Goal: Task Accomplishment & Management: Manage account settings

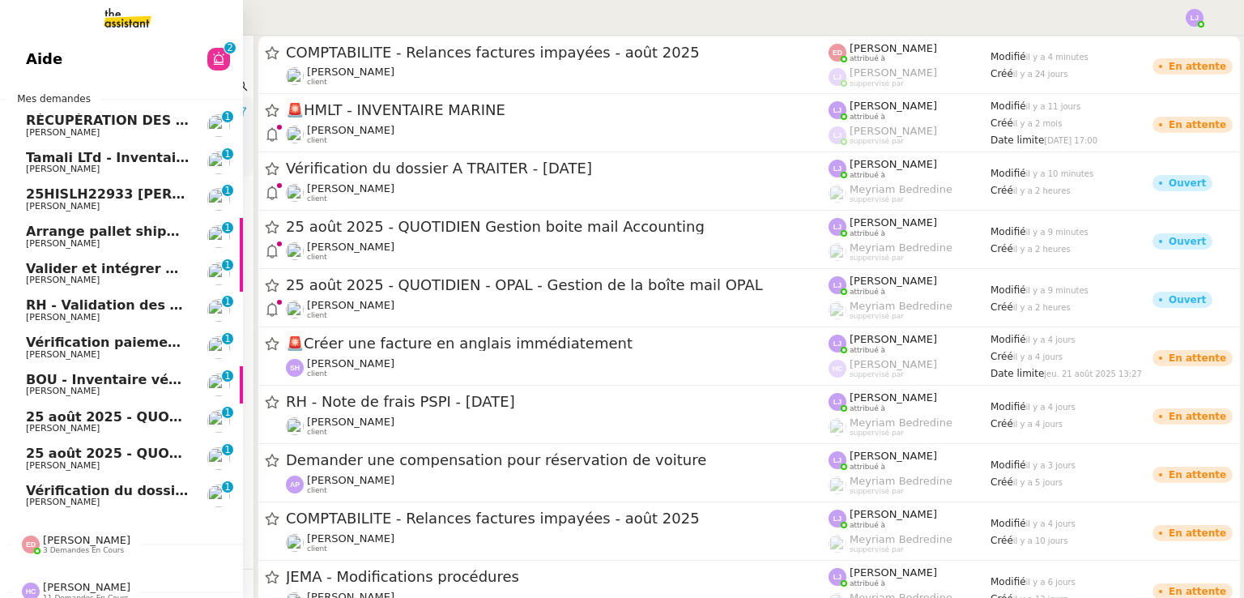
click at [156, 493] on span "Vérification du dossier A TRAITER - [DATE]" at bounding box center [180, 490] width 309 height 15
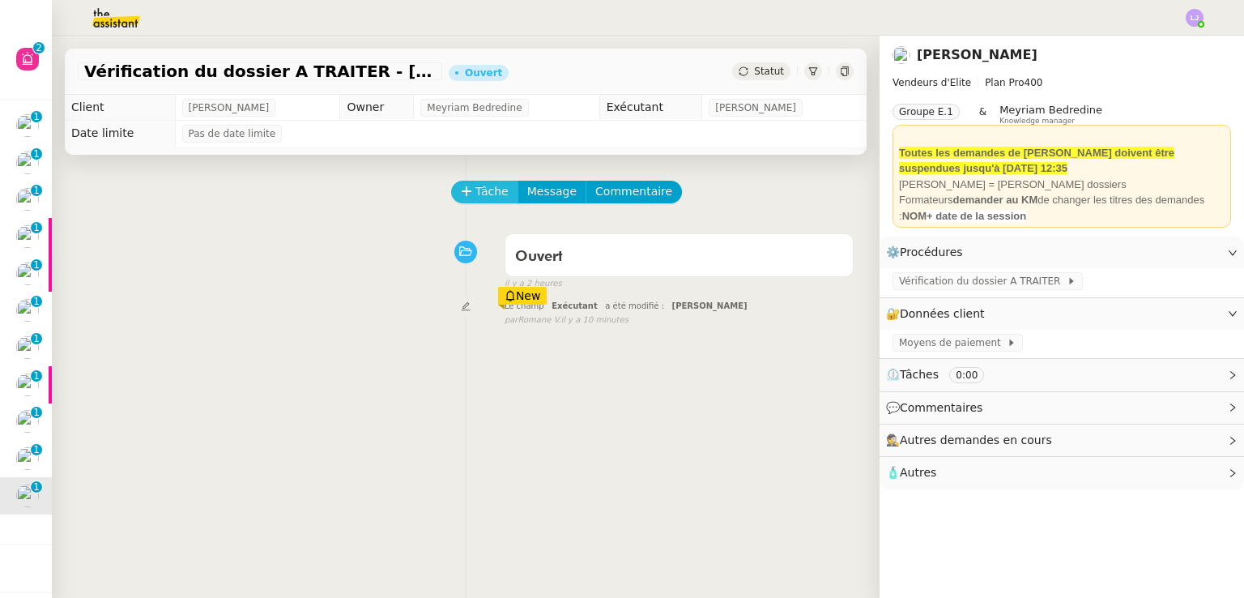
click at [476, 198] on span "Tâche" at bounding box center [492, 191] width 33 height 19
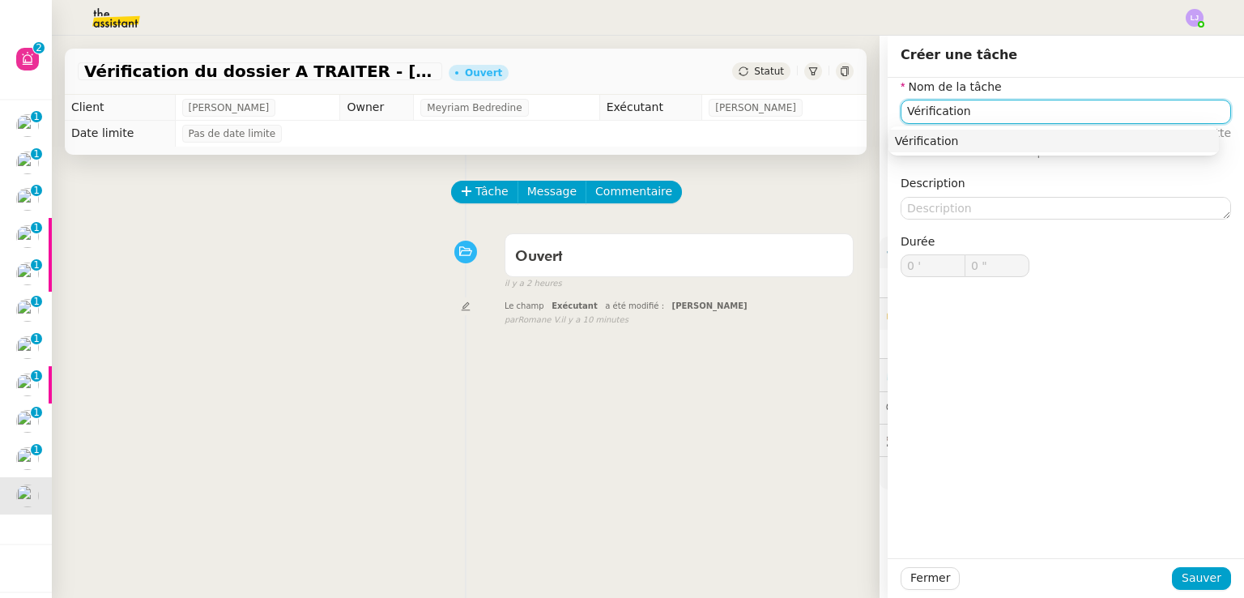
type input "Vérification"
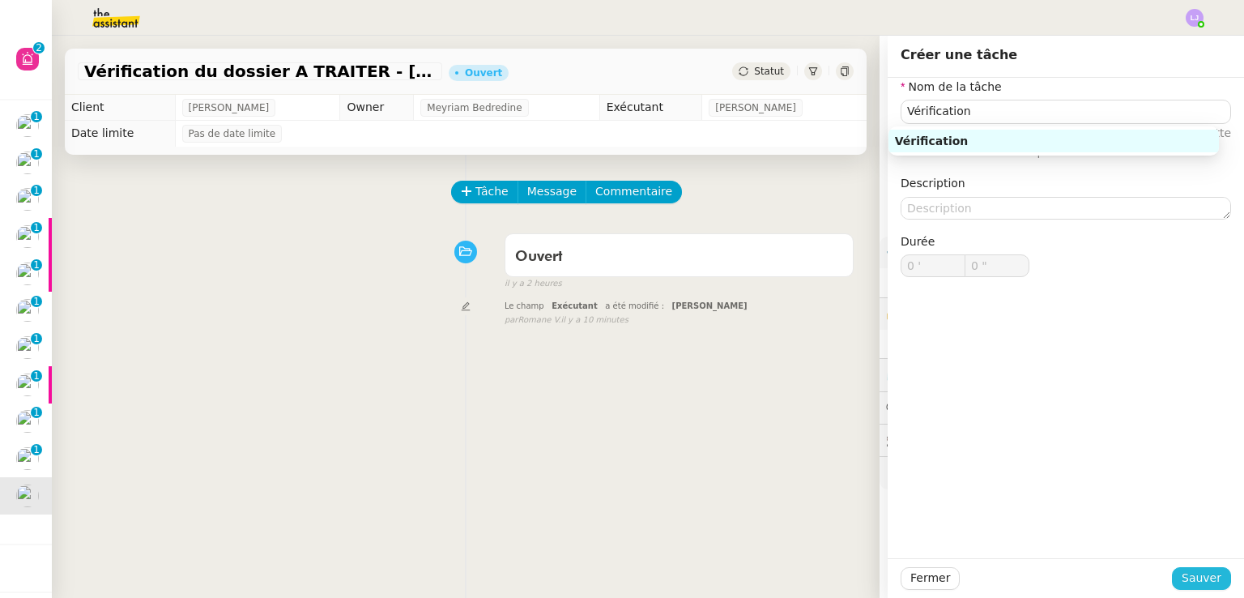
click at [1214, 574] on button "Sauver" at bounding box center [1201, 578] width 59 height 23
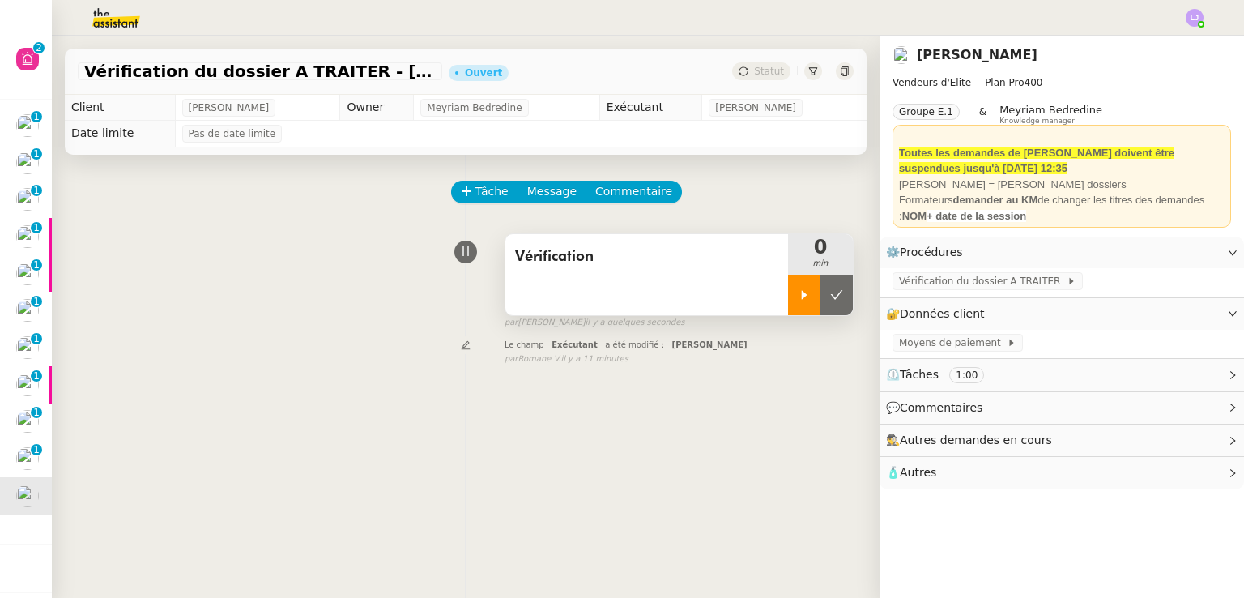
click at [798, 292] on icon at bounding box center [804, 294] width 13 height 13
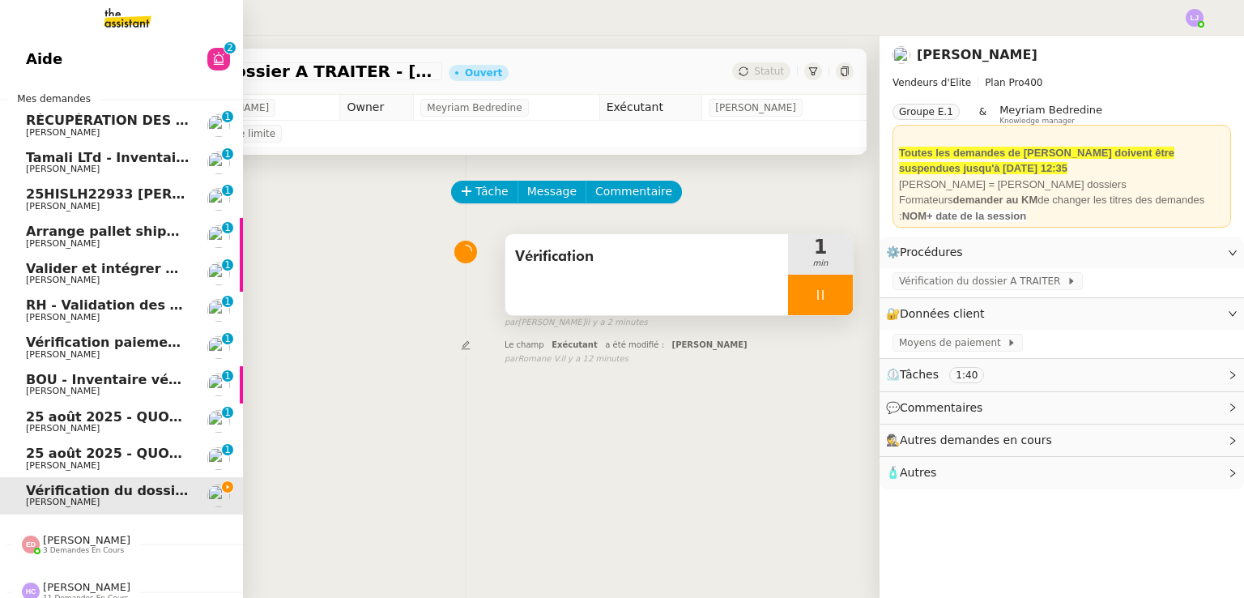
scroll to position [19, 0]
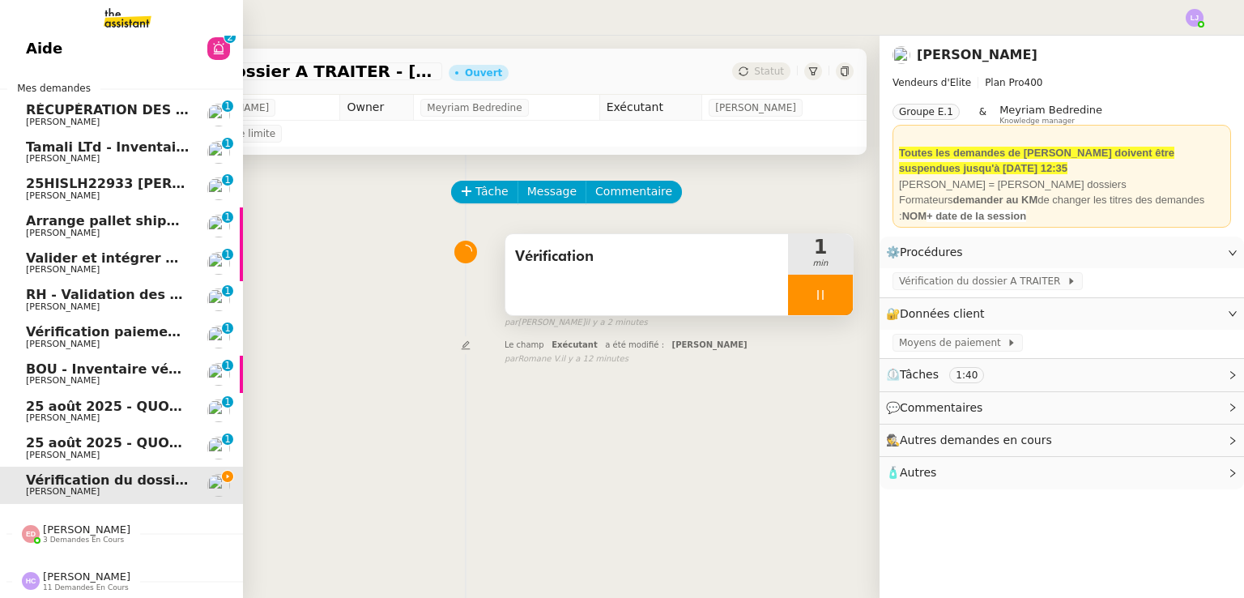
click at [62, 557] on span "Hannah Cassar 11 demandes en cours" at bounding box center [127, 574] width 243 height 34
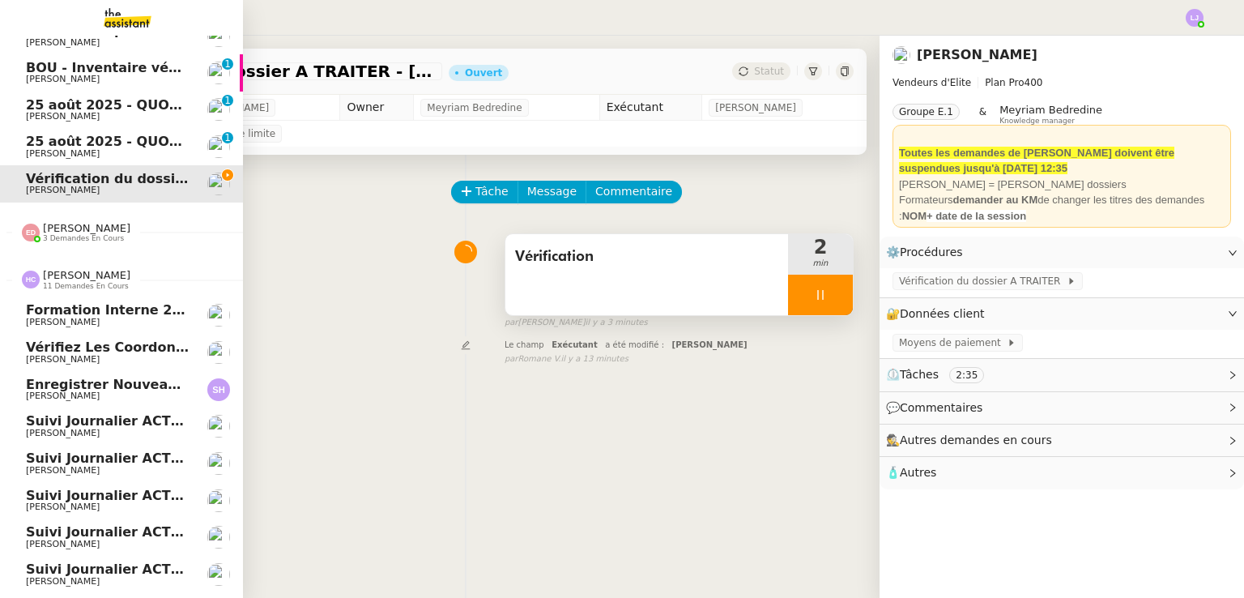
scroll to position [0, 0]
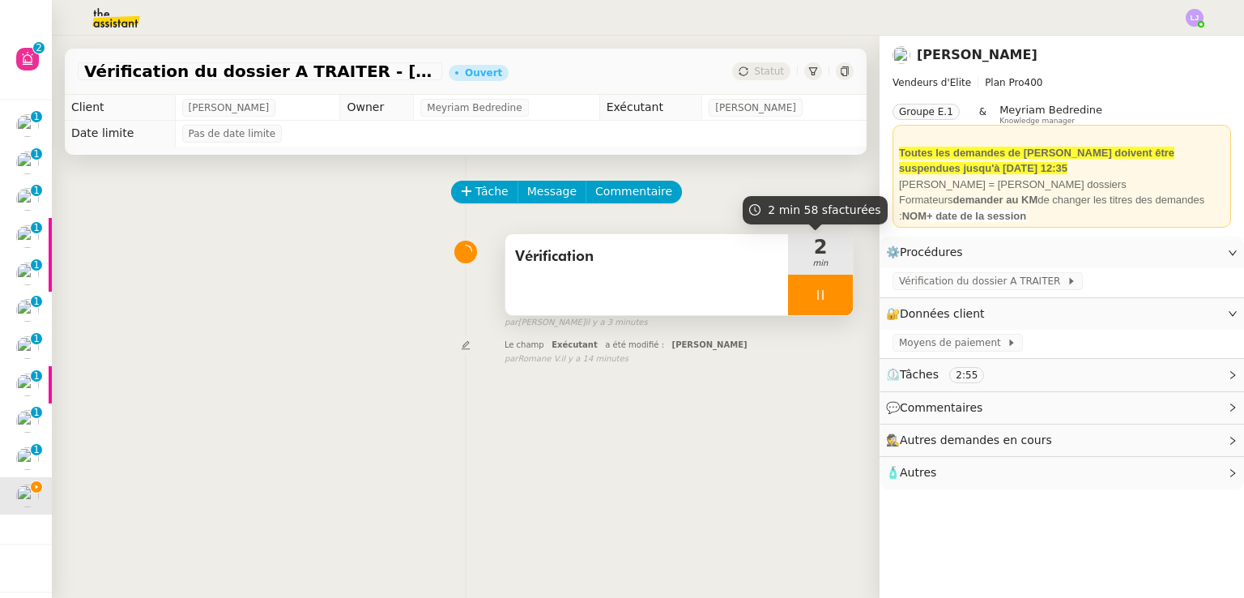
click at [828, 315] on div at bounding box center [820, 295] width 65 height 41
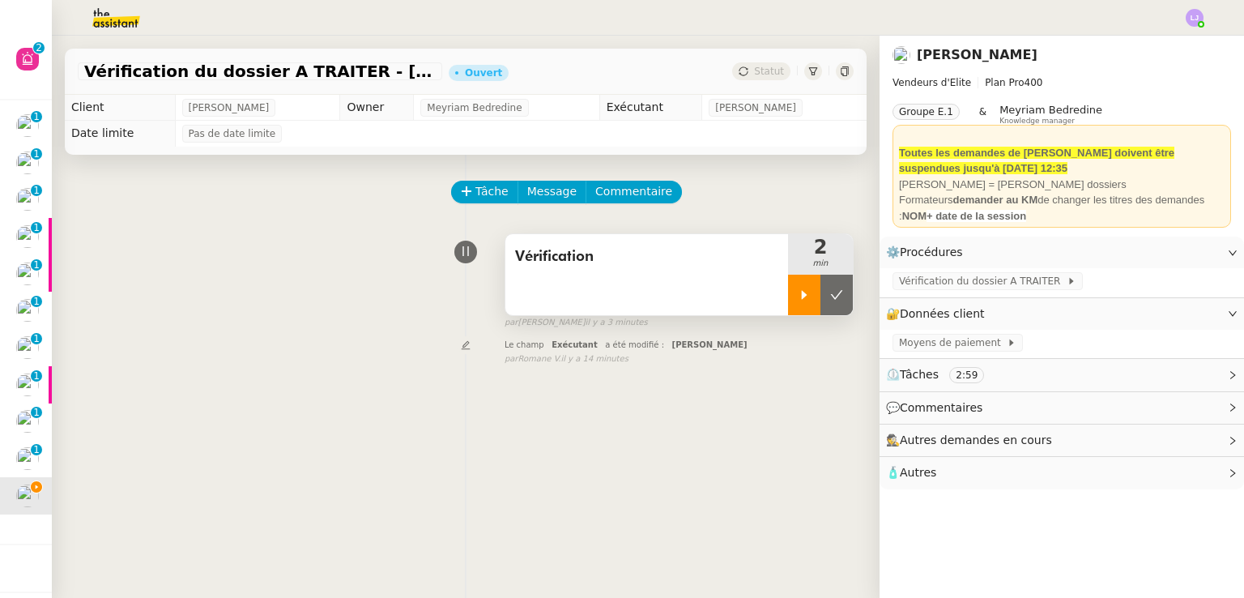
click at [828, 315] on button at bounding box center [837, 295] width 32 height 41
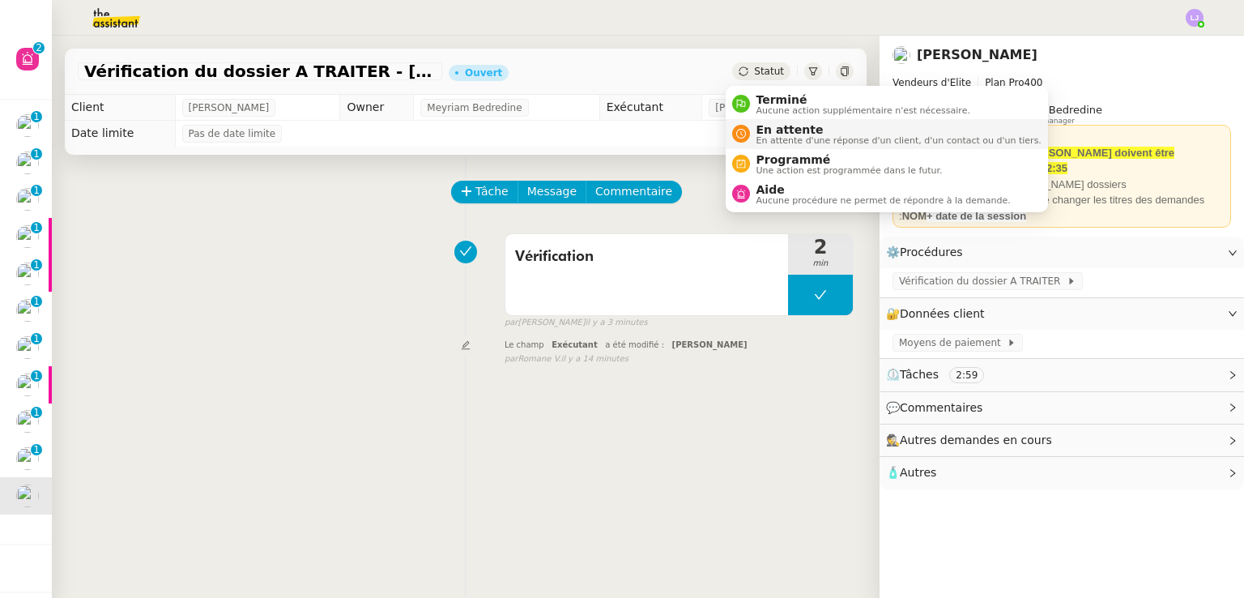
click at [786, 126] on span "En attente" at bounding box center [899, 129] width 285 height 13
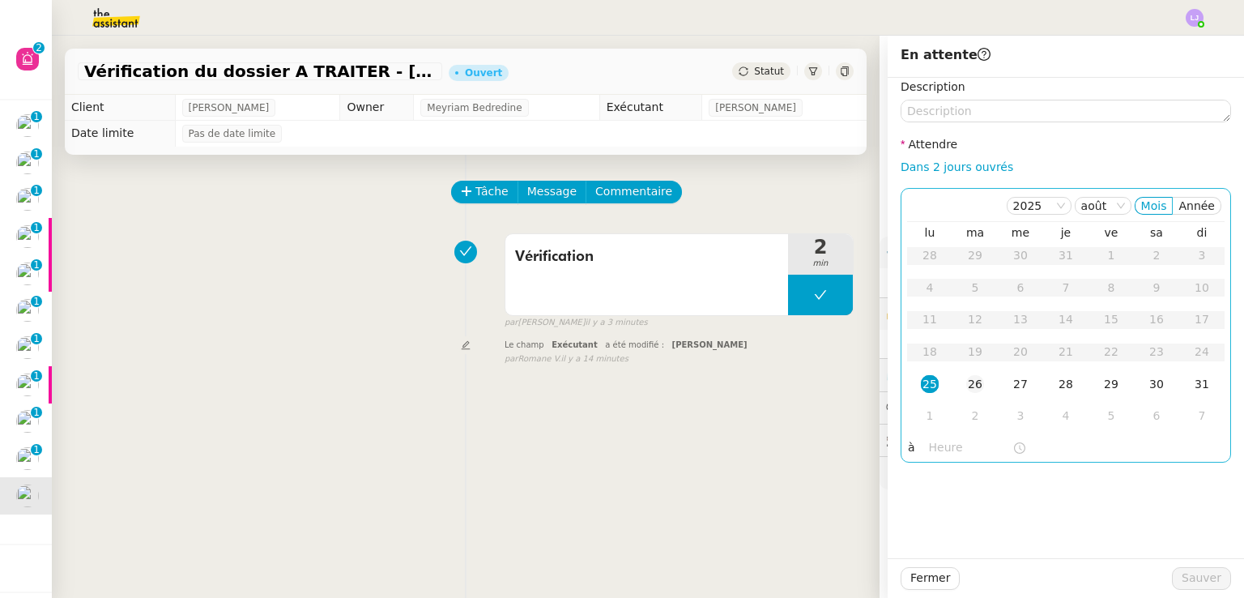
click at [967, 381] on div "26" at bounding box center [976, 384] width 18 height 18
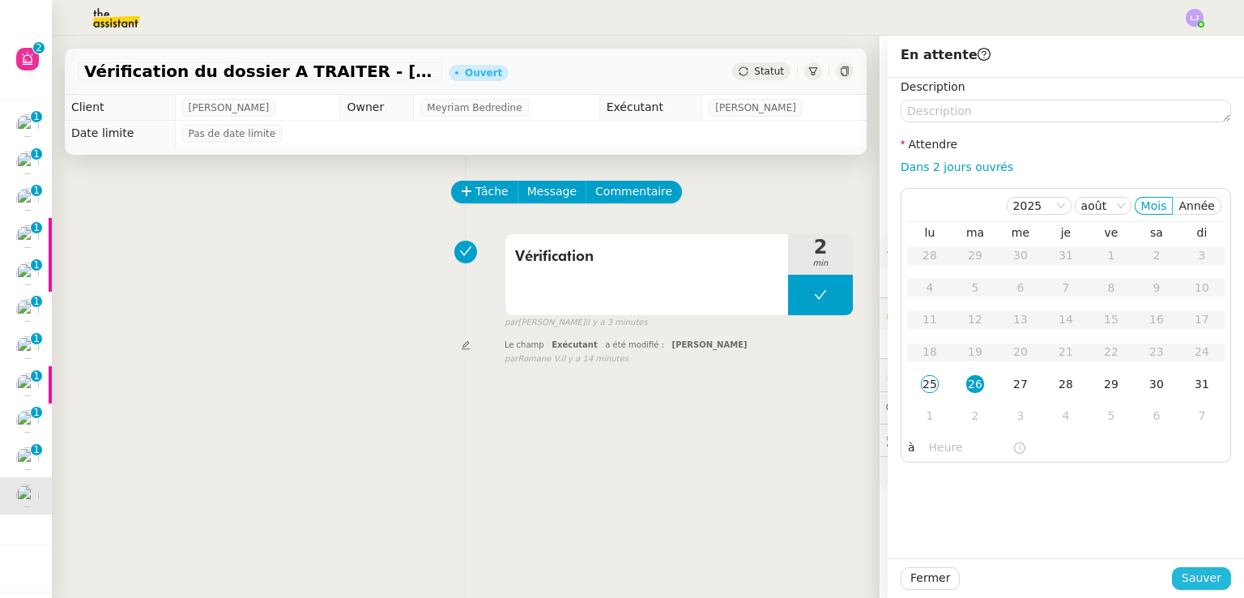
click at [1189, 583] on span "Sauver" at bounding box center [1202, 578] width 40 height 19
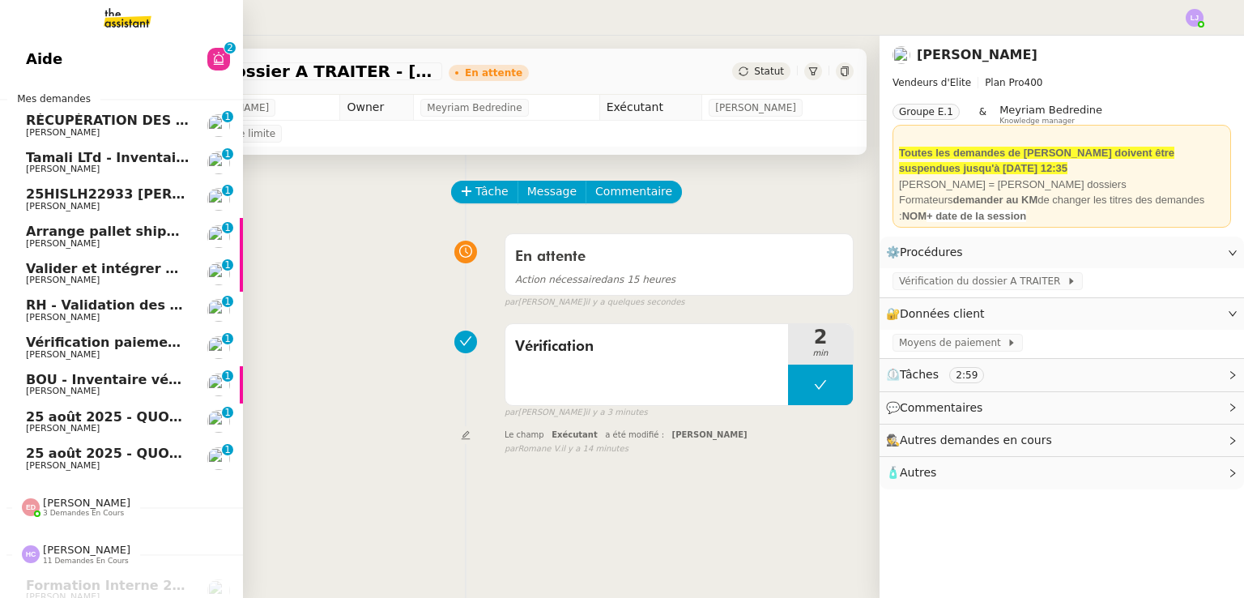
click at [88, 451] on span "25 août 2025 - QUOTIDIEN - OPAL - Gestion de la boîte mail OPAL" at bounding box center [263, 453] width 475 height 15
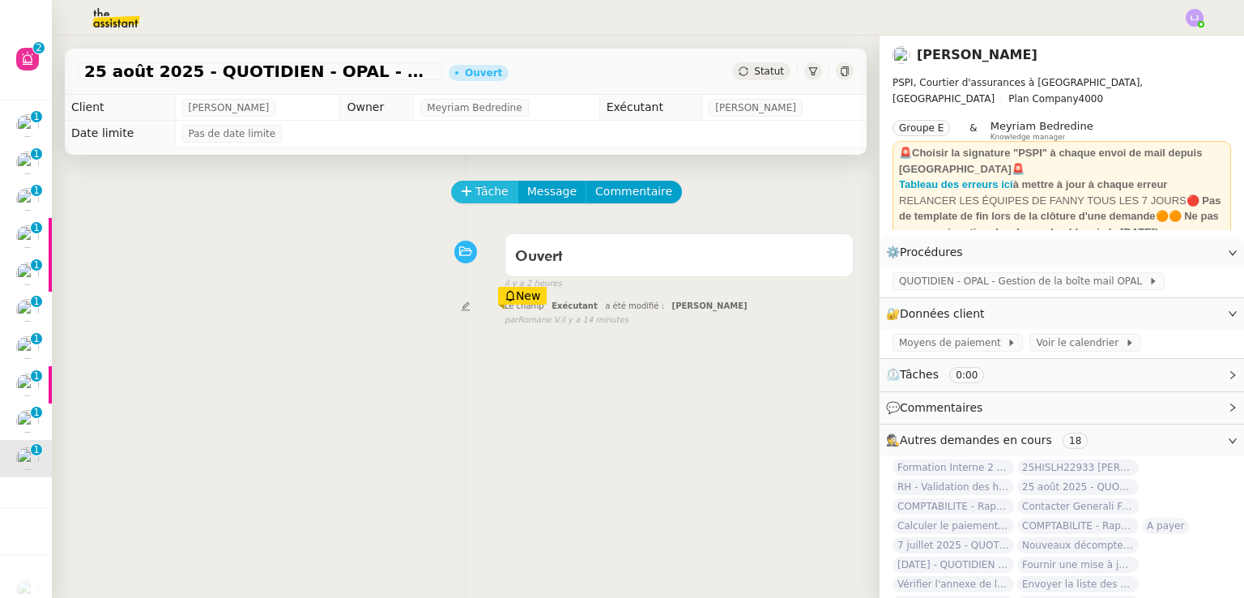
click at [476, 193] on span "Tâche" at bounding box center [492, 191] width 33 height 19
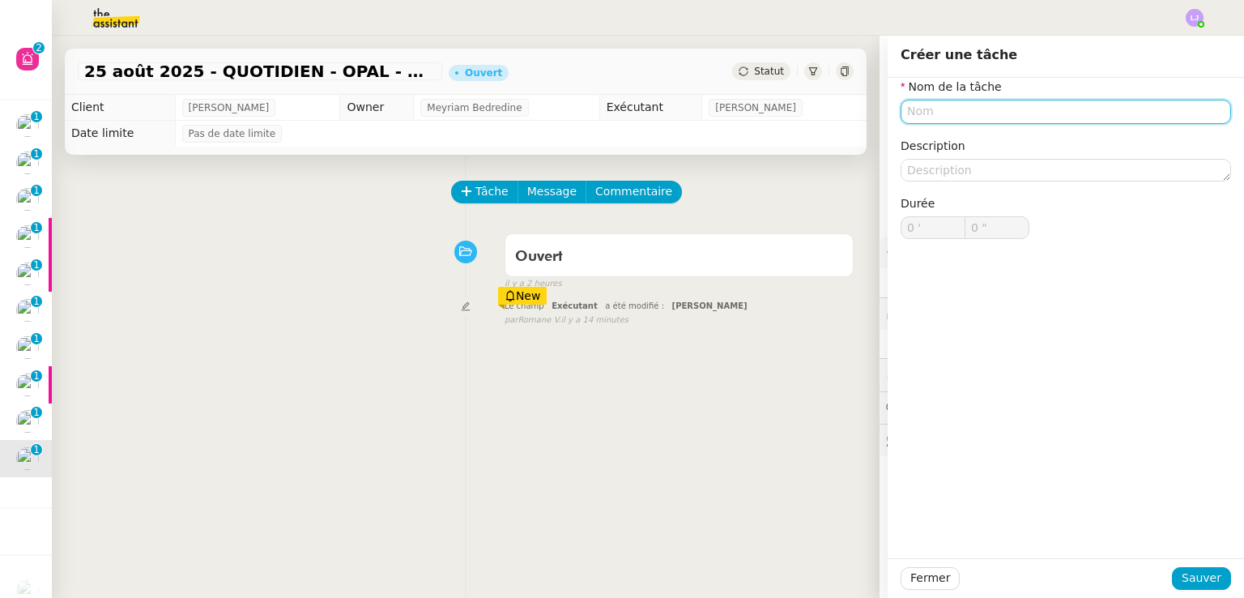
click at [919, 115] on input "text" at bounding box center [1066, 111] width 331 height 23
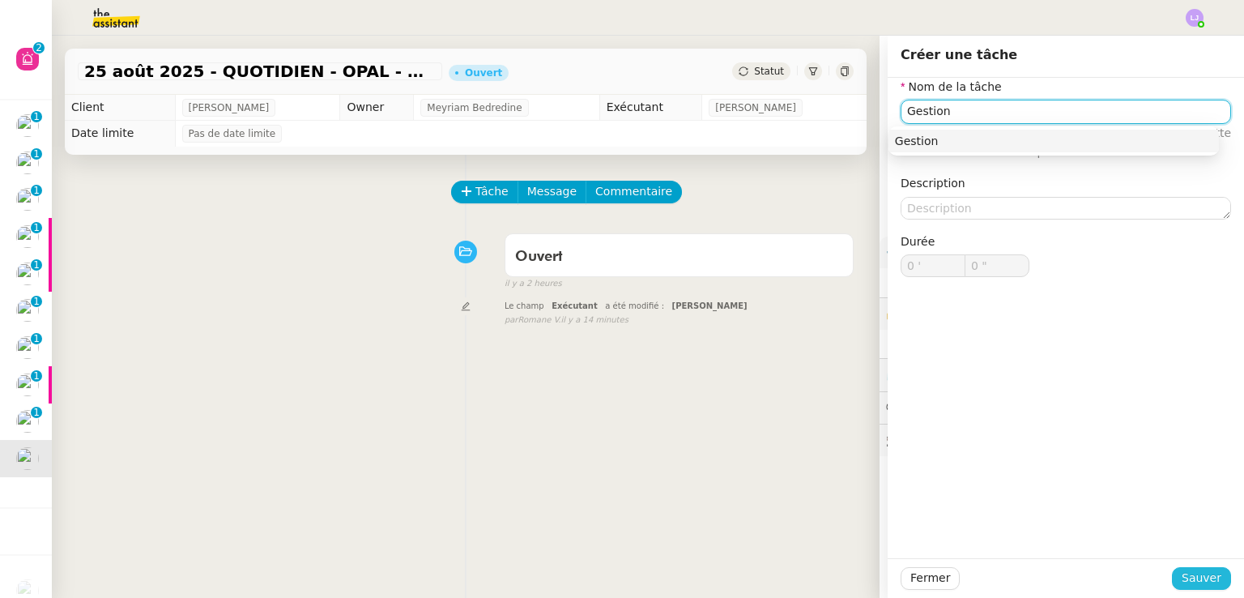
type input "Gestion"
click at [1197, 572] on span "Sauver" at bounding box center [1202, 578] width 40 height 19
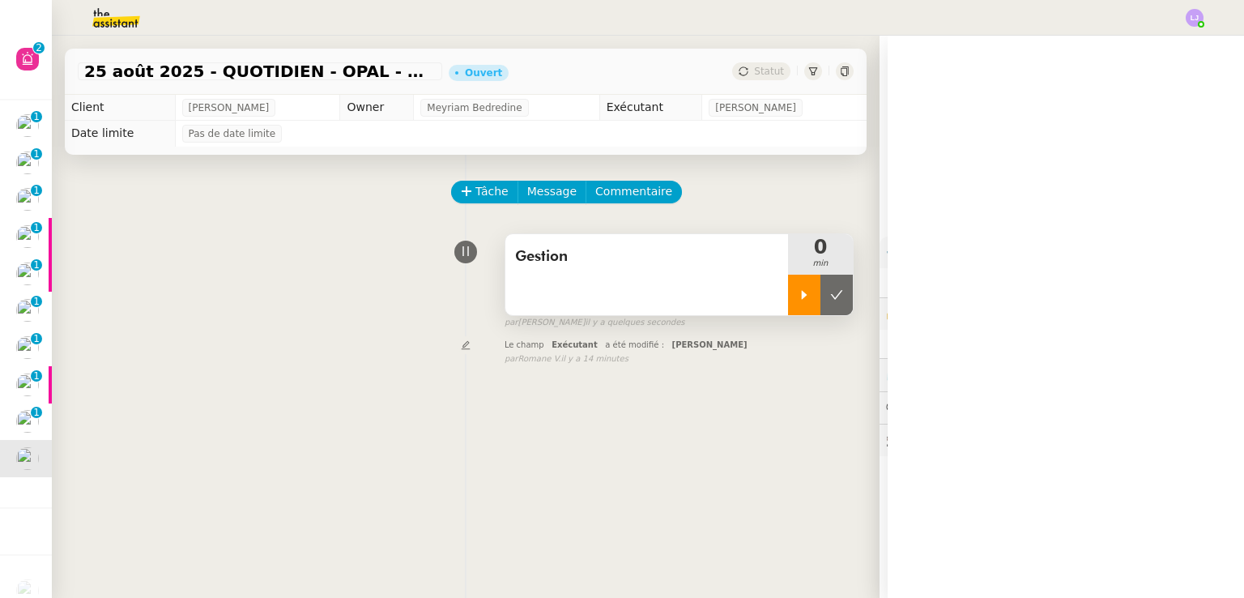
click at [798, 300] on icon at bounding box center [804, 294] width 13 height 13
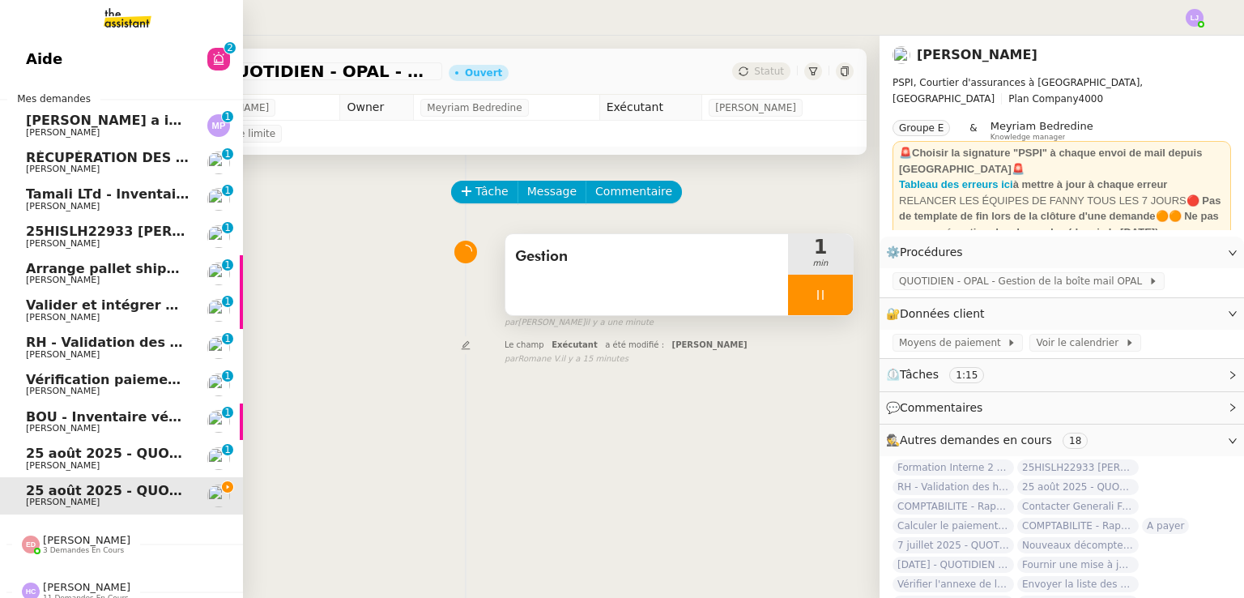
click at [29, 54] on span "Aide" at bounding box center [44, 59] width 36 height 24
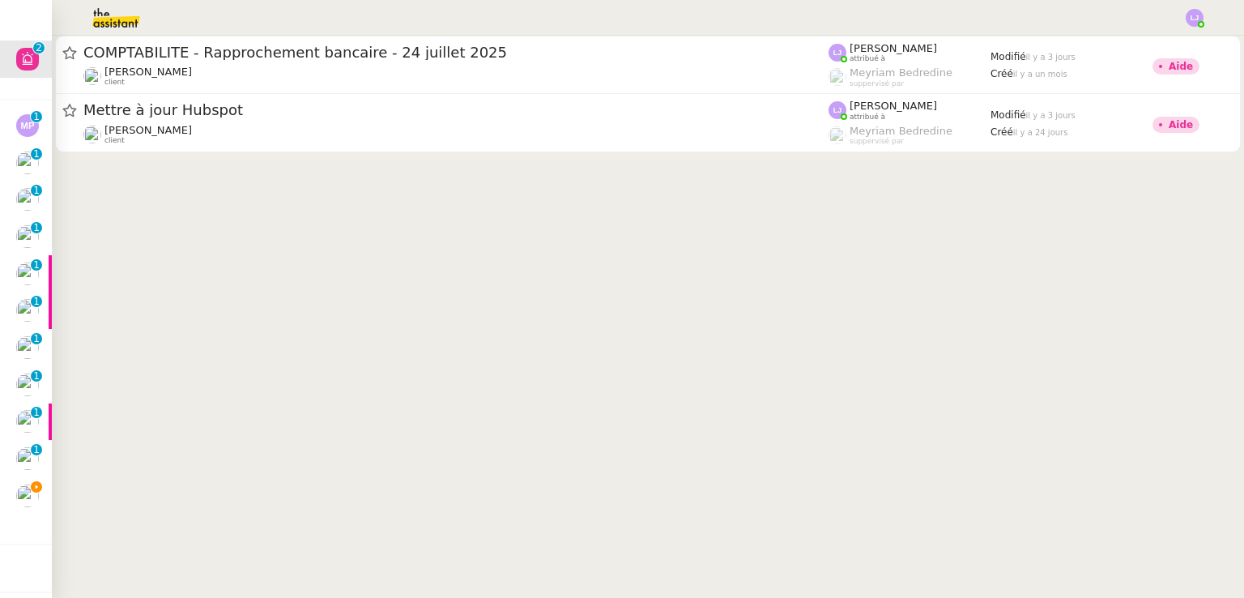
click at [143, 2] on img at bounding box center [104, 18] width 126 height 36
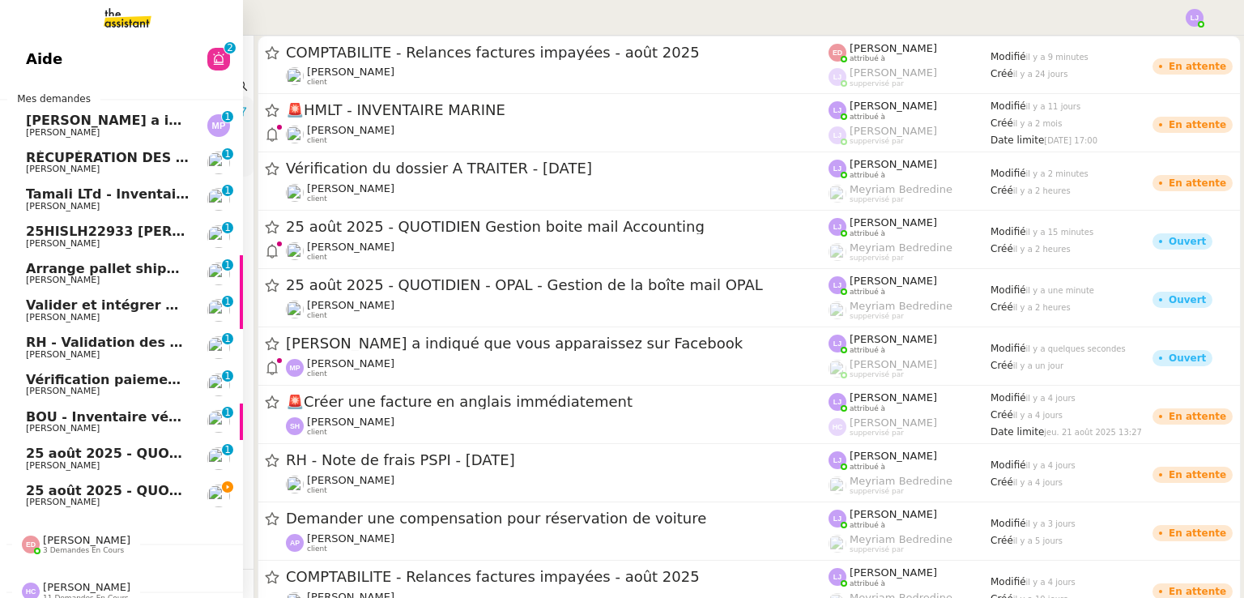
click at [53, 128] on span "Marvyn Pichuèque" at bounding box center [63, 132] width 74 height 11
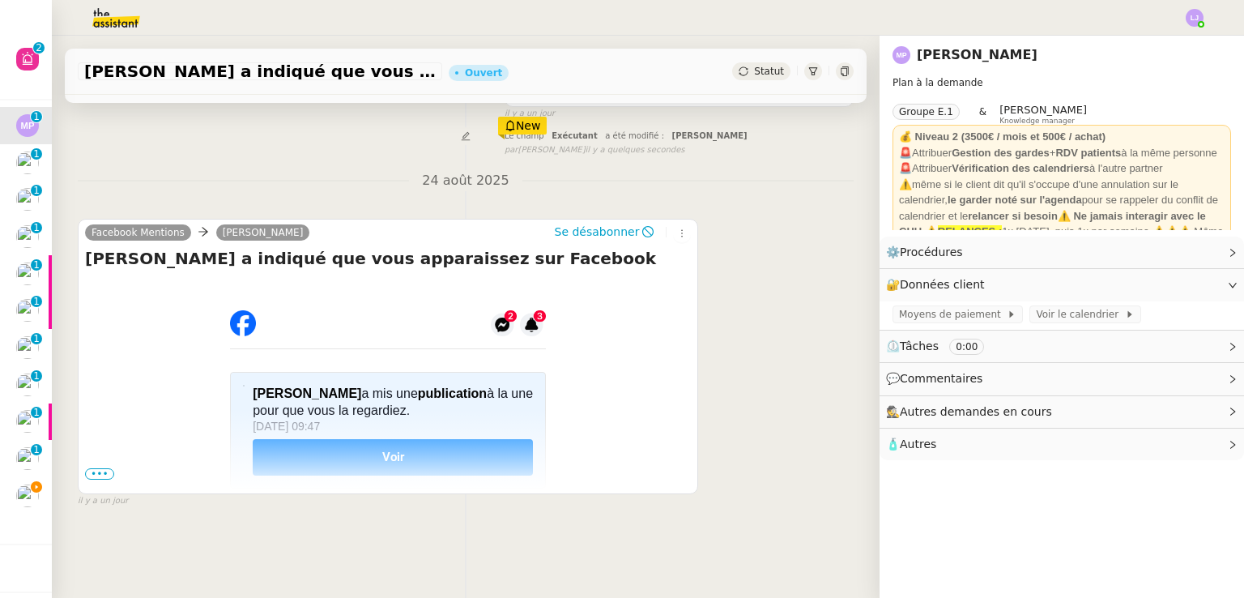
scroll to position [173, 0]
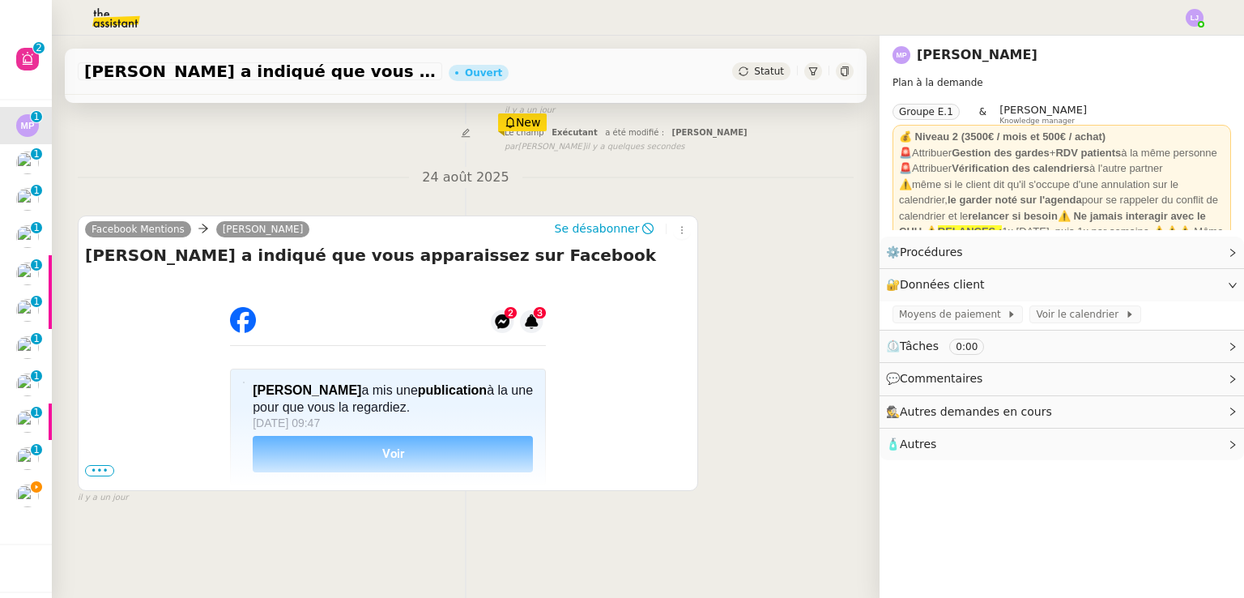
click at [97, 474] on span "•••" at bounding box center [99, 470] width 29 height 11
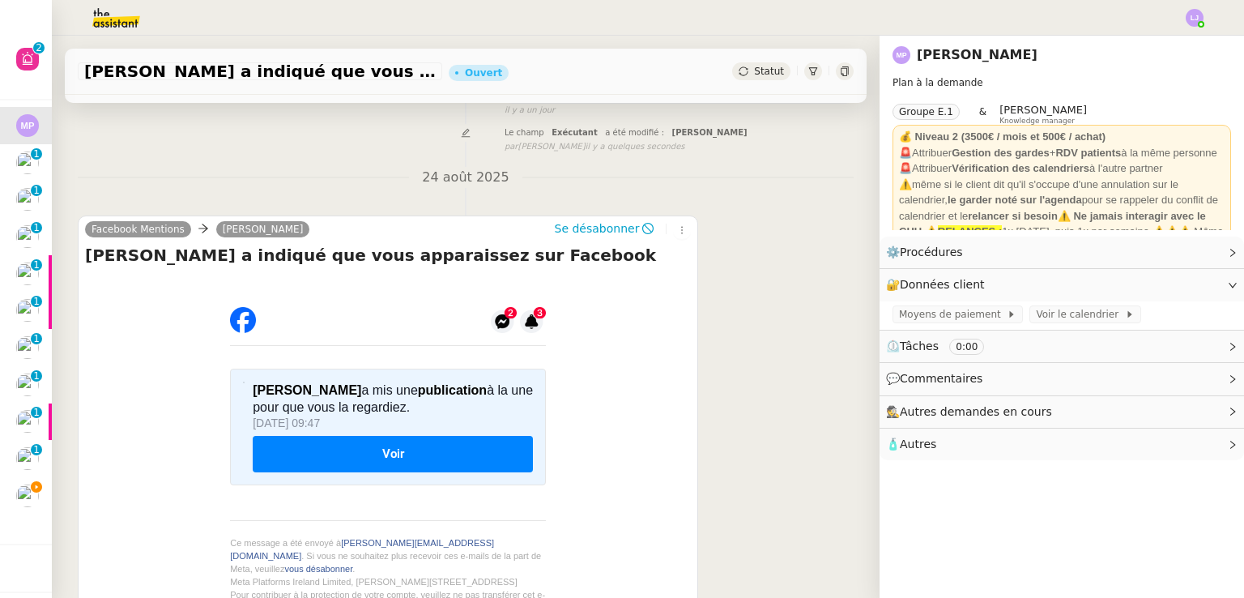
click at [321, 461] on span "Voir" at bounding box center [393, 454] width 280 height 36
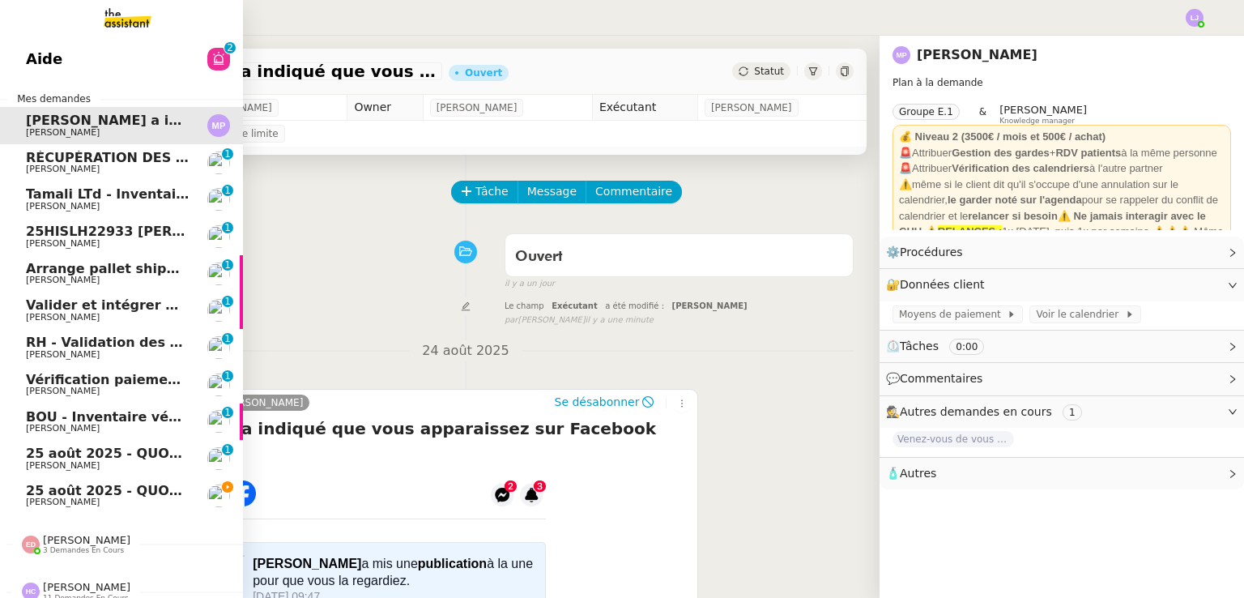
click at [58, 493] on span "25 août 2025 - QUOTIDIEN - OPAL - Gestion de la boîte mail OPAL" at bounding box center [263, 490] width 475 height 15
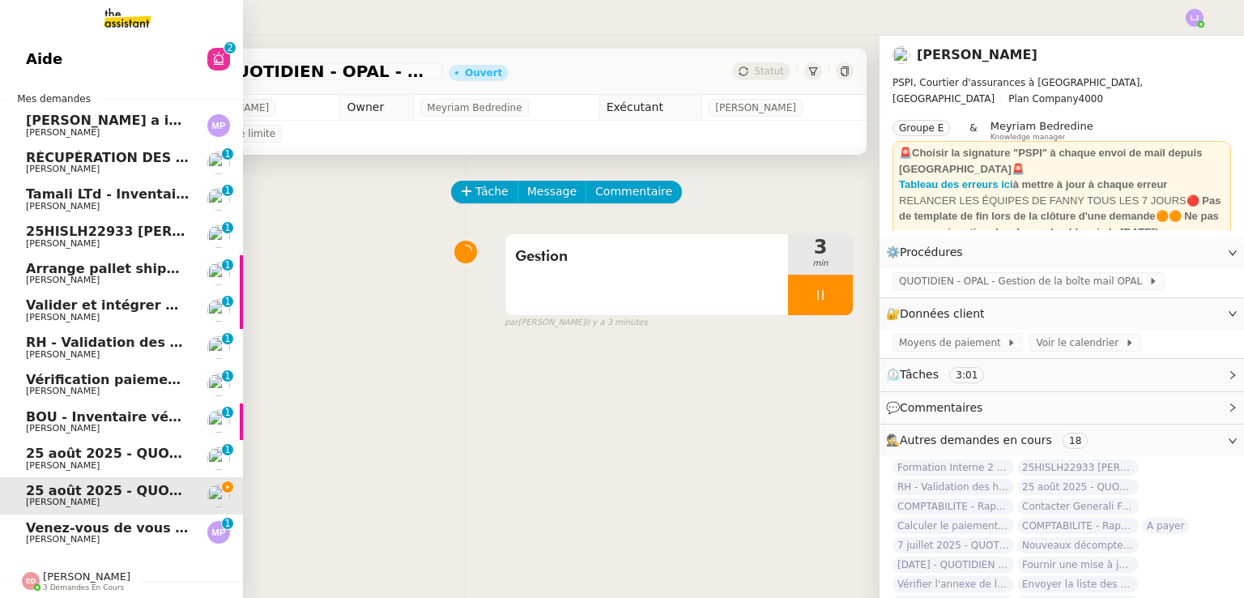
click at [109, 534] on span "Venez-vous de vous connecter près de Dunières sur un nouvel appareil ?" at bounding box center [335, 527] width 619 height 15
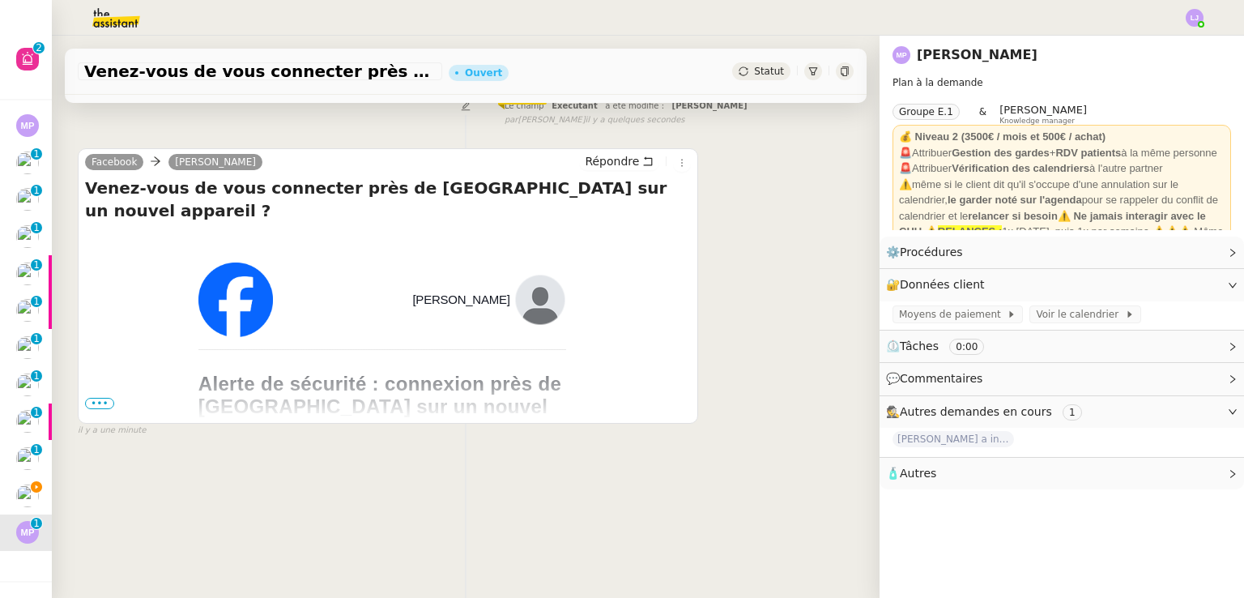
scroll to position [217, 0]
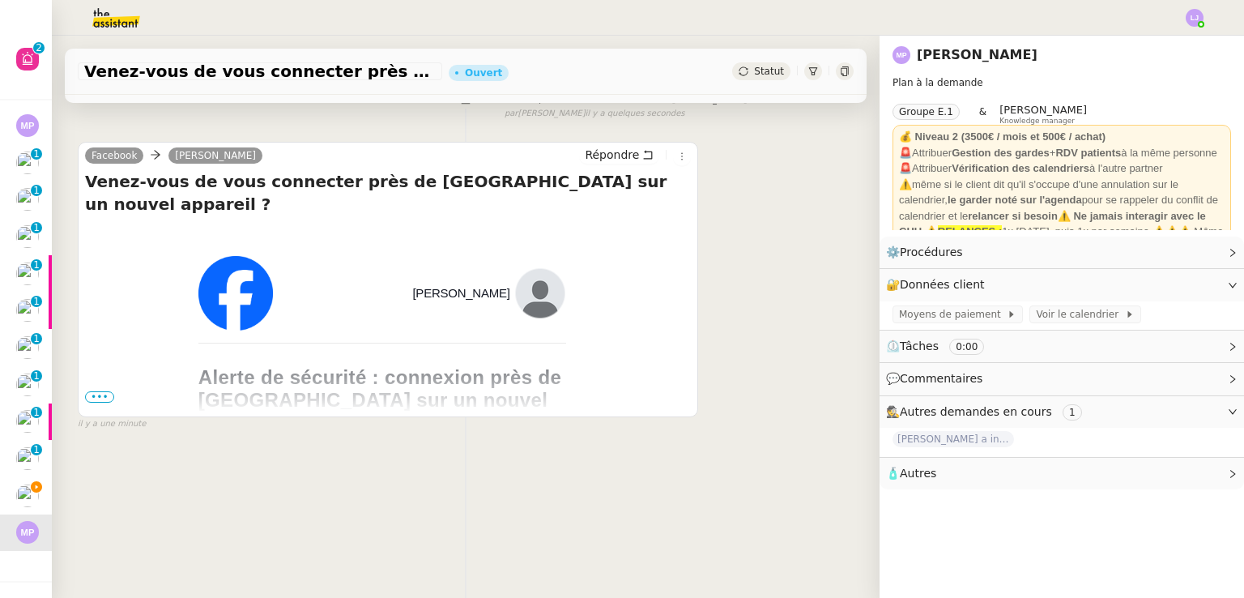
click at [94, 393] on span "•••" at bounding box center [99, 396] width 29 height 11
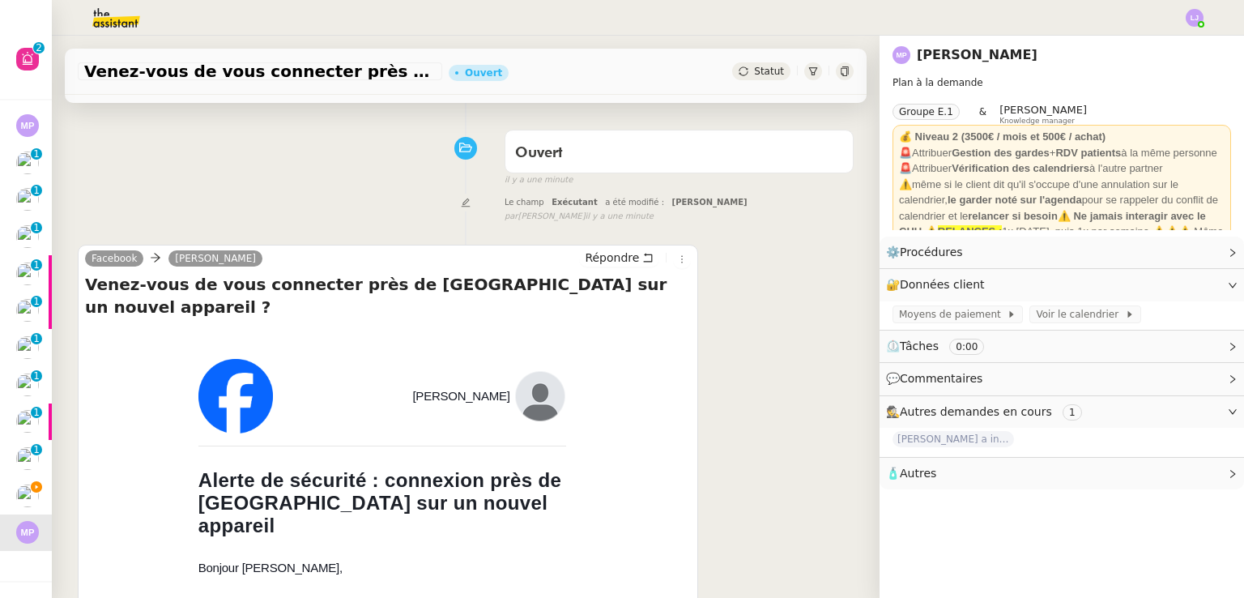
scroll to position [0, 0]
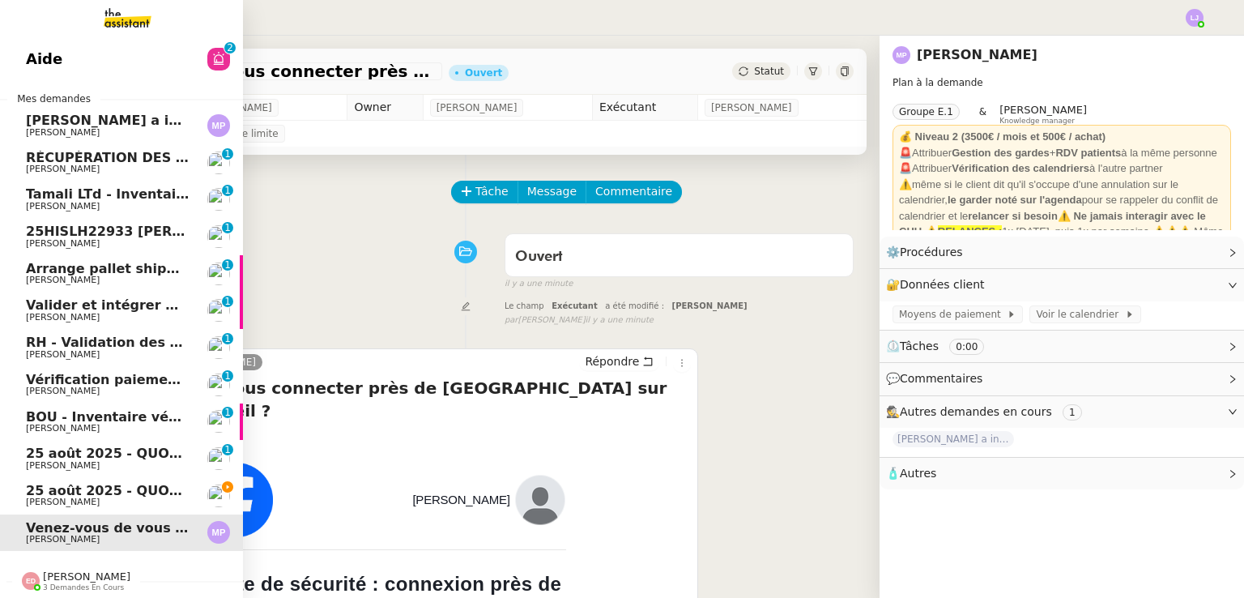
click at [94, 497] on span "[PERSON_NAME]" at bounding box center [108, 502] width 164 height 10
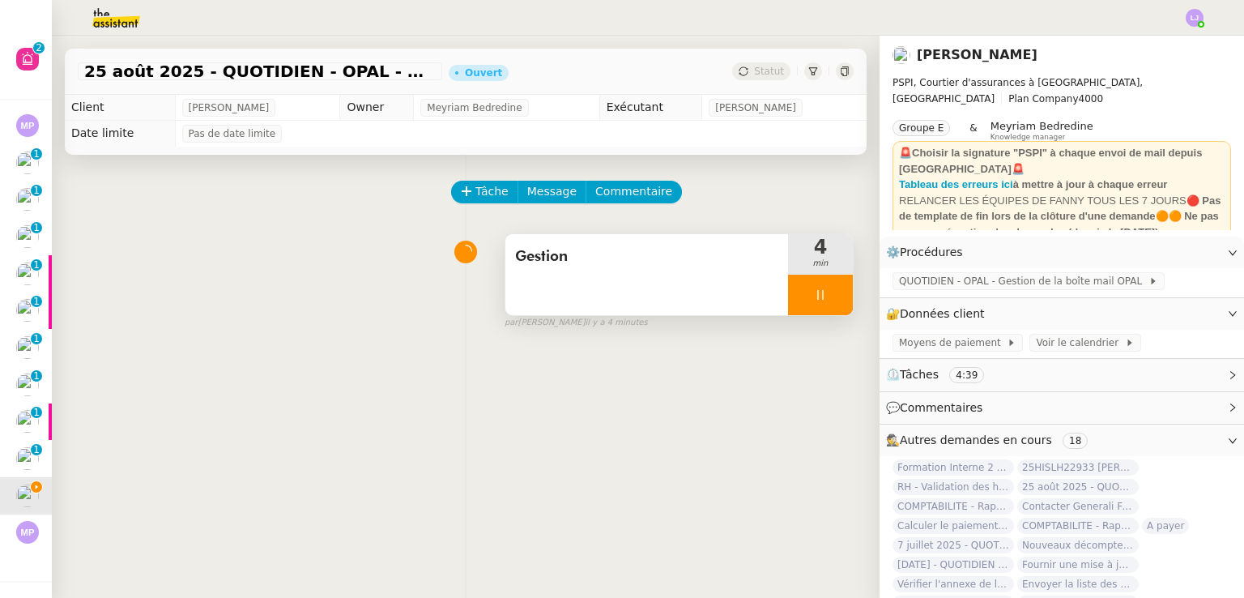
click at [815, 290] on div at bounding box center [820, 295] width 65 height 41
click at [830, 290] on icon at bounding box center [836, 294] width 13 height 13
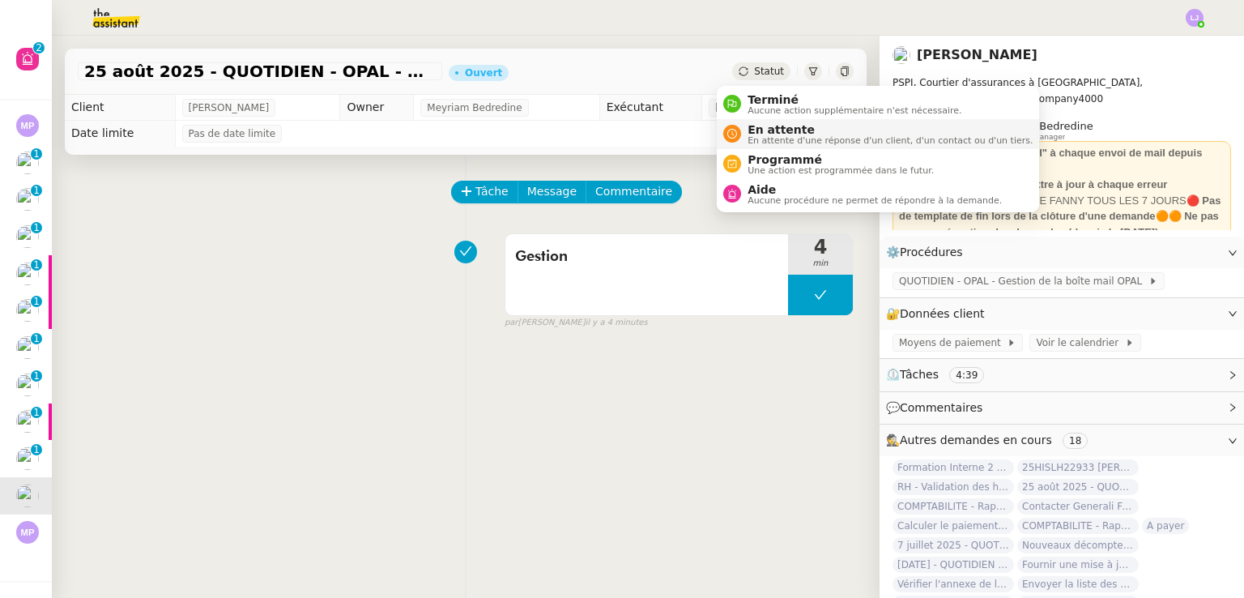
click at [770, 130] on span "En attente" at bounding box center [890, 129] width 285 height 13
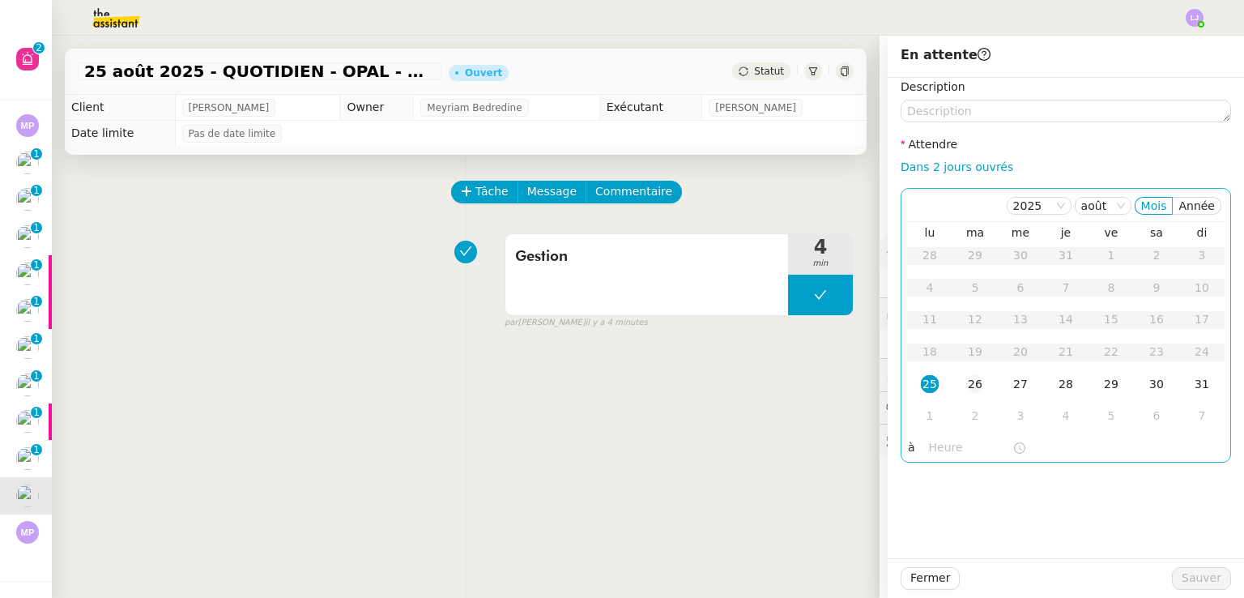
click at [967, 382] on div "26" at bounding box center [976, 384] width 18 height 18
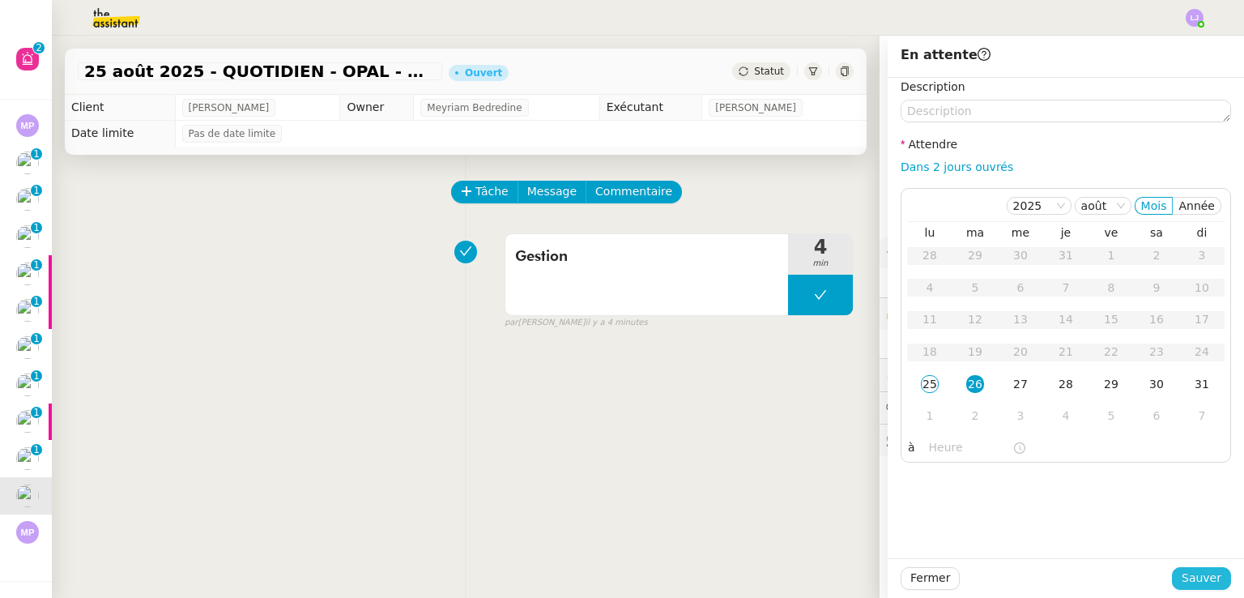
click at [1182, 571] on span "Sauver" at bounding box center [1202, 578] width 40 height 19
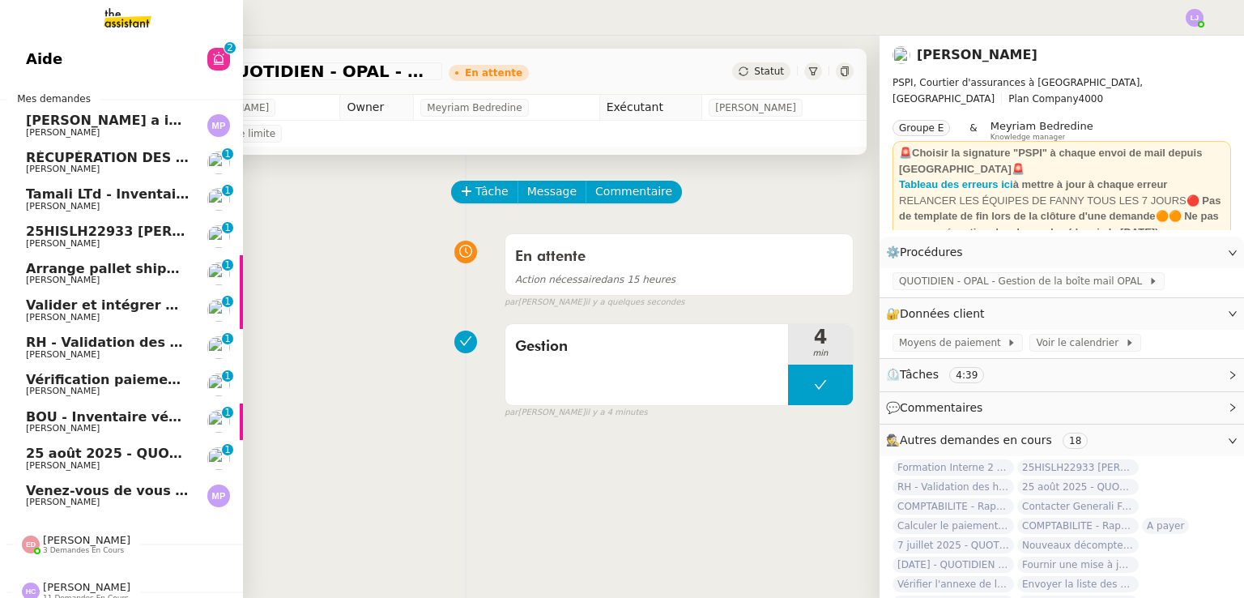
click at [90, 456] on span "25 août 2025 - QUOTIDIEN Gestion boite mail Accounting" at bounding box center [234, 453] width 416 height 15
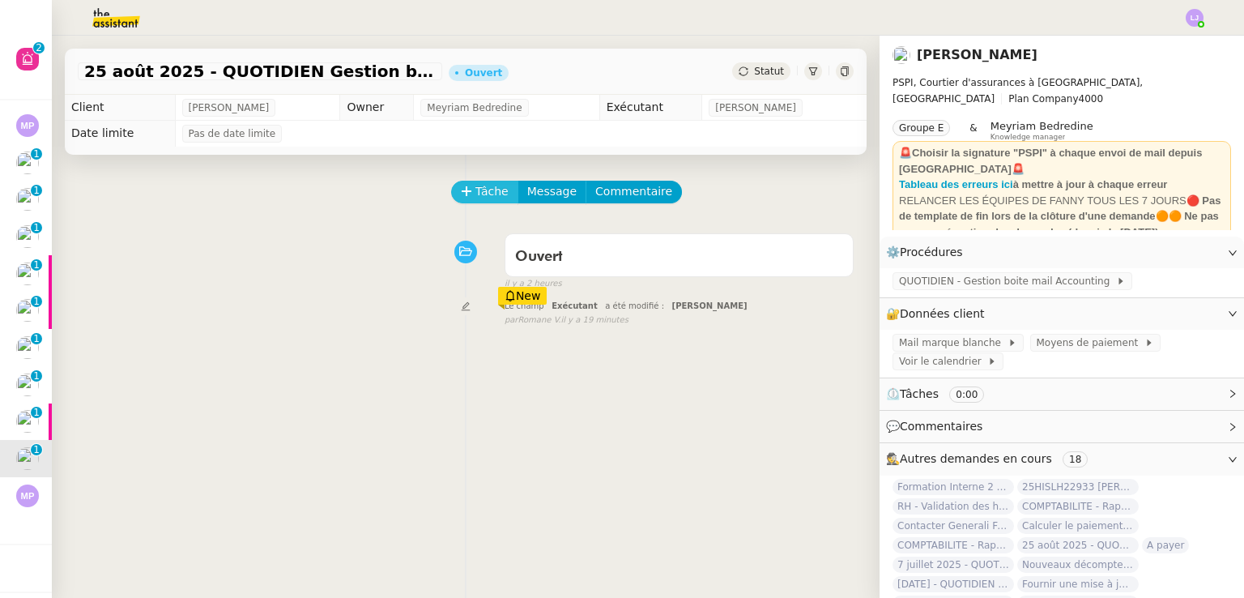
click at [476, 195] on span "Tâche" at bounding box center [492, 191] width 33 height 19
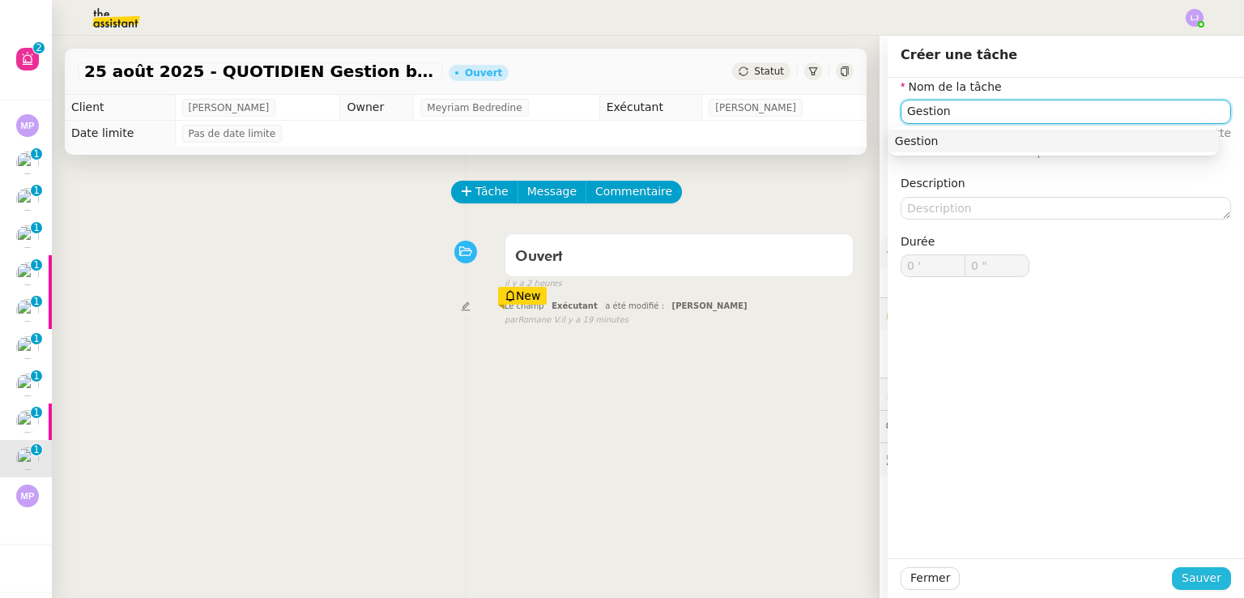
type input "Gestion"
click at [1189, 574] on span "Sauver" at bounding box center [1202, 578] width 40 height 19
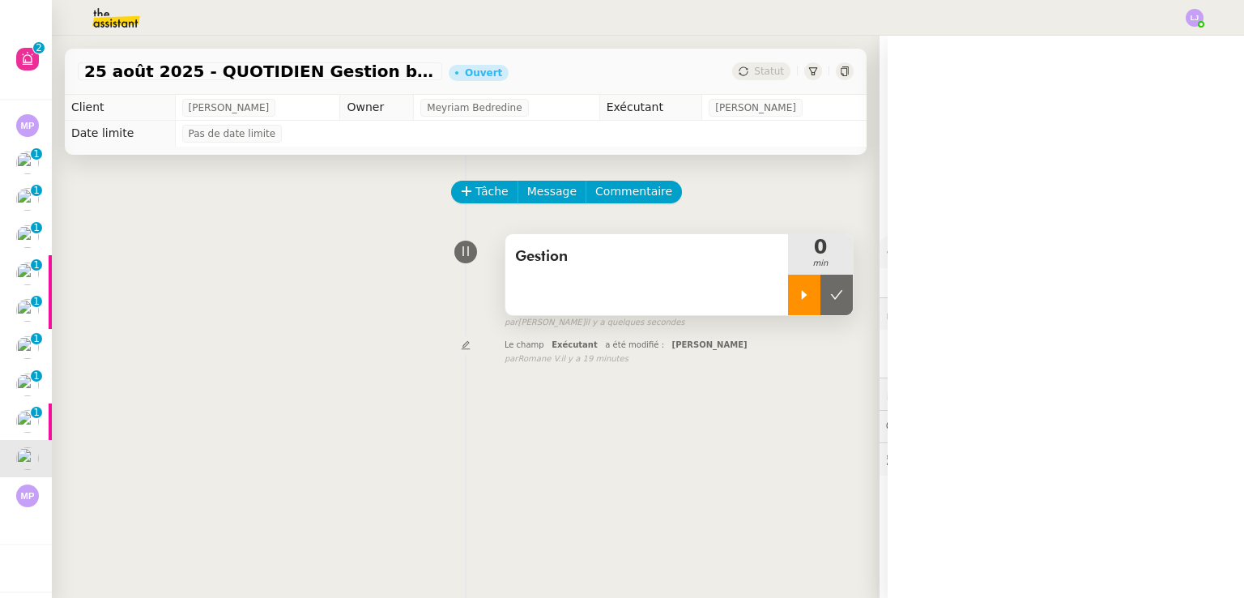
click at [788, 287] on div at bounding box center [804, 295] width 32 height 41
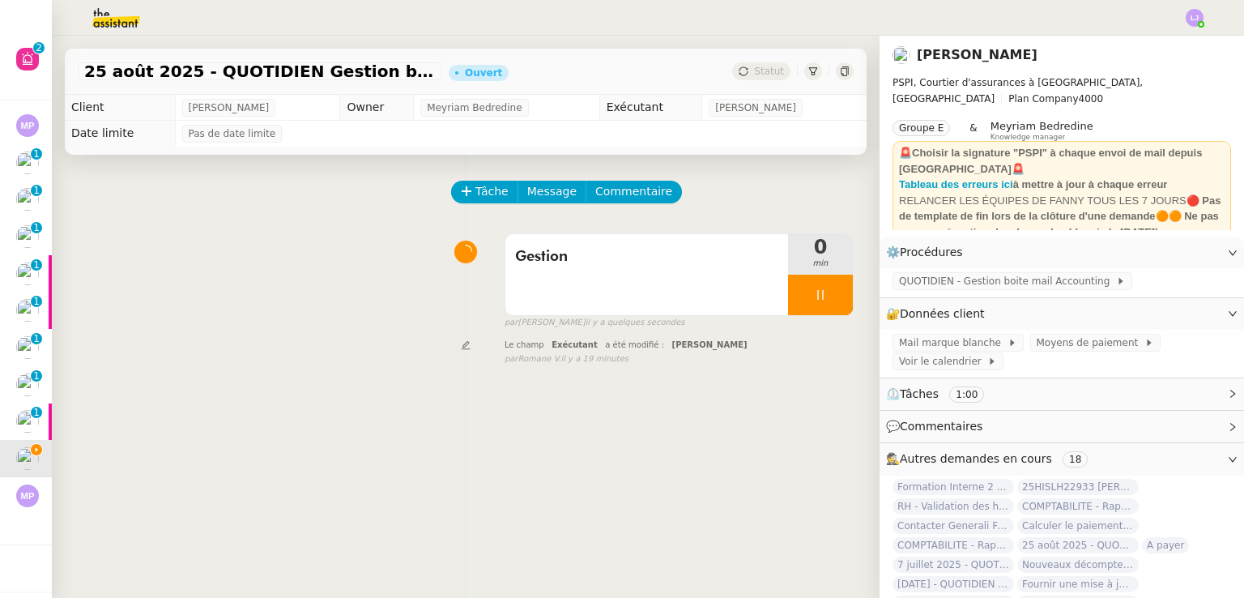
click at [358, 74] on span "25 août 2025 - QUOTIDIEN Gestion boite mail Accounting" at bounding box center [260, 71] width 352 height 16
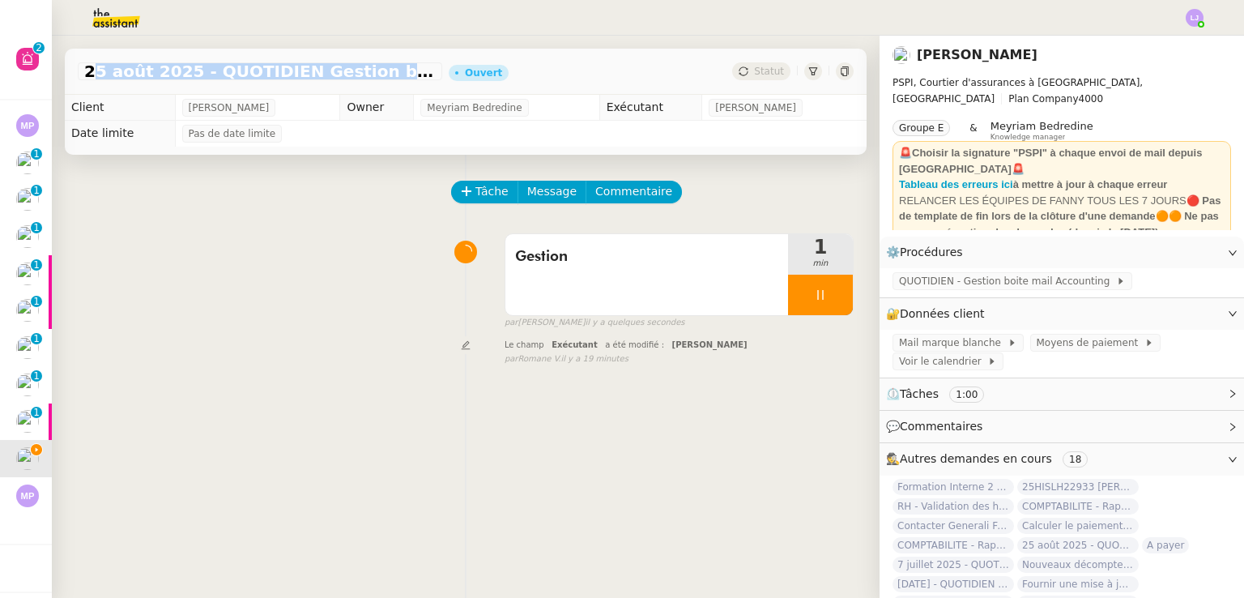
click at [358, 74] on span "25 août 2025 - QUOTIDIEN Gestion boite mail Accounting" at bounding box center [260, 71] width 352 height 16
copy span "25 août 2025 - QUOTIDIEN Gestion boite mail Accounting"
click at [602, 199] on span "Commentaire" at bounding box center [633, 191] width 77 height 19
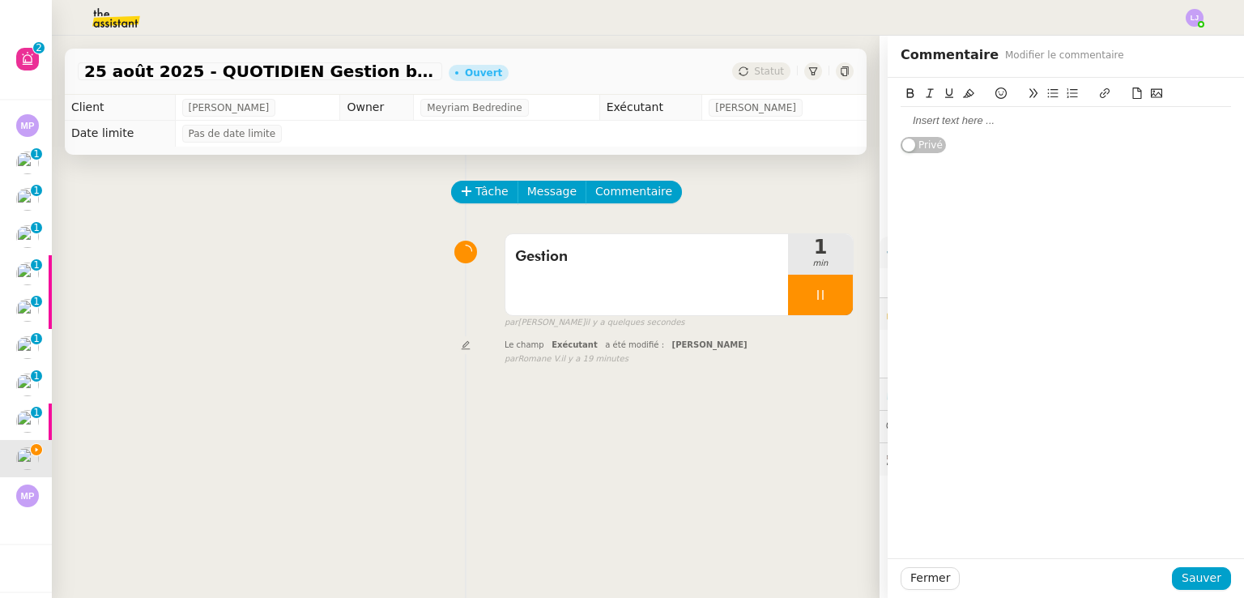
click at [981, 134] on div at bounding box center [1066, 121] width 331 height 28
click at [912, 570] on span "Fermer" at bounding box center [931, 578] width 40 height 19
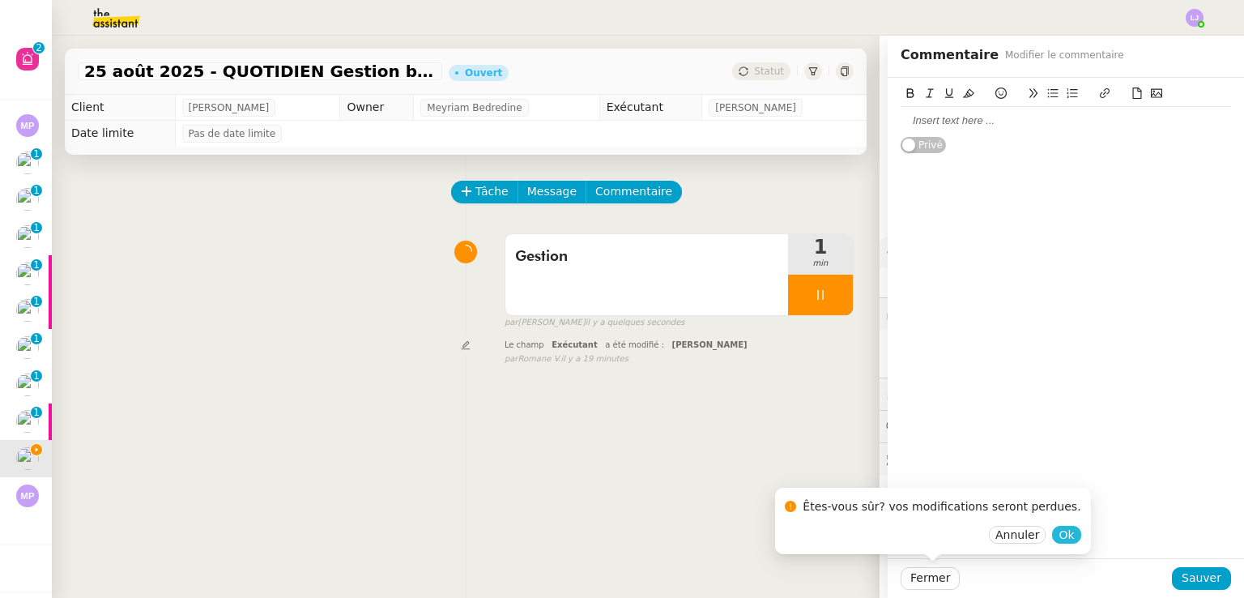
click at [1059, 537] on span "Ok" at bounding box center [1066, 535] width 15 height 16
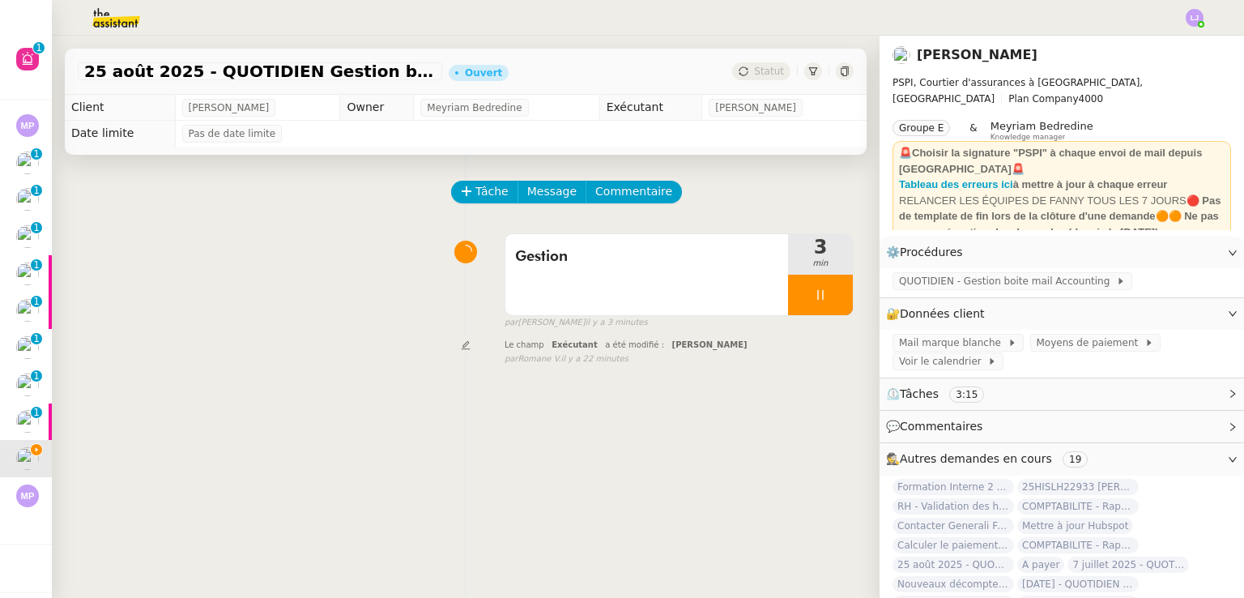
click at [375, 473] on div "Tâche Message Commentaire Veuillez patienter une erreur s'est produite 👌👌👌 mess…" at bounding box center [466, 454] width 828 height 598
click at [823, 291] on div at bounding box center [820, 295] width 65 height 41
click at [823, 291] on button at bounding box center [837, 295] width 32 height 41
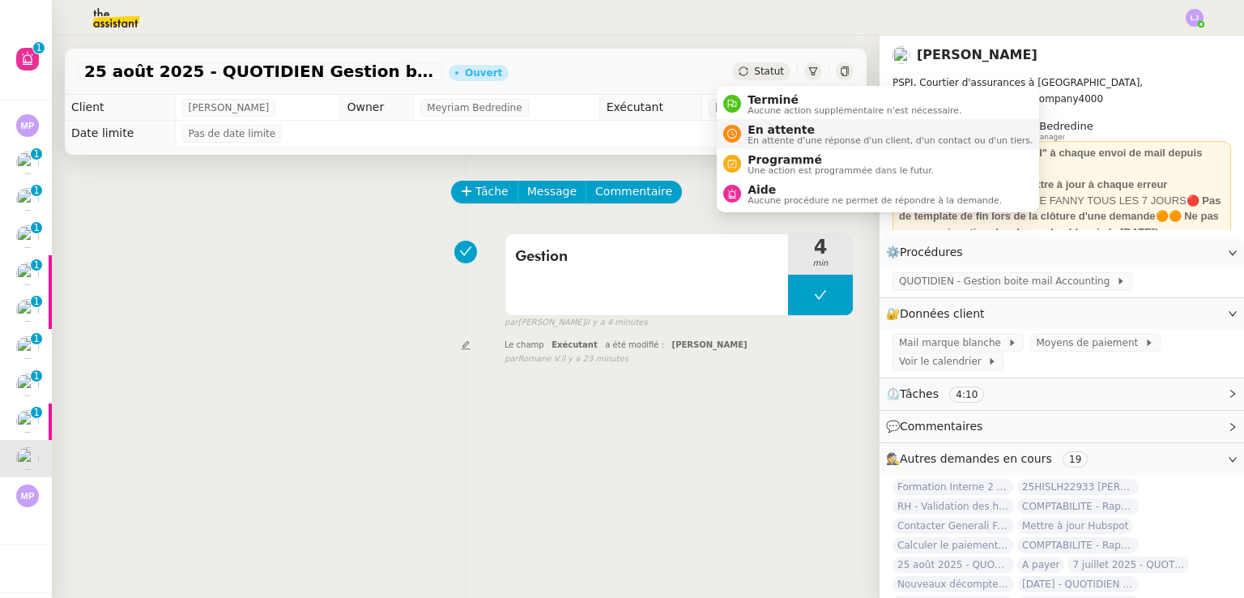
click at [767, 136] on span "En attente d'une réponse d'un client, d'un contact ou d'un tiers." at bounding box center [890, 140] width 285 height 9
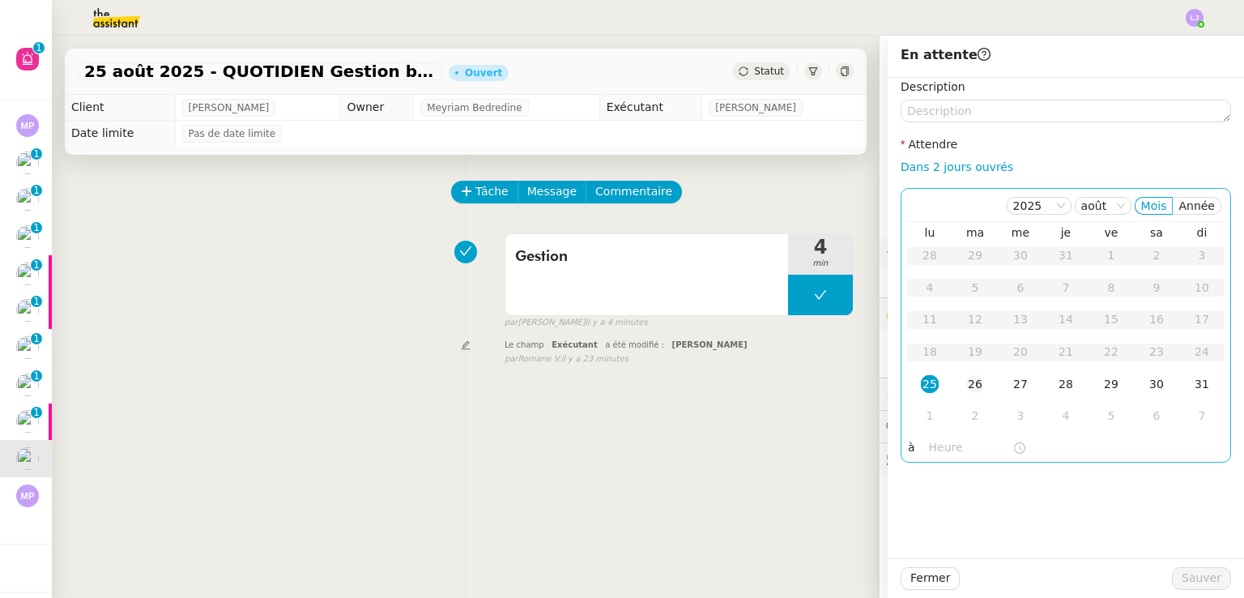
click at [967, 392] on div "26" at bounding box center [976, 384] width 18 height 18
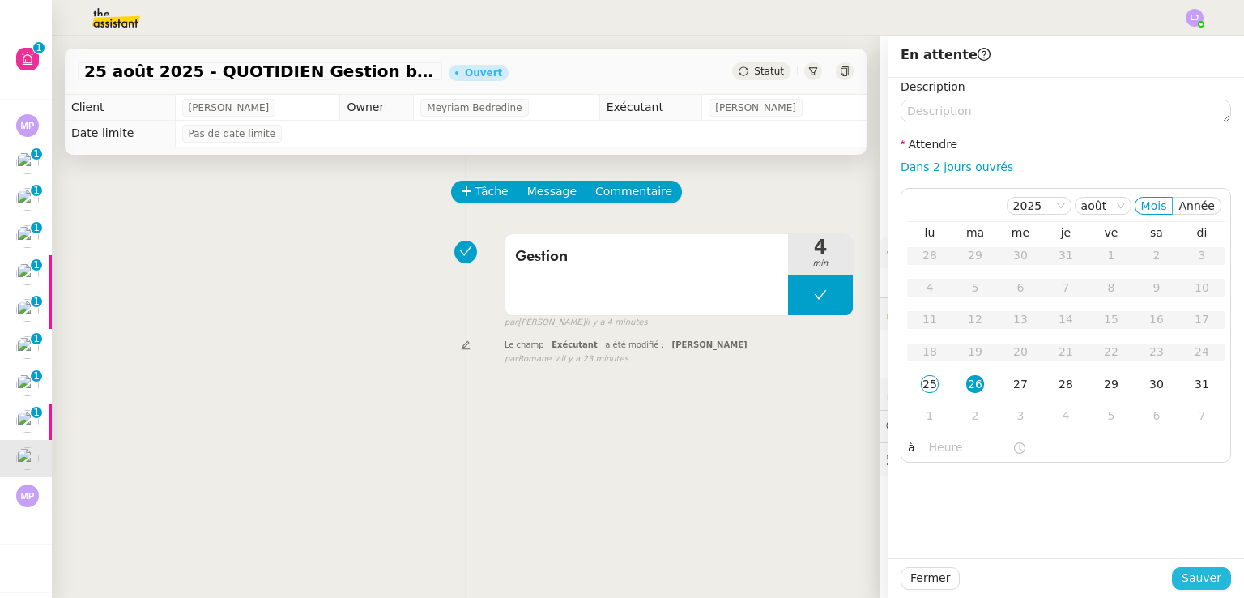
click at [1202, 586] on span "Sauver" at bounding box center [1202, 578] width 40 height 19
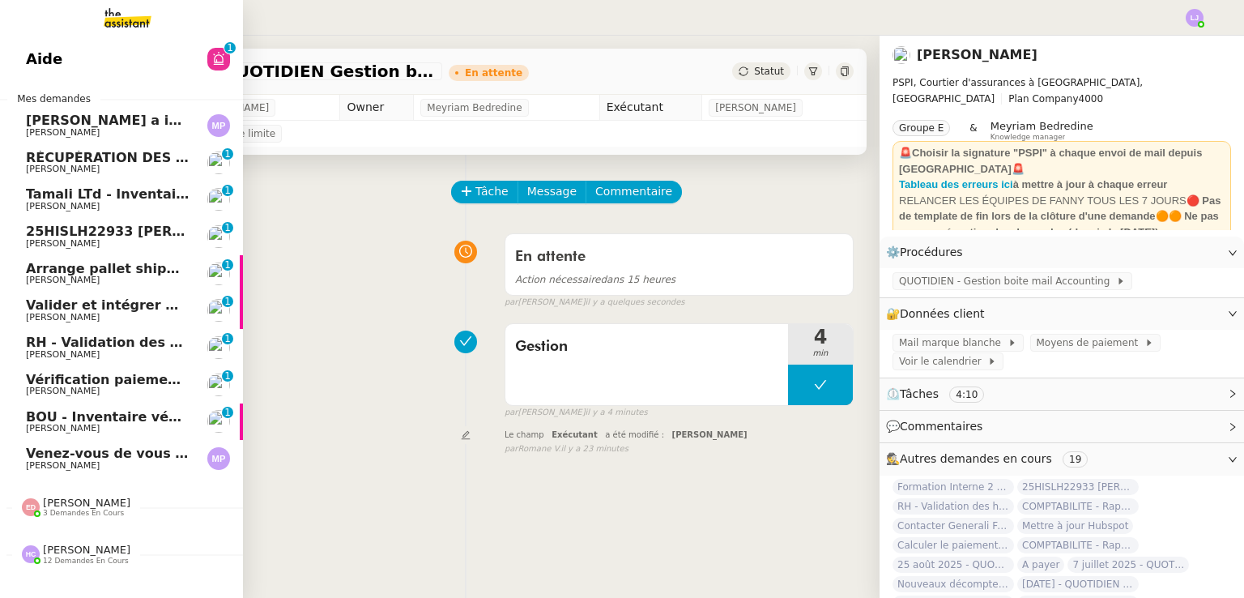
click at [137, 124] on span "Marvyn Pichuèque a indiqué que vous apparaissez sur Facebook" at bounding box center [254, 120] width 457 height 15
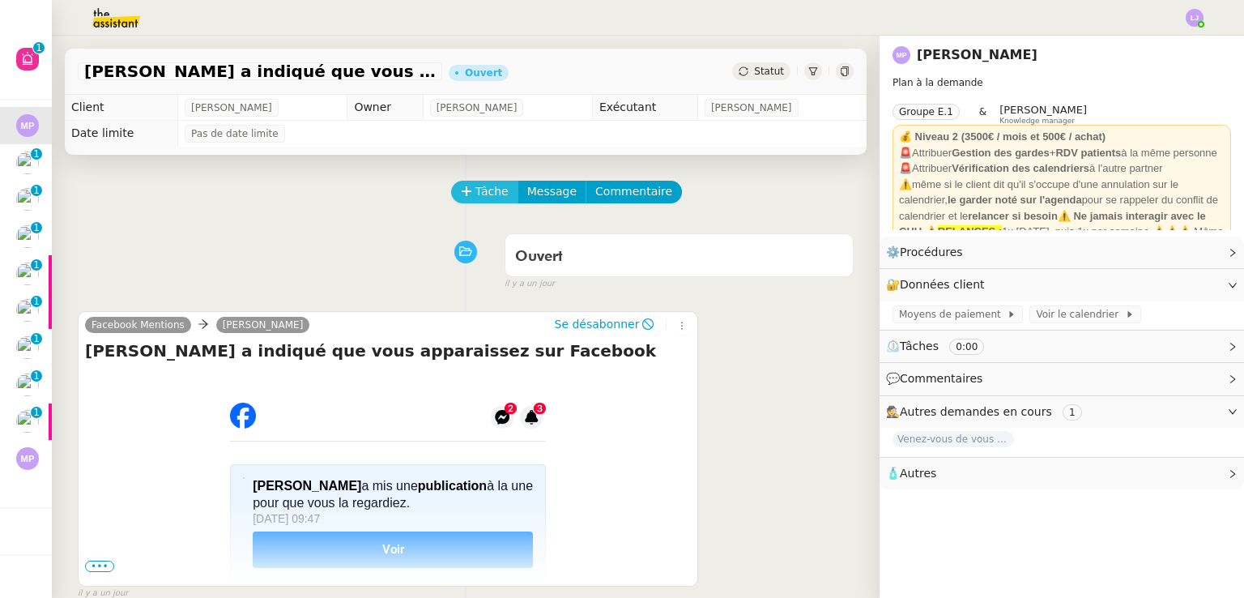
click at [476, 191] on span "Tâche" at bounding box center [492, 191] width 33 height 19
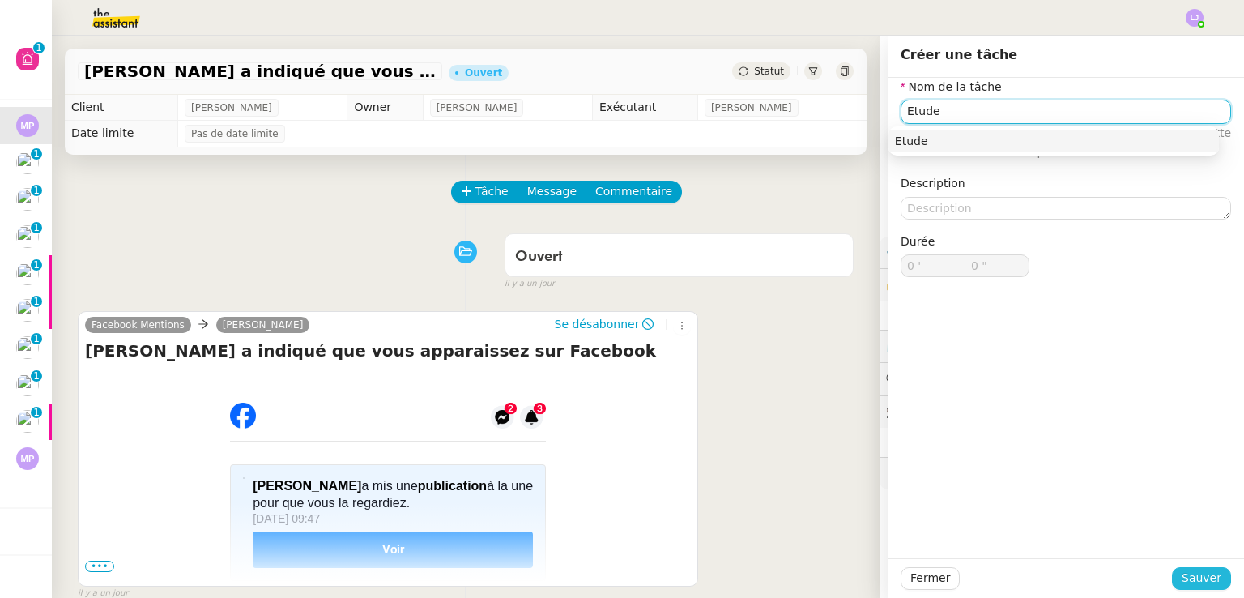
type input "Etude"
click at [1206, 575] on span "Sauver" at bounding box center [1202, 578] width 40 height 19
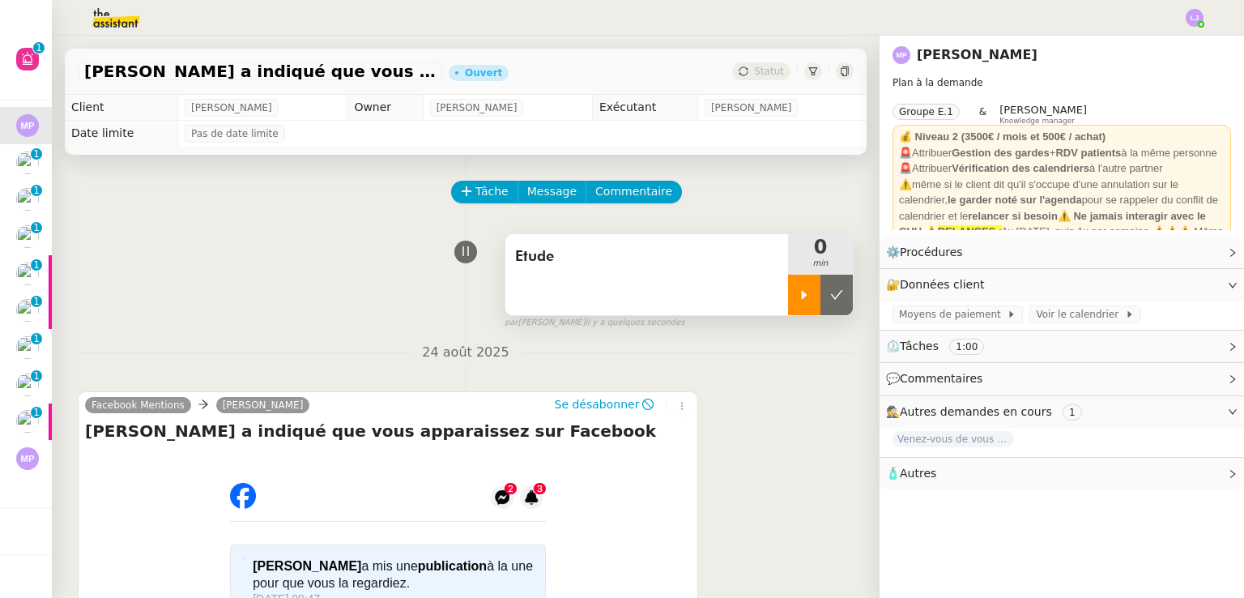
click at [788, 285] on div at bounding box center [804, 295] width 32 height 41
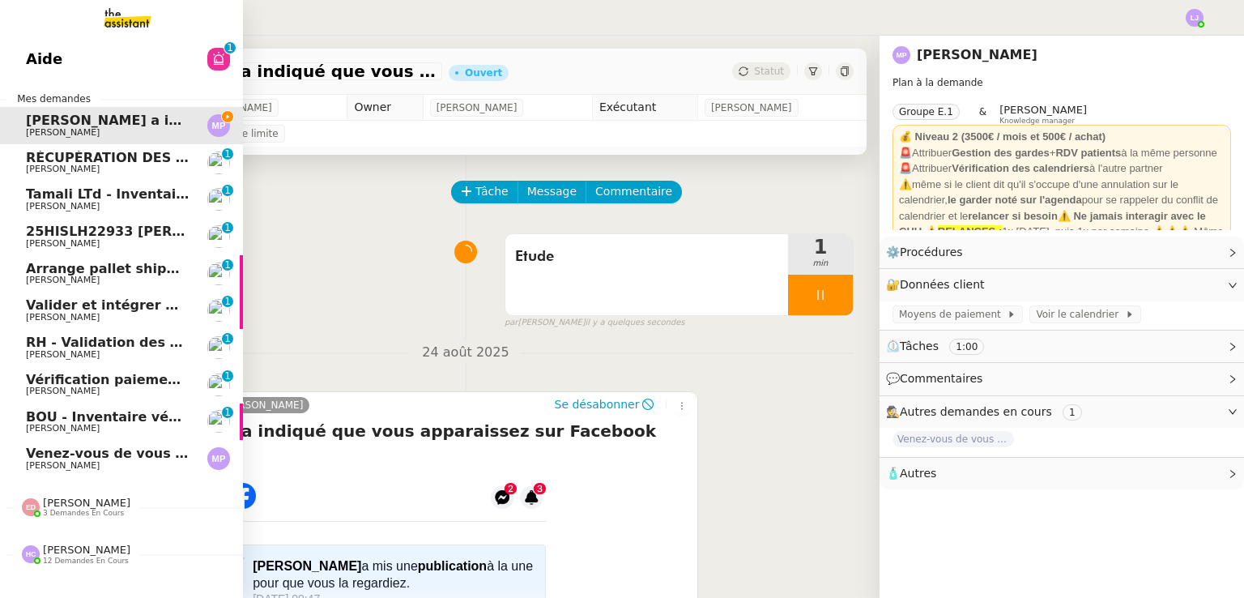
click at [145, 419] on span "BOU - Inventaire véhicule" at bounding box center [119, 416] width 186 height 15
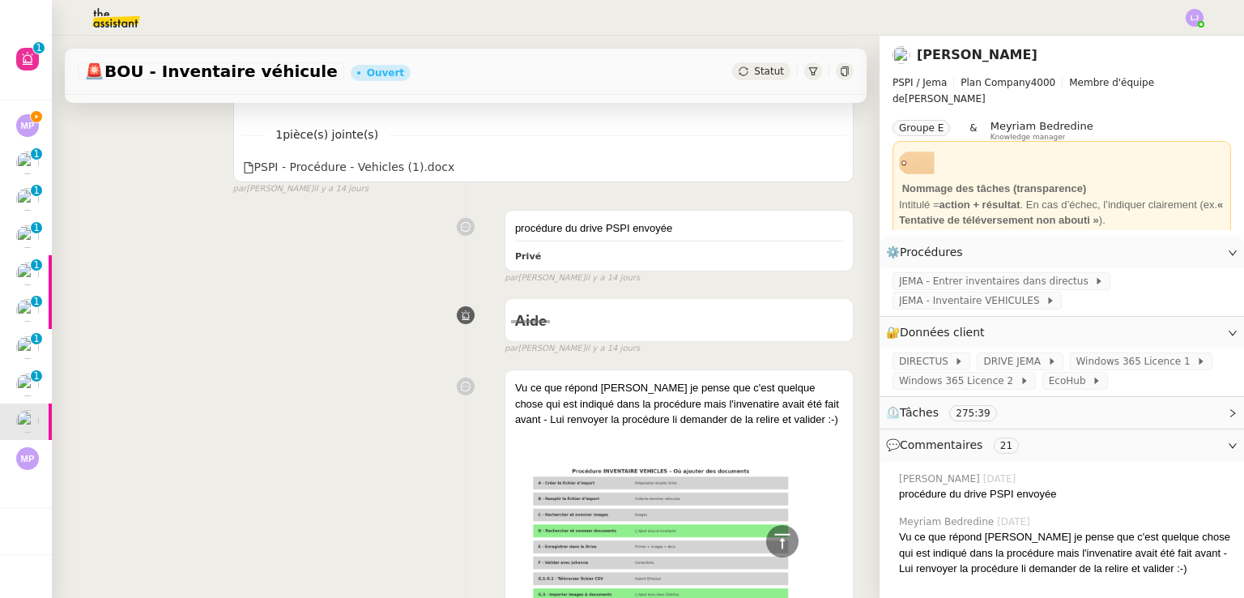
scroll to position [706, 0]
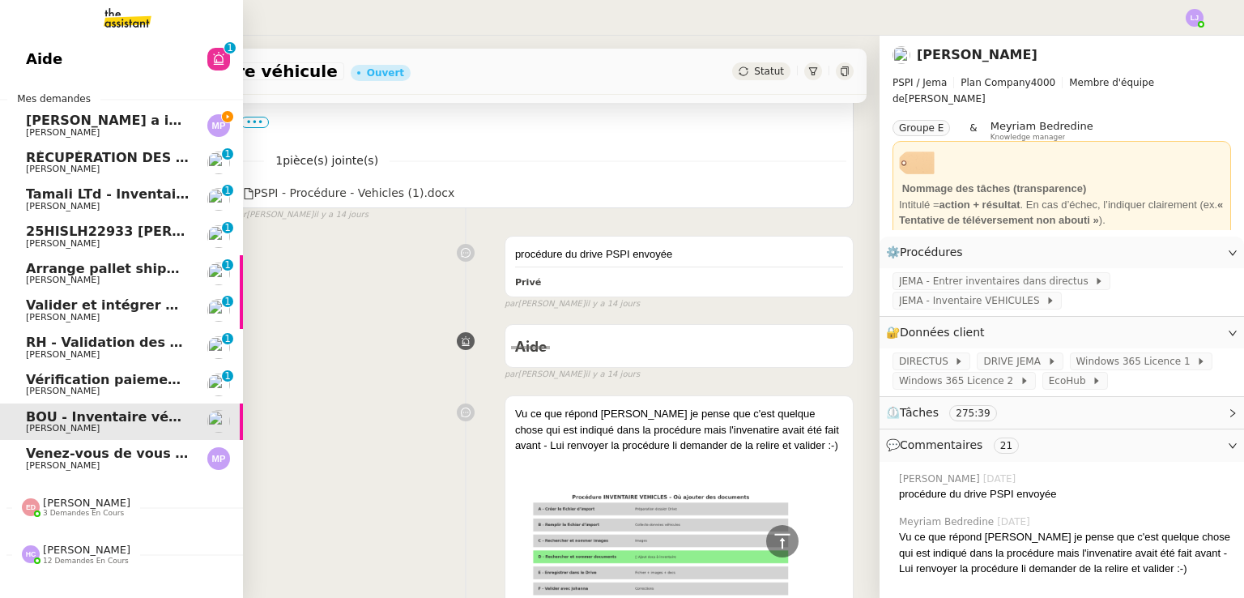
click at [62, 468] on span "Marvyn Pichuèque" at bounding box center [63, 465] width 74 height 11
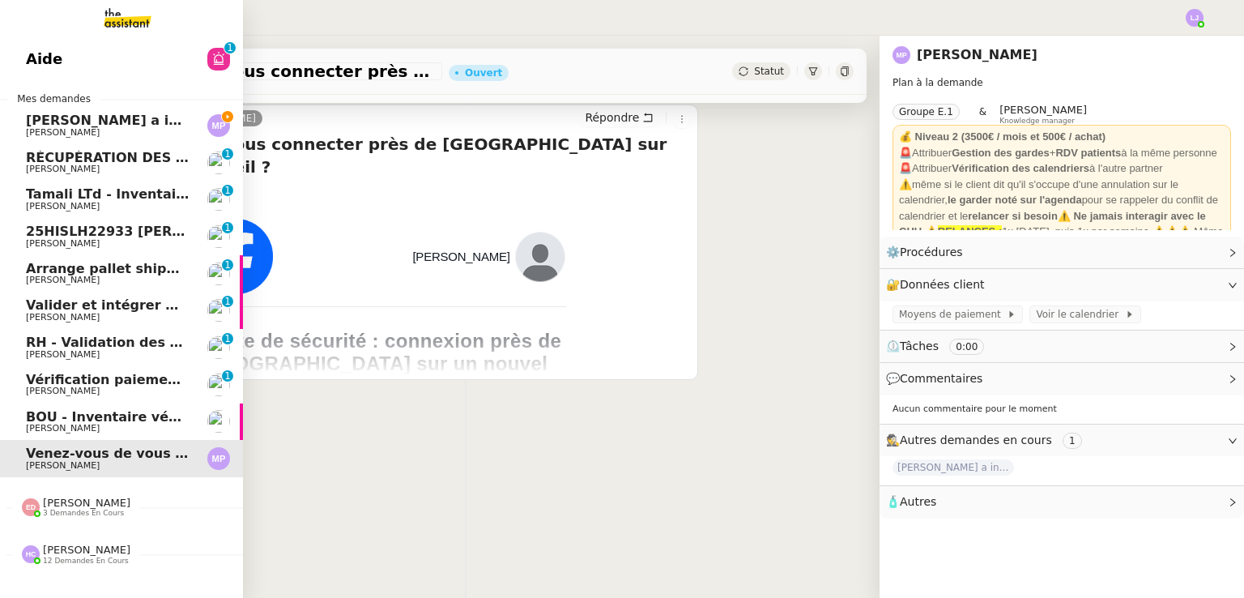
scroll to position [217, 0]
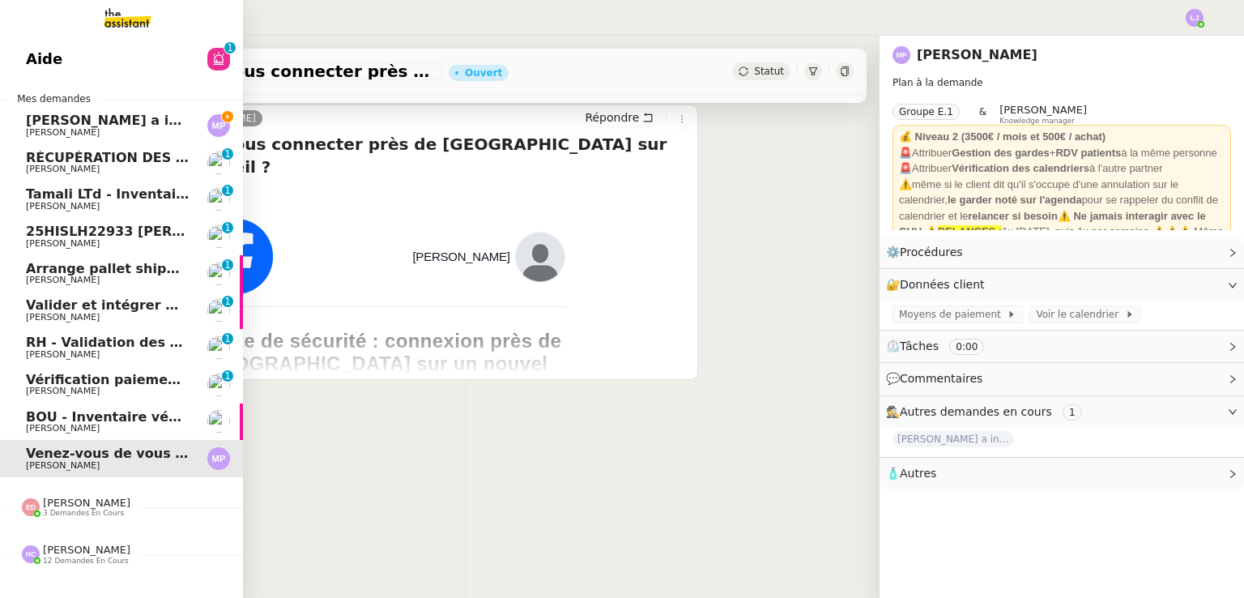
click at [59, 130] on span "Marvyn Pichuèque" at bounding box center [63, 132] width 74 height 11
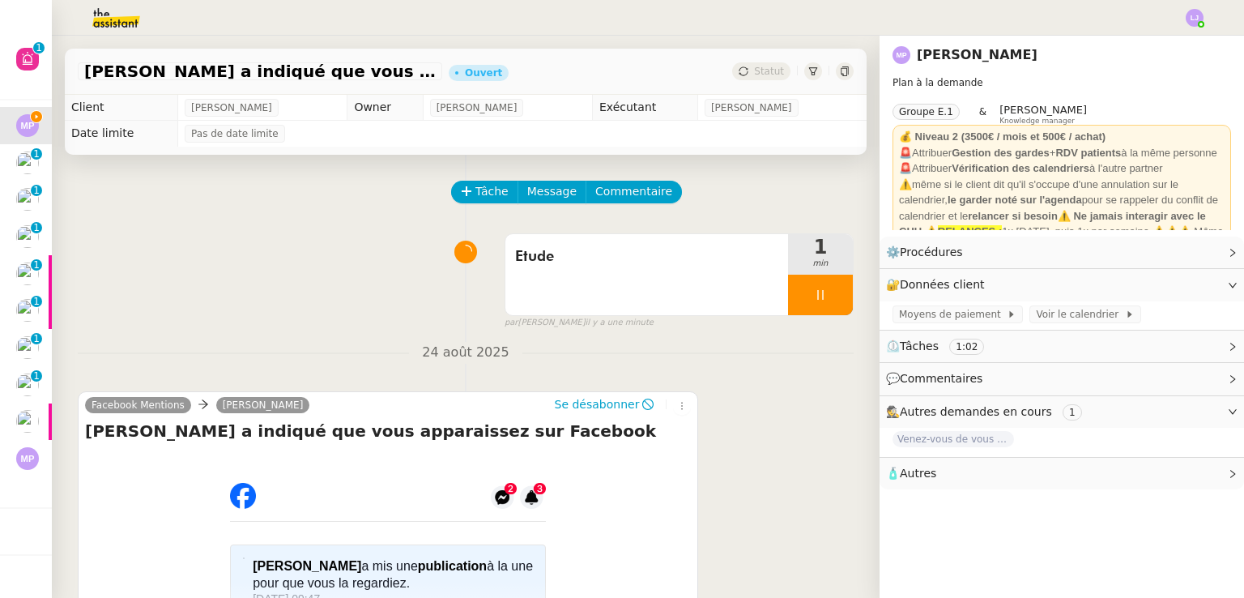
click at [719, 523] on div "Facebook Mentions Corinne TA Se désabonner Marvyn Pichuèque a indiqué que vous …" at bounding box center [466, 529] width 776 height 304
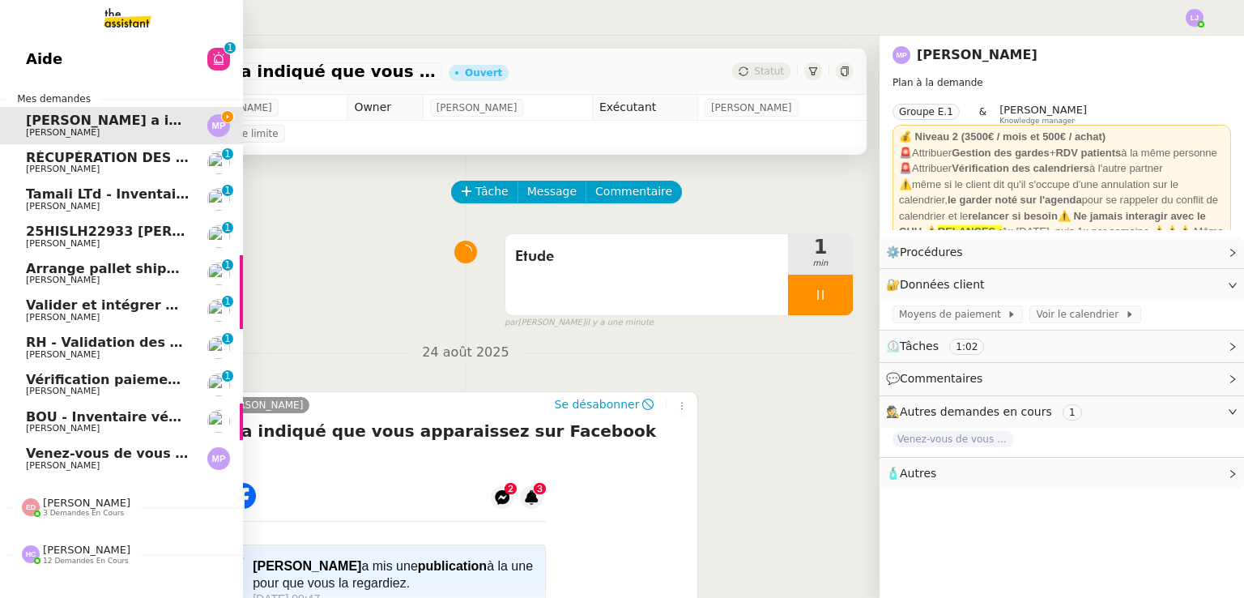
click at [100, 459] on span "Venez-vous de vous connecter près de Dunières sur un nouvel appareil ?" at bounding box center [335, 453] width 619 height 15
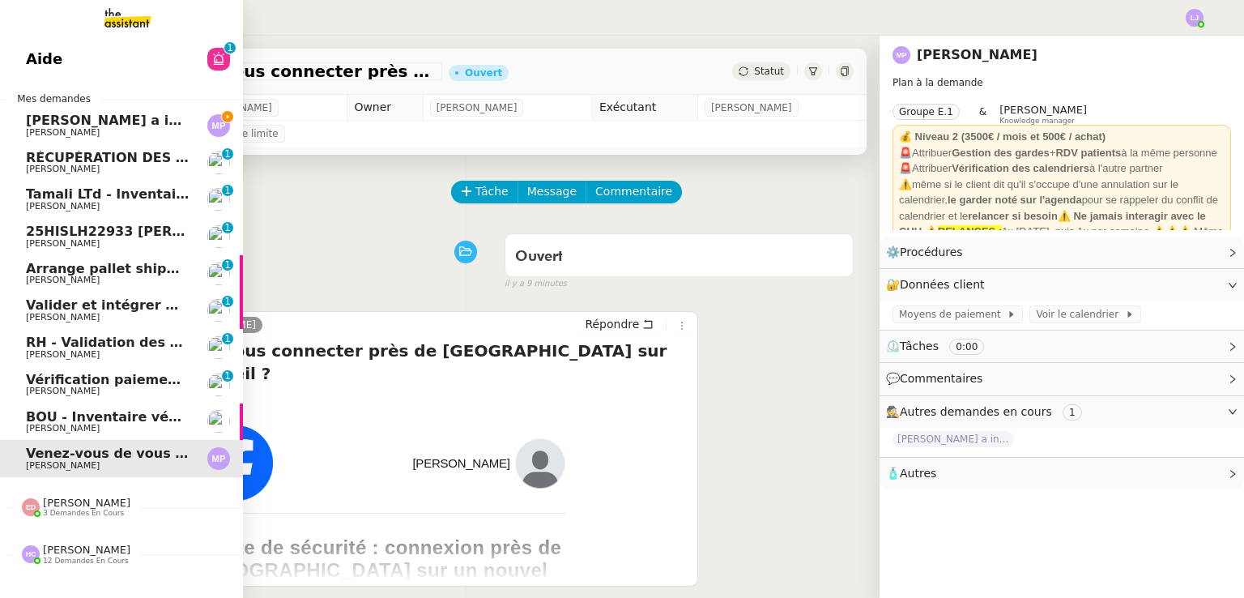
click at [70, 419] on span "BOU - Inventaire véhicule" at bounding box center [119, 416] width 186 height 15
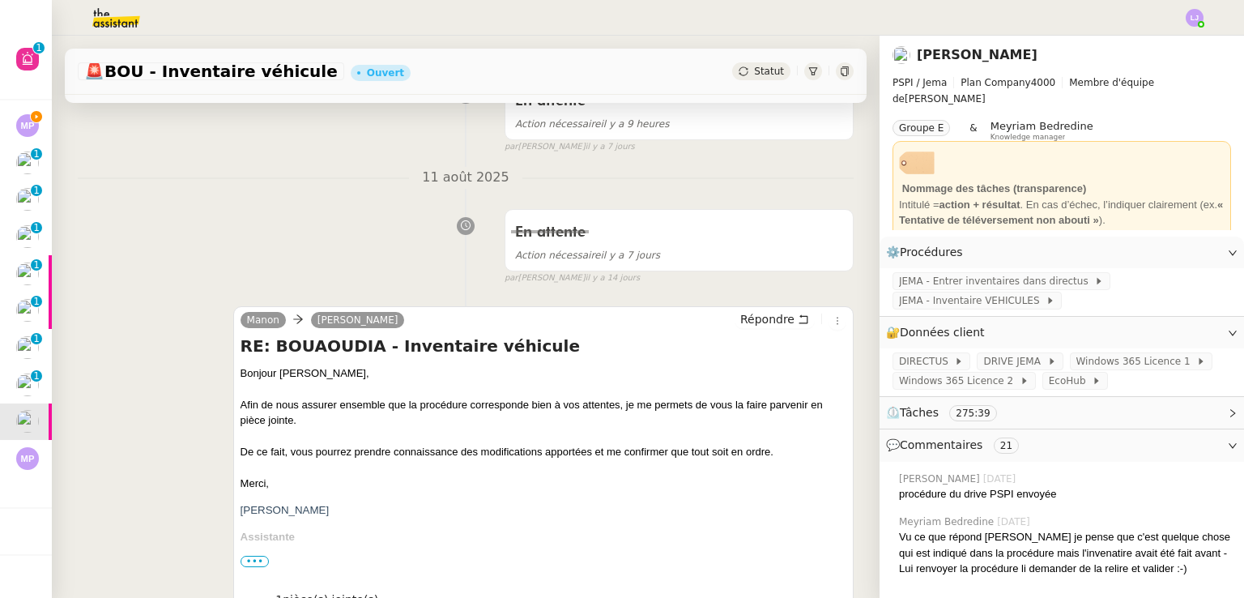
scroll to position [223, 0]
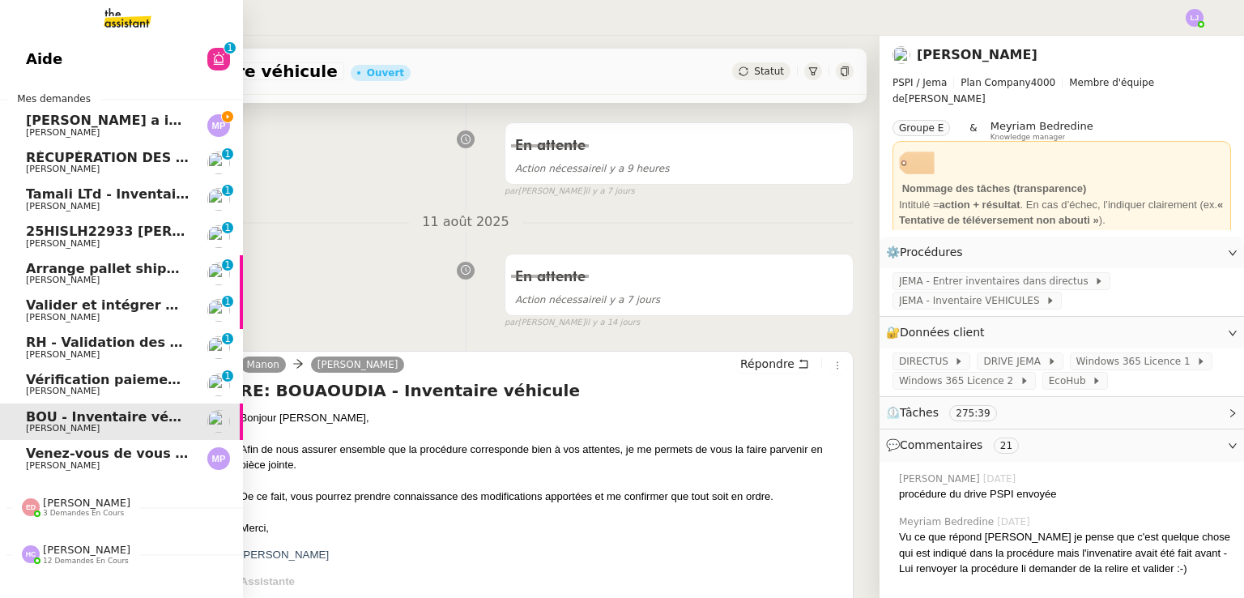
click at [137, 464] on span "Marvyn Pichuèque" at bounding box center [108, 466] width 164 height 10
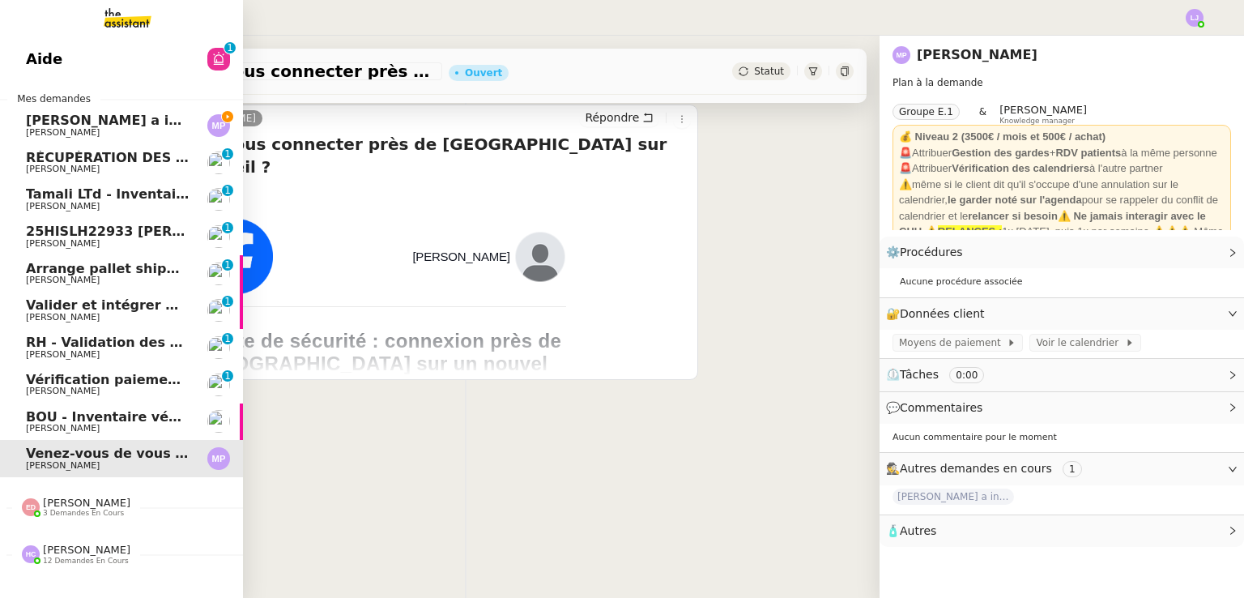
scroll to position [217, 0]
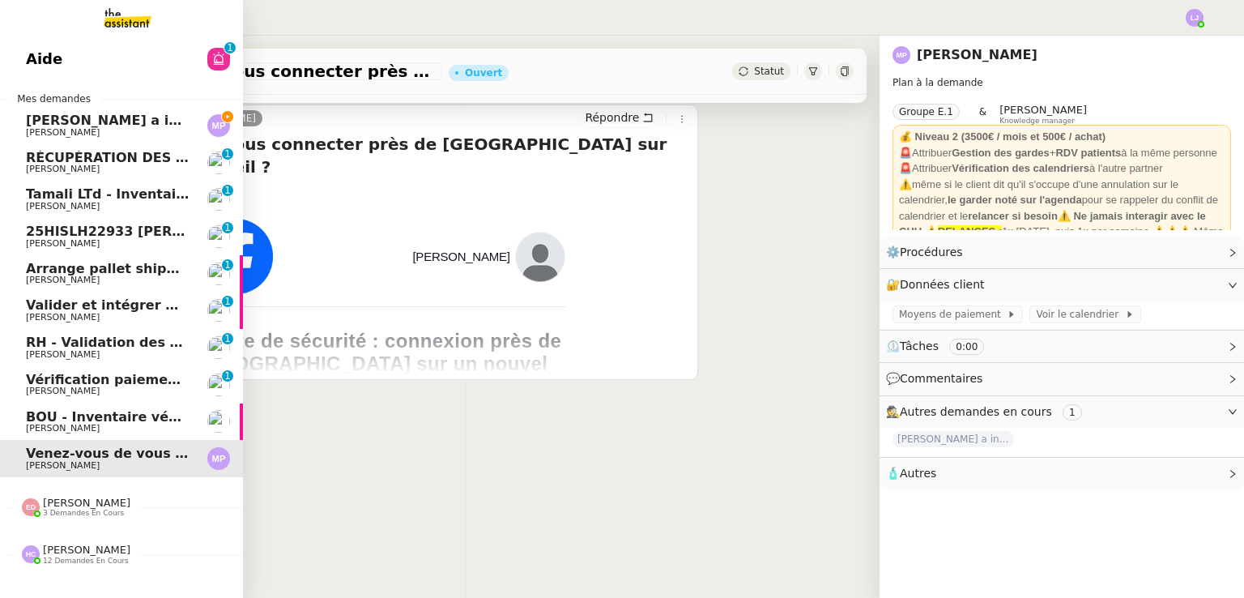
click at [117, 126] on span "Marvyn Pichuèque a indiqué que vous apparaissez sur Facebook" at bounding box center [254, 120] width 457 height 15
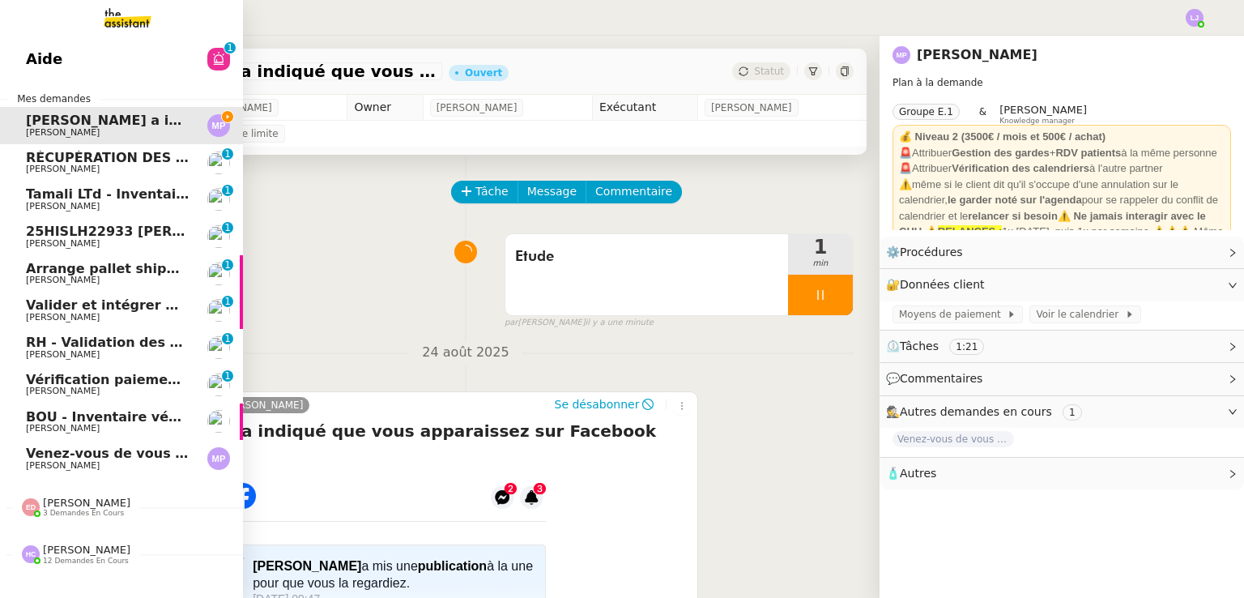
click at [99, 453] on span "Venez-vous de vous connecter près de Dunières sur un nouvel appareil ?" at bounding box center [335, 453] width 619 height 15
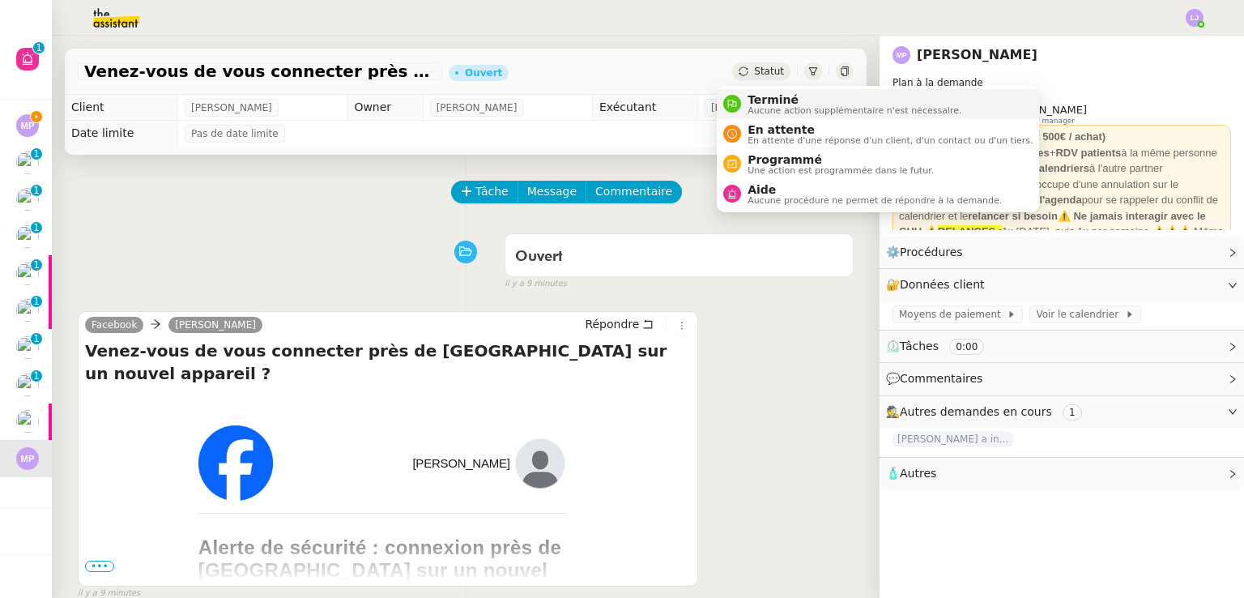
click at [753, 106] on span "Aucune action supplémentaire n'est nécessaire." at bounding box center [855, 110] width 214 height 9
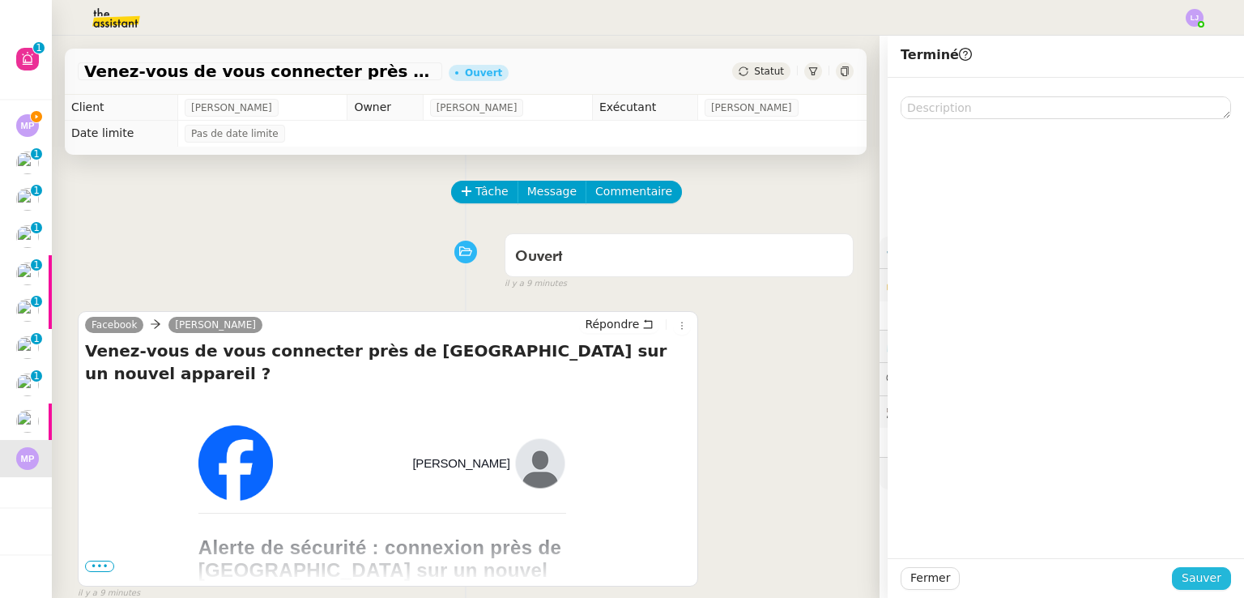
click at [1209, 574] on span "Sauver" at bounding box center [1202, 578] width 40 height 19
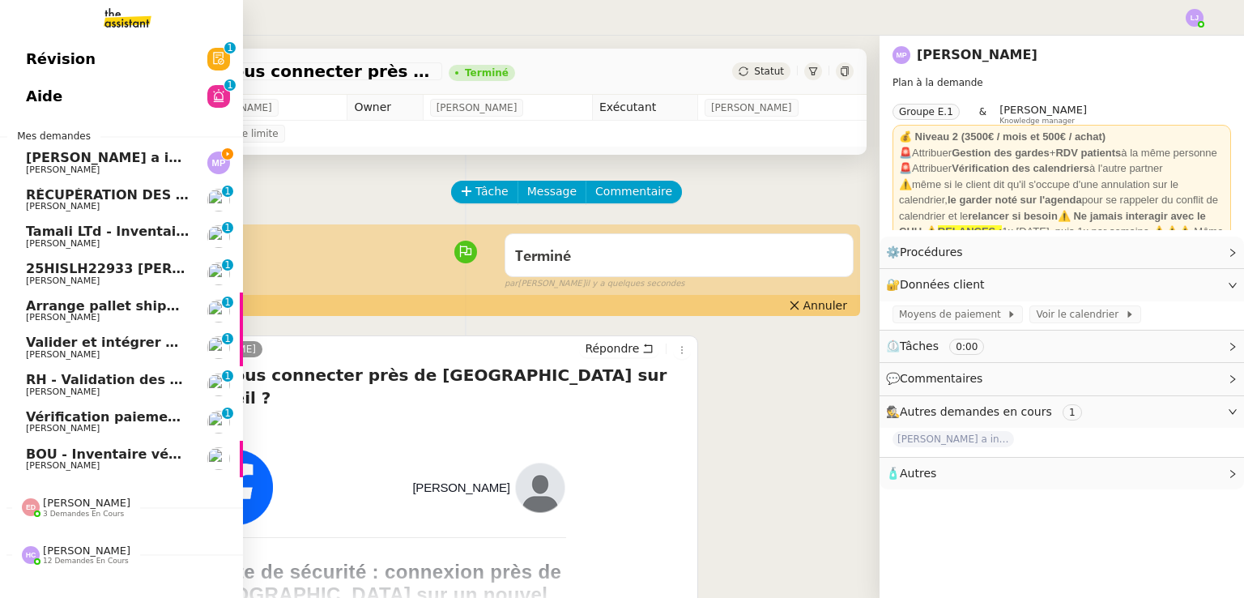
click at [159, 173] on span "Marvyn Pichuèque" at bounding box center [108, 170] width 164 height 10
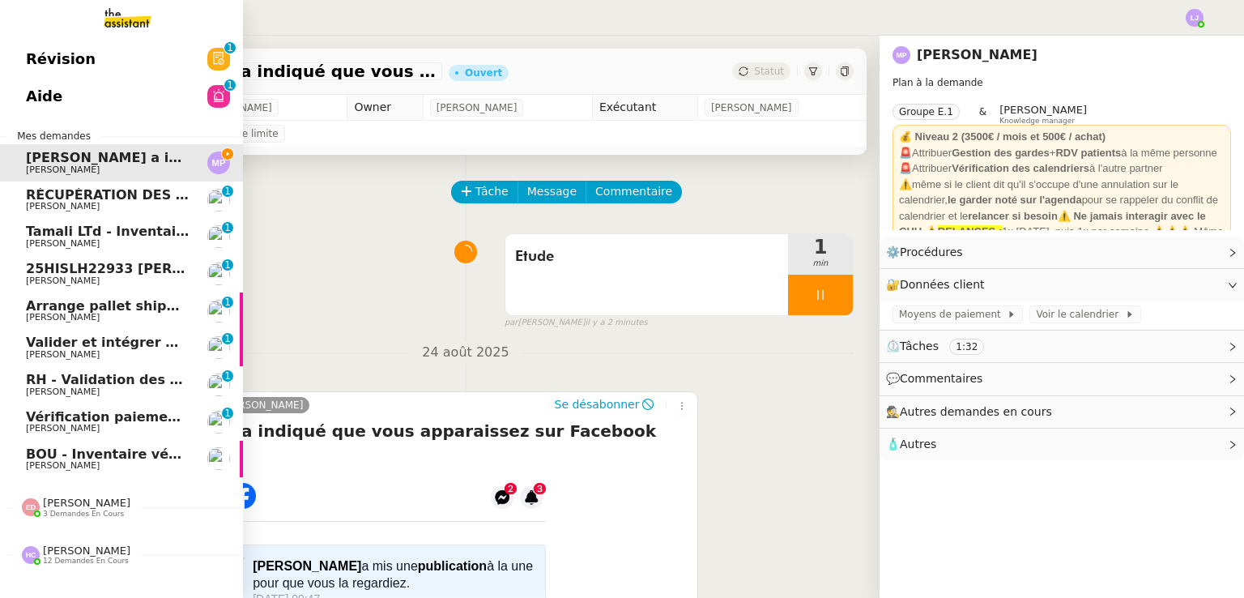
click at [144, 91] on link "Aide 0 1 2 3 4 5 6 7 8 9" at bounding box center [121, 96] width 243 height 37
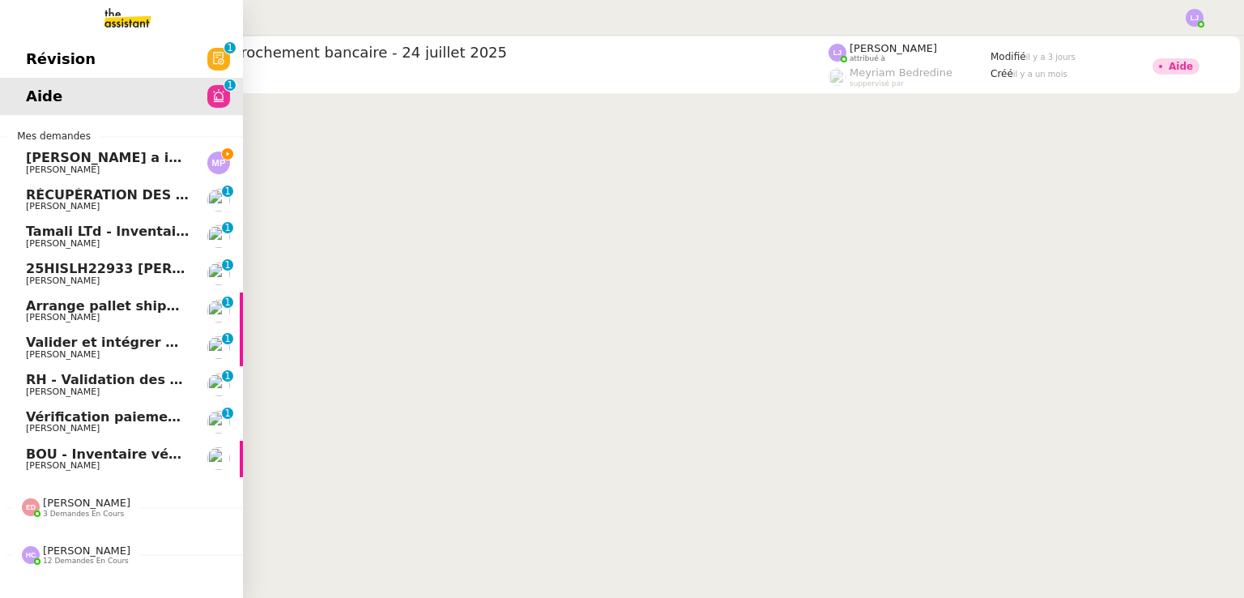
click at [167, 170] on span "Marvyn Pichuèque" at bounding box center [108, 170] width 164 height 10
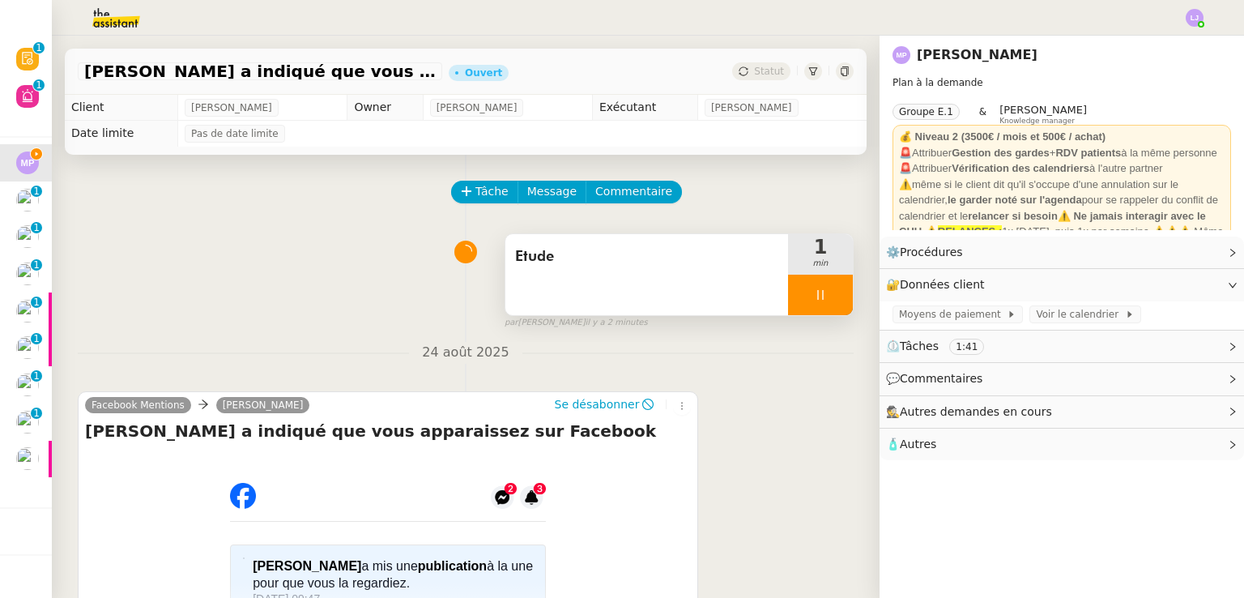
click at [826, 286] on div at bounding box center [820, 295] width 65 height 41
click at [826, 286] on button at bounding box center [837, 295] width 32 height 41
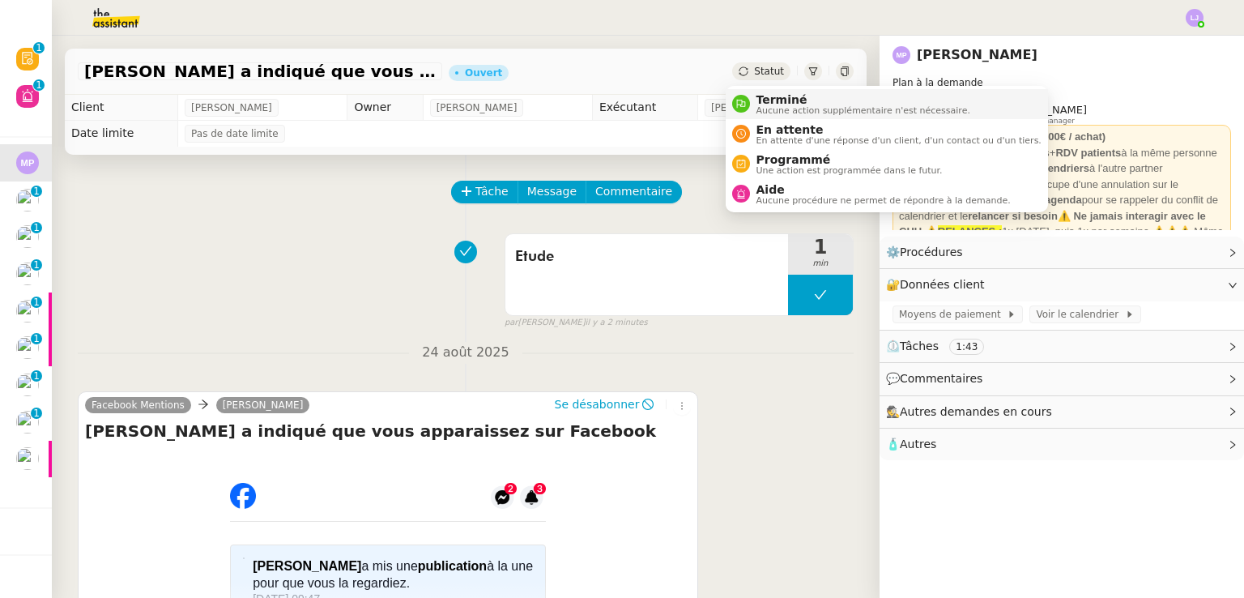
click at [770, 106] on span "Aucune action supplémentaire n'est nécessaire." at bounding box center [864, 110] width 214 height 9
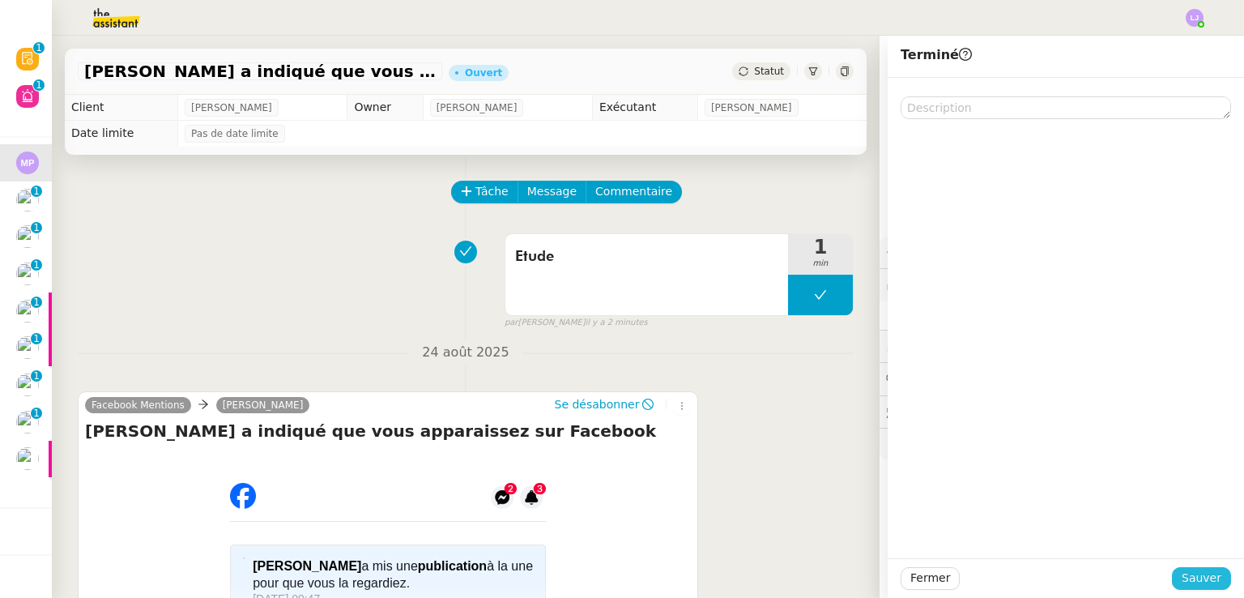
click at [1182, 570] on span "Sauver" at bounding box center [1202, 578] width 40 height 19
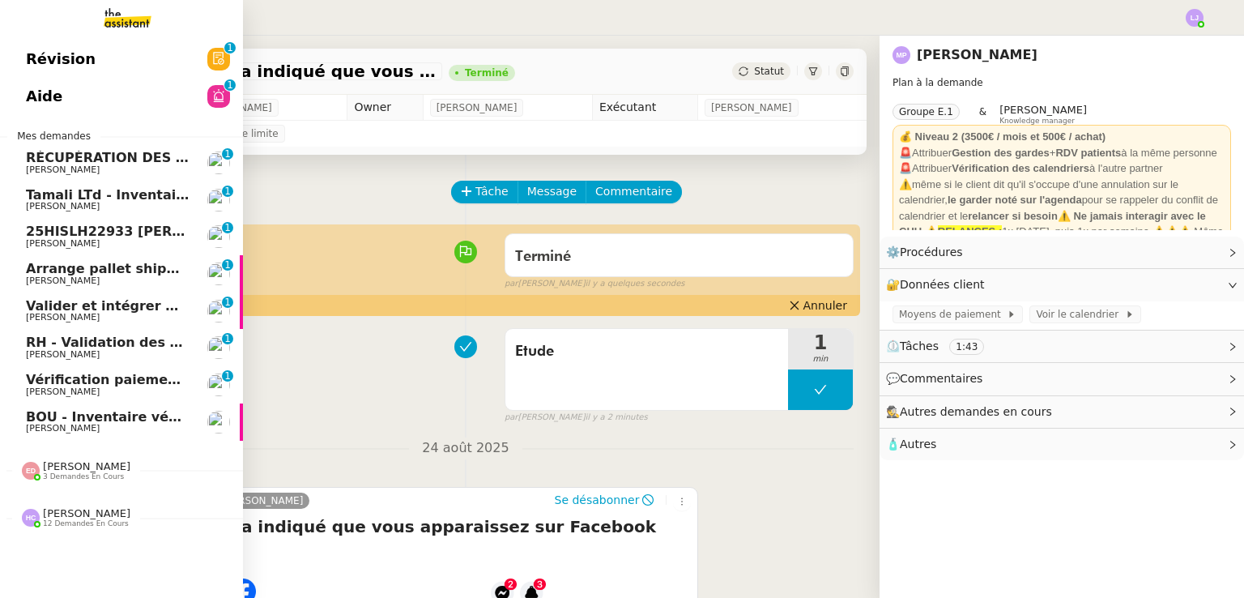
click at [154, 411] on span "BOU - Inventaire véhicule" at bounding box center [119, 416] width 186 height 15
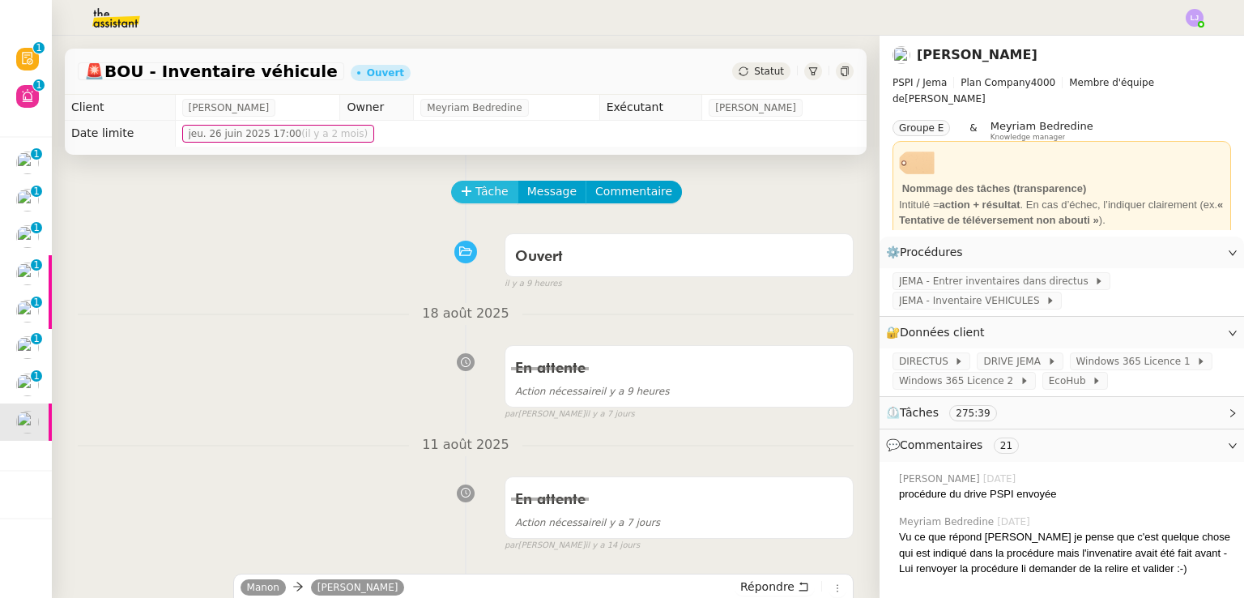
click at [486, 201] on span "Tâche" at bounding box center [492, 191] width 33 height 19
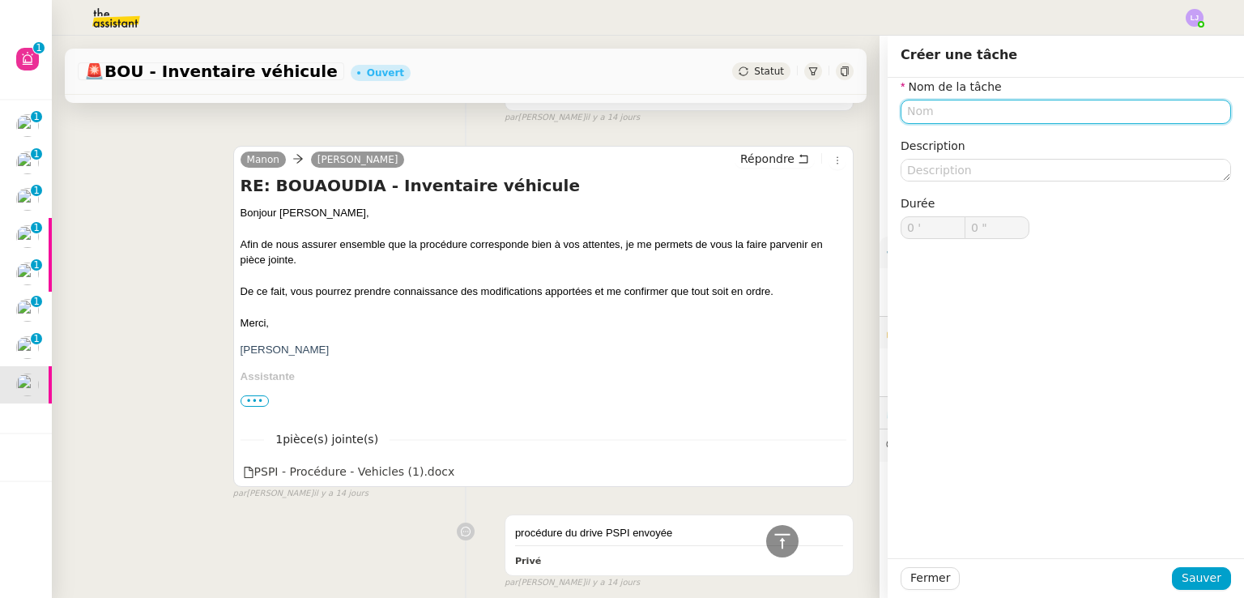
scroll to position [417, 0]
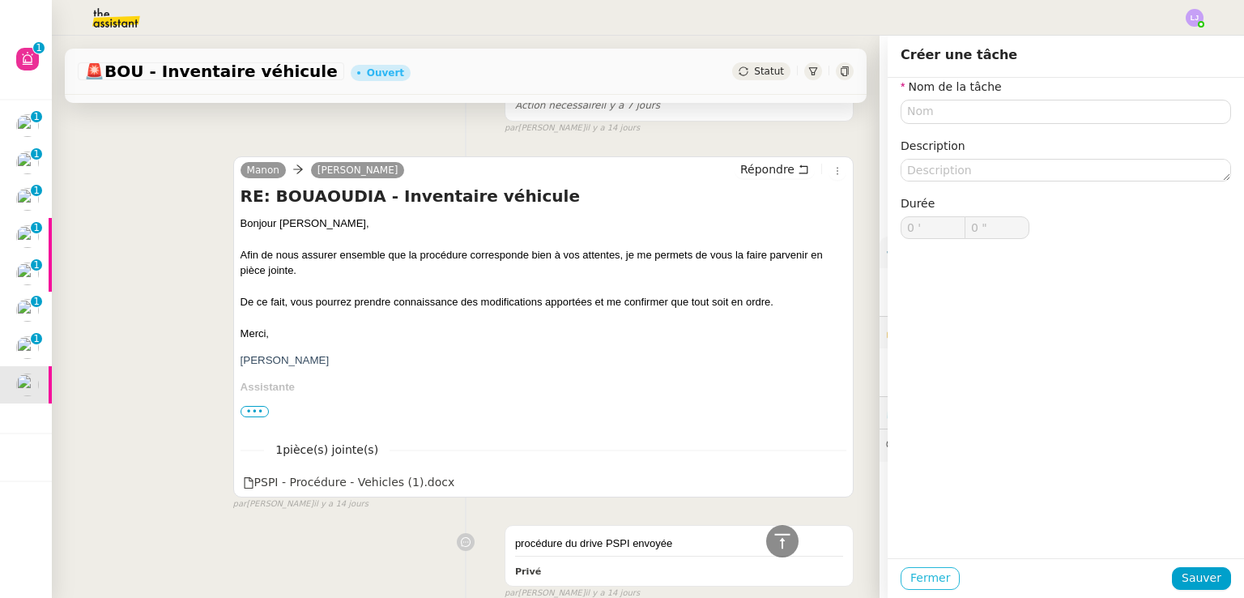
click at [911, 578] on span "Fermer" at bounding box center [931, 578] width 40 height 19
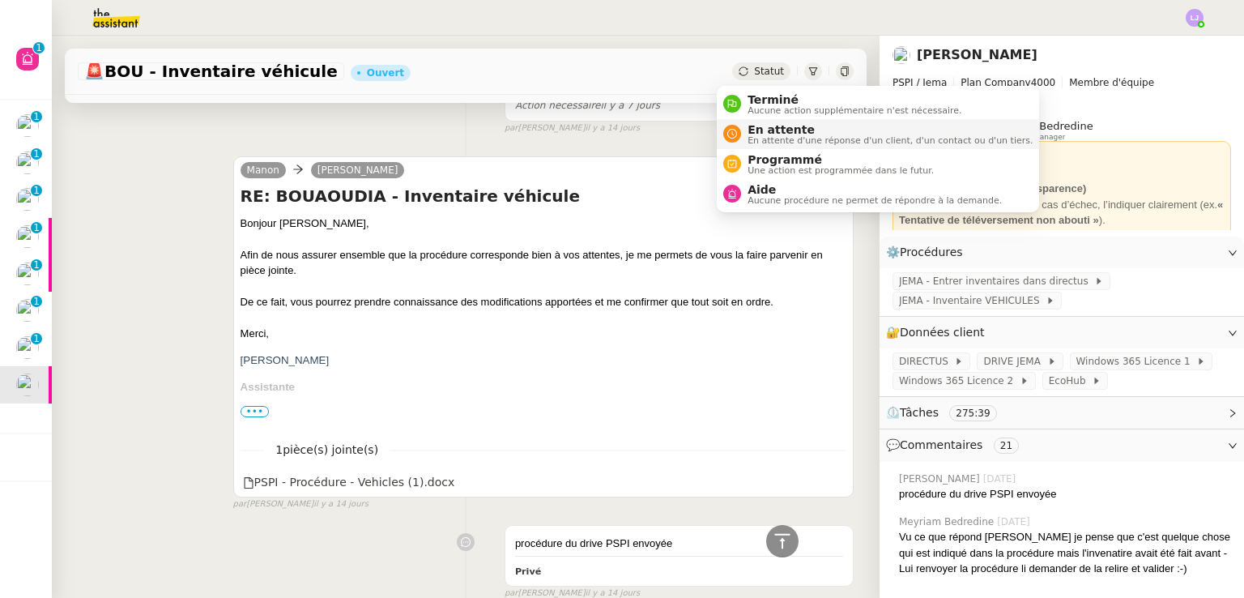
click at [773, 136] on span "En attente d'une réponse d'un client, d'un contact ou d'un tiers." at bounding box center [890, 140] width 285 height 9
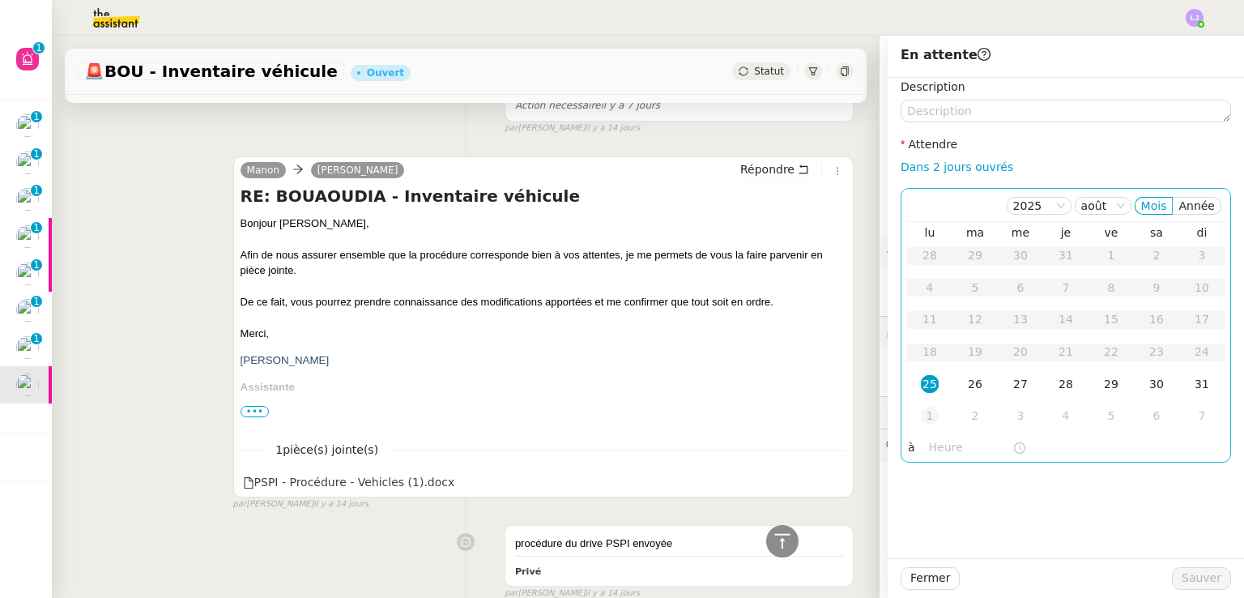
click at [924, 409] on div "1" at bounding box center [930, 416] width 18 height 18
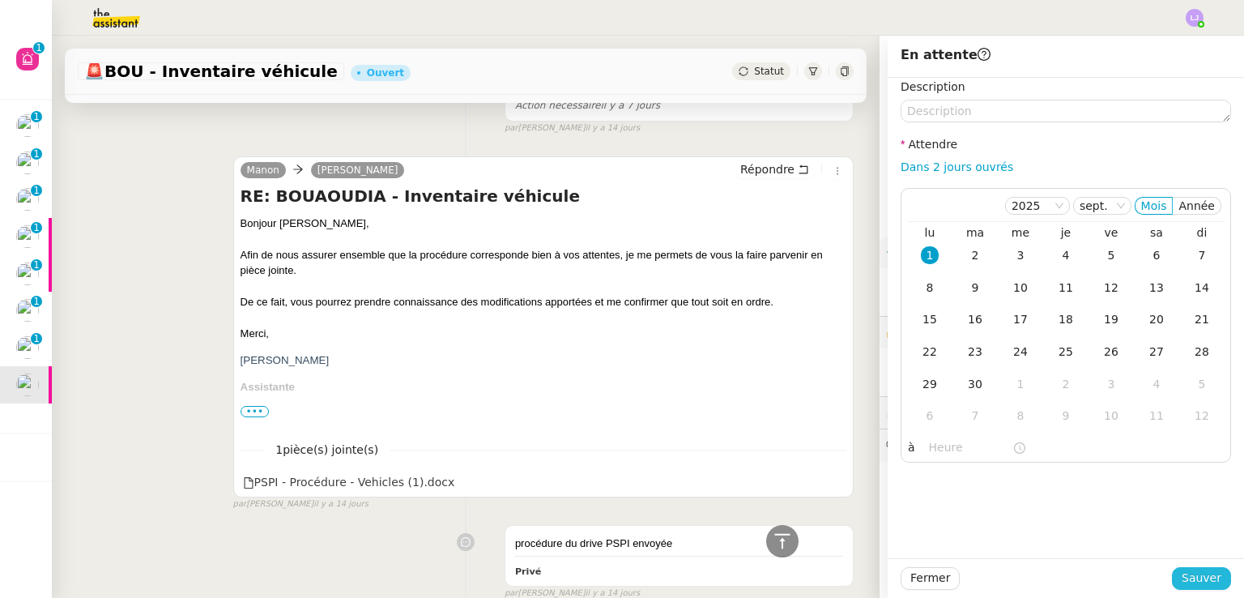
click at [1182, 571] on span "Sauver" at bounding box center [1202, 578] width 40 height 19
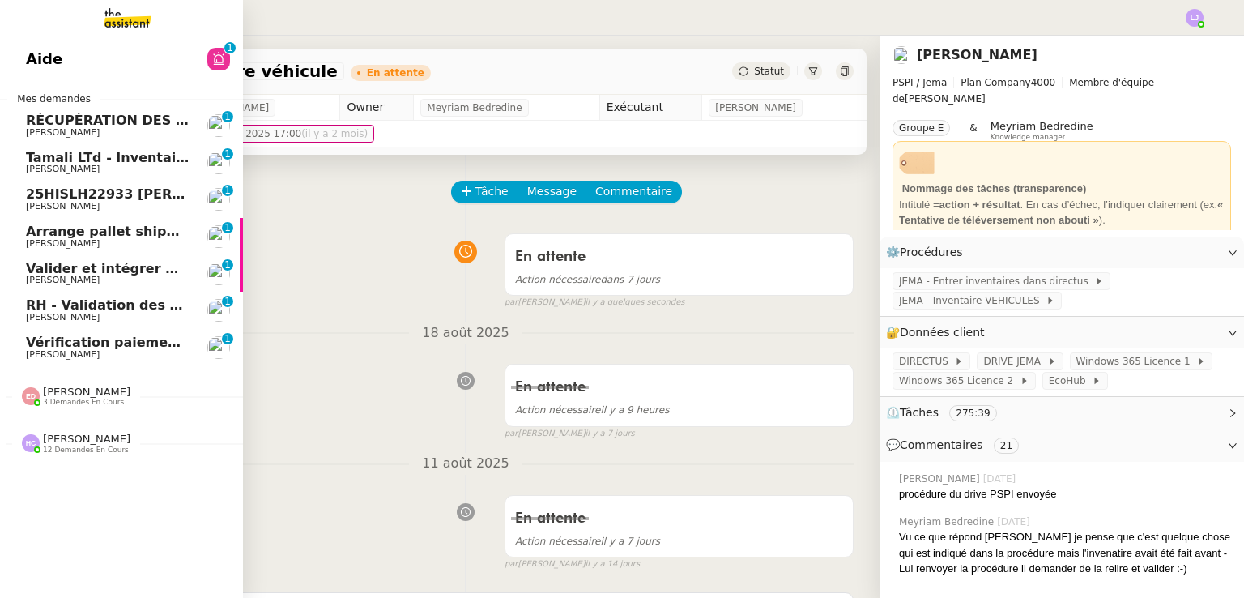
click at [104, 334] on link "Vérification paiements WYCC et MS AMLIN Sophie Mouraire 0 1 2 3 4 5 6 7 8 9" at bounding box center [121, 347] width 243 height 37
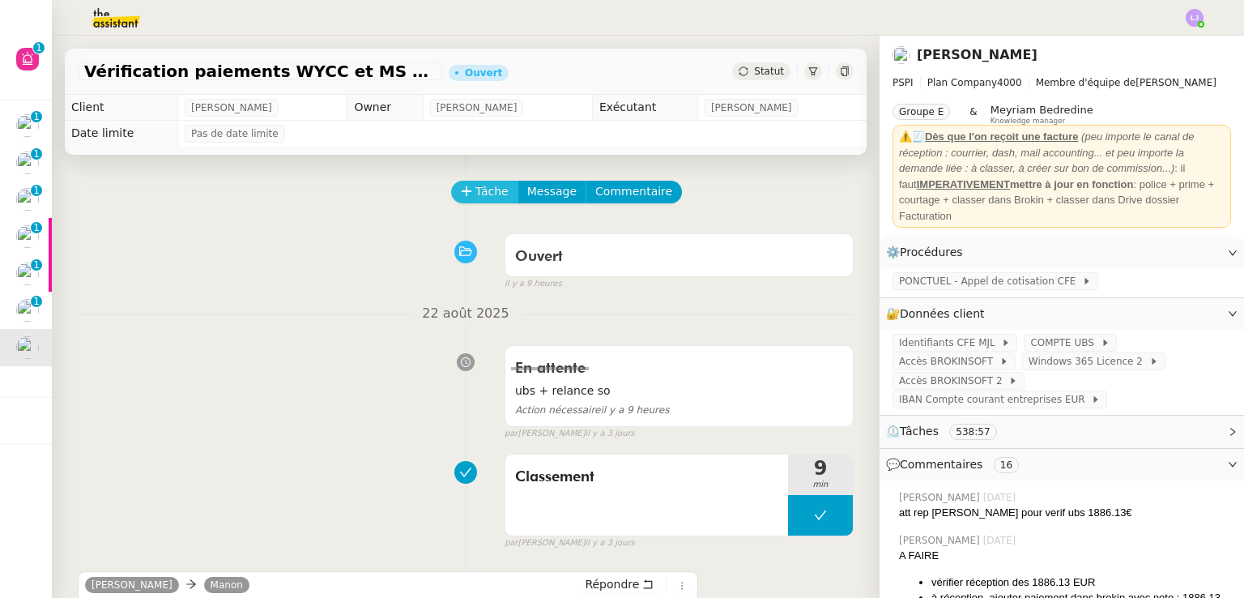
click at [476, 201] on span "Tâche" at bounding box center [492, 191] width 33 height 19
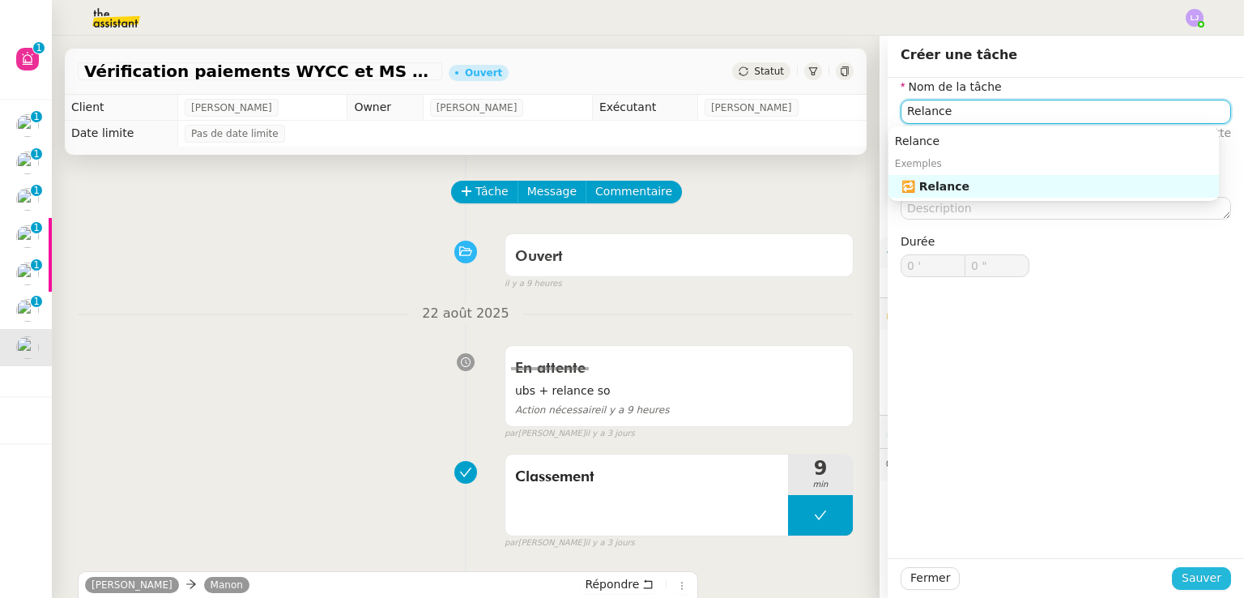
type input "Relance"
click at [1182, 576] on span "Sauver" at bounding box center [1202, 578] width 40 height 19
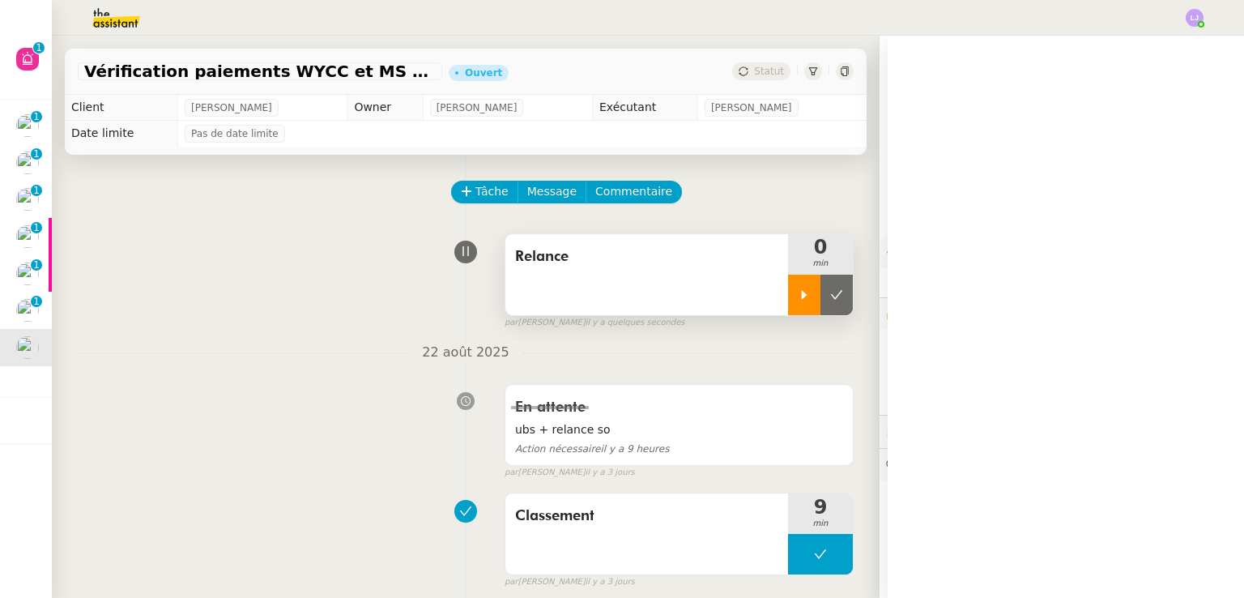
click at [788, 305] on div at bounding box center [804, 295] width 32 height 41
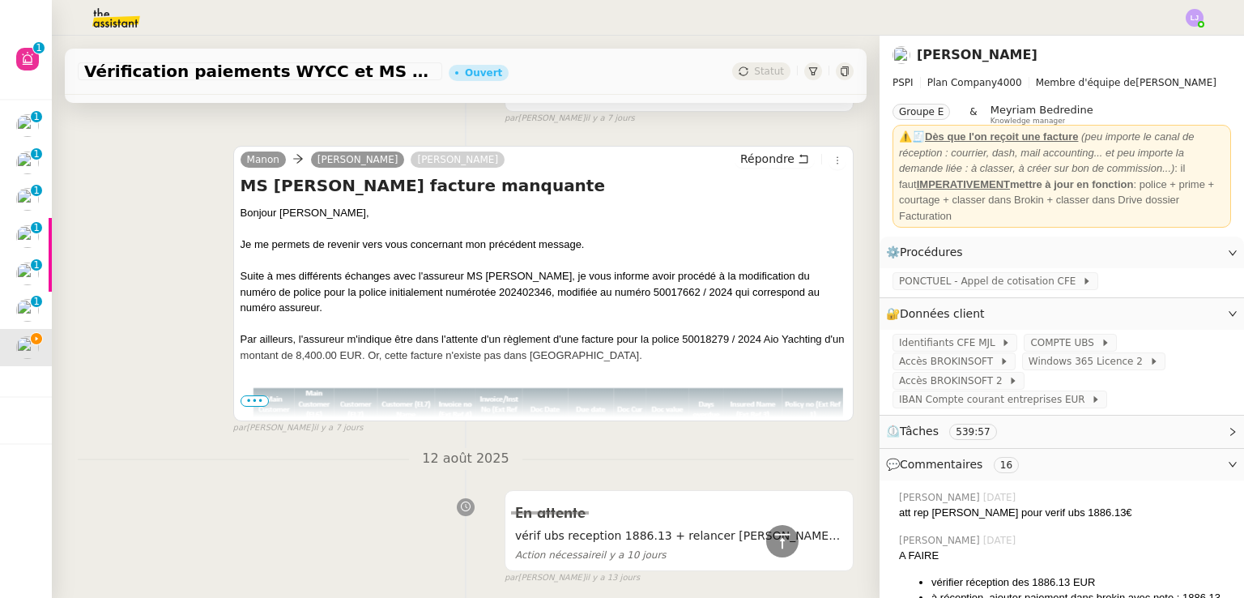
scroll to position [1468, 0]
click at [245, 398] on span "•••" at bounding box center [255, 402] width 29 height 11
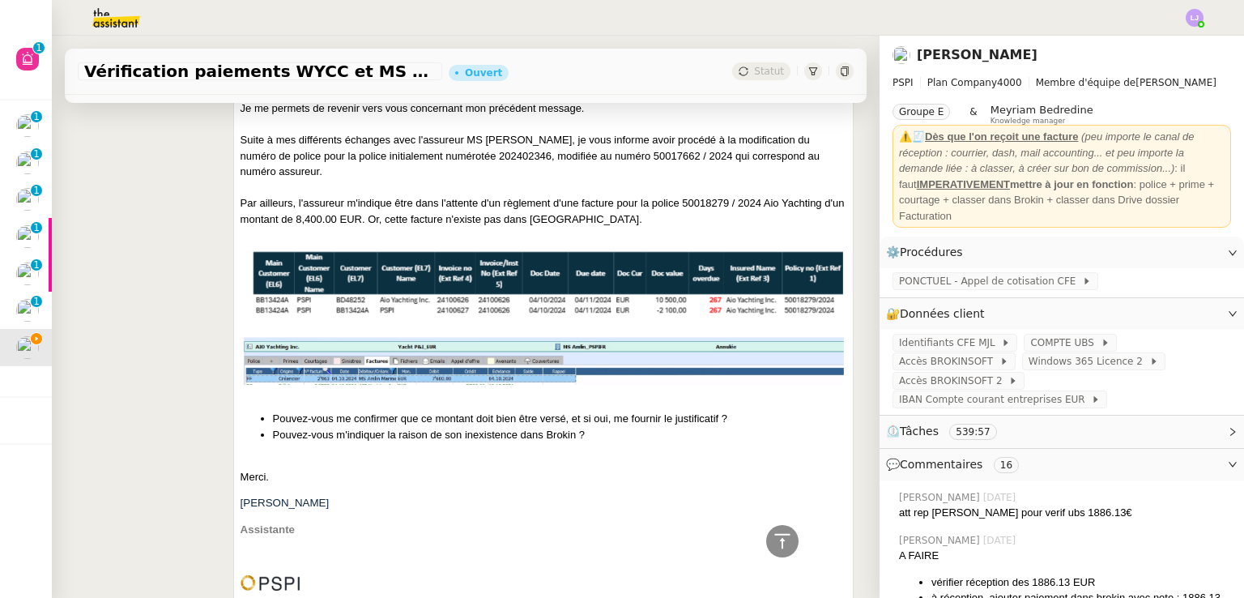
scroll to position [1543, 0]
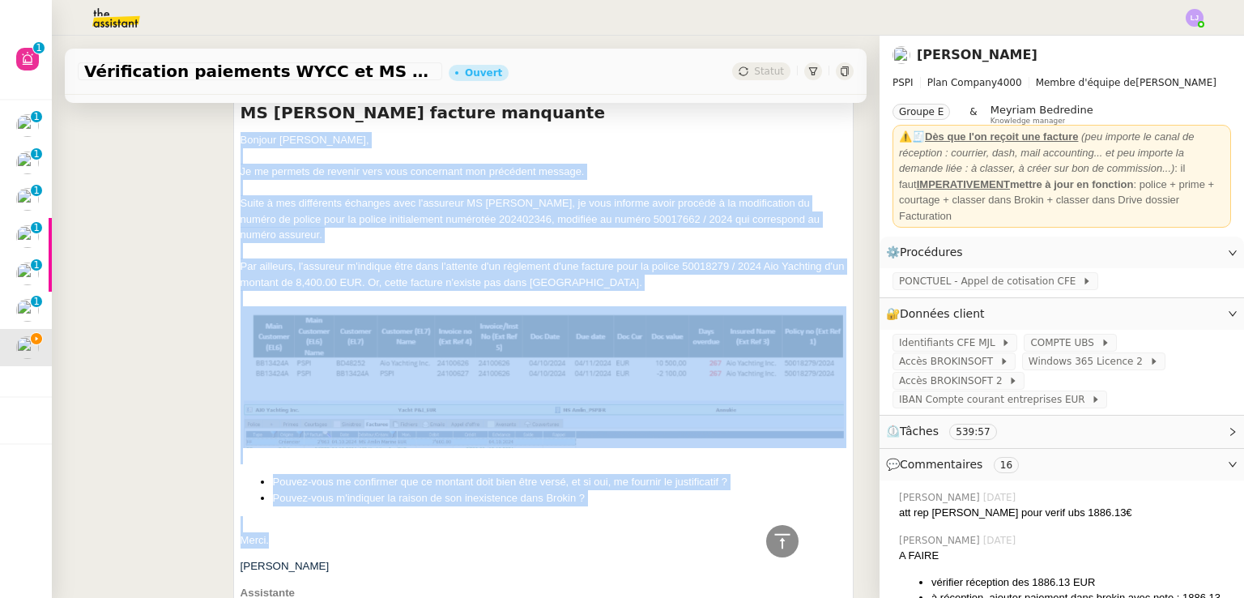
drag, startPoint x: 236, startPoint y: 140, endPoint x: 487, endPoint y: 538, distance: 470.4
copy div "Bonjour Sophie﻿, Je me permets de revenir vers vous concernant mon précédent me…"
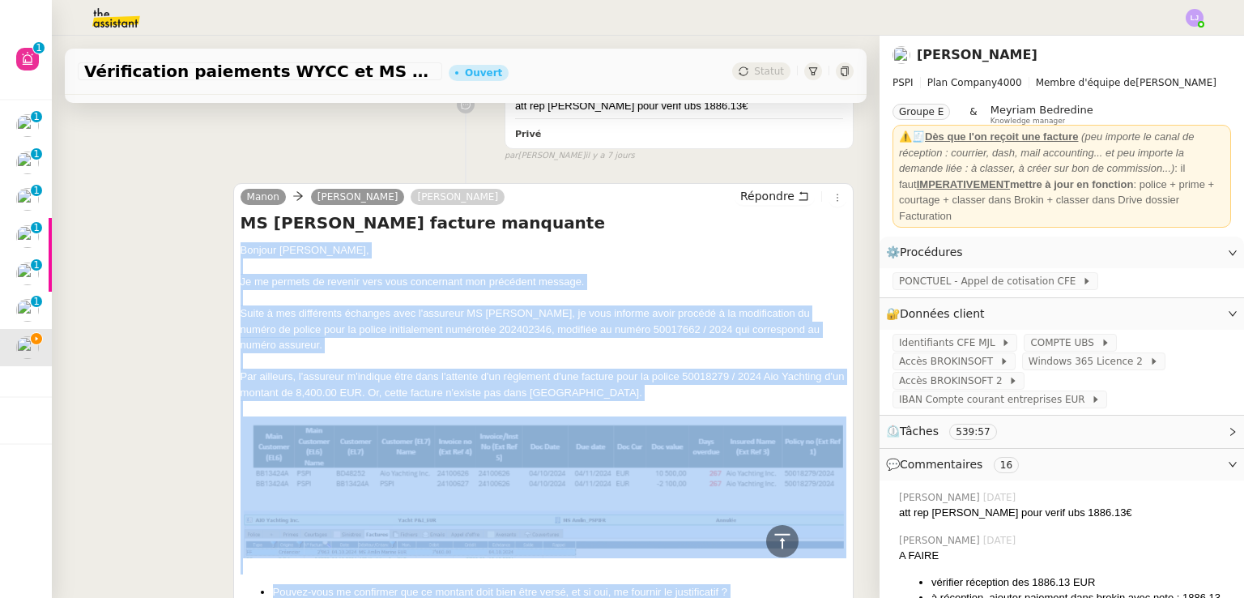
scroll to position [1432, 0]
click at [751, 198] on span "Répondre" at bounding box center [767, 196] width 54 height 16
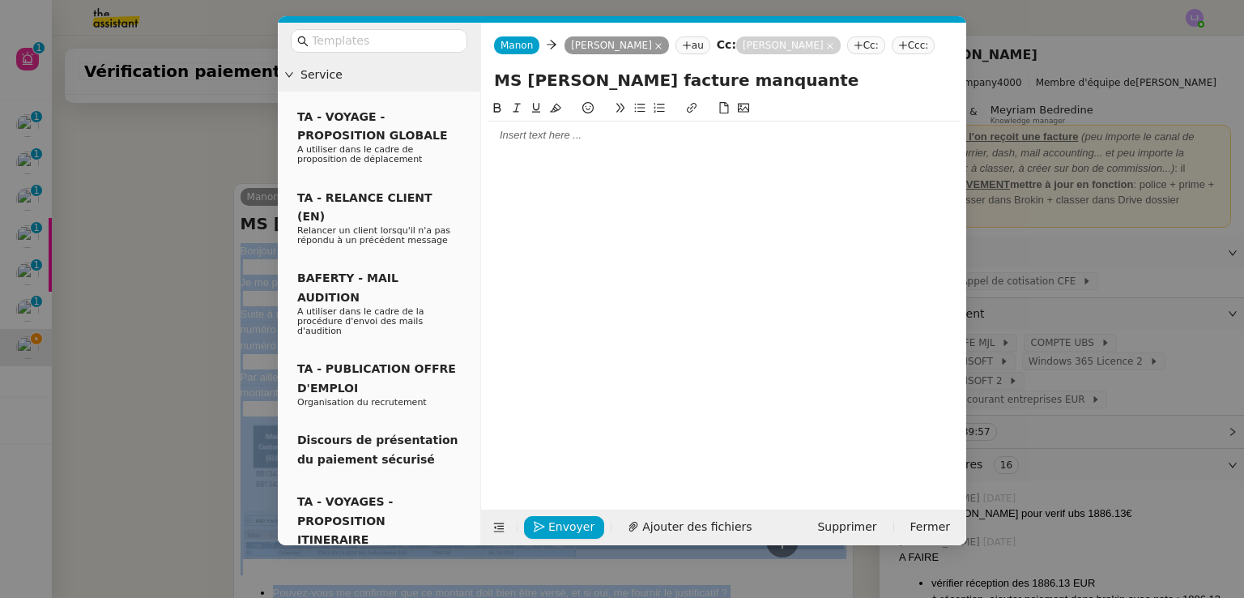
scroll to position [1558, 0]
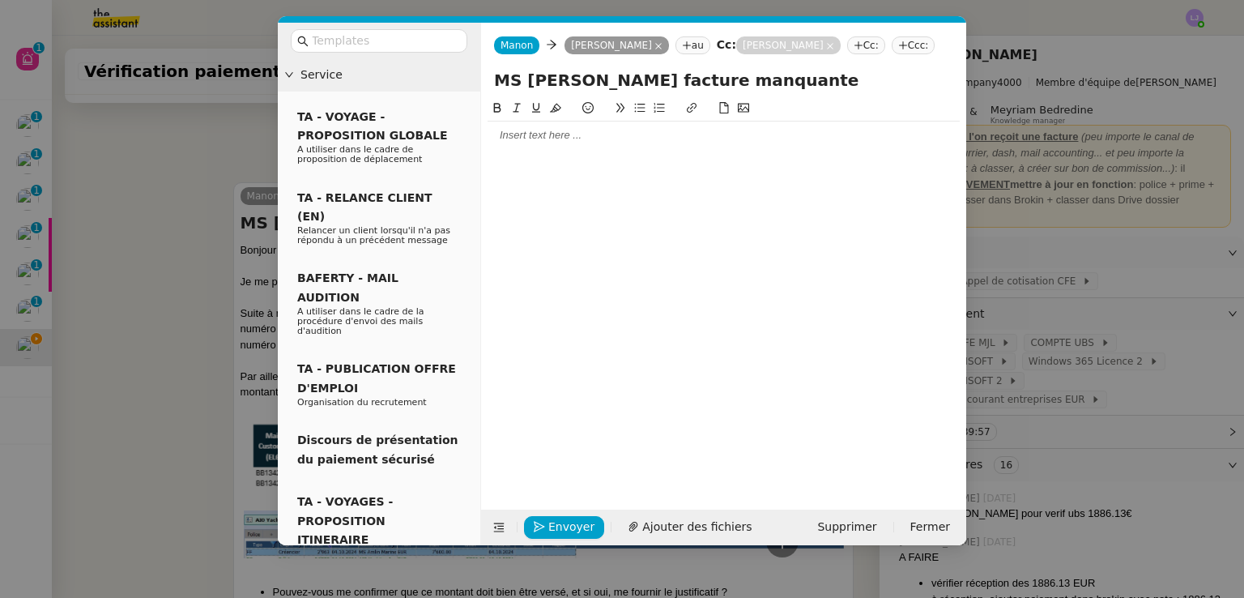
click at [656, 139] on div at bounding box center [724, 135] width 472 height 15
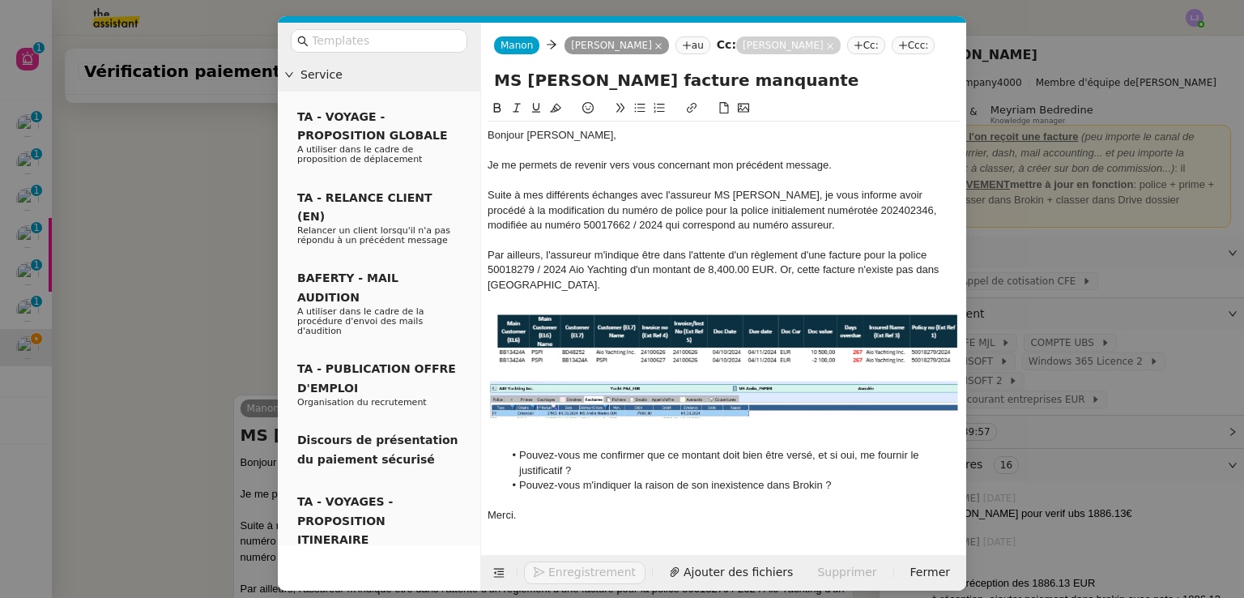
scroll to position [1770, 0]
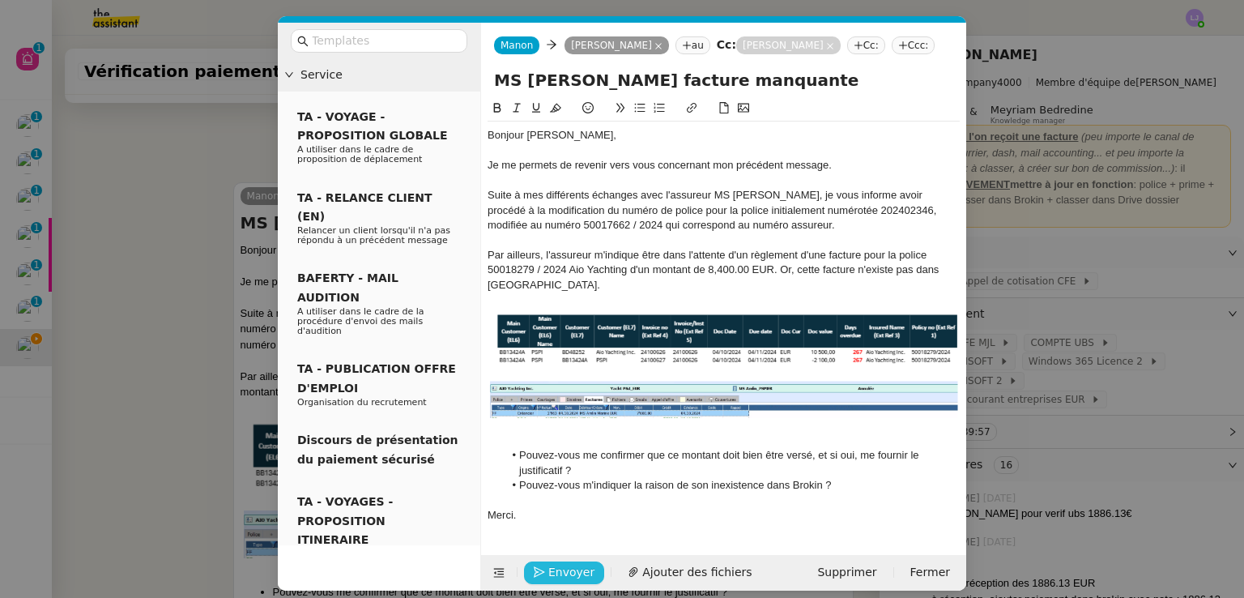
click at [569, 575] on span "Envoyer" at bounding box center [571, 572] width 46 height 19
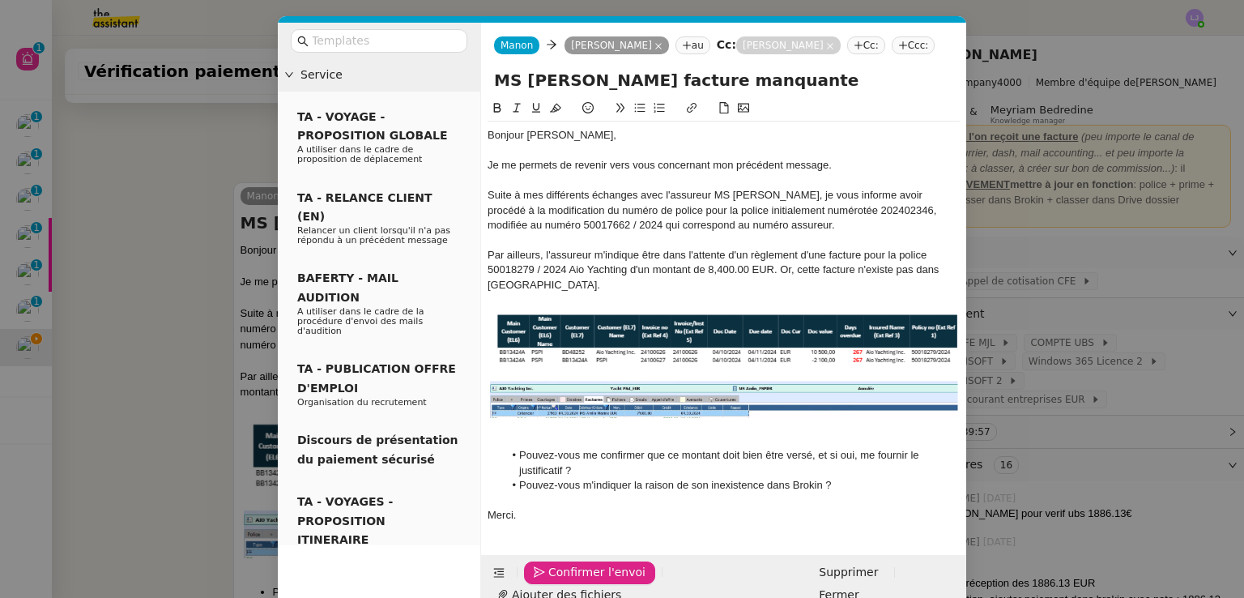
click at [569, 575] on span "Confirmer l'envoi" at bounding box center [596, 572] width 97 height 19
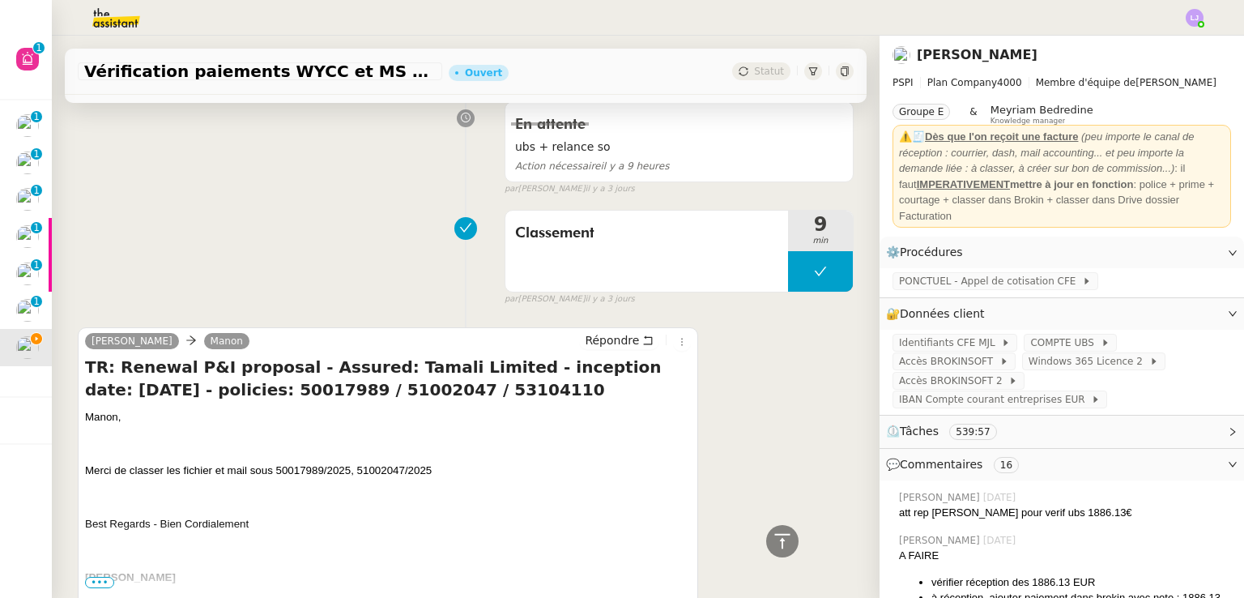
scroll to position [595, 0]
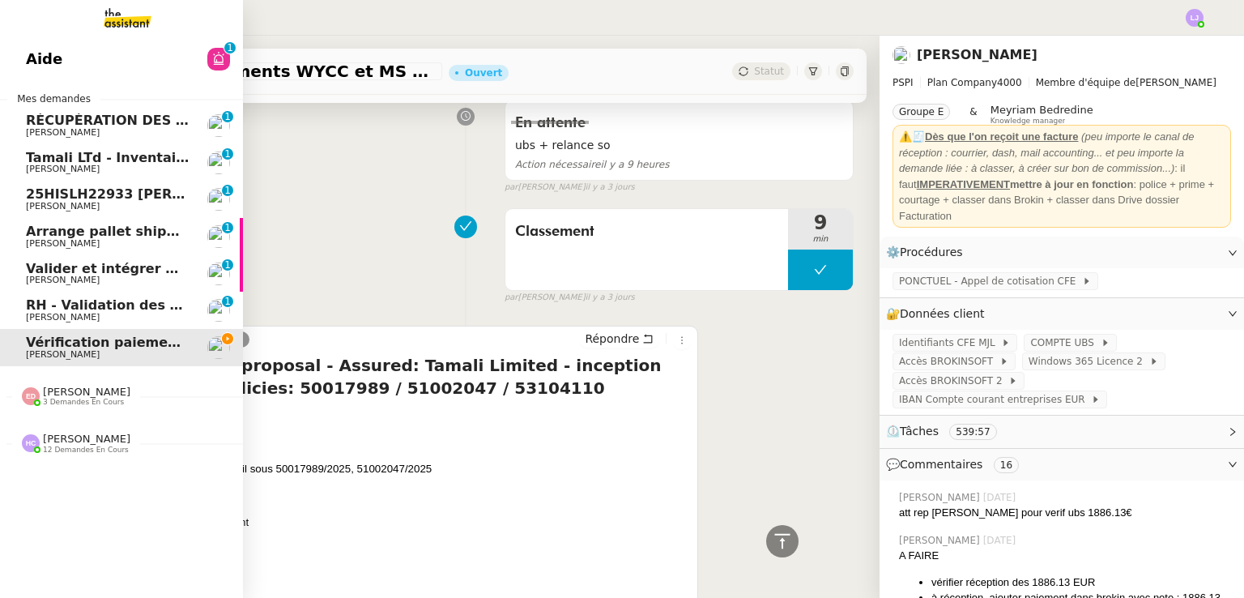
click at [71, 446] on span "12 demandes en cours" at bounding box center [86, 450] width 86 height 9
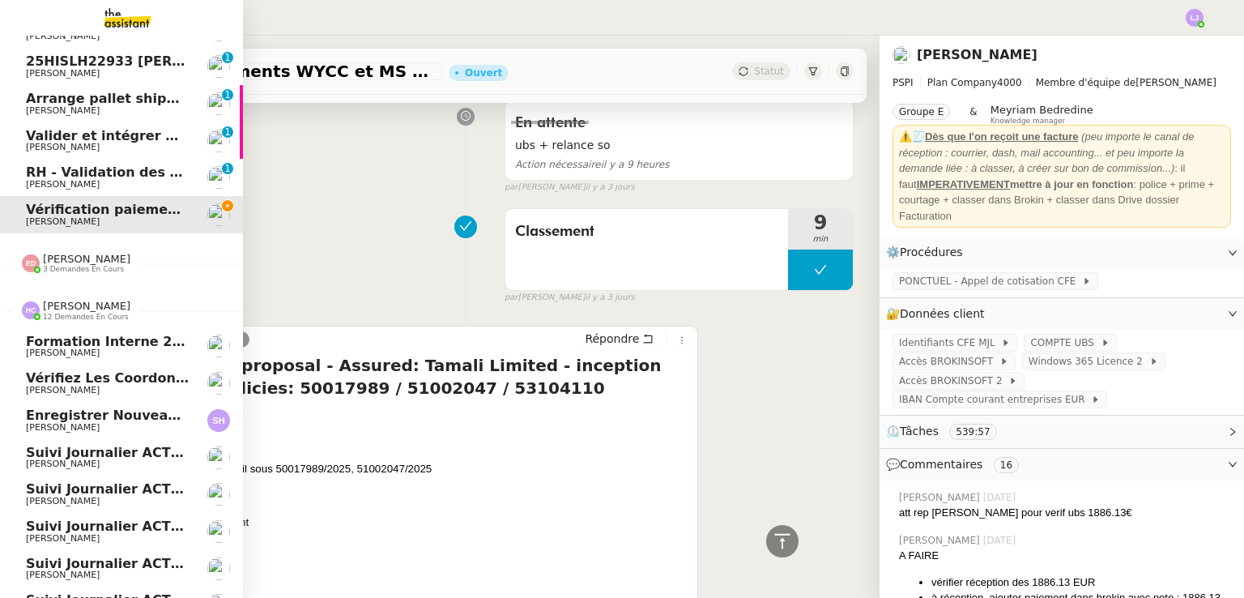
scroll to position [130, 0]
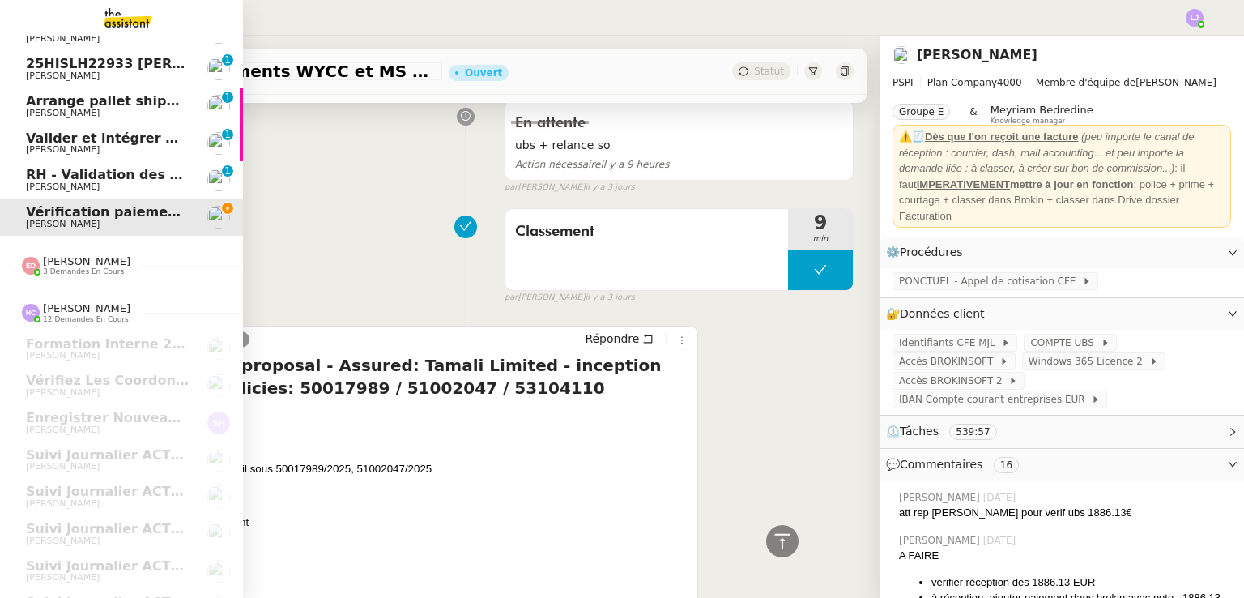
click at [60, 268] on span "3 demandes en cours" at bounding box center [83, 271] width 81 height 9
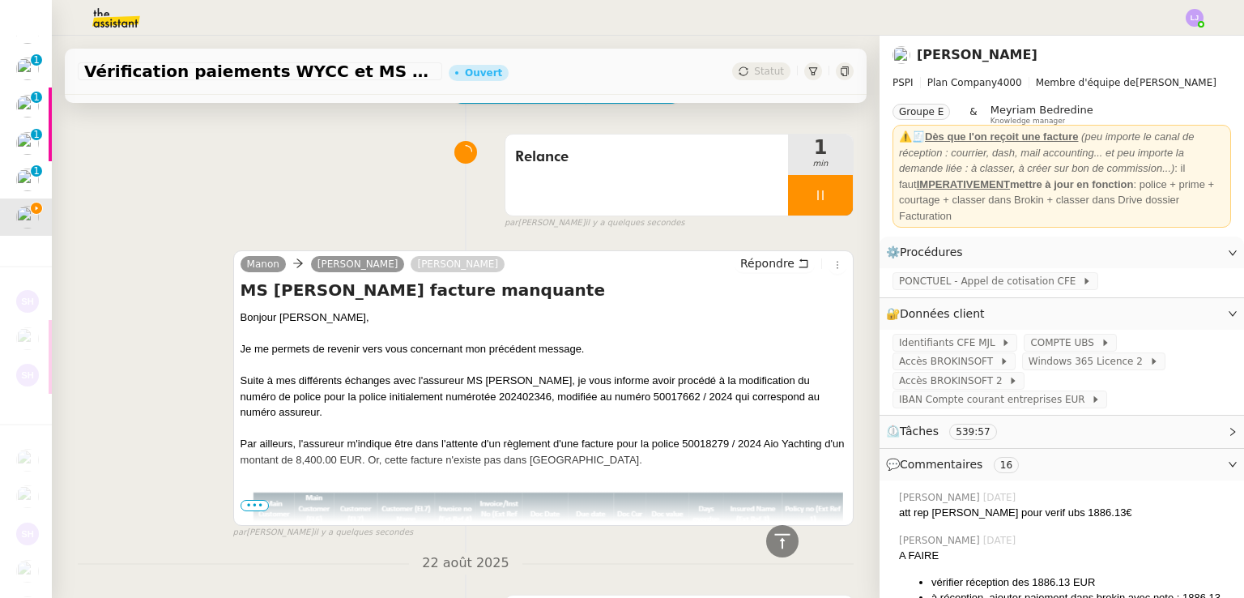
scroll to position [0, 0]
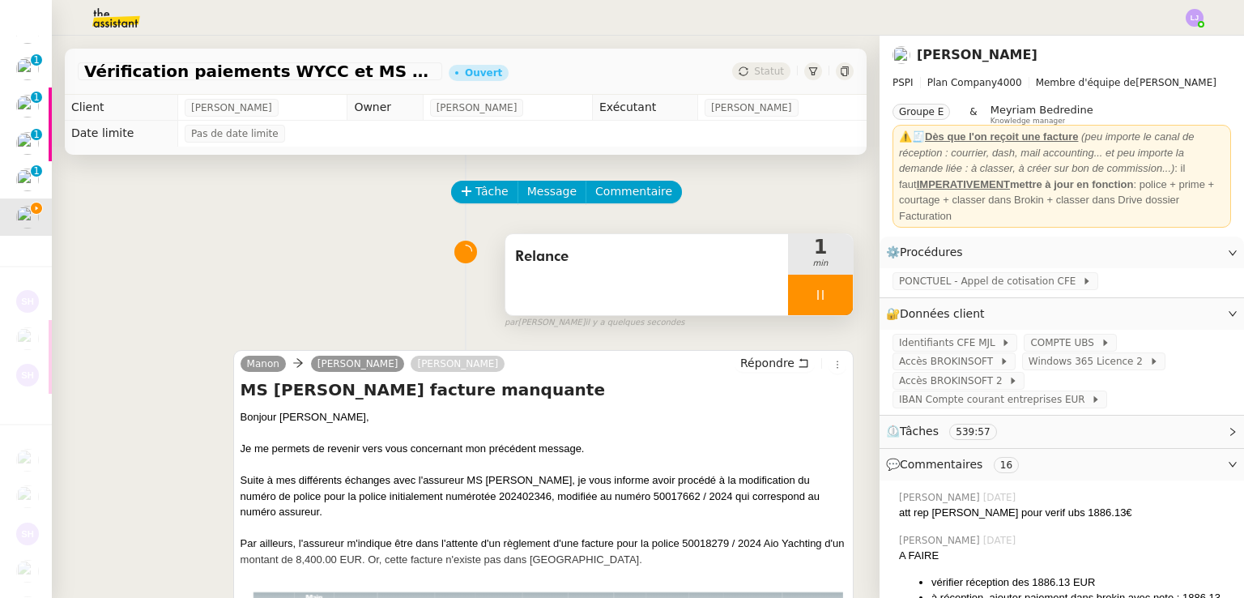
click at [821, 293] on div at bounding box center [820, 295] width 65 height 41
click at [830, 293] on icon at bounding box center [836, 294] width 13 height 13
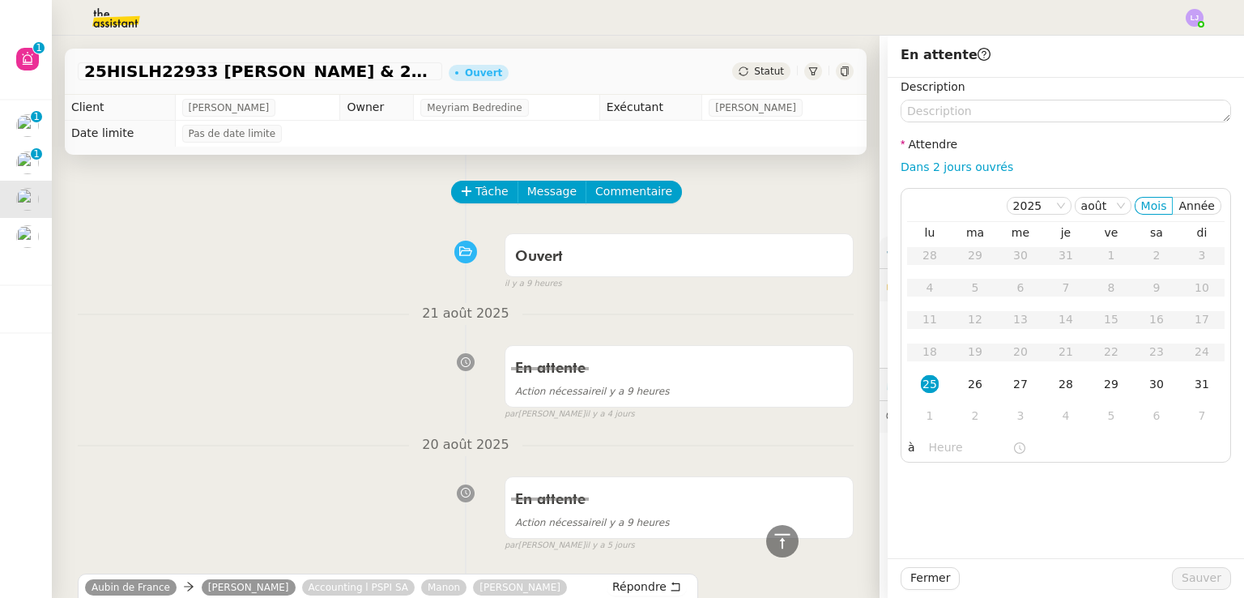
scroll to position [374, 0]
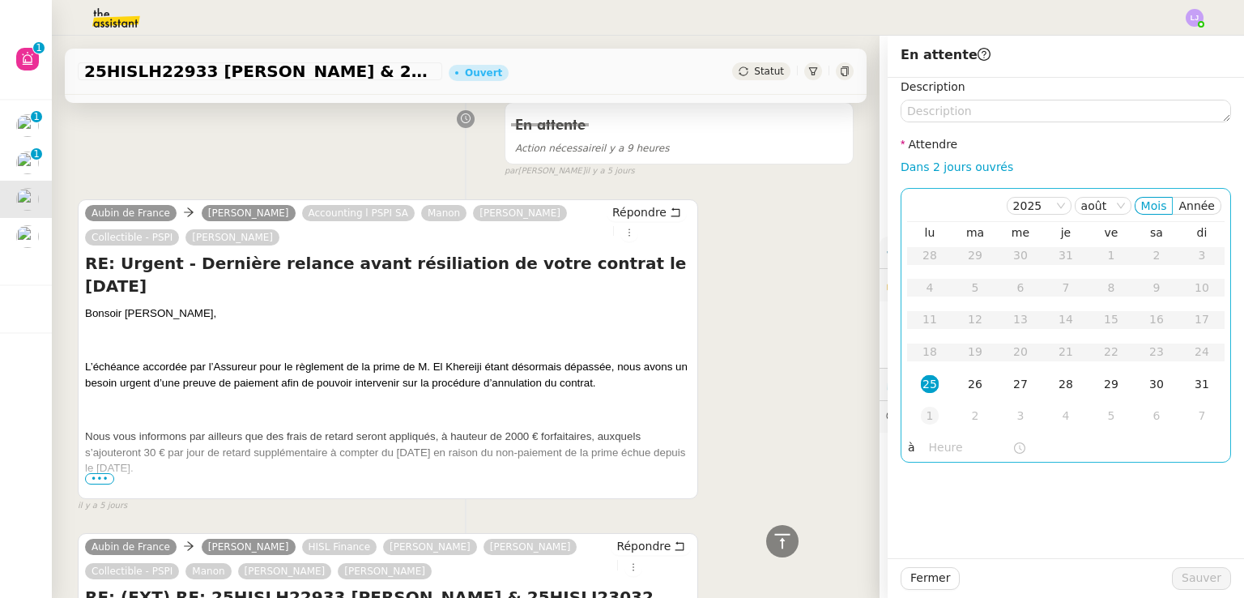
click at [923, 416] on div "1" at bounding box center [930, 416] width 18 height 18
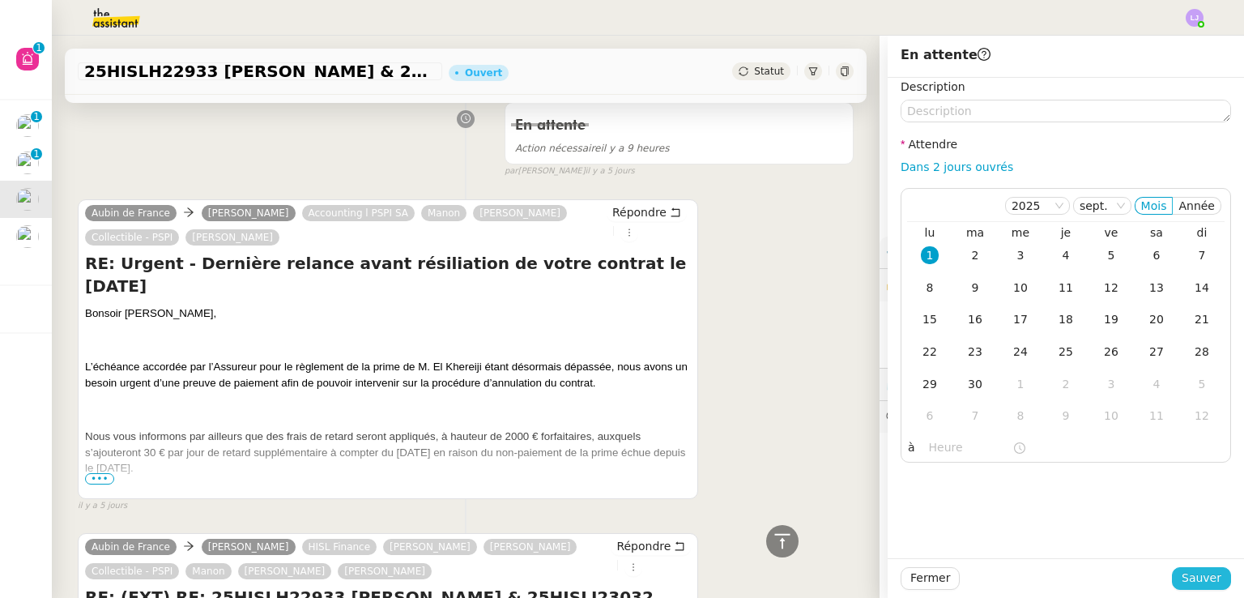
click at [1182, 581] on span "Sauver" at bounding box center [1202, 578] width 40 height 19
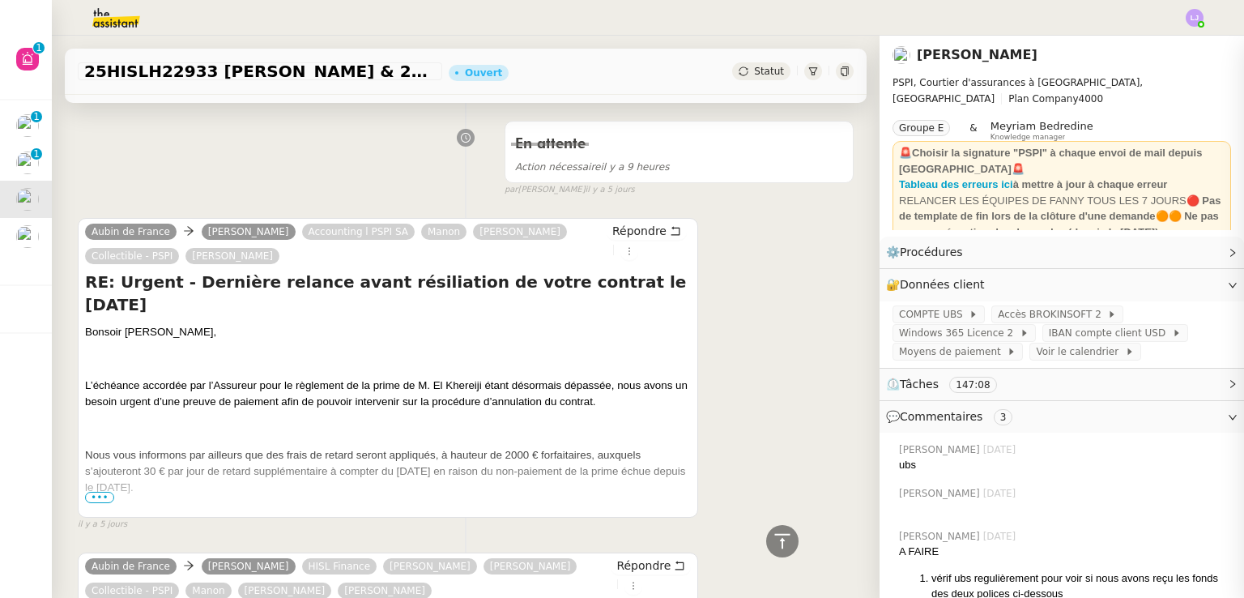
scroll to position [393, 0]
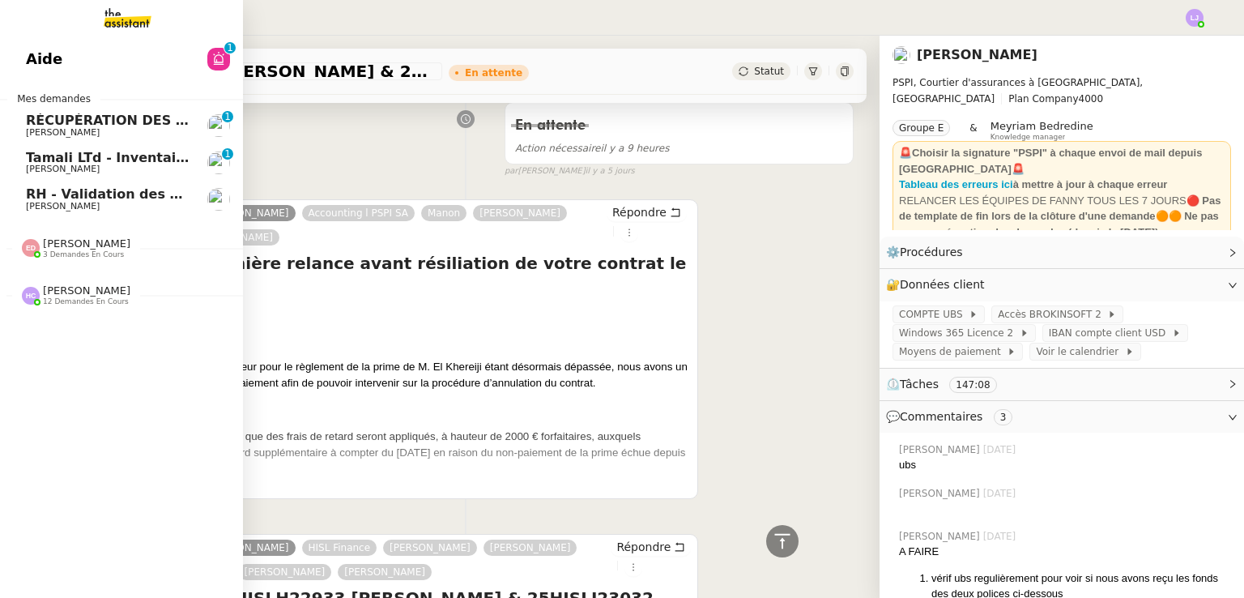
click at [59, 163] on span "Tamali LTd - Inventaire Marine" at bounding box center [136, 157] width 220 height 15
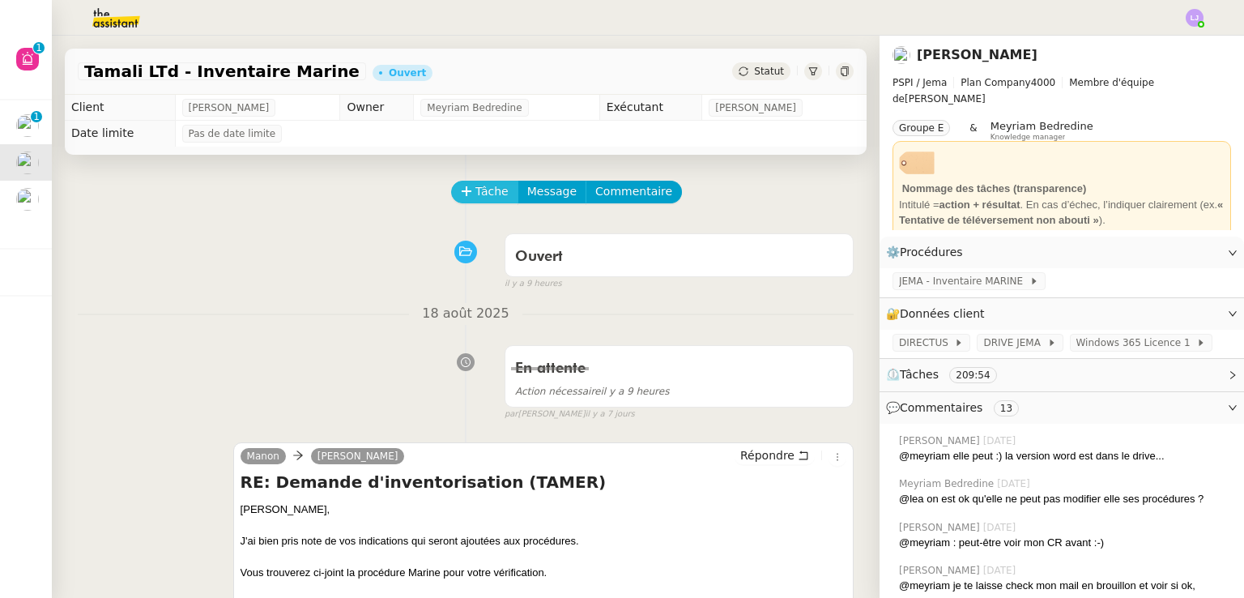
click at [461, 189] on icon at bounding box center [466, 191] width 11 height 11
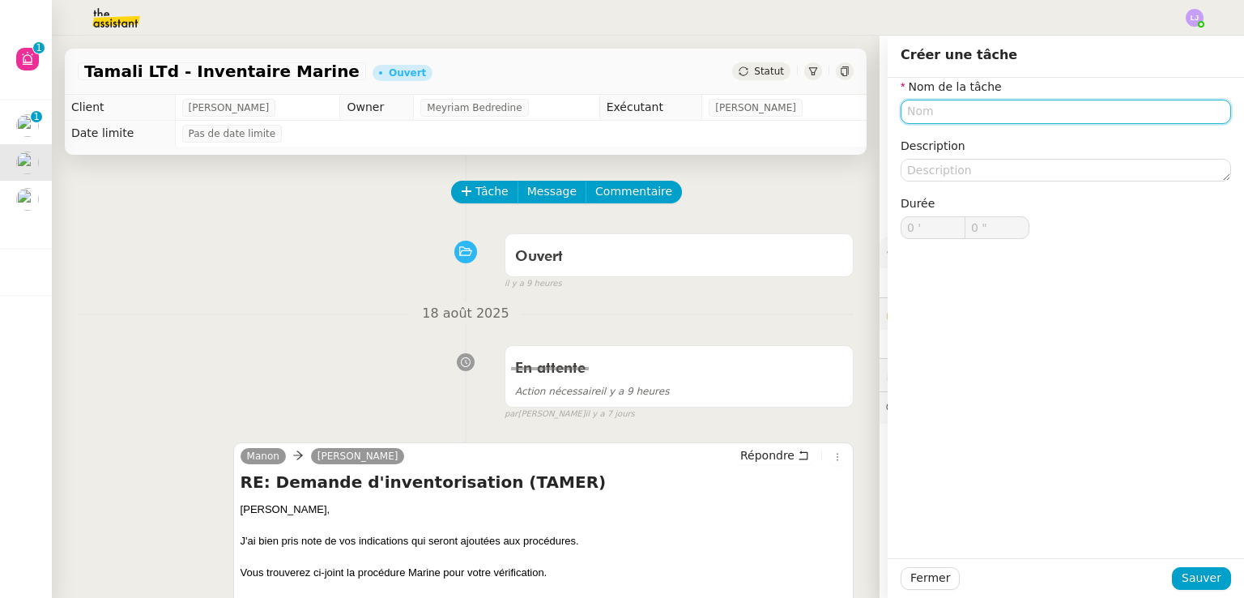
click at [908, 113] on input "text" at bounding box center [1066, 111] width 331 height 23
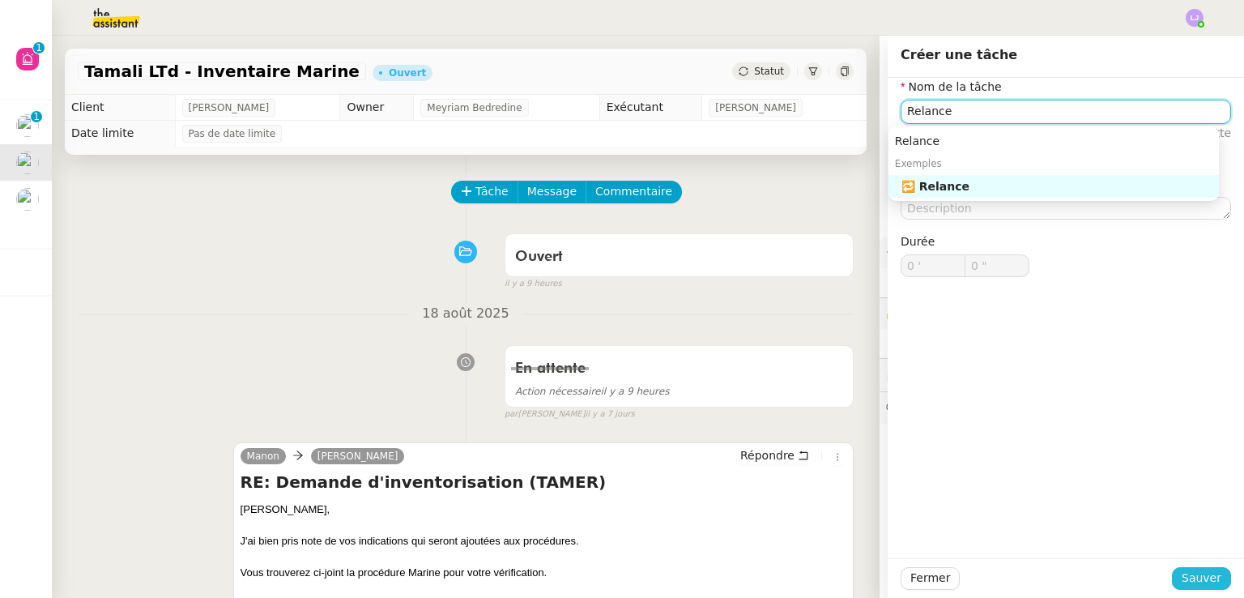
type input "Relance"
click at [1210, 587] on button "Sauver" at bounding box center [1201, 578] width 59 height 23
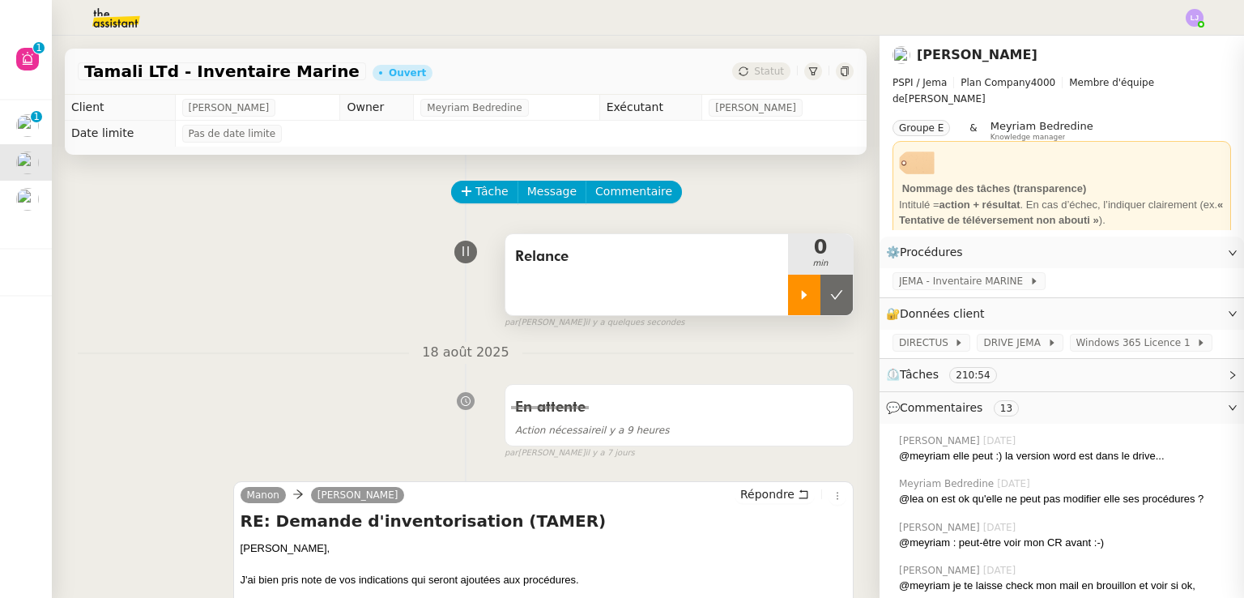
click at [788, 288] on div at bounding box center [804, 295] width 32 height 41
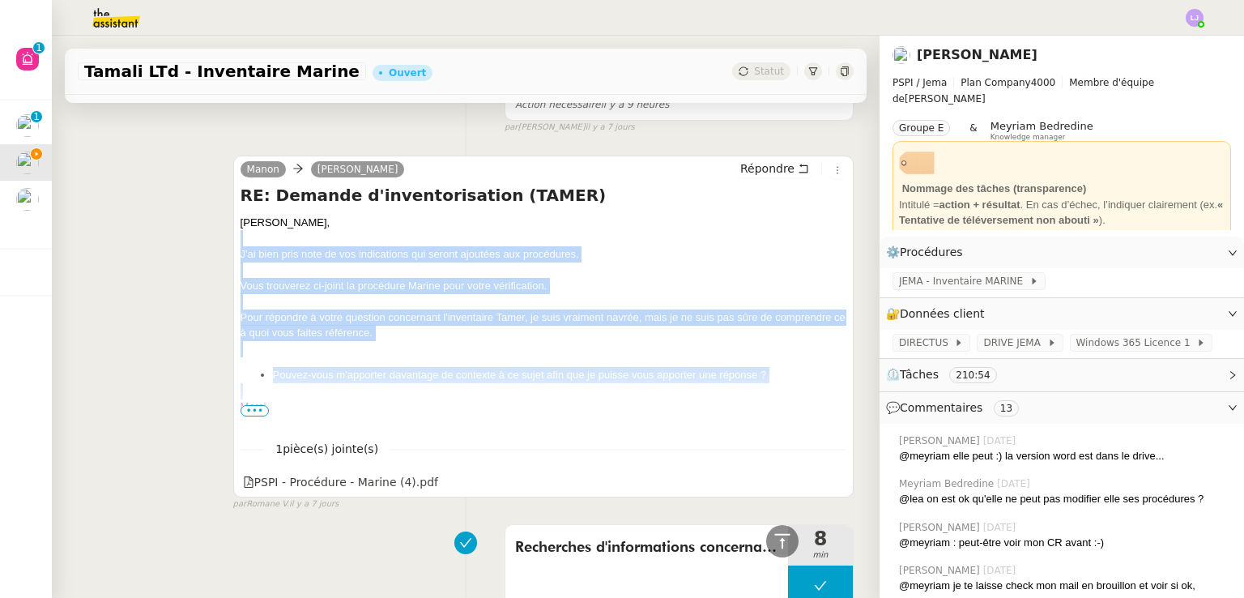
drag, startPoint x: 245, startPoint y: 239, endPoint x: 777, endPoint y: 390, distance: 552.4
copy div "J'ai bien pris note de vos indications qui seront ajoutées aux procédures. Vous…"
click at [830, 478] on icon at bounding box center [835, 480] width 11 height 11
click at [772, 173] on span "Répondre" at bounding box center [767, 168] width 54 height 16
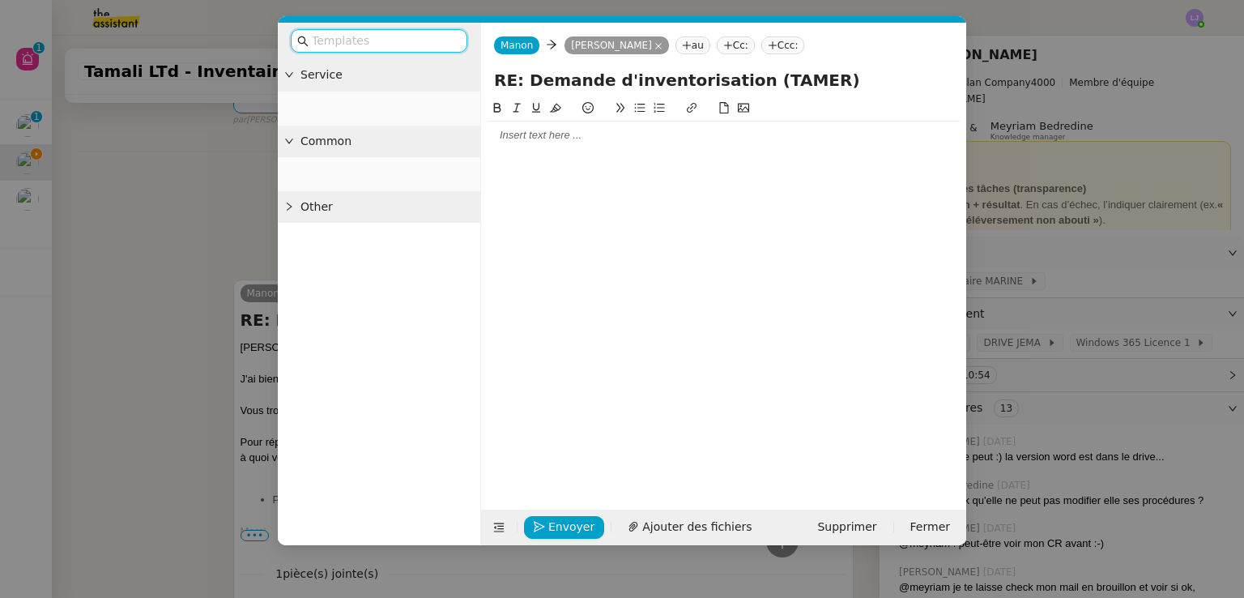
scroll to position [450, 0]
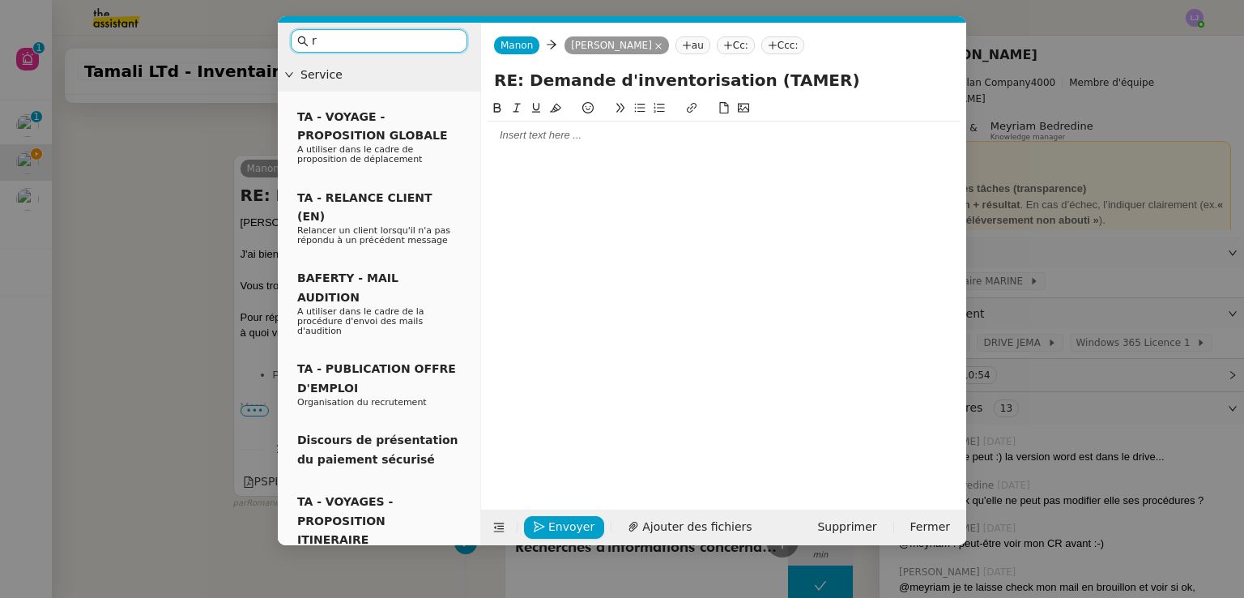
click at [378, 46] on input "r" at bounding box center [385, 41] width 146 height 19
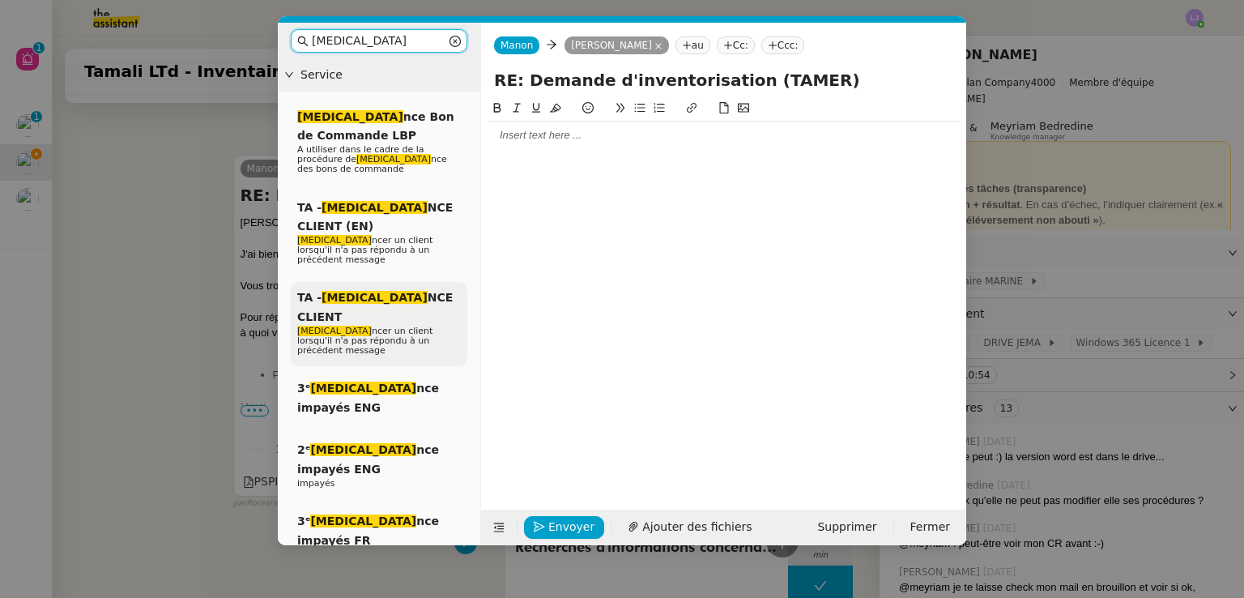
type input "[MEDICAL_DATA]"
click at [412, 326] on span "[MEDICAL_DATA] ncer un client lorsqu'il n'a pas répondu à un précédent message" at bounding box center [364, 341] width 135 height 30
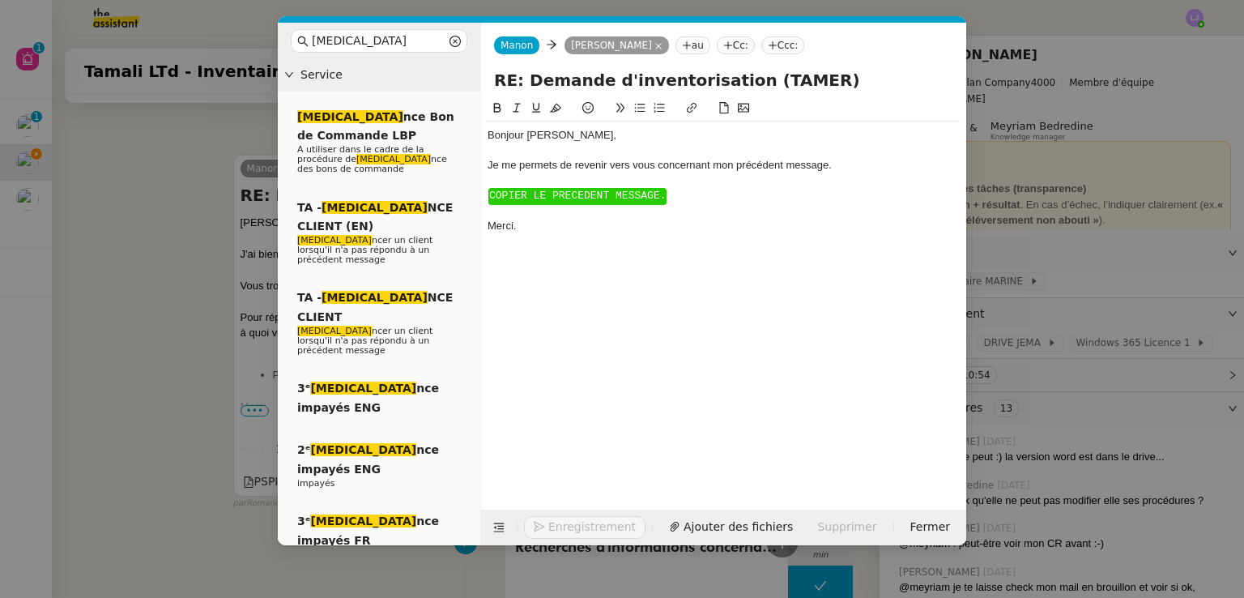
scroll to position [561, 0]
click at [572, 196] on span "COPIER LE PRECEDENT MESSAGE." at bounding box center [577, 196] width 177 height 12
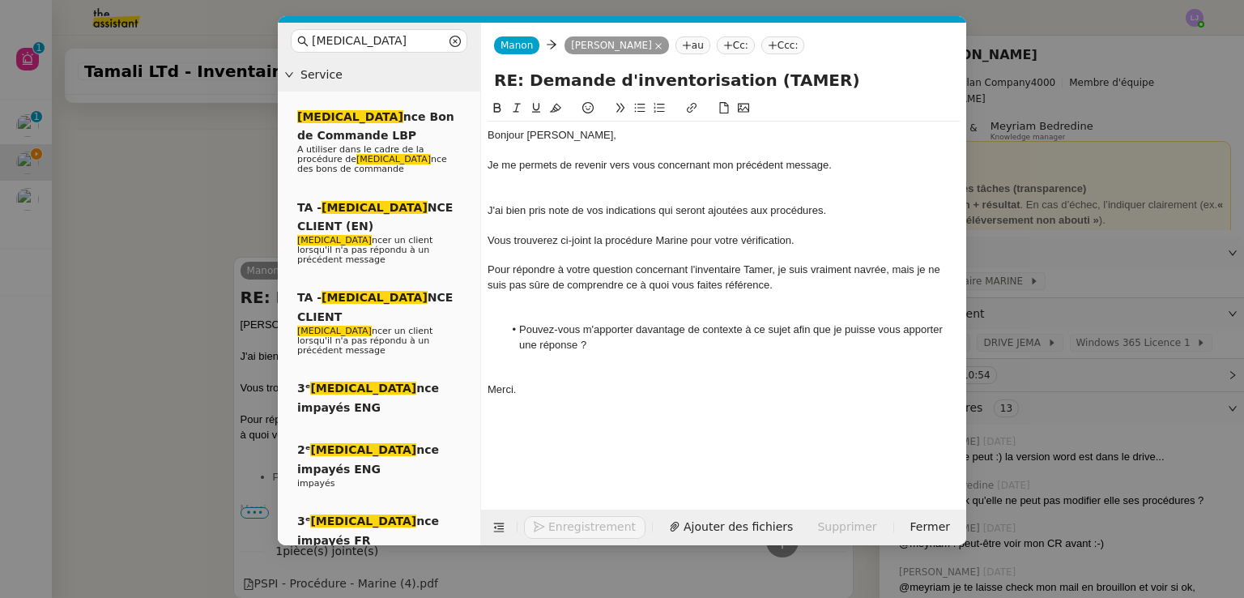
scroll to position [663, 0]
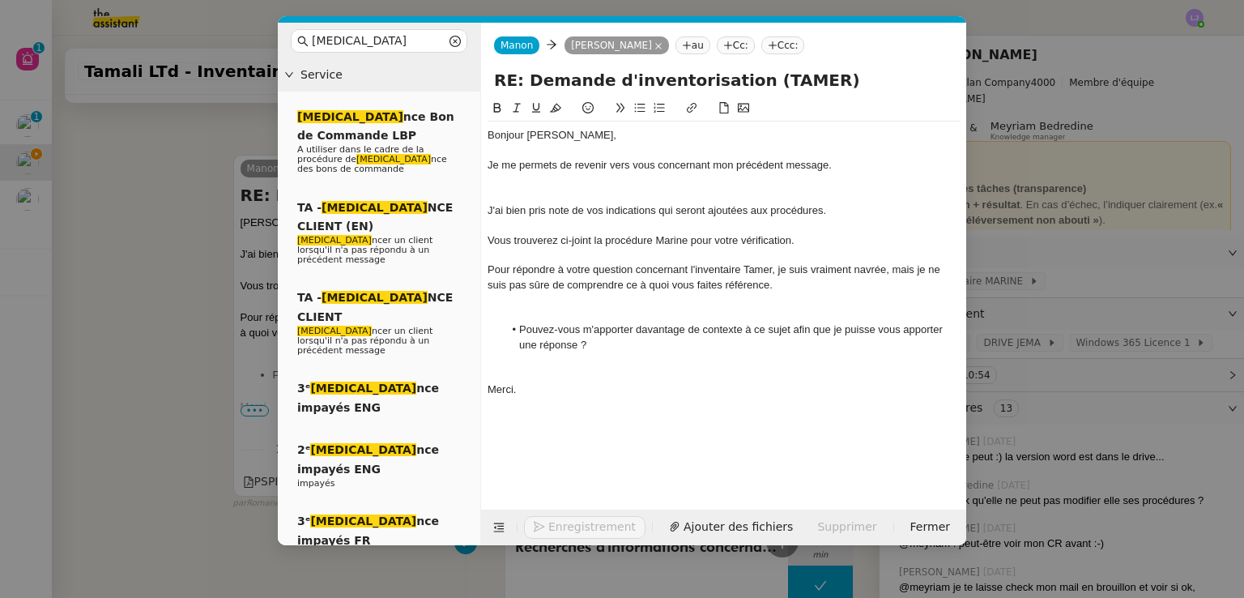
click at [572, 196] on div at bounding box center [724, 195] width 472 height 15
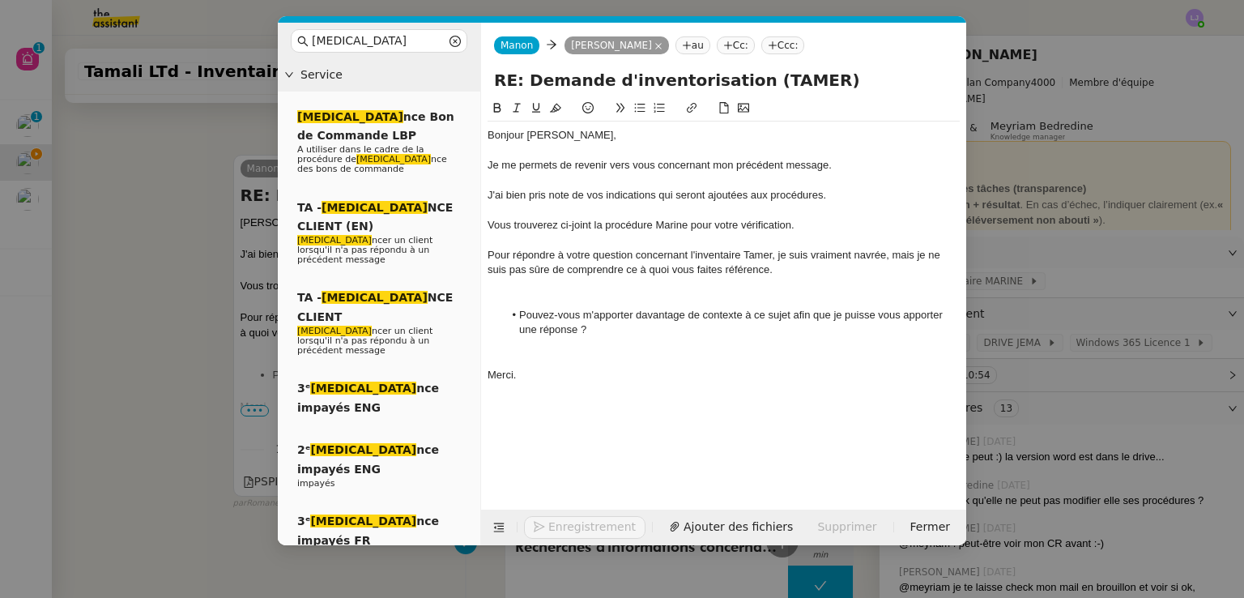
click at [577, 291] on div at bounding box center [724, 285] width 472 height 15
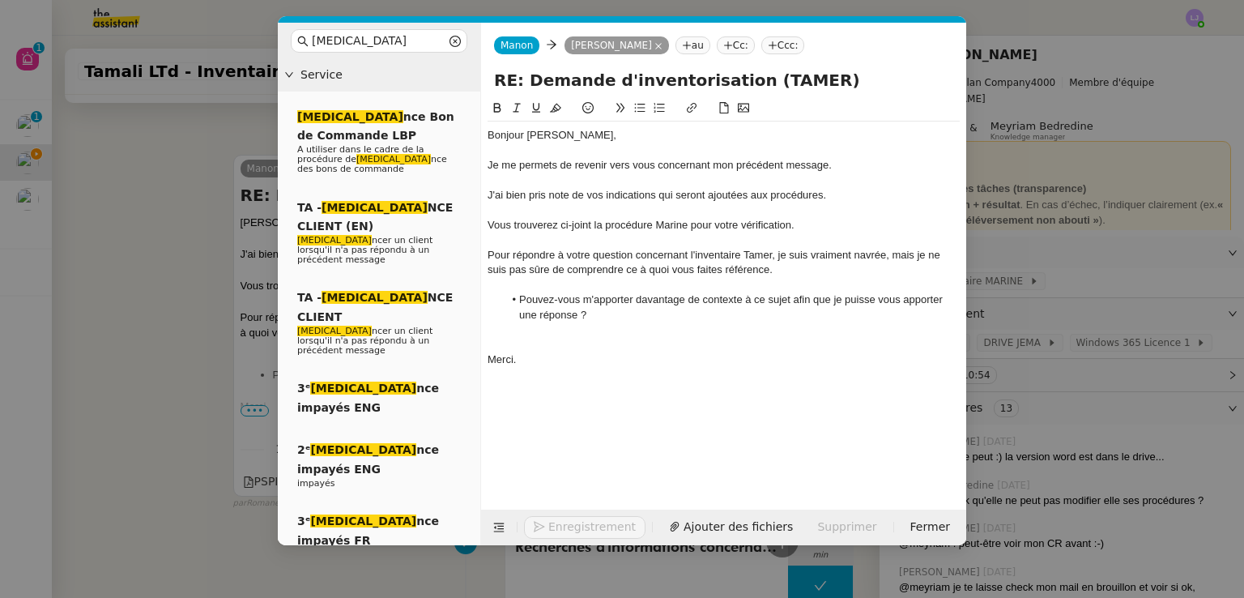
click at [589, 338] on div at bounding box center [724, 345] width 472 height 15
click at [662, 529] on span "Ajouter des fichiers" at bounding box center [696, 527] width 109 height 19
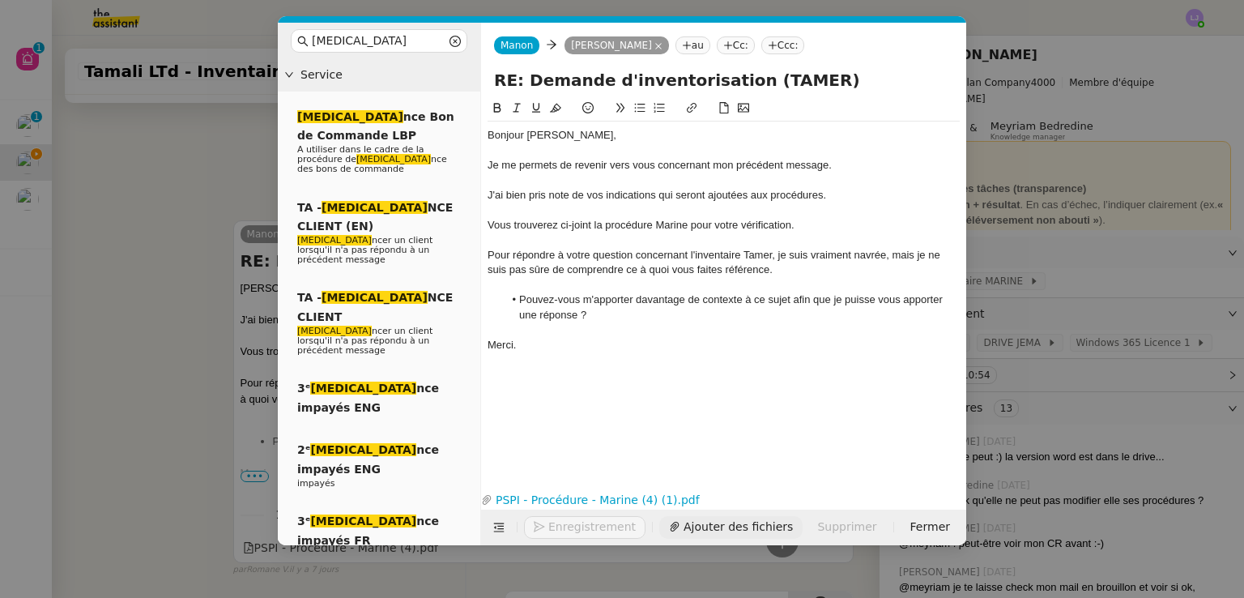
scroll to position [729, 0]
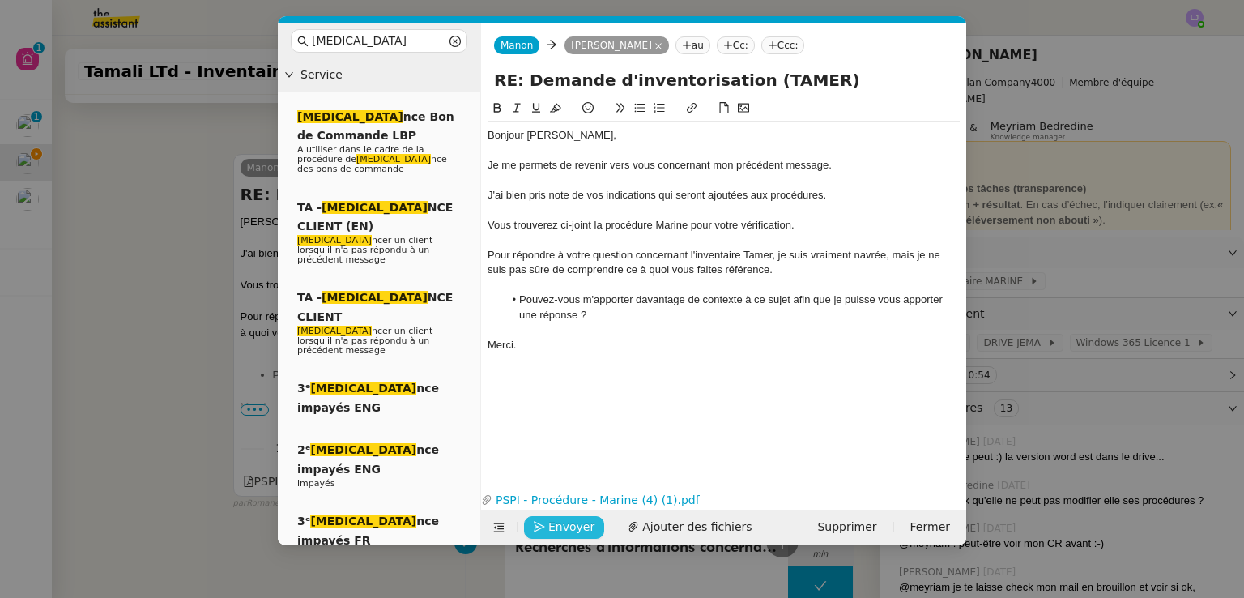
click at [557, 533] on span "Envoyer" at bounding box center [571, 527] width 46 height 19
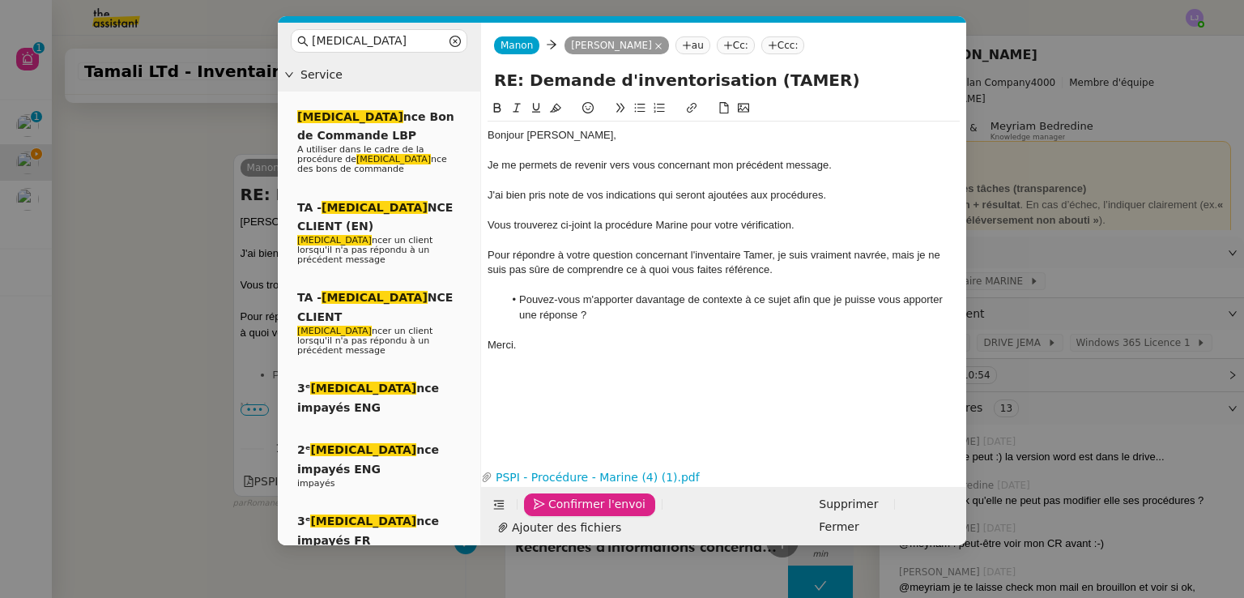
click at [557, 514] on span "Confirmer l'envoi" at bounding box center [596, 504] width 97 height 19
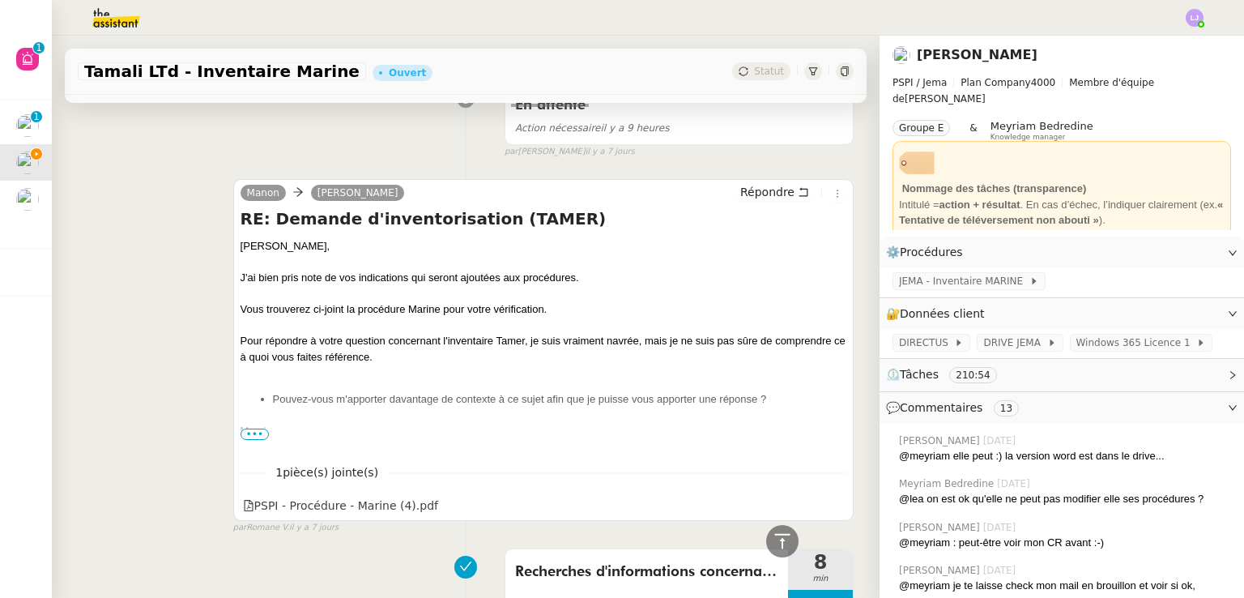
click at [557, 549] on div "Recherches d'informations concernant l'inventaire TMR" at bounding box center [647, 589] width 283 height 81
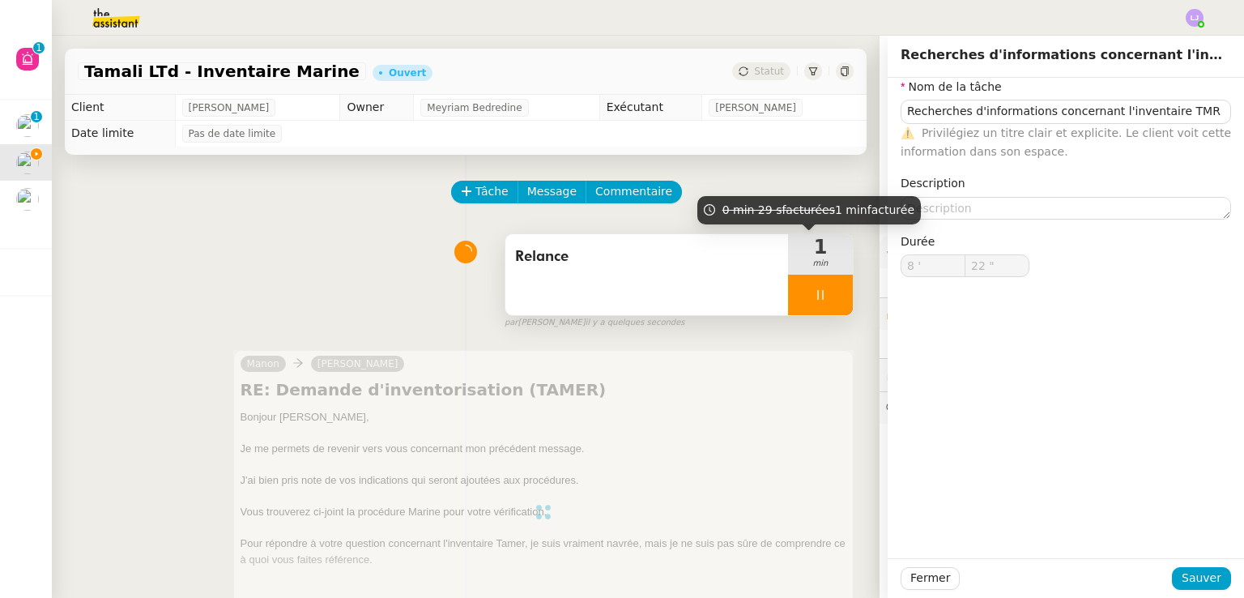
click at [823, 306] on div at bounding box center [820, 295] width 65 height 41
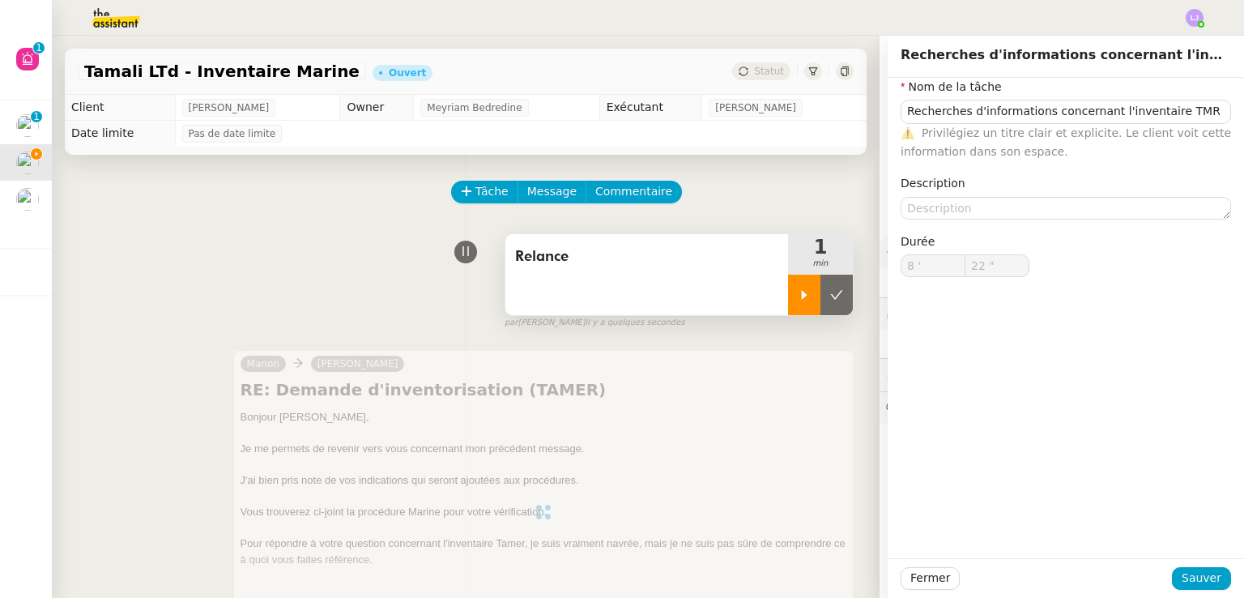
click at [823, 306] on button at bounding box center [837, 295] width 32 height 41
type input "Recherches d'informations concernant l'inventaire TMR"
type input "8 '"
type input "22 ""
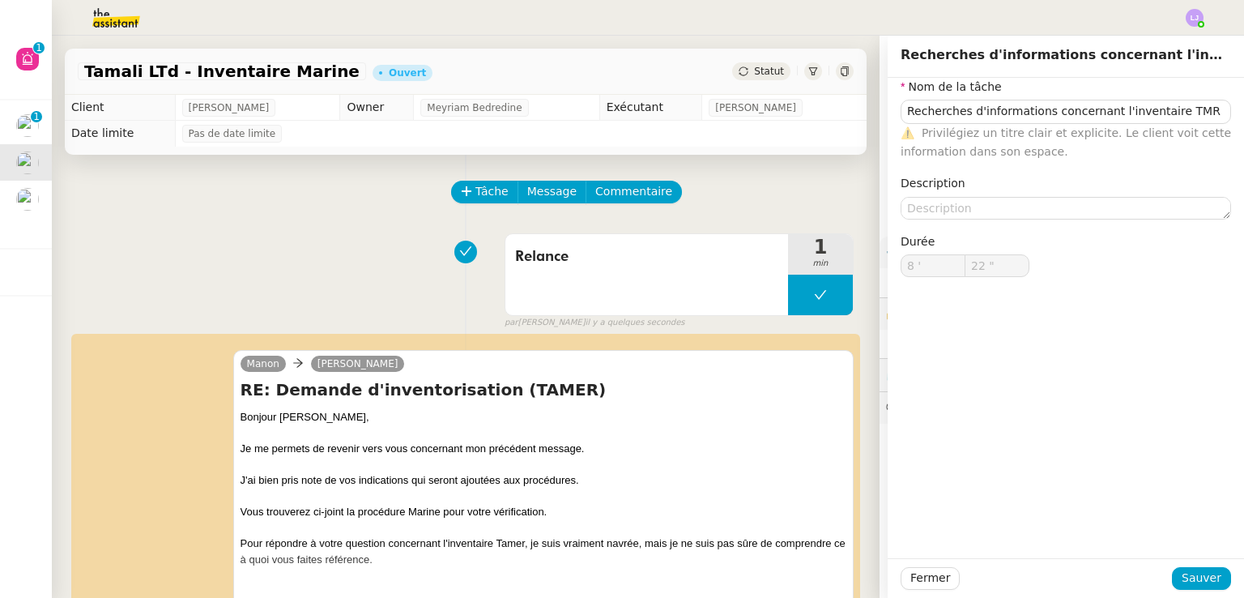
type input "Recherches d'informations concernant l'inventaire TMR"
type input "8 '"
type input "22 ""
type input "Recherches d'informations concernant l'inventaire TMR"
type input "8 '"
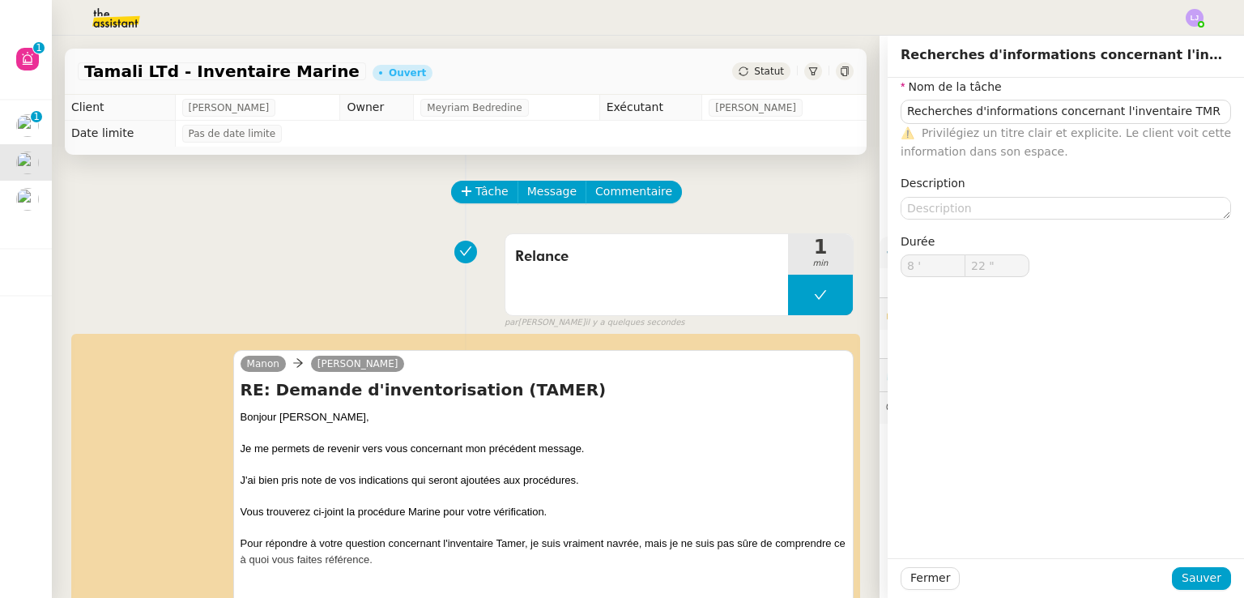
type input "22 ""
type input "Recherches d'informations concernant l'inventaire TMR"
type input "8 '"
type input "22 ""
type input "Recherches d'informations concernant l'inventaire TMR"
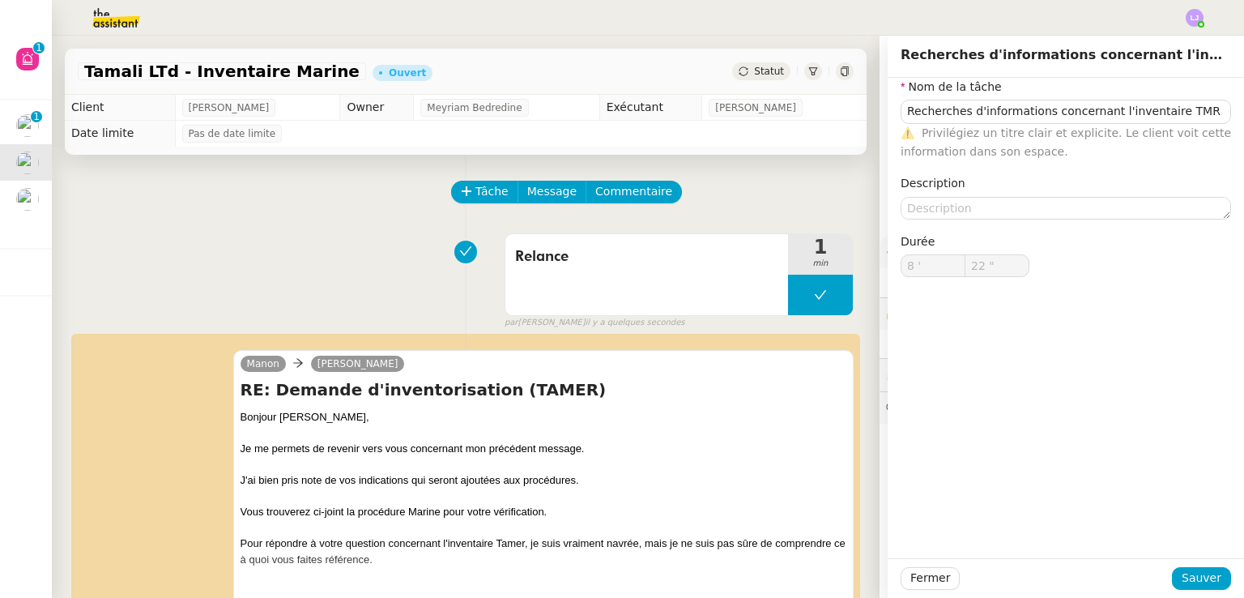
type input "8 '"
type input "22 ""
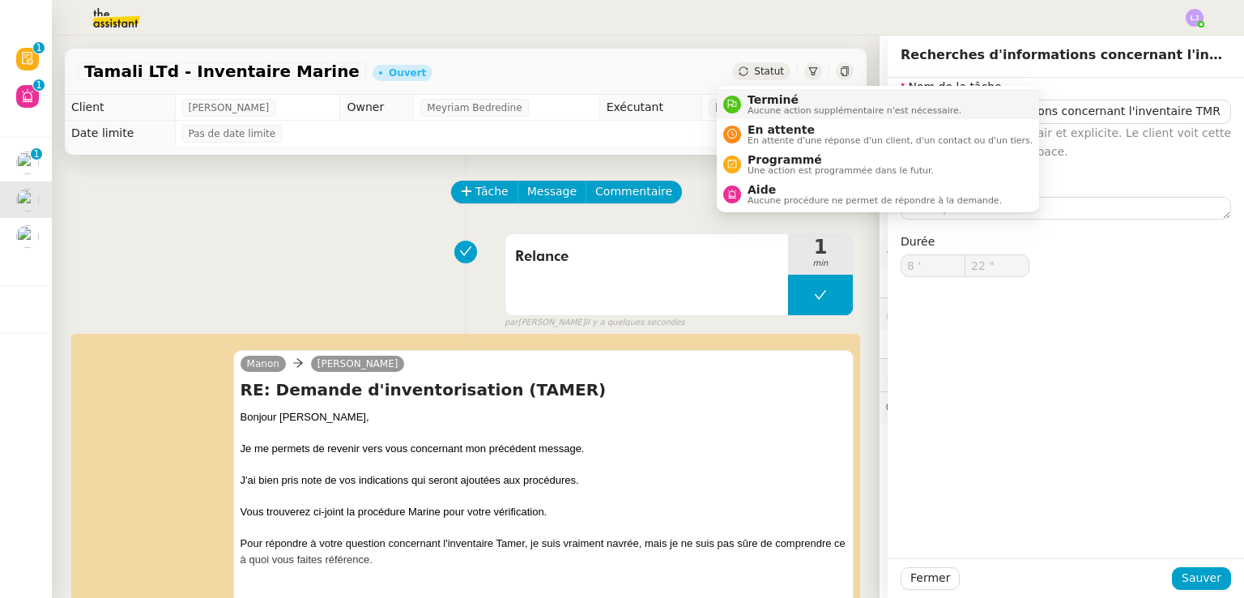
type input "Recherches d'informations concernant l'inventaire TMR"
type input "8 '"
type input "22 ""
type input "Recherches d'informations concernant l'inventaire TMR"
type input "8 '"
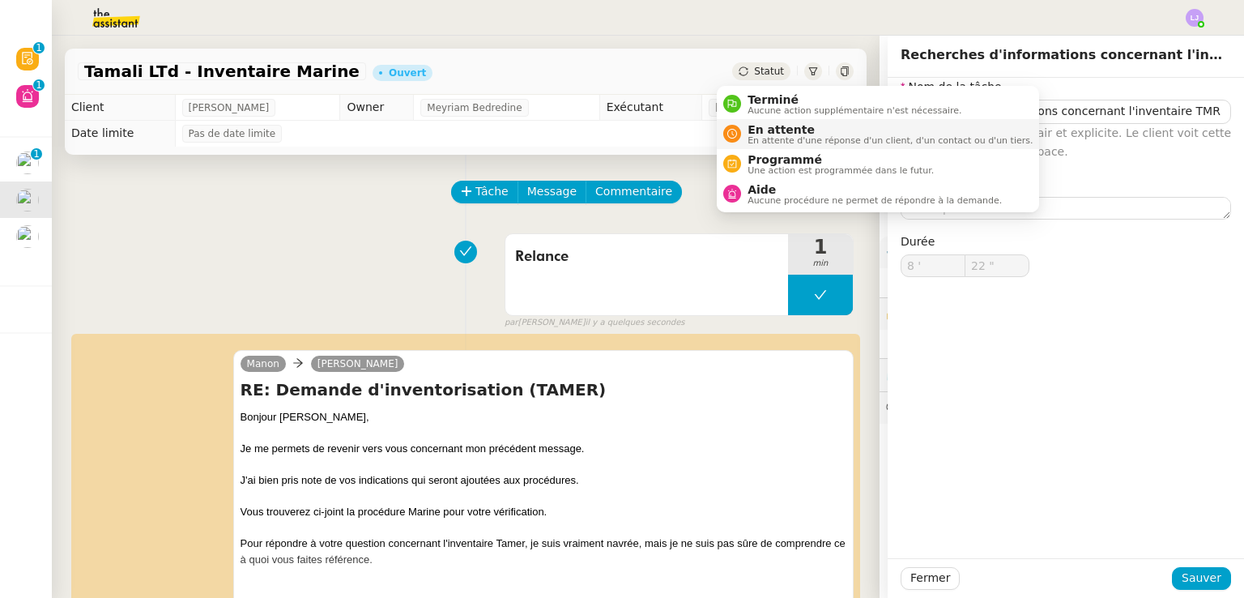
type input "22 ""
click at [768, 138] on span "En attente d'une réponse d'un client, d'un contact ou d'un tiers." at bounding box center [890, 140] width 285 height 9
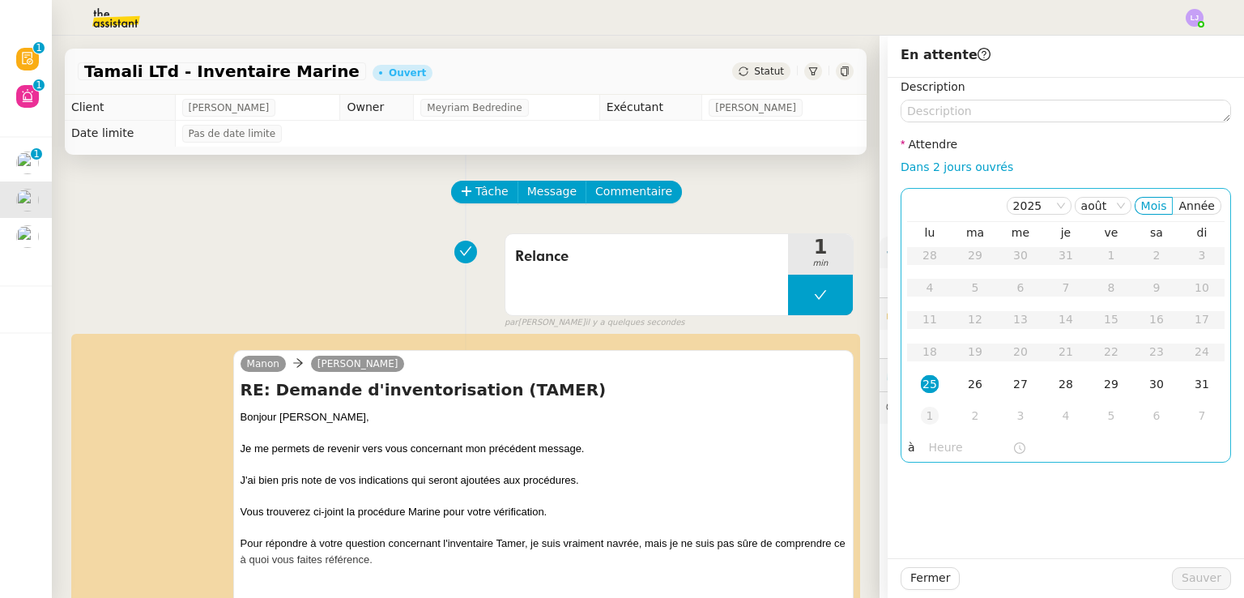
click at [925, 419] on div "1" at bounding box center [930, 416] width 18 height 18
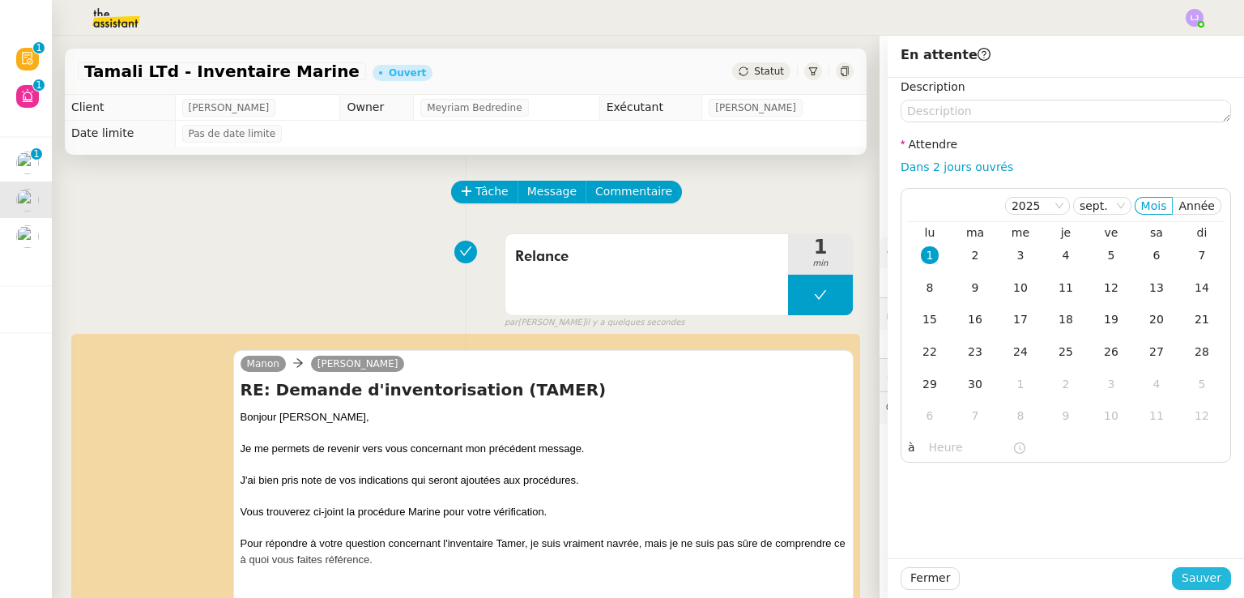
click at [1182, 570] on span "Sauver" at bounding box center [1202, 578] width 40 height 19
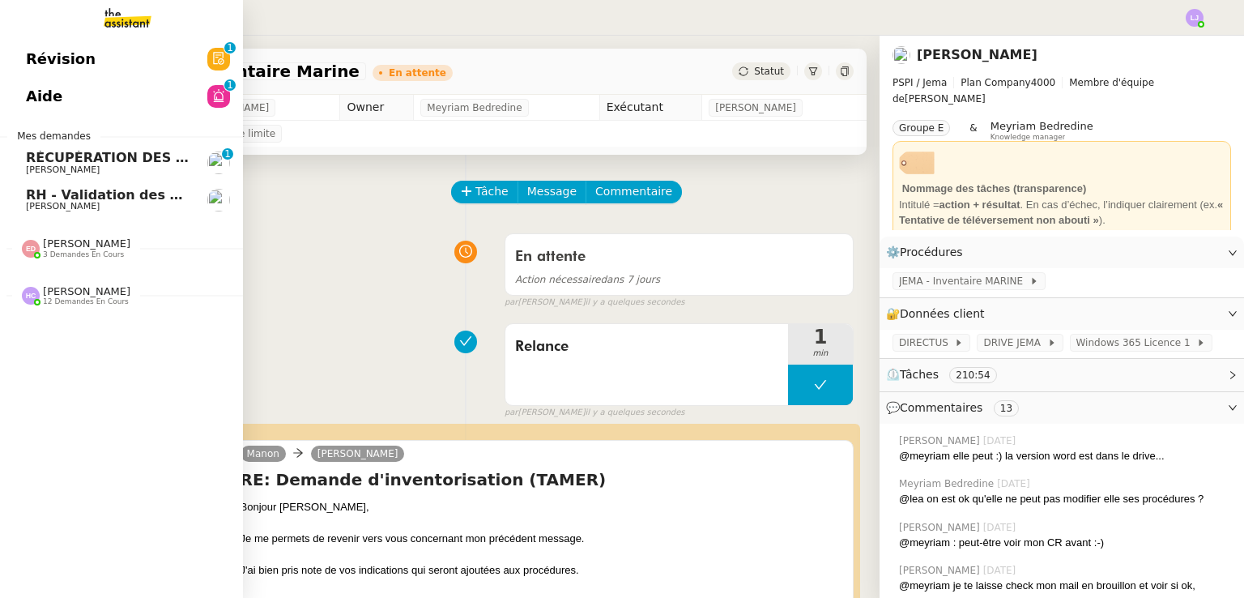
click at [98, 162] on span "RÉCUPÉRATION DES FACTURES - août 2025" at bounding box center [182, 157] width 312 height 15
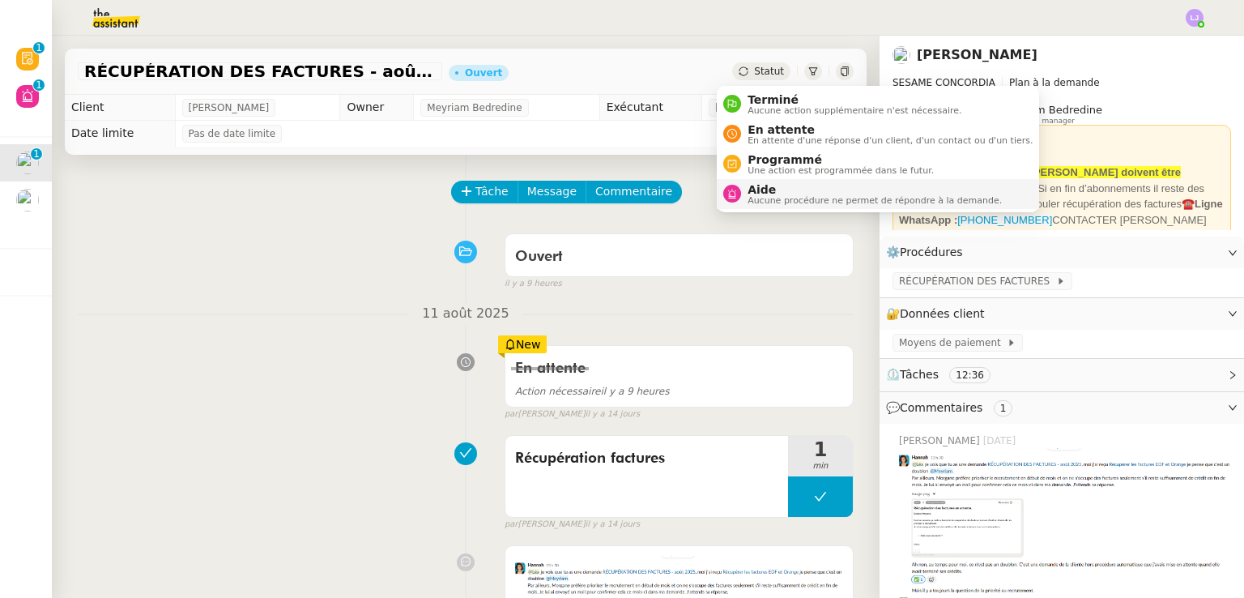
click at [766, 189] on span "Aide" at bounding box center [875, 189] width 254 height 13
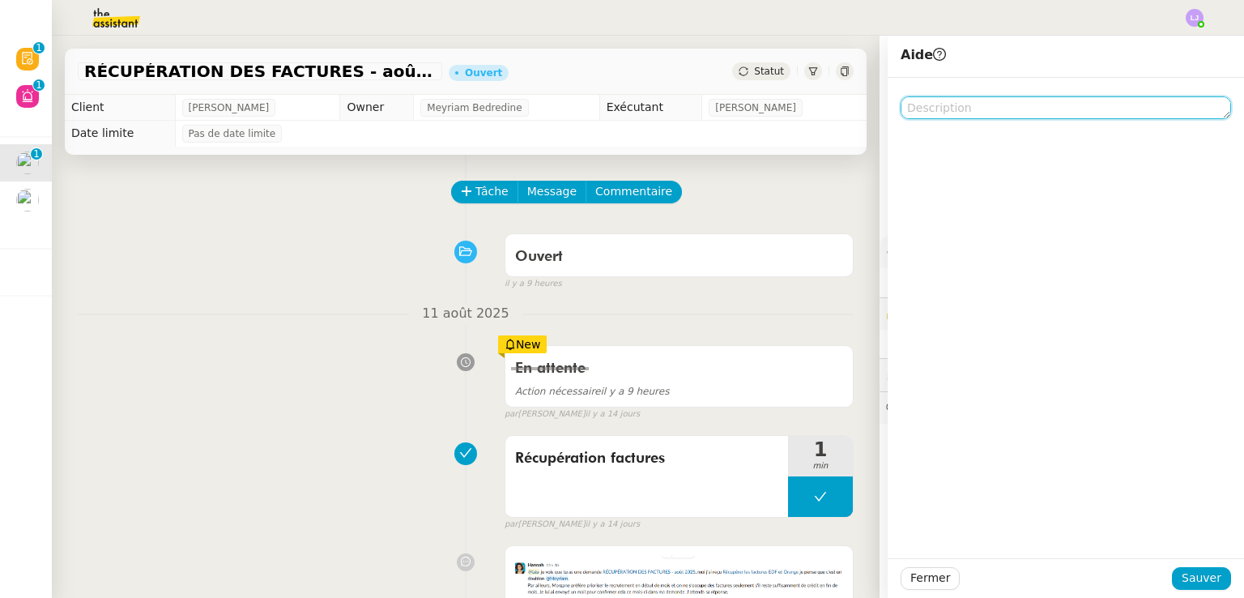
click at [958, 111] on textarea at bounding box center [1066, 107] width 331 height 23
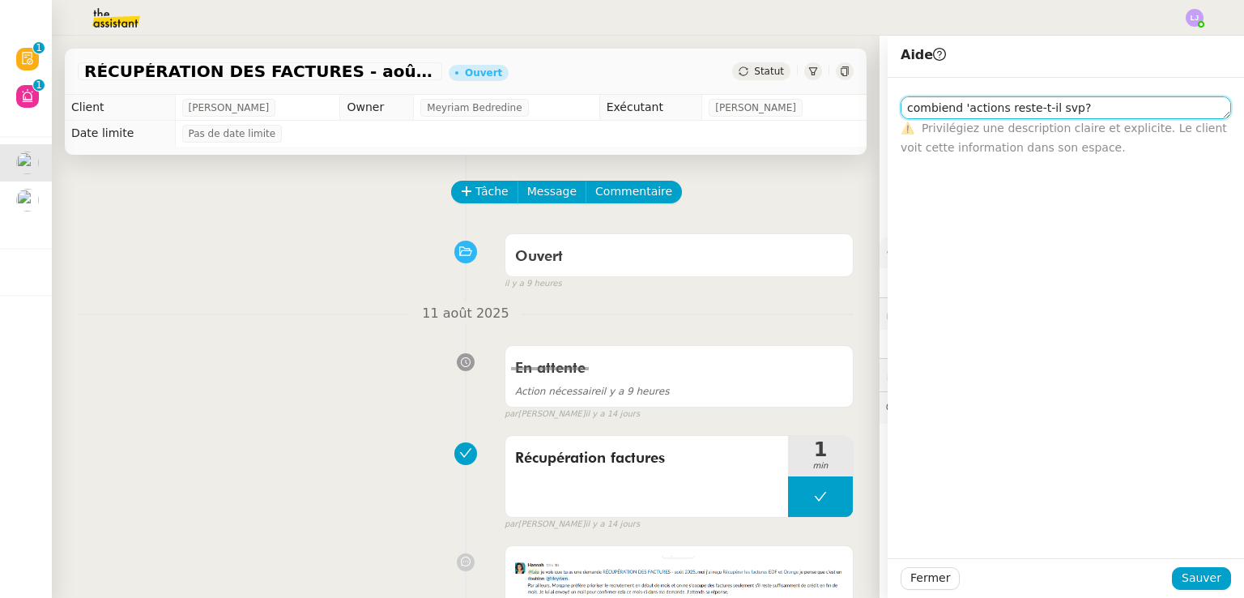
click at [945, 105] on textarea "combiend 'actions reste-t-il svp?" at bounding box center [1066, 107] width 331 height 23
type textarea "combien d'actions reste-t-il svp?"
click at [1193, 578] on span "Sauver" at bounding box center [1202, 578] width 40 height 19
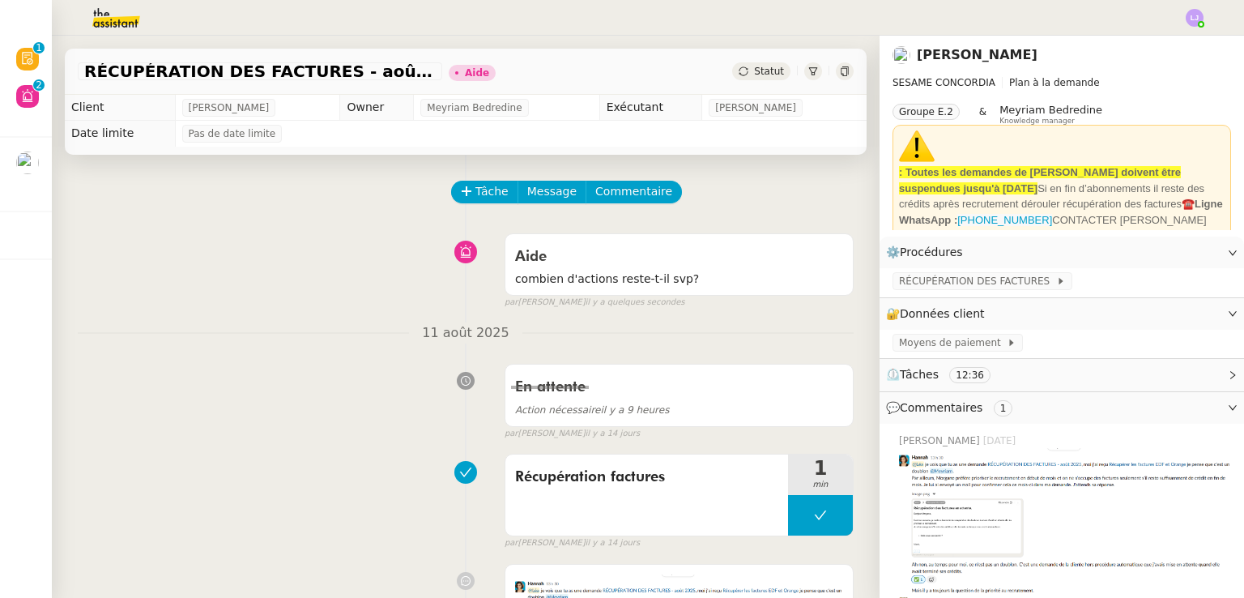
click at [136, 6] on img at bounding box center [104, 18] width 126 height 36
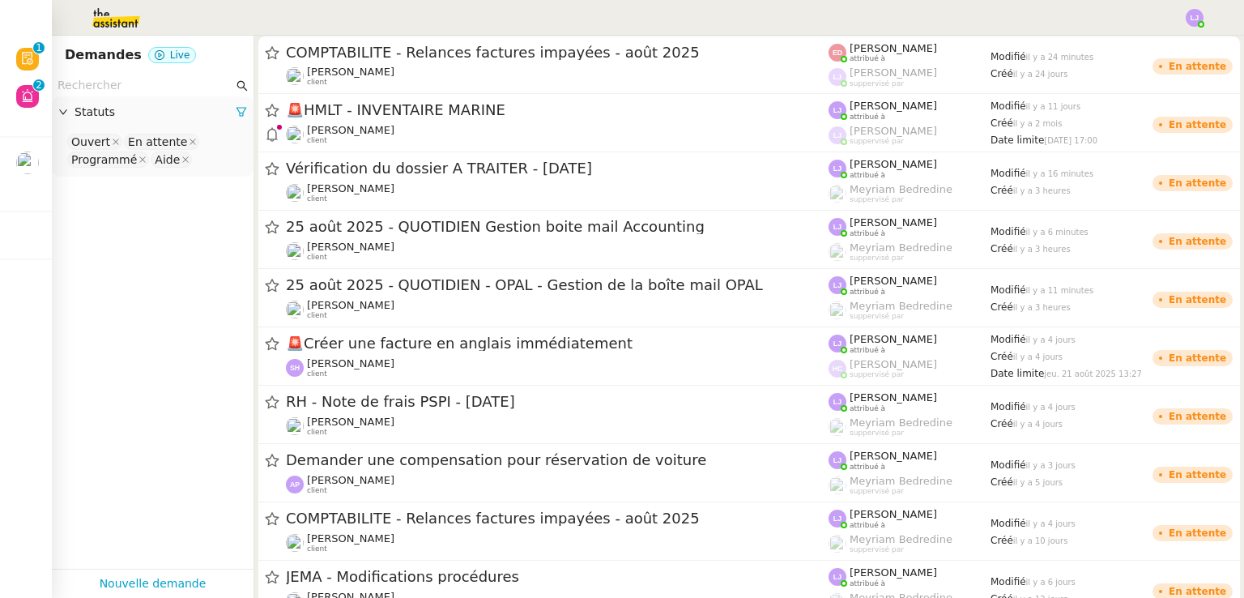
click at [145, 86] on input "text" at bounding box center [146, 85] width 176 height 19
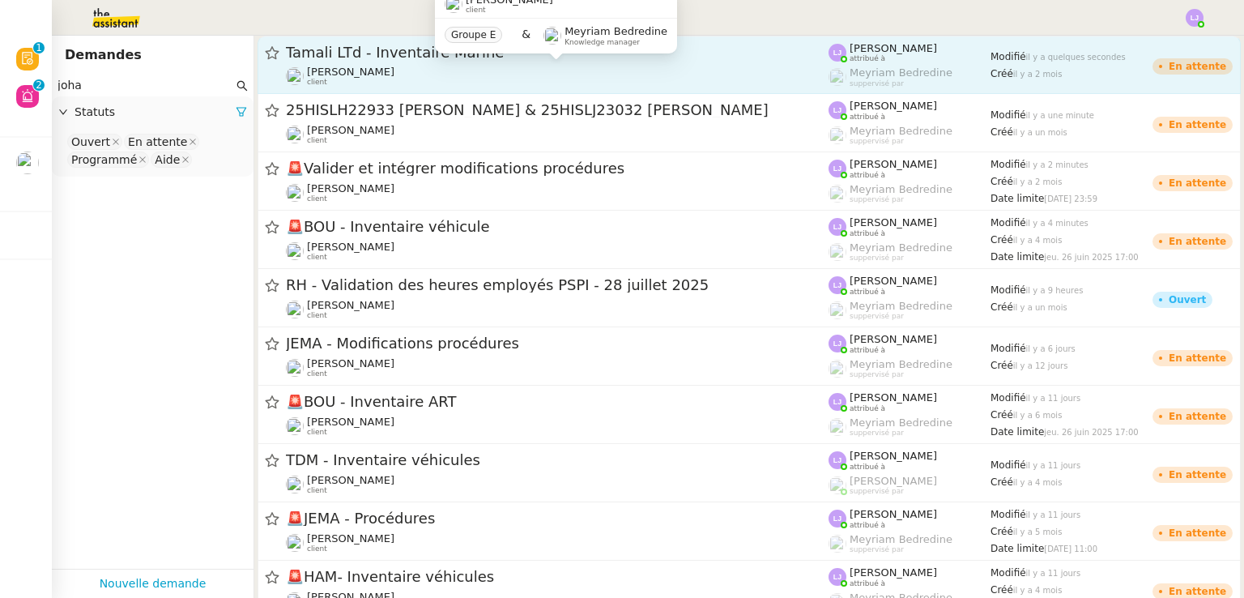
type input "joha"
click at [348, 67] on span "[PERSON_NAME]" at bounding box center [350, 72] width 87 height 12
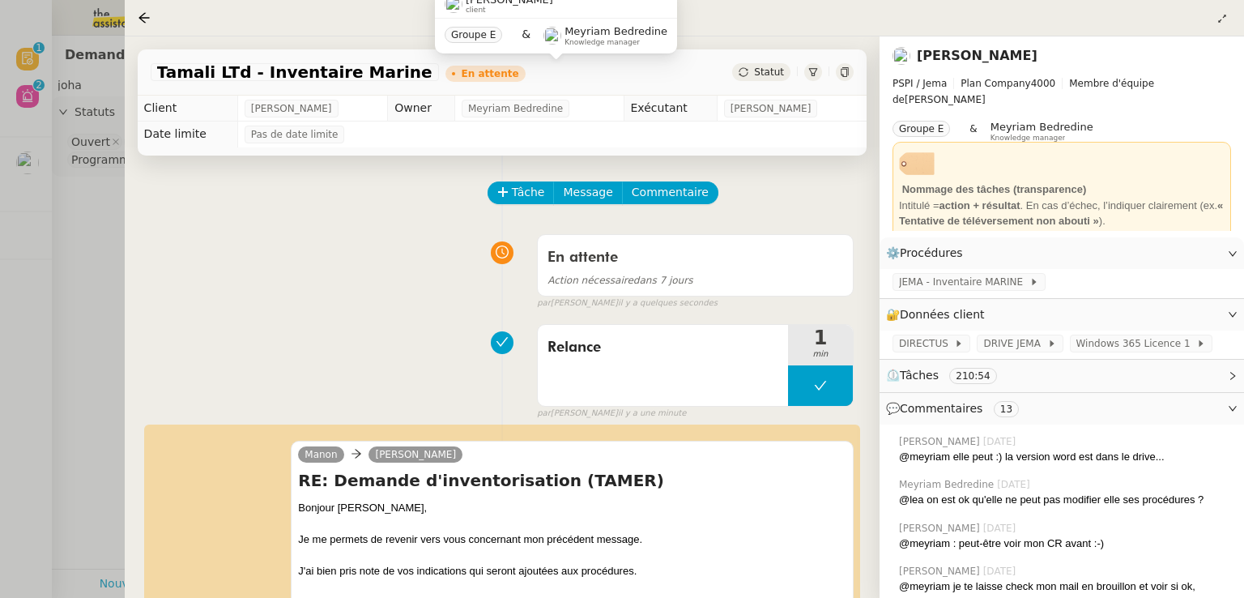
click at [53, 292] on div at bounding box center [622, 299] width 1244 height 598
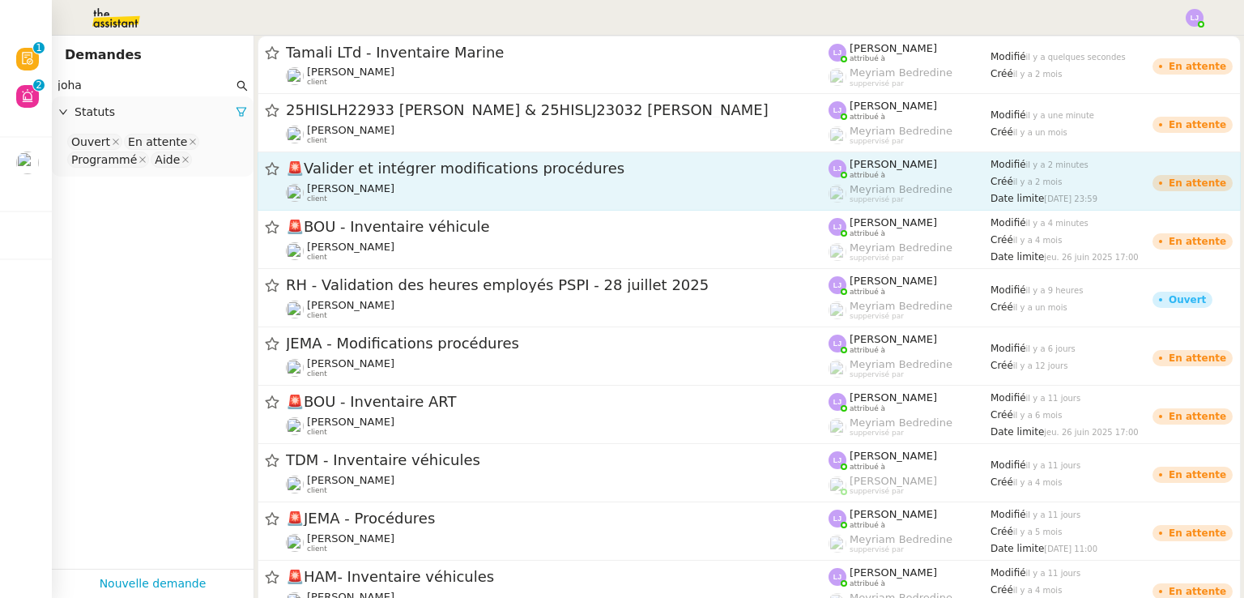
click at [488, 179] on div "🚨 [PERSON_NAME] et intégrer modifications procédures [PERSON_NAME] client" at bounding box center [557, 181] width 543 height 45
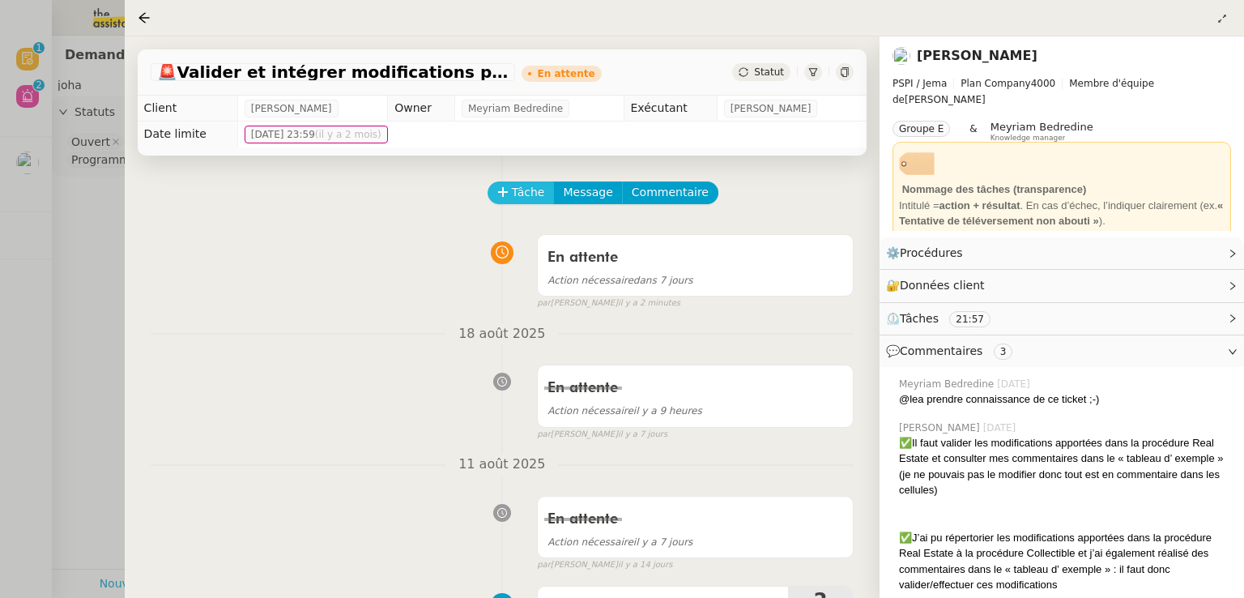
click at [516, 189] on span "Tâche" at bounding box center [528, 192] width 33 height 19
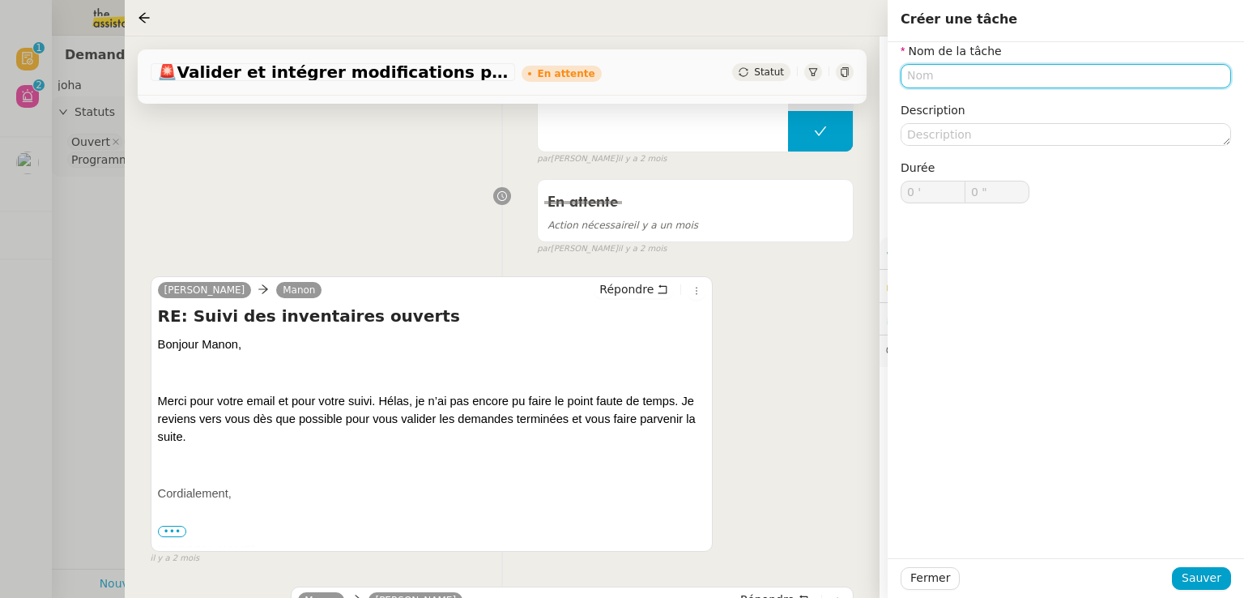
scroll to position [1732, 0]
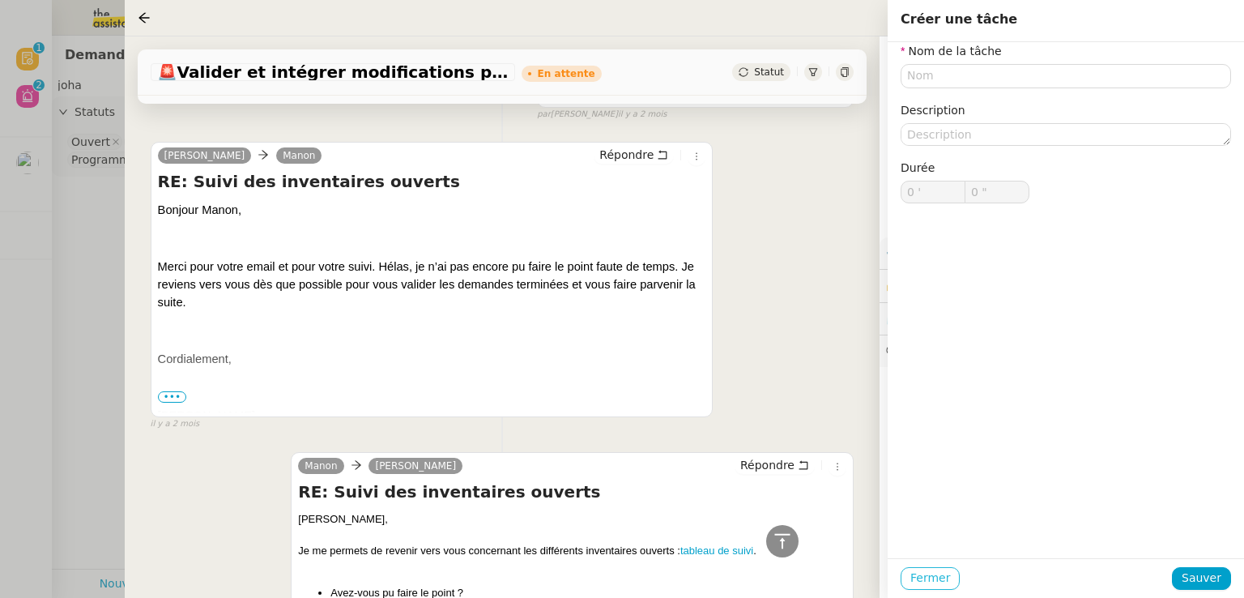
click at [937, 574] on span "Fermer" at bounding box center [931, 578] width 40 height 19
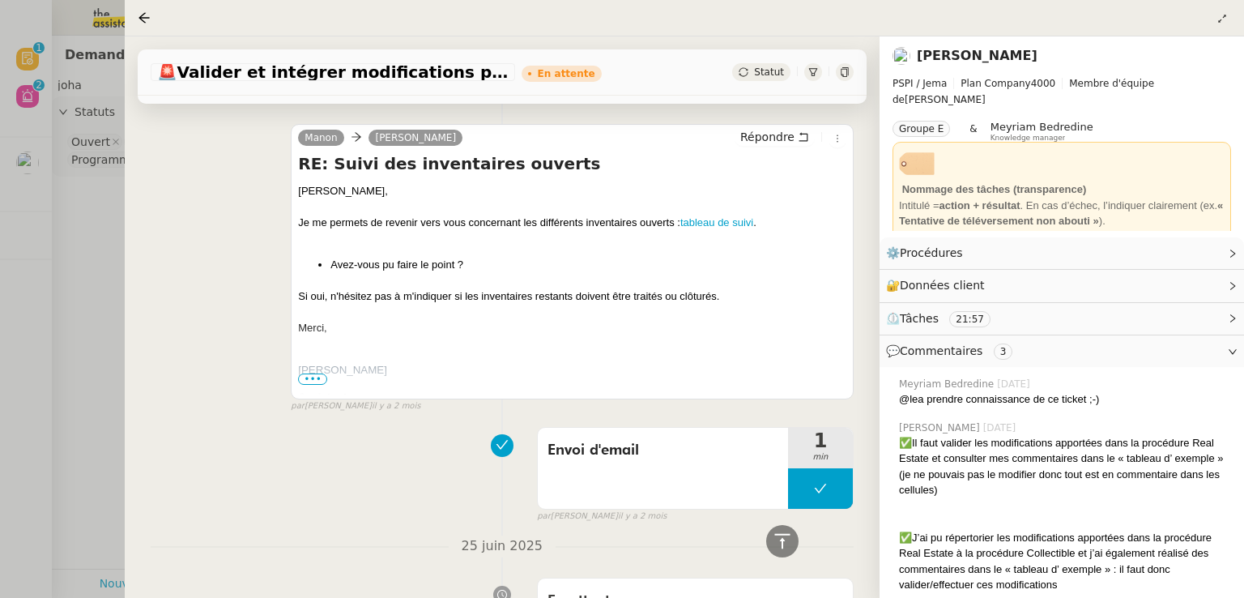
scroll to position [1974, 0]
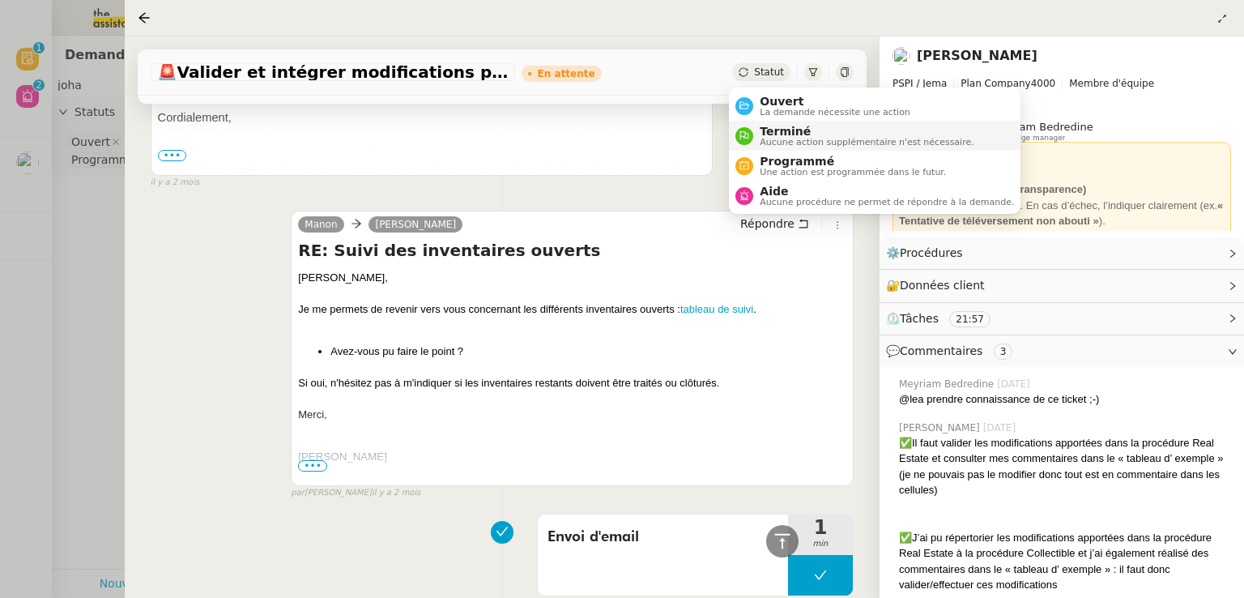
click at [787, 132] on span "Terminé" at bounding box center [867, 131] width 214 height 13
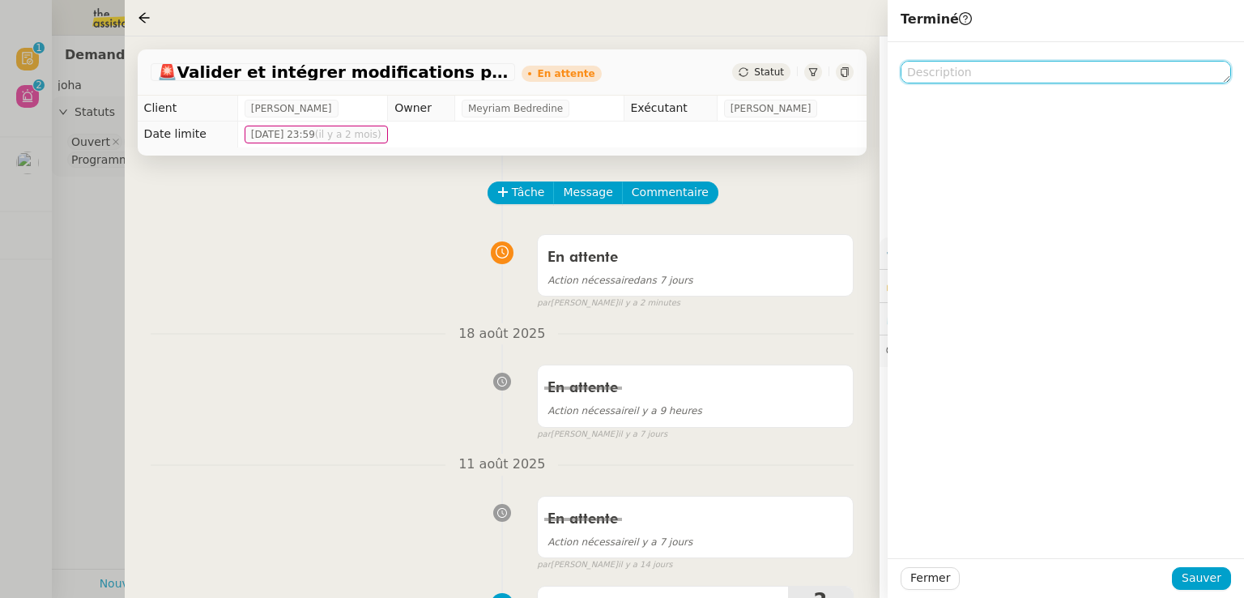
click at [946, 72] on textarea at bounding box center [1066, 72] width 331 height 23
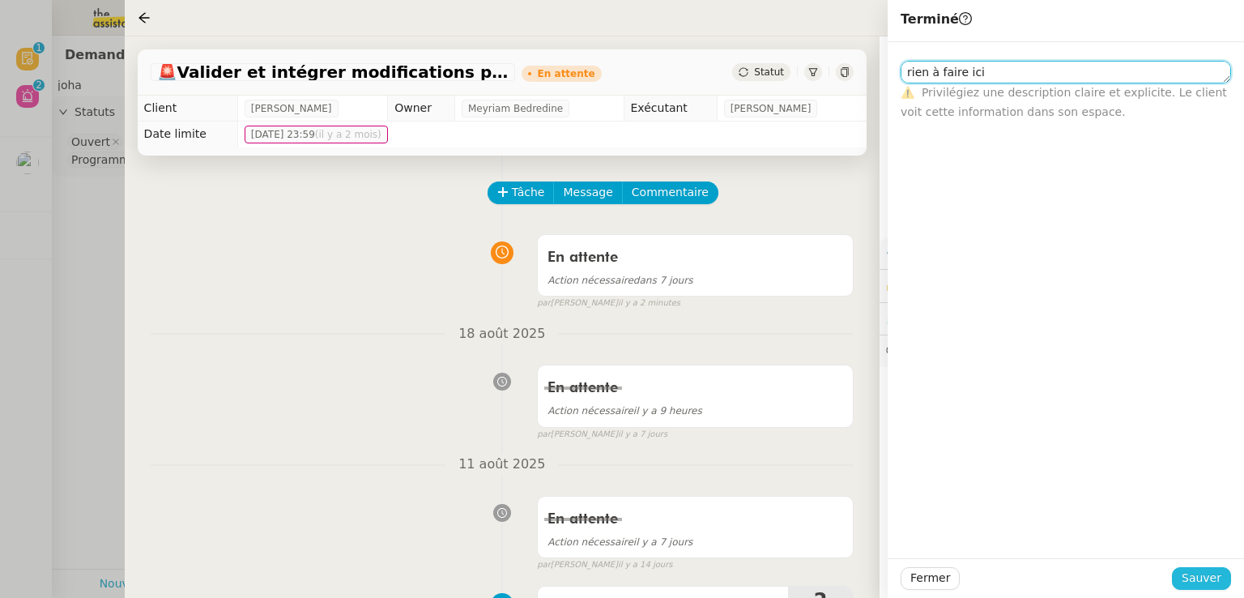
type textarea "rien à faire ici"
click at [1194, 577] on span "Sauver" at bounding box center [1202, 578] width 40 height 19
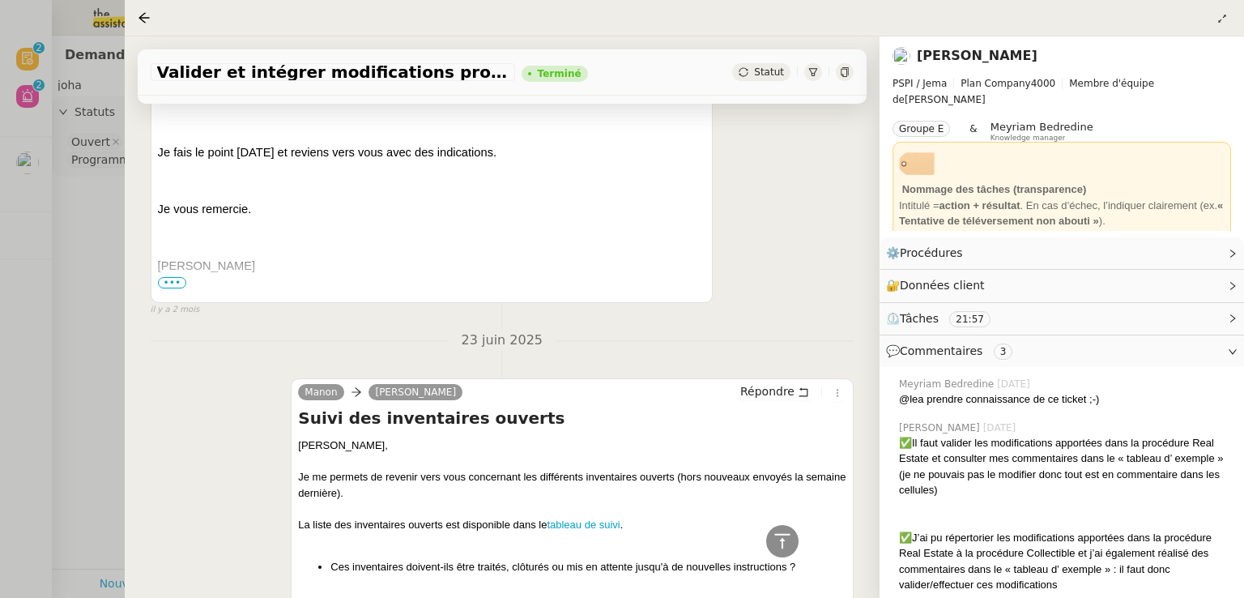
scroll to position [3096, 0]
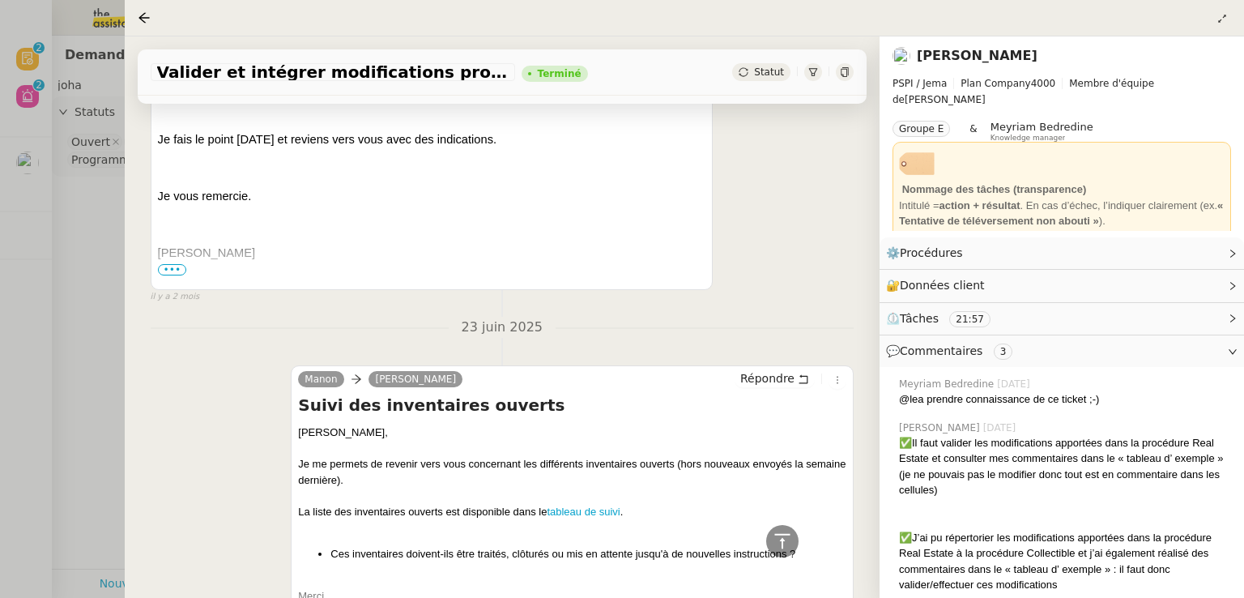
click at [13, 331] on div at bounding box center [622, 299] width 1244 height 598
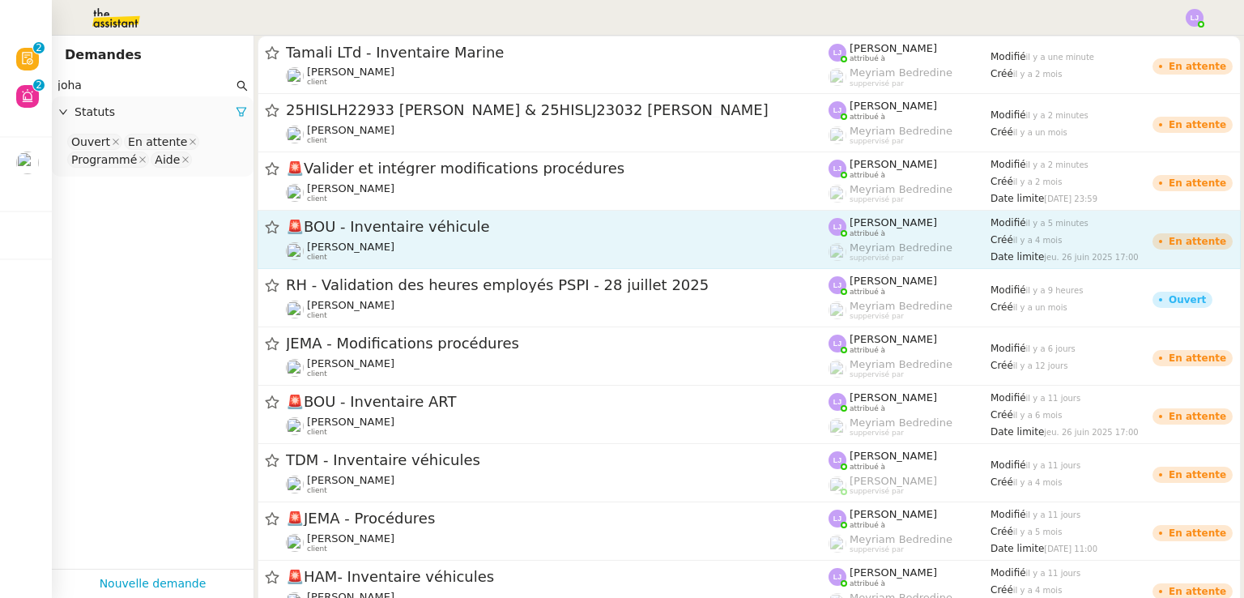
click at [376, 233] on span "🚨 BOU - Inventaire véhicule" at bounding box center [557, 227] width 543 height 15
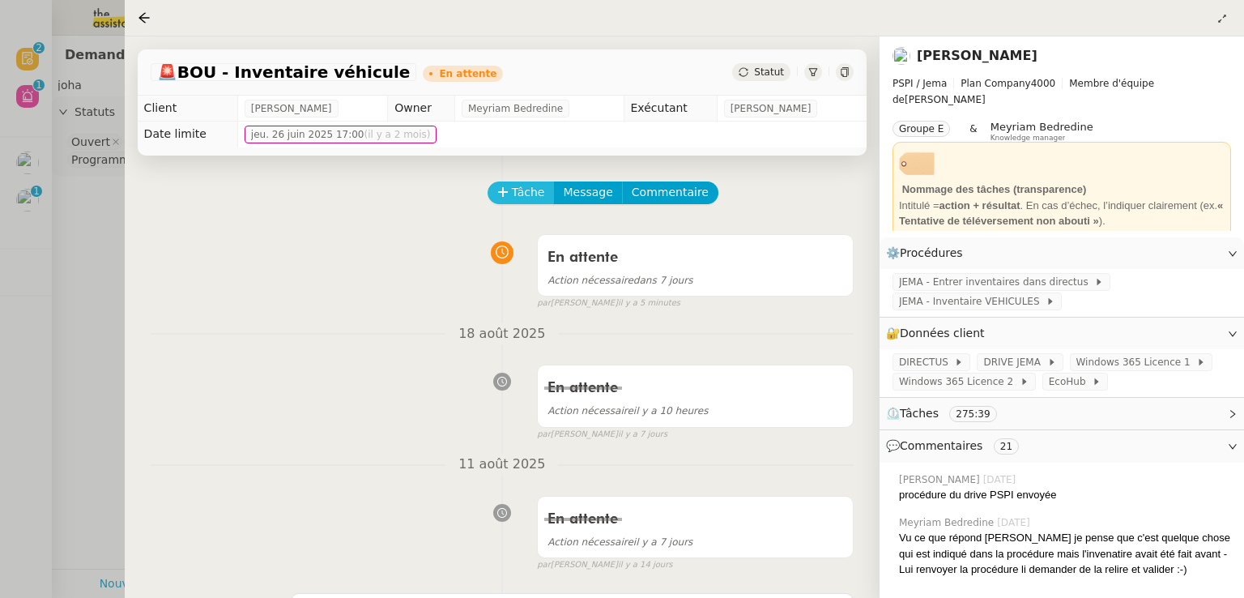
click at [533, 195] on span "Tâche" at bounding box center [528, 192] width 33 height 19
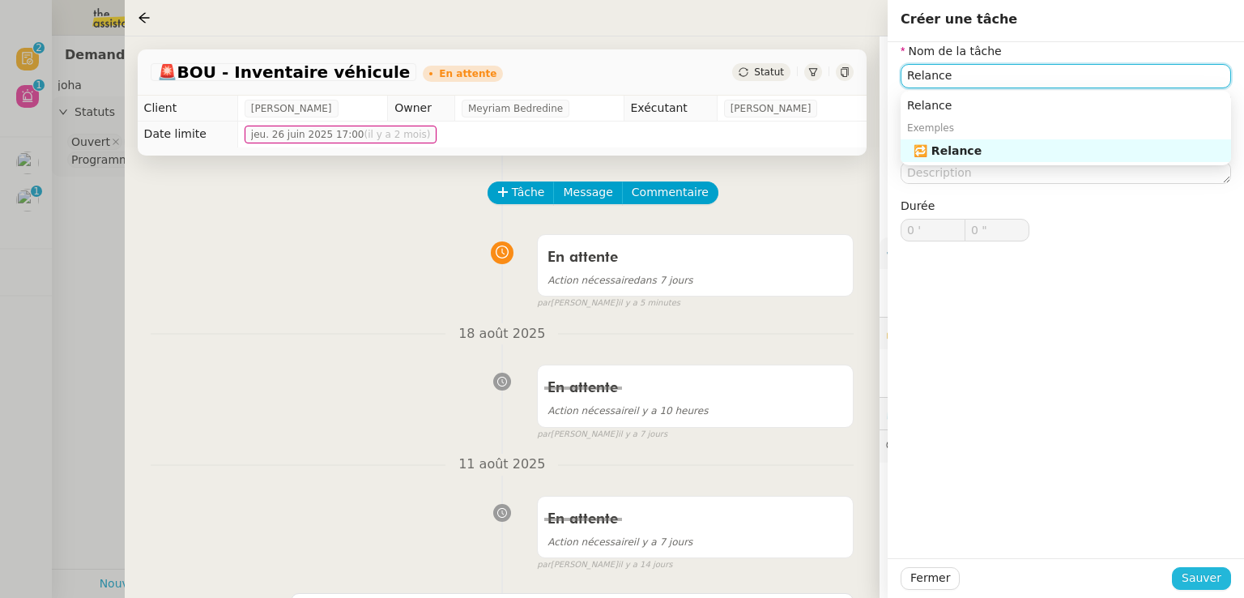
type input "Relance"
click at [1193, 571] on span "Sauver" at bounding box center [1202, 578] width 40 height 19
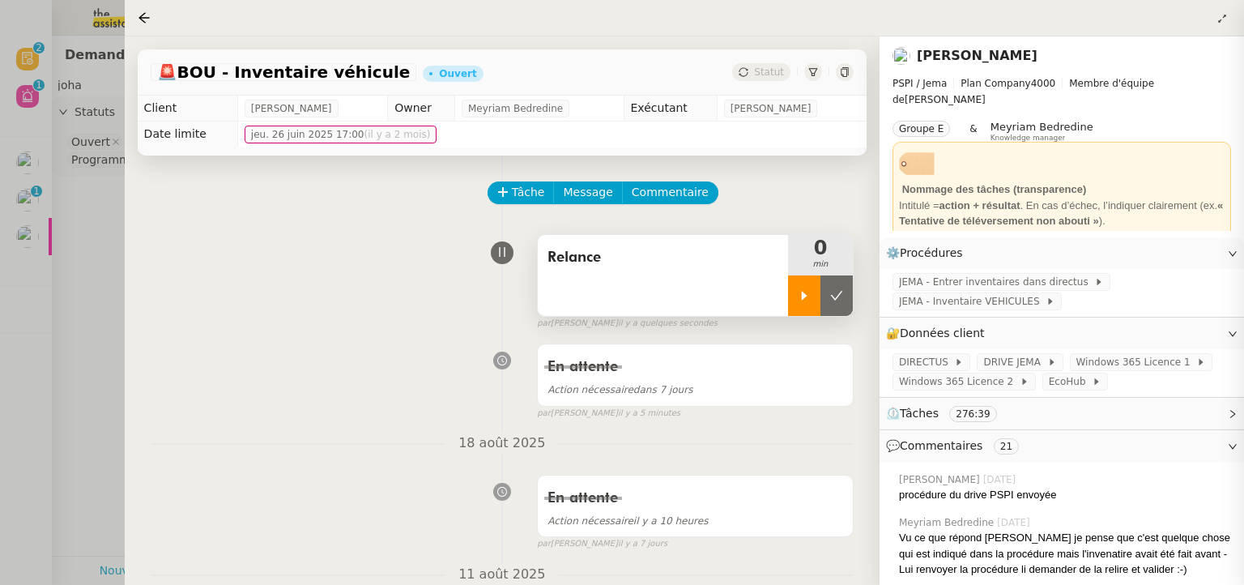
click at [798, 301] on icon at bounding box center [804, 295] width 13 height 13
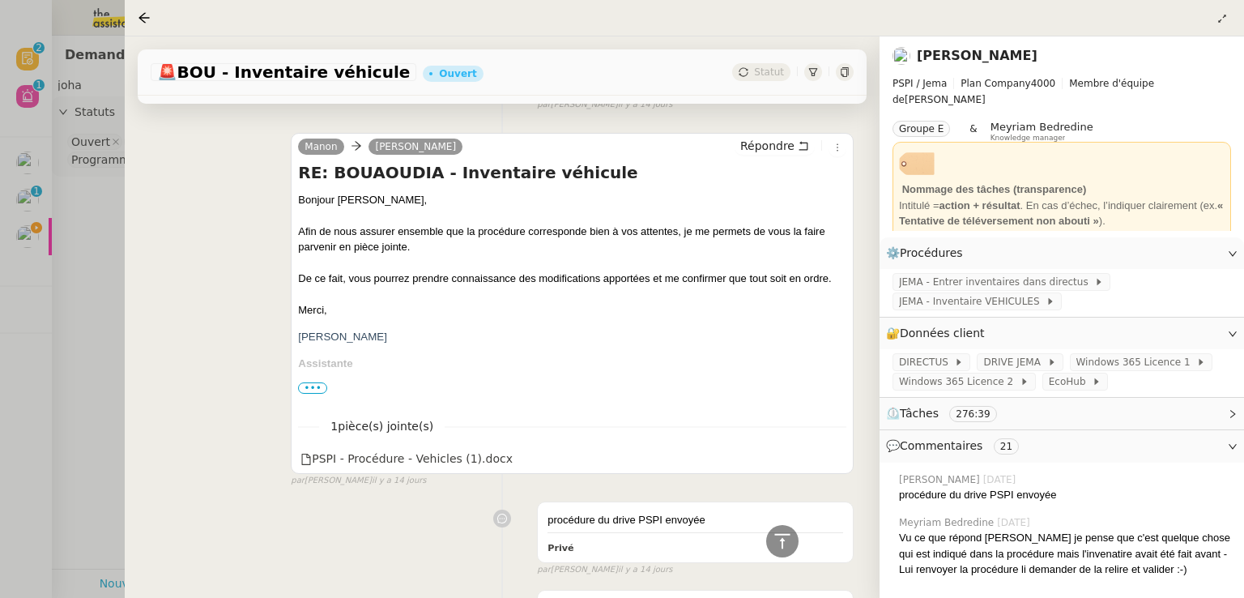
scroll to position [574, 0]
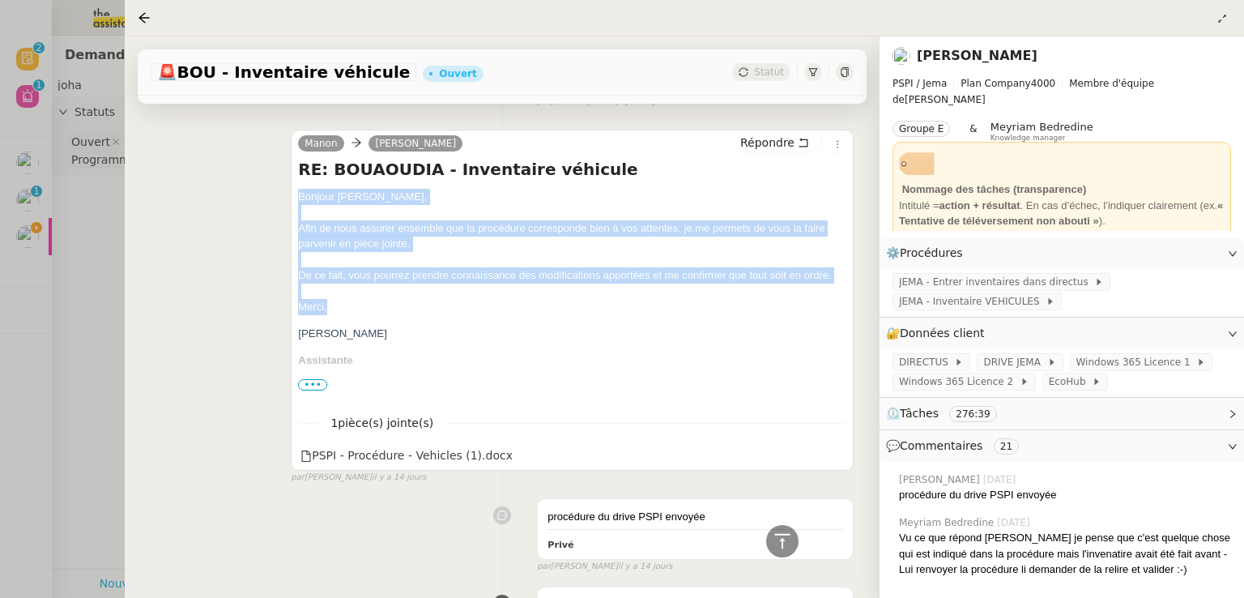
drag, startPoint x: 292, startPoint y: 192, endPoint x: 410, endPoint y: 317, distance: 171.9
click at [410, 317] on div "[PERSON_NAME] Répondre RE: BOUAOUDIA - Inventaire véhicule Bonjour [PERSON_NAME…" at bounding box center [572, 301] width 563 height 342
copy div "Bonjour [PERSON_NAME], Afin de nous assurer ensemble que la procédure correspon…"
click at [830, 460] on icon at bounding box center [835, 454] width 11 height 11
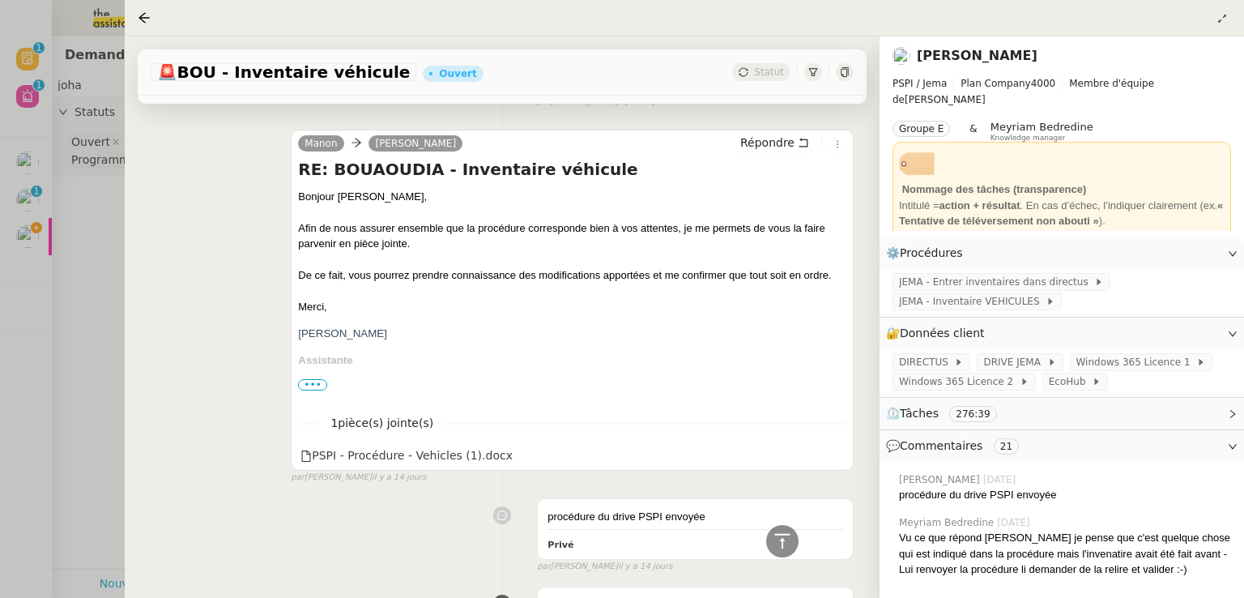
click at [282, 363] on div "[PERSON_NAME] Répondre RE: BOUAOUDIA - Inventaire véhicule Bonjour [PERSON_NAME…" at bounding box center [502, 299] width 703 height 369
click at [776, 156] on div "[PERSON_NAME] Répondre" at bounding box center [572, 146] width 548 height 24
click at [772, 151] on span "Répondre" at bounding box center [767, 142] width 54 height 16
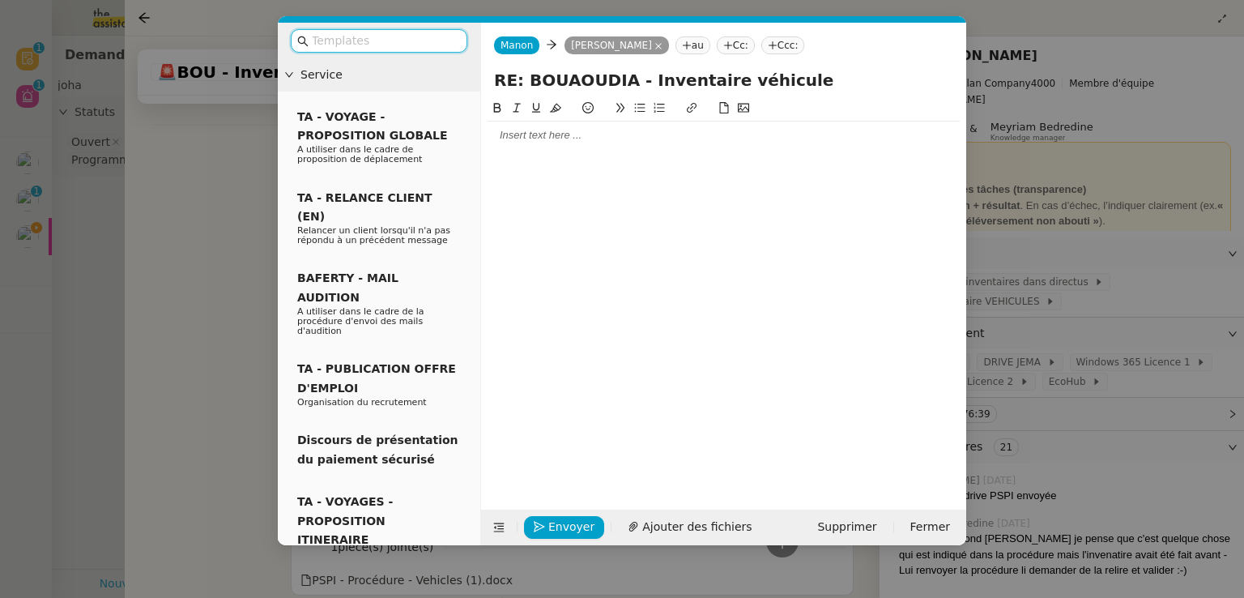
scroll to position [698, 0]
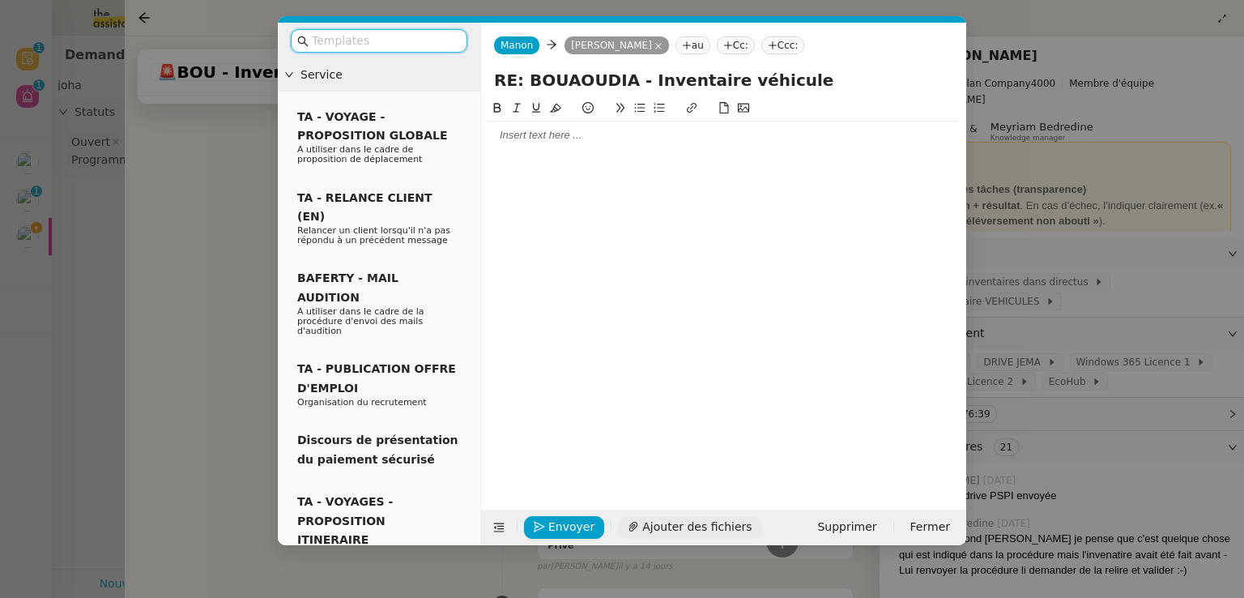
click at [659, 531] on span "Ajouter des fichiers" at bounding box center [696, 527] width 109 height 19
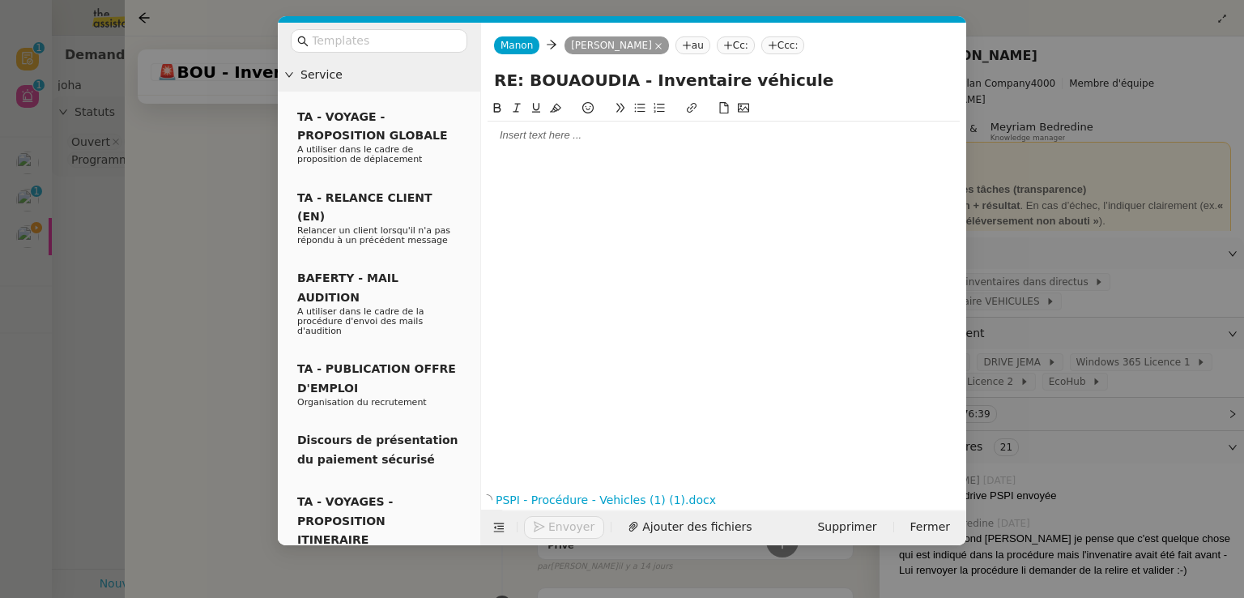
click at [606, 143] on div at bounding box center [724, 135] width 472 height 15
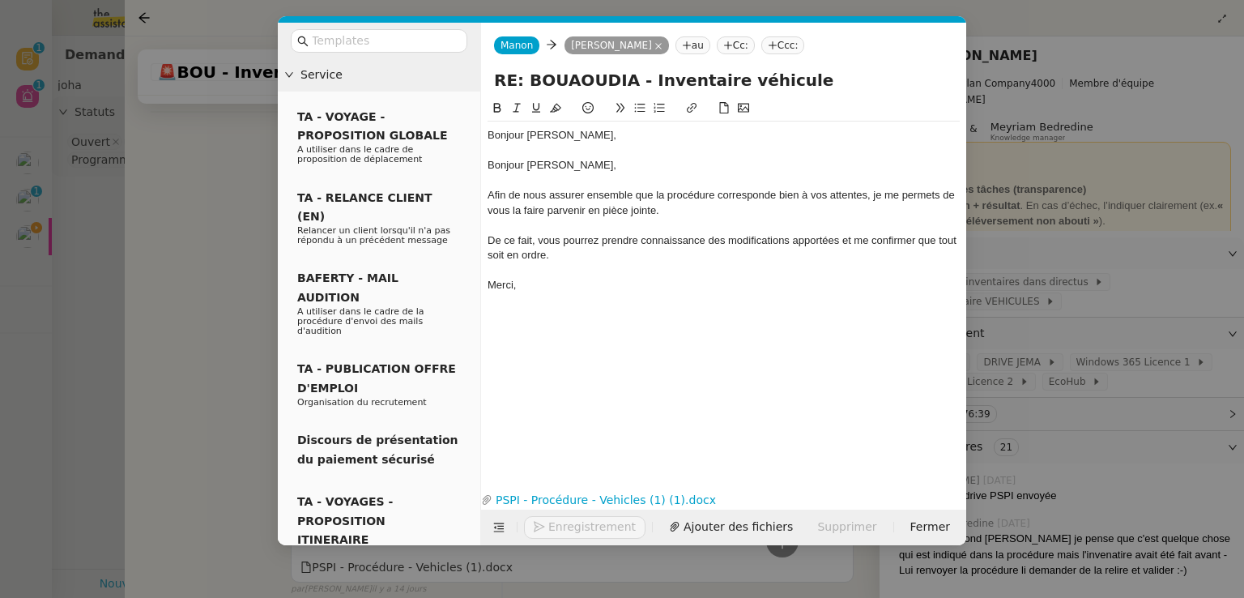
scroll to position [922, 0]
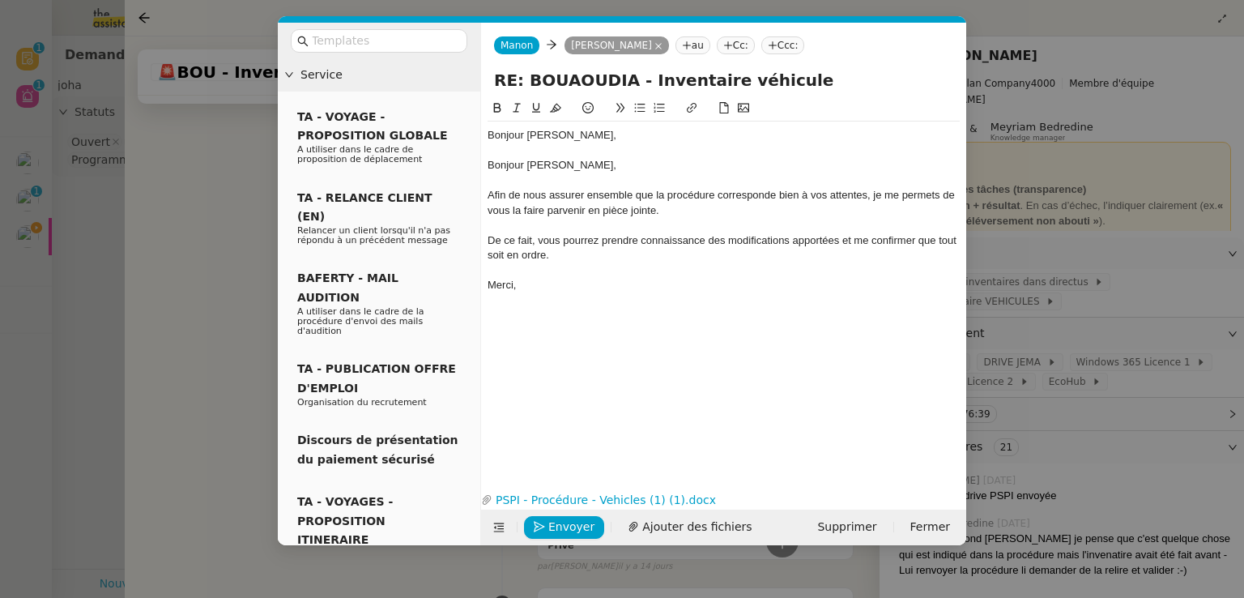
click at [578, 129] on div "Bonjour [PERSON_NAME]," at bounding box center [724, 135] width 472 height 15
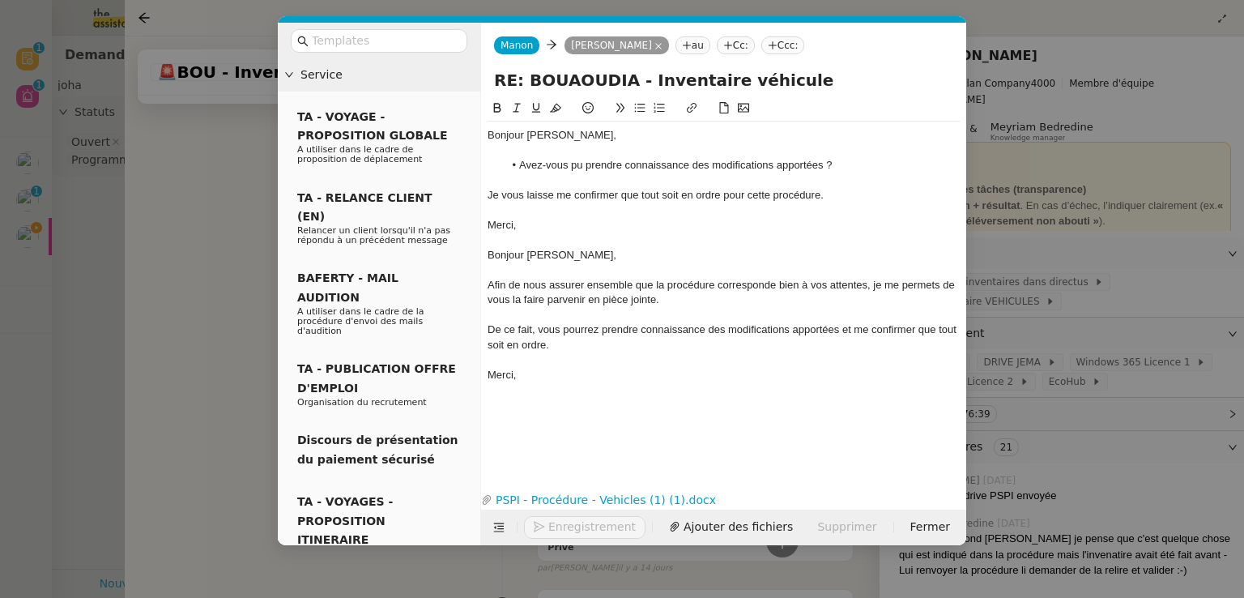
scroll to position [976, 0]
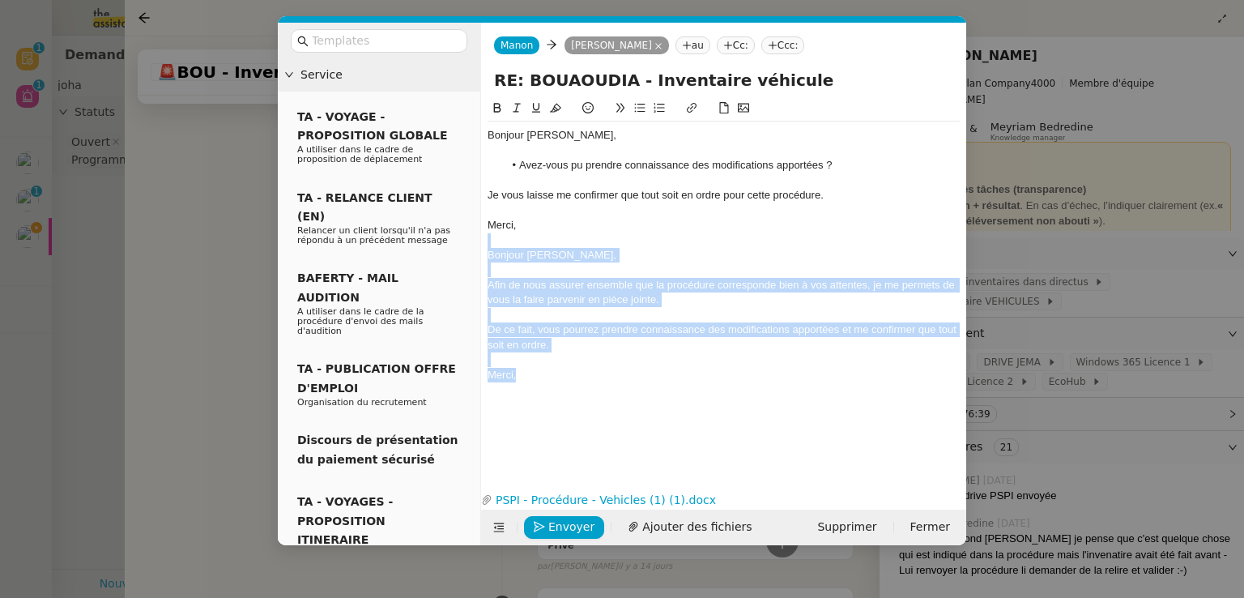
drag, startPoint x: 573, startPoint y: 241, endPoint x: 611, endPoint y: 382, distance: 146.0
click at [611, 382] on div "Bonjour [PERSON_NAME], Avez-vous pu prendre connaissance des modifications appo…" at bounding box center [724, 255] width 472 height 267
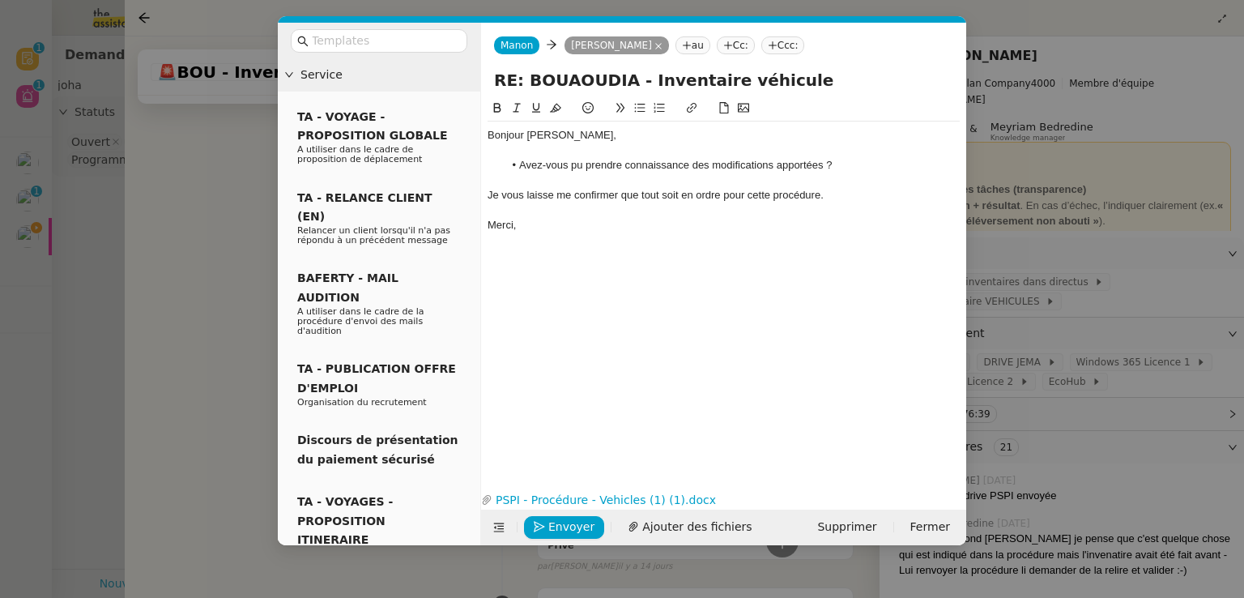
scroll to position [911, 0]
drag, startPoint x: 638, startPoint y: 198, endPoint x: 499, endPoint y: 192, distance: 139.5
click at [499, 192] on div "Je vous laisse me confirmer que tout soit en ordre pour cette procédure." at bounding box center [724, 195] width 472 height 15
click at [573, 533] on span "Envoyer" at bounding box center [571, 527] width 46 height 19
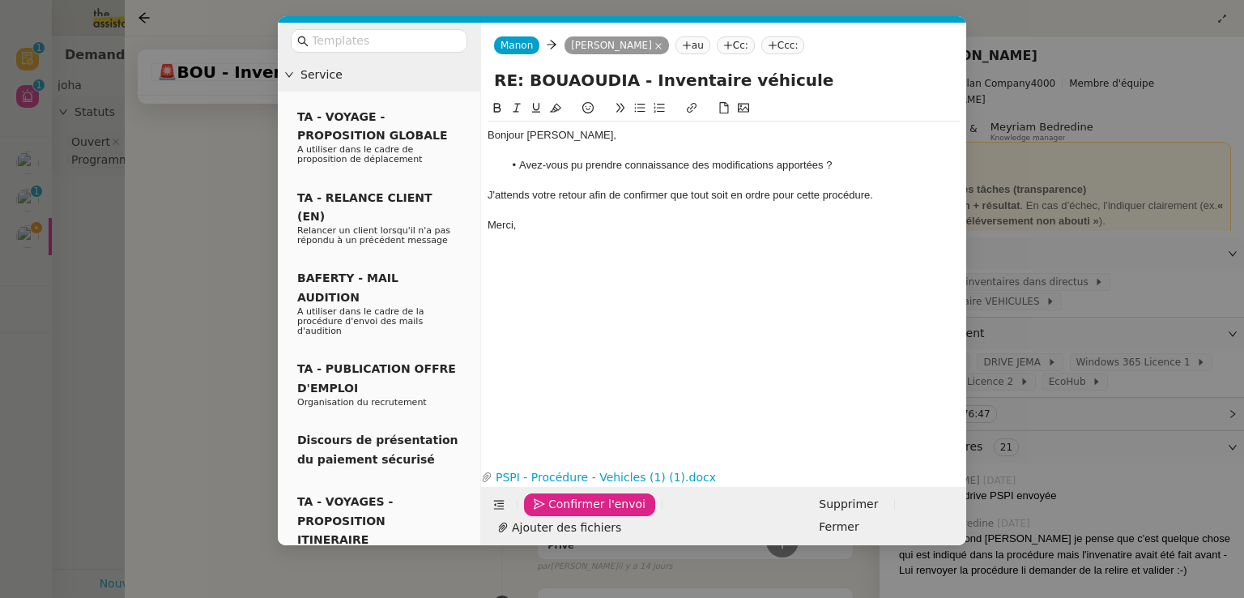
click at [573, 514] on span "Confirmer l'envoi" at bounding box center [596, 504] width 97 height 19
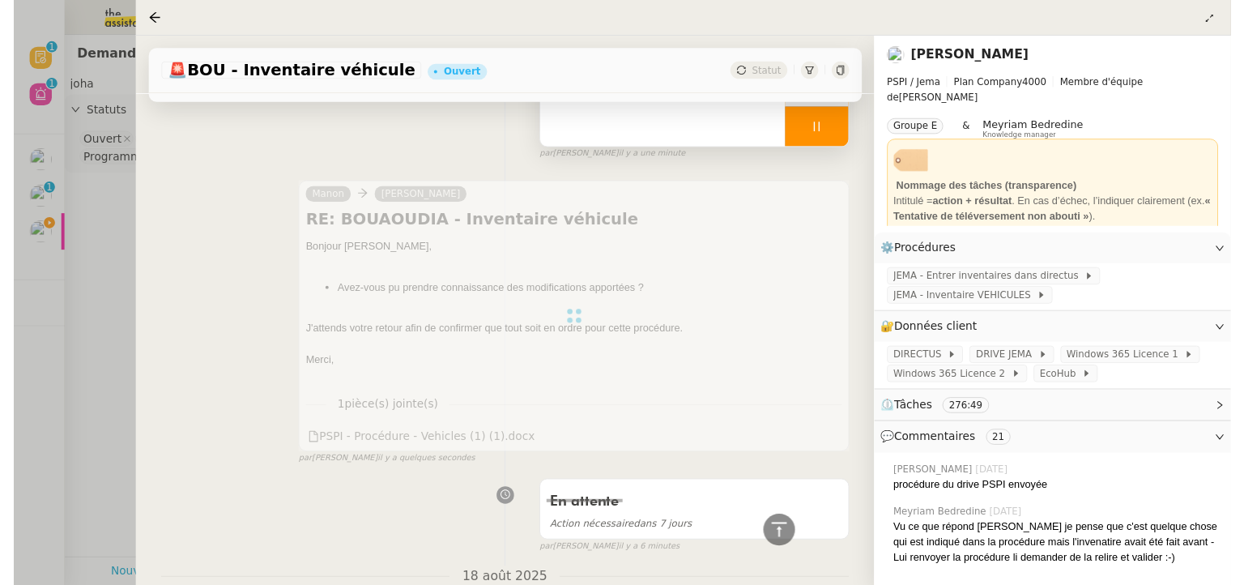
scroll to position [0, 0]
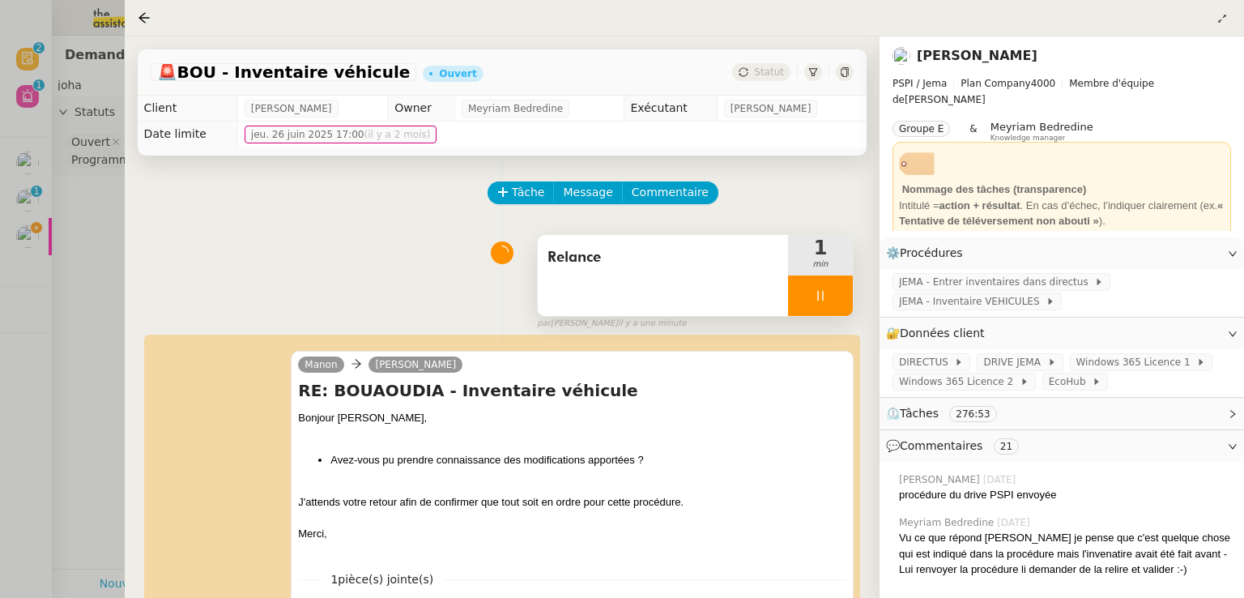
click at [836, 305] on div at bounding box center [820, 295] width 65 height 41
click at [836, 305] on button at bounding box center [837, 295] width 32 height 41
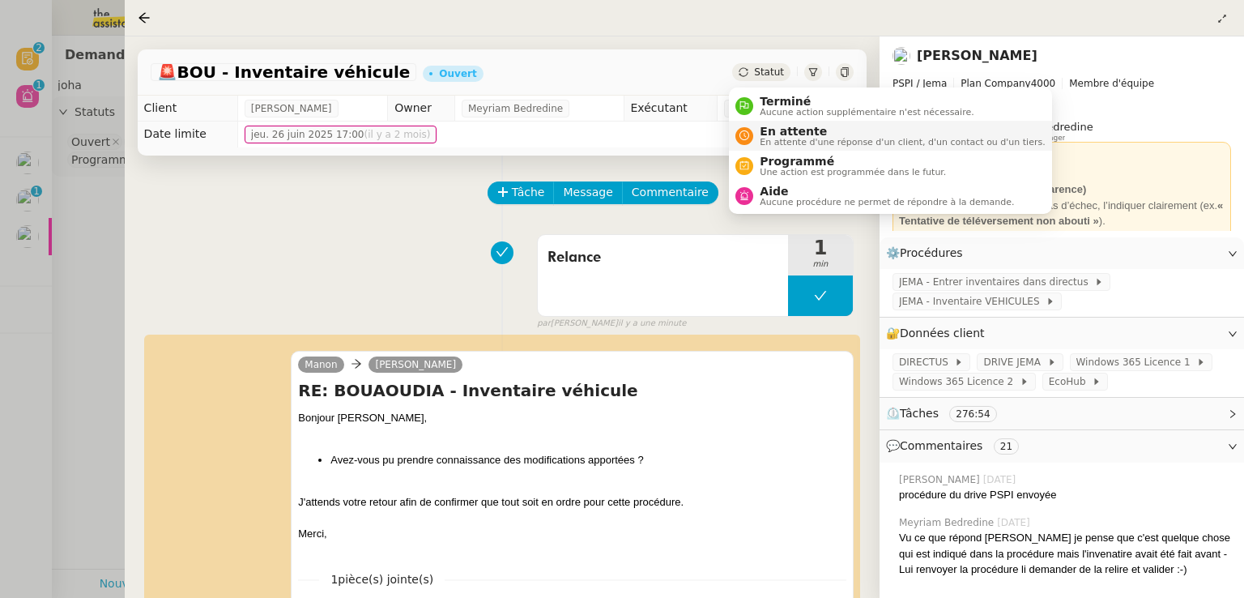
click at [763, 138] on span "En attente d'une réponse d'un client, d'un contact ou d'un tiers." at bounding box center [902, 142] width 285 height 9
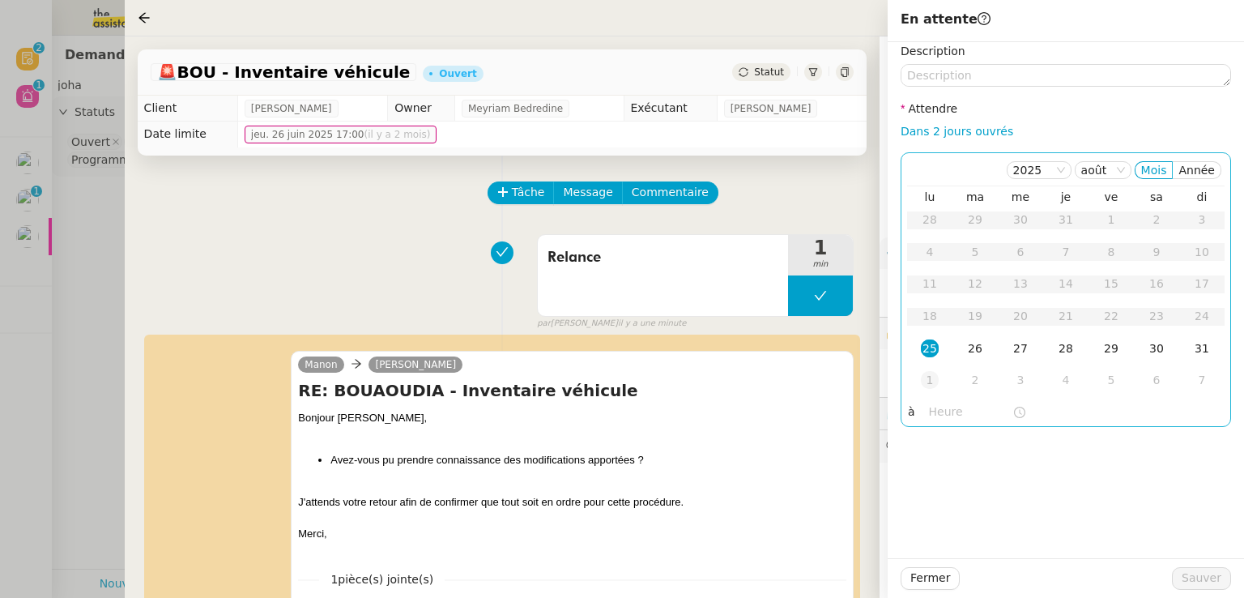
click at [940, 374] on td "1" at bounding box center [929, 381] width 45 height 32
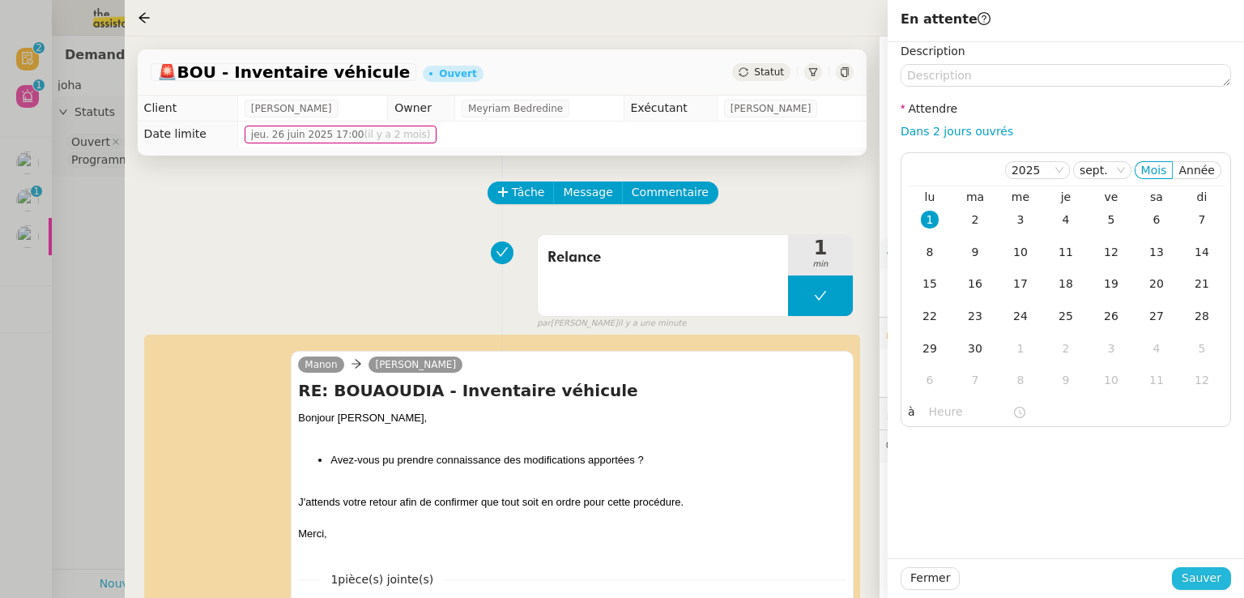
click at [1214, 574] on span "Sauver" at bounding box center [1202, 578] width 40 height 19
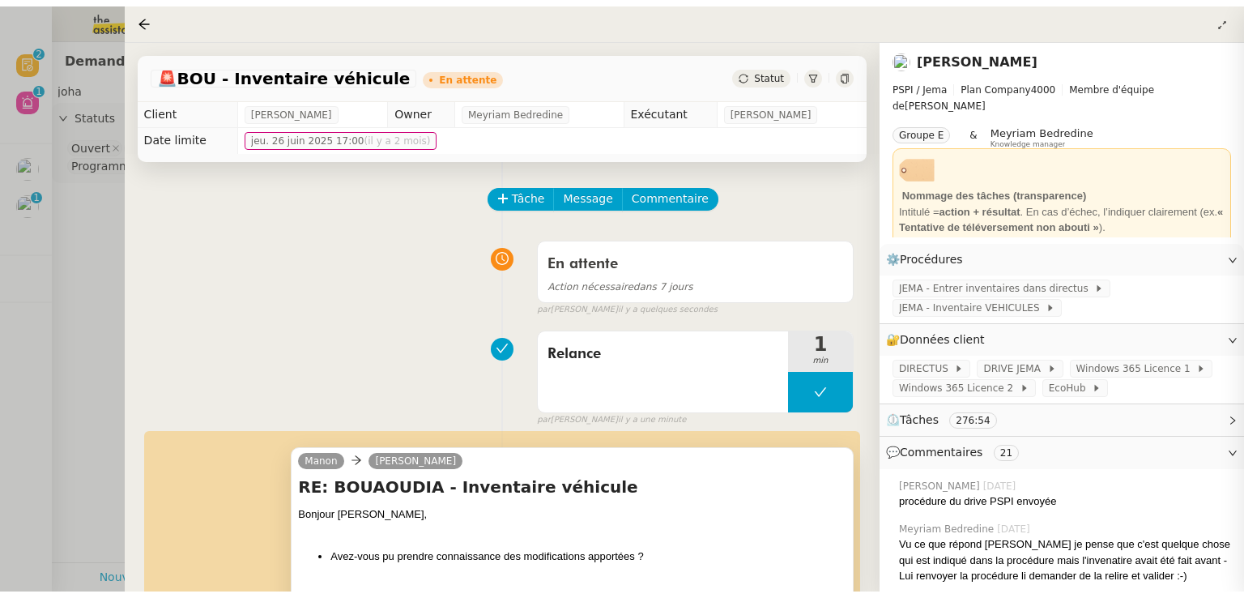
scroll to position [343, 0]
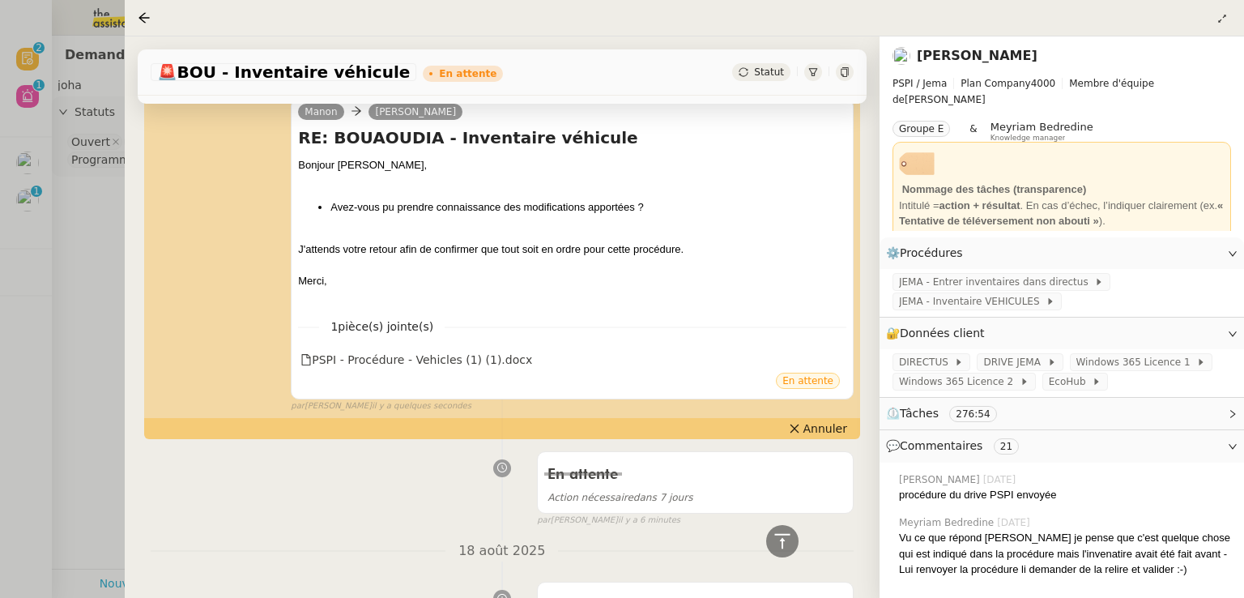
click at [0, 399] on div at bounding box center [622, 299] width 1244 height 598
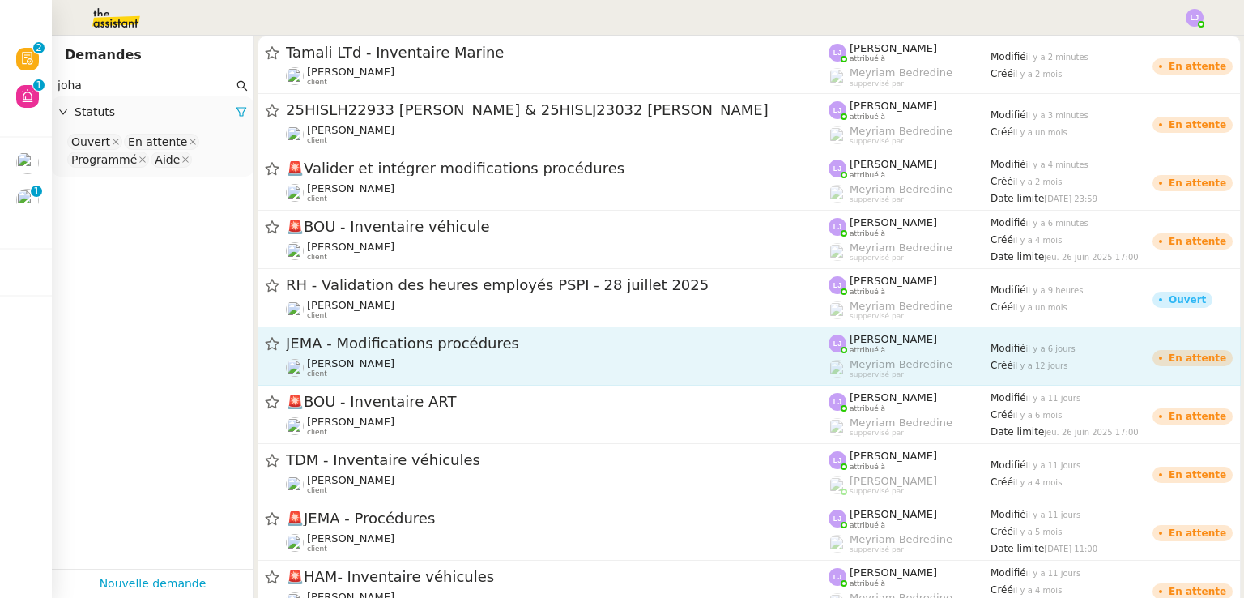
click at [426, 354] on div "JEMA - Modifications procédures [PERSON_NAME] client" at bounding box center [557, 356] width 543 height 45
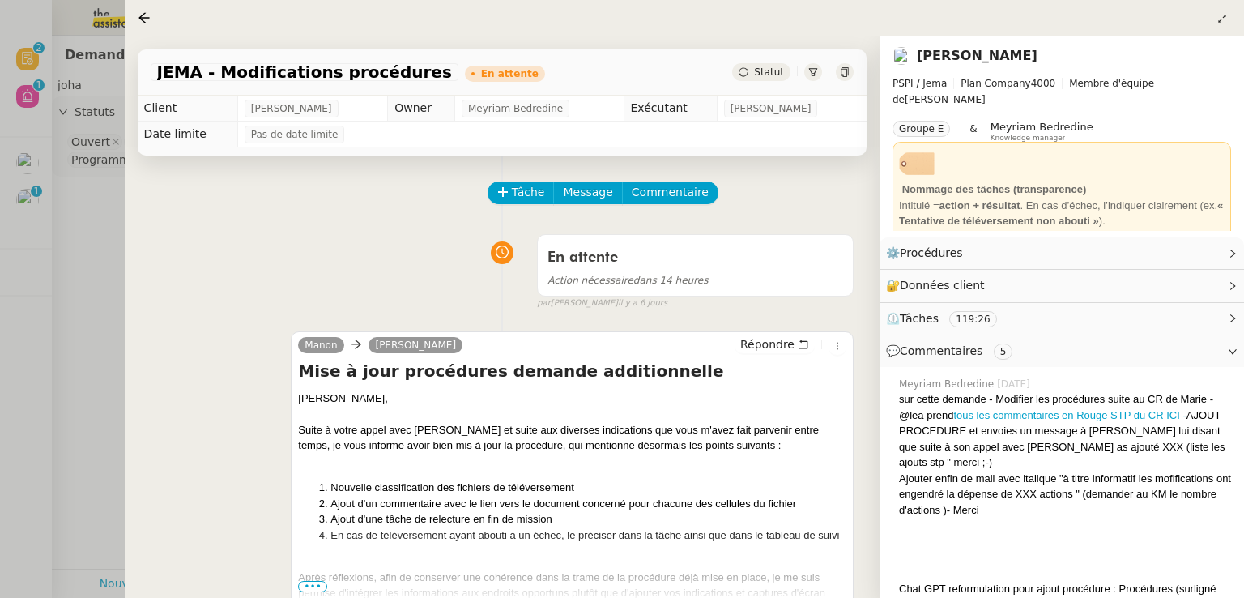
scroll to position [139, 0]
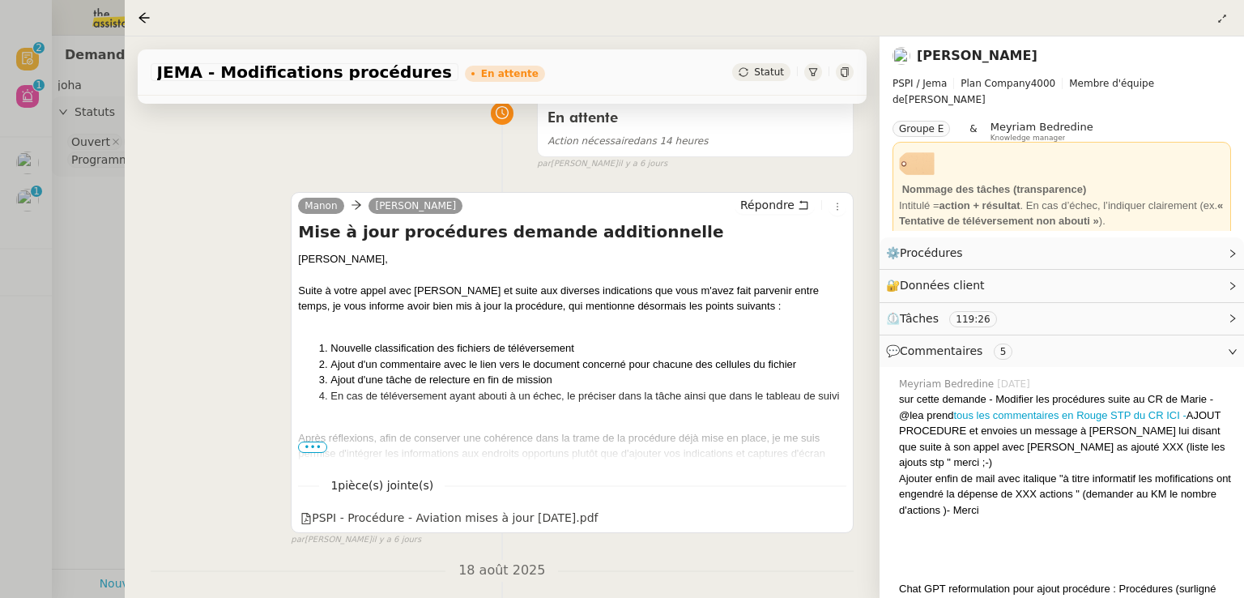
click at [79, 360] on div at bounding box center [622, 299] width 1244 height 598
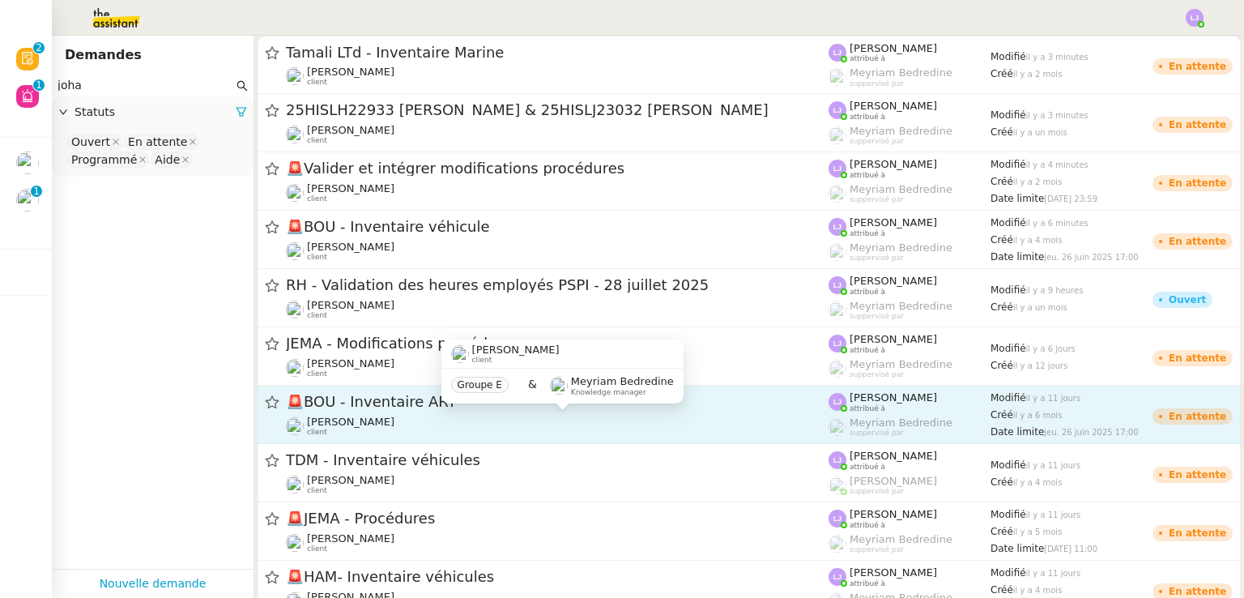
click at [379, 419] on div "[PERSON_NAME] client" at bounding box center [557, 426] width 543 height 21
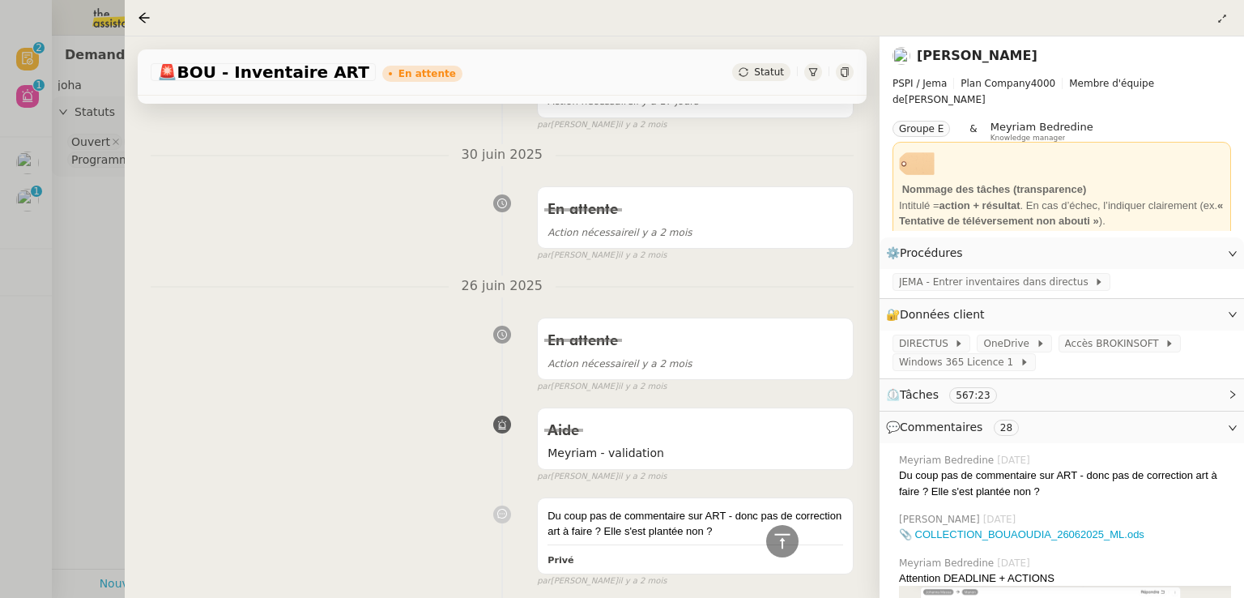
scroll to position [1238, 0]
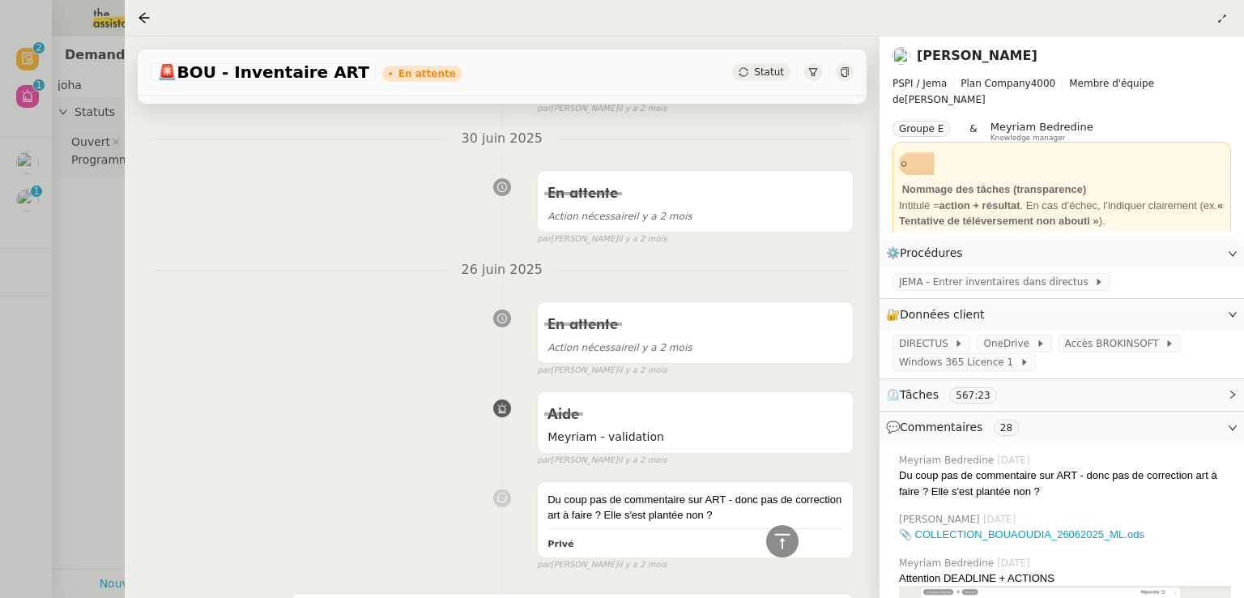
click at [83, 357] on div at bounding box center [622, 299] width 1244 height 598
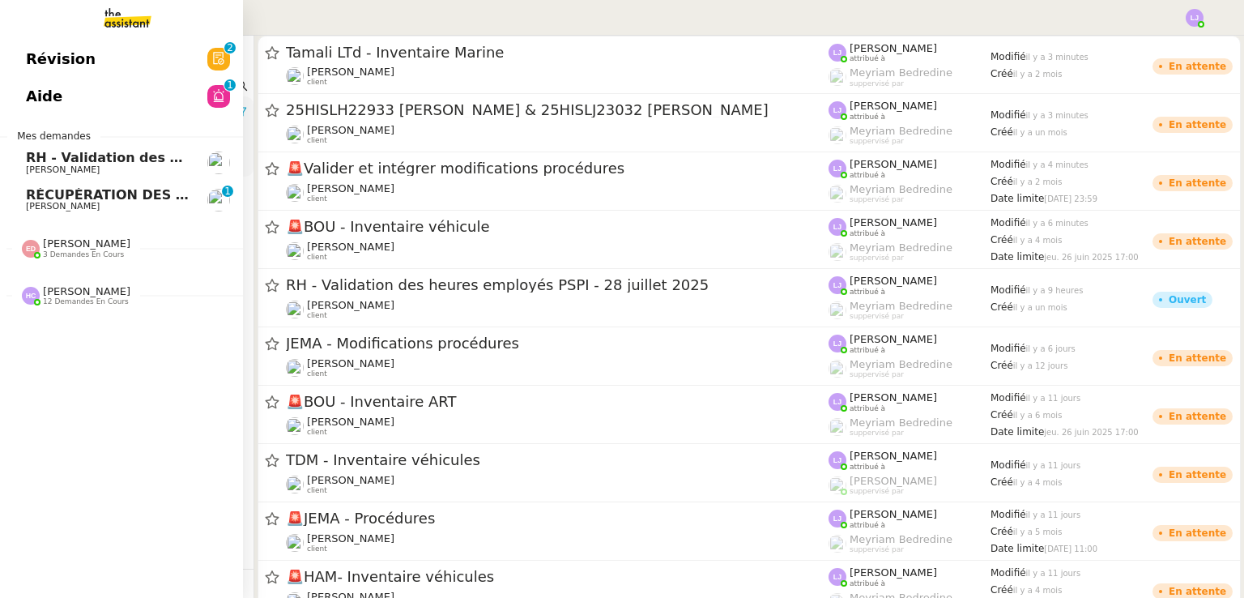
click at [26, 209] on span "[PERSON_NAME]" at bounding box center [63, 206] width 74 height 11
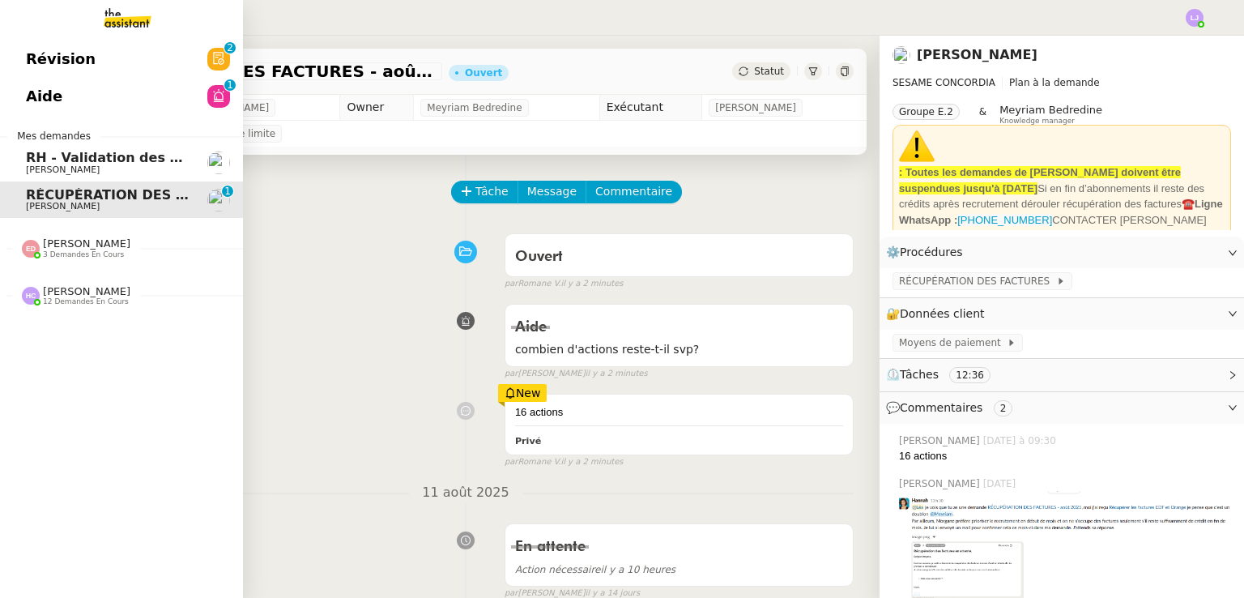
click at [105, 164] on span "RH - Validation des heures employés PSPI - 28 juillet 2025" at bounding box center [238, 157] width 425 height 15
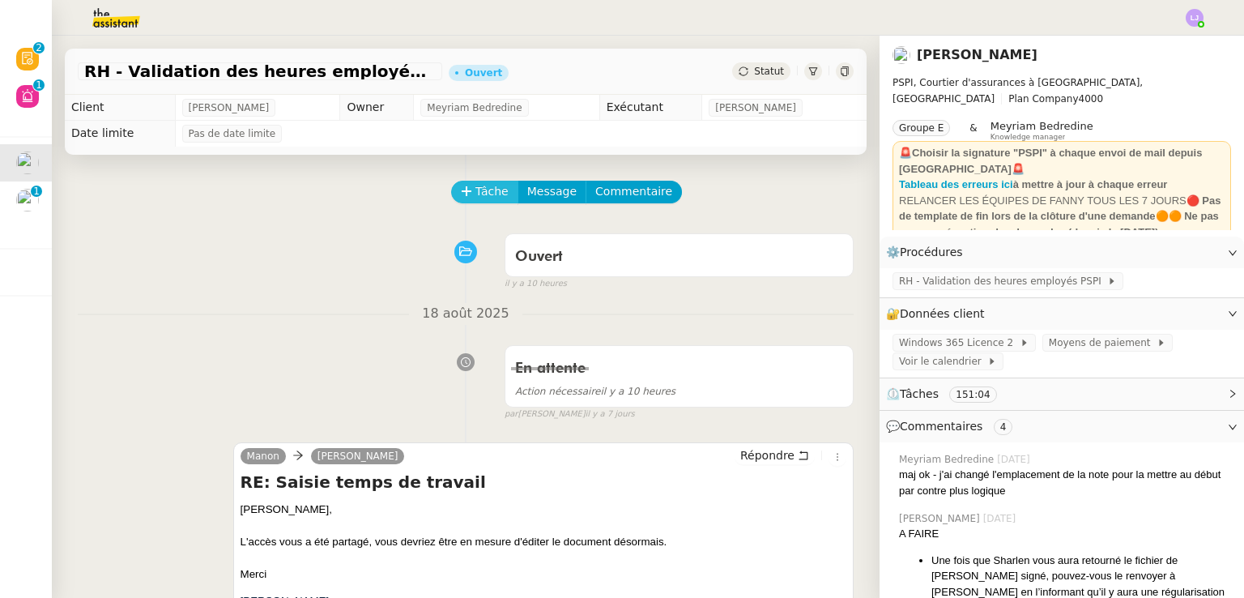
click at [493, 189] on span "Tâche" at bounding box center [492, 191] width 33 height 19
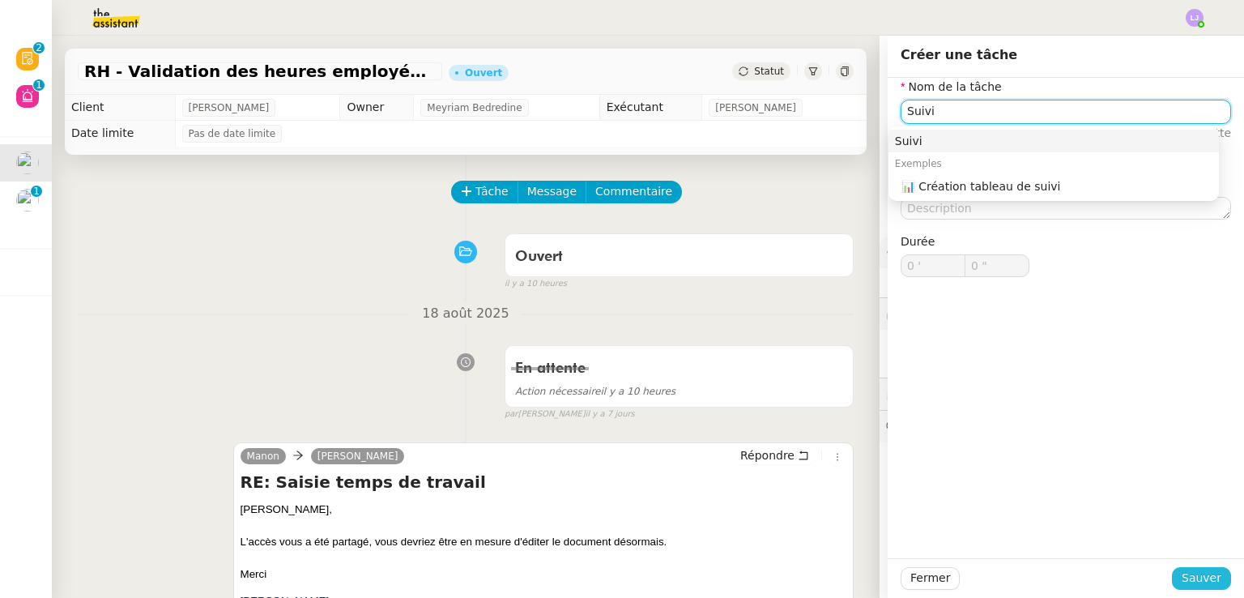
type input "Suivi"
click at [1191, 574] on span "Sauver" at bounding box center [1202, 578] width 40 height 19
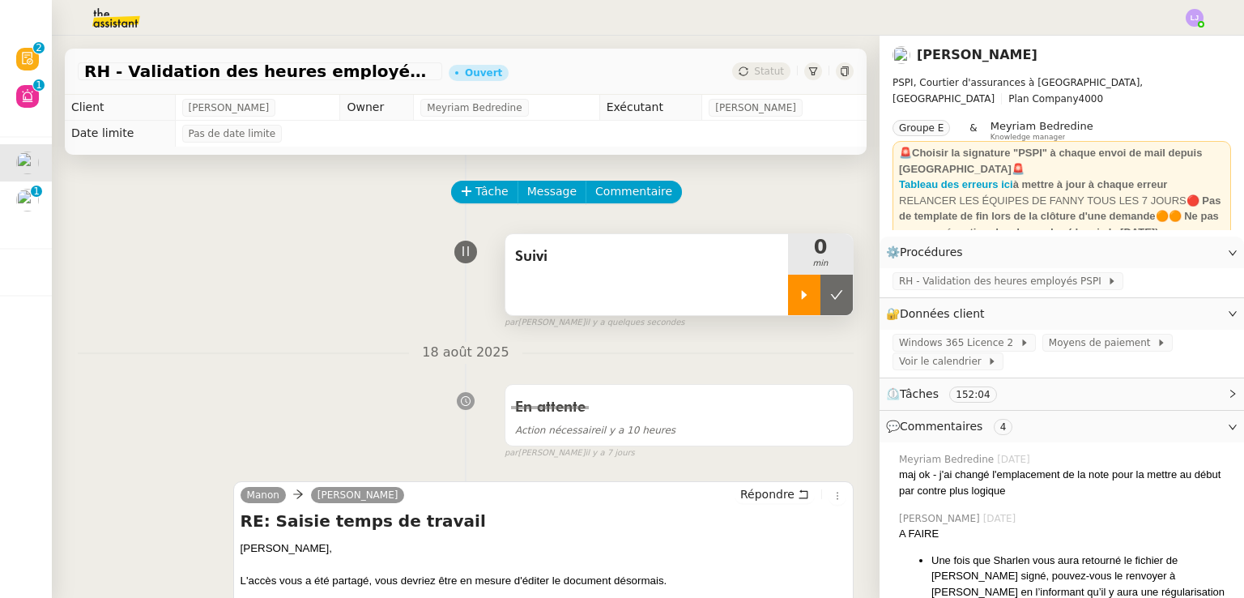
click at [798, 301] on icon at bounding box center [804, 294] width 13 height 13
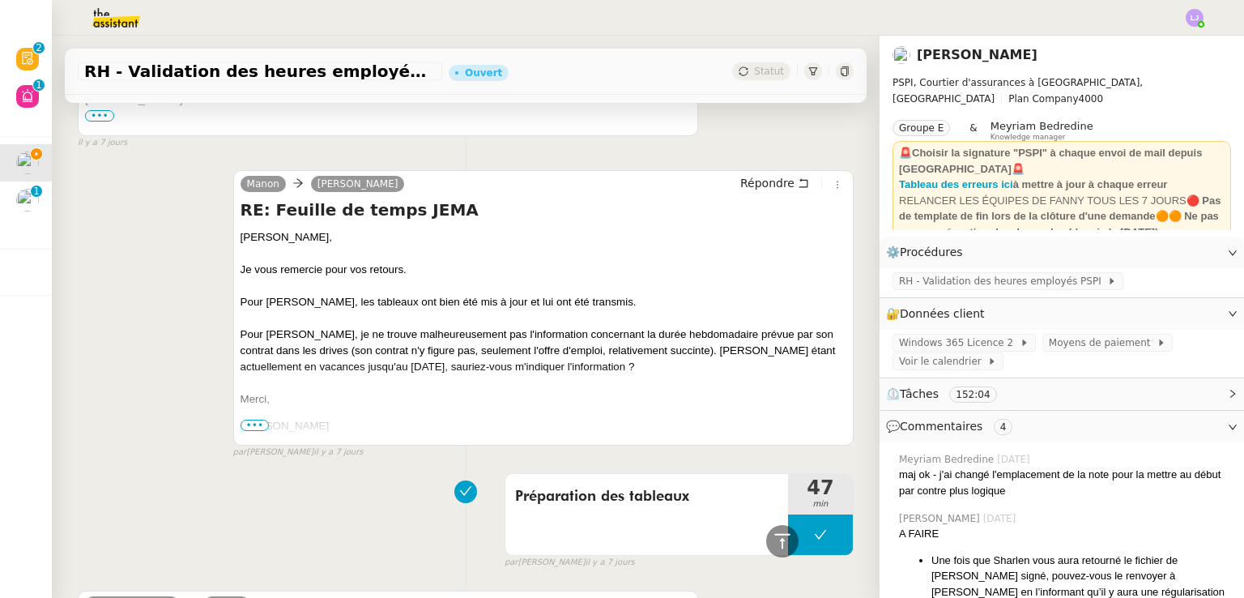
scroll to position [1020, 0]
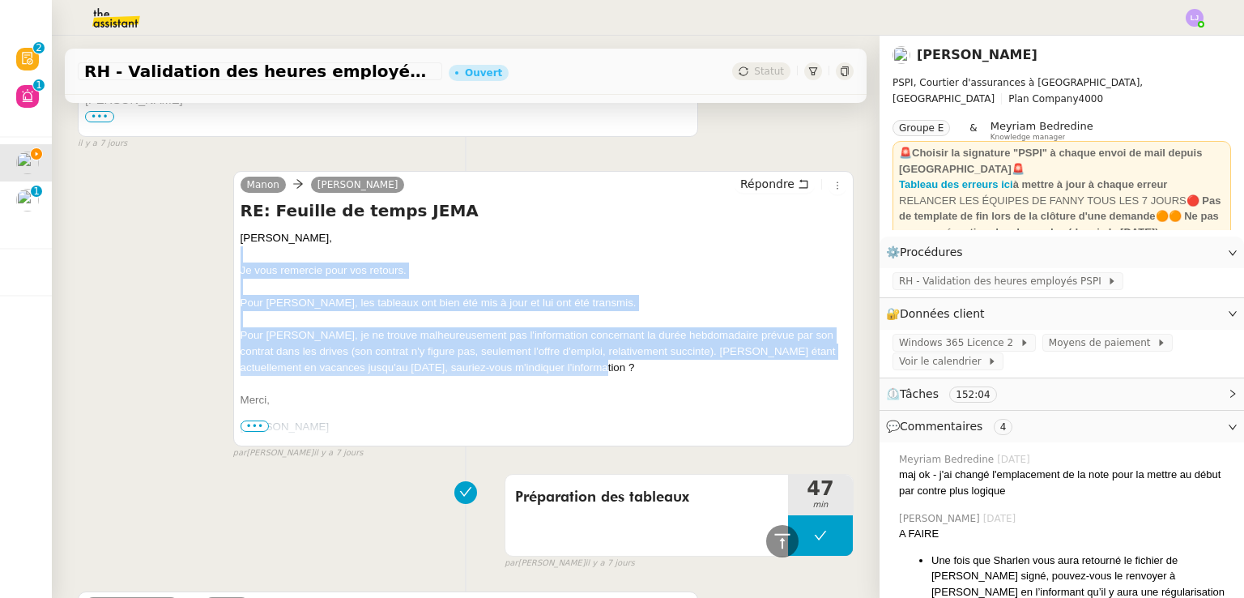
drag, startPoint x: 253, startPoint y: 262, endPoint x: 671, endPoint y: 367, distance: 431.1
click at [671, 367] on span "[PERSON_NAME], Je vous remercie pour vos retours. Pour [PERSON_NAME], les table…" at bounding box center [544, 548] width 606 height 637
copy span "Je vous remercie pour vos retours. Pour [PERSON_NAME], les tableaux ont bien ét…"
click at [766, 183] on span "Répondre" at bounding box center [767, 184] width 54 height 16
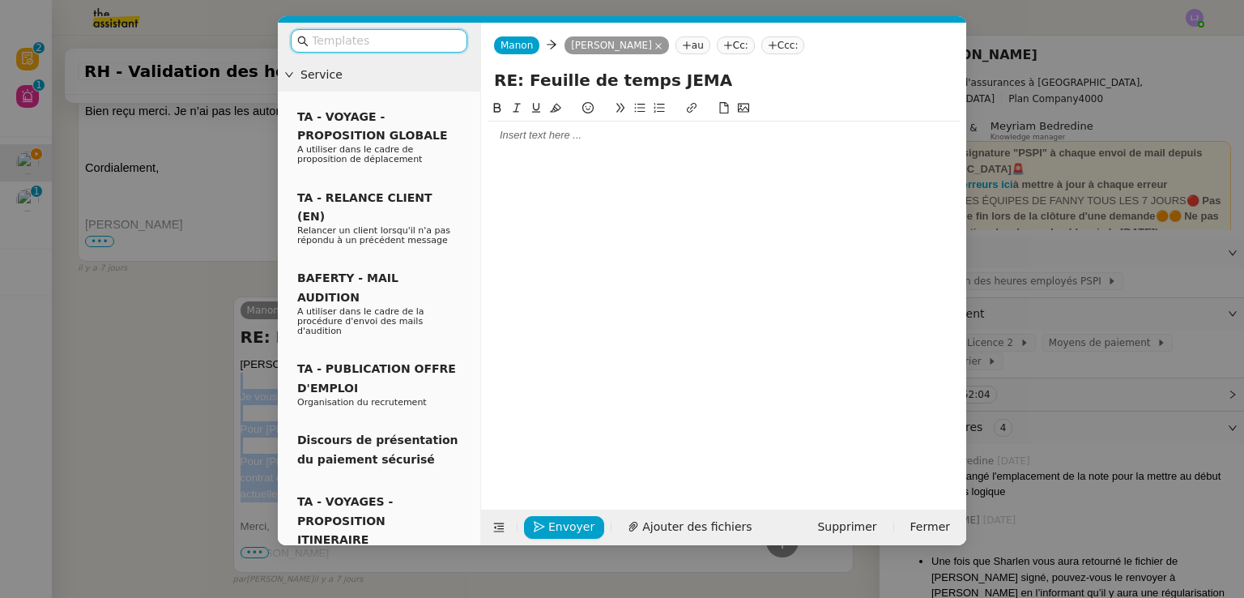
scroll to position [1146, 0]
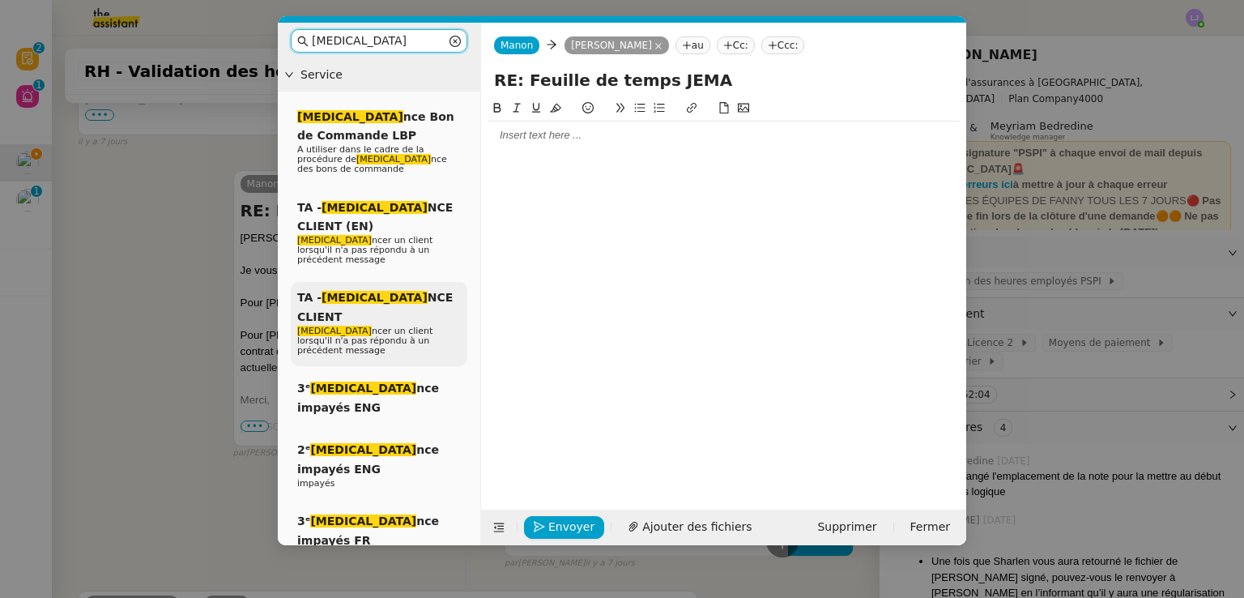
type input "[MEDICAL_DATA]"
click at [366, 326] on span "[MEDICAL_DATA] ncer un client lorsqu'il n'a pas répondu à un précédent message" at bounding box center [364, 341] width 135 height 30
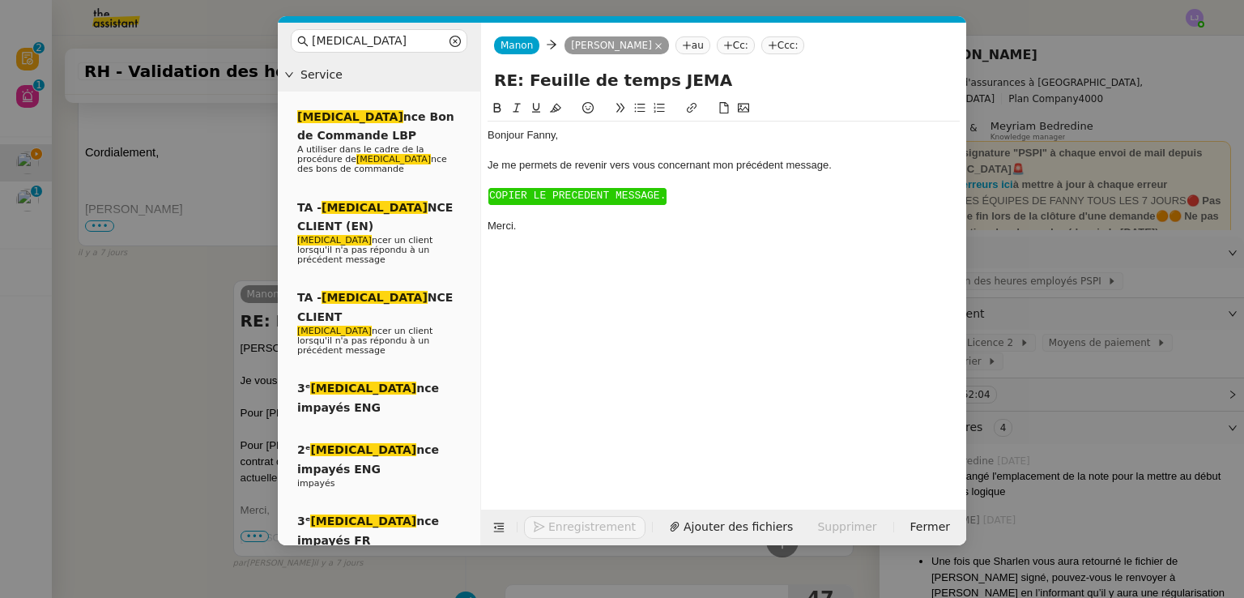
scroll to position [1257, 0]
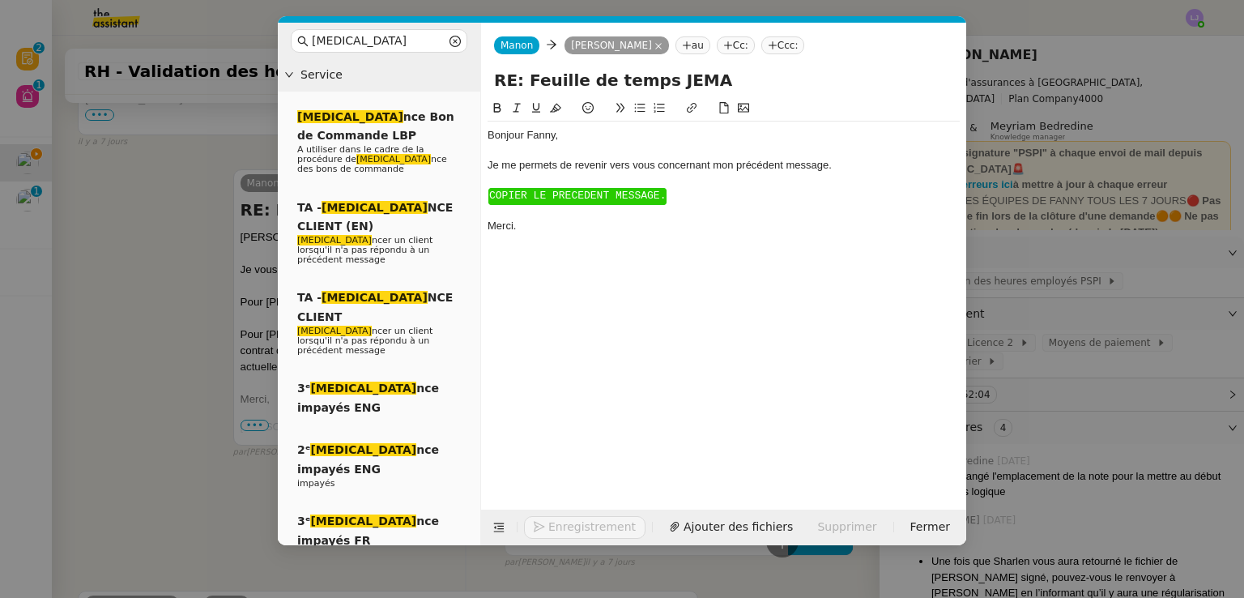
click at [616, 198] on span "COPIER LE PRECEDENT MESSAGE." at bounding box center [577, 196] width 177 height 12
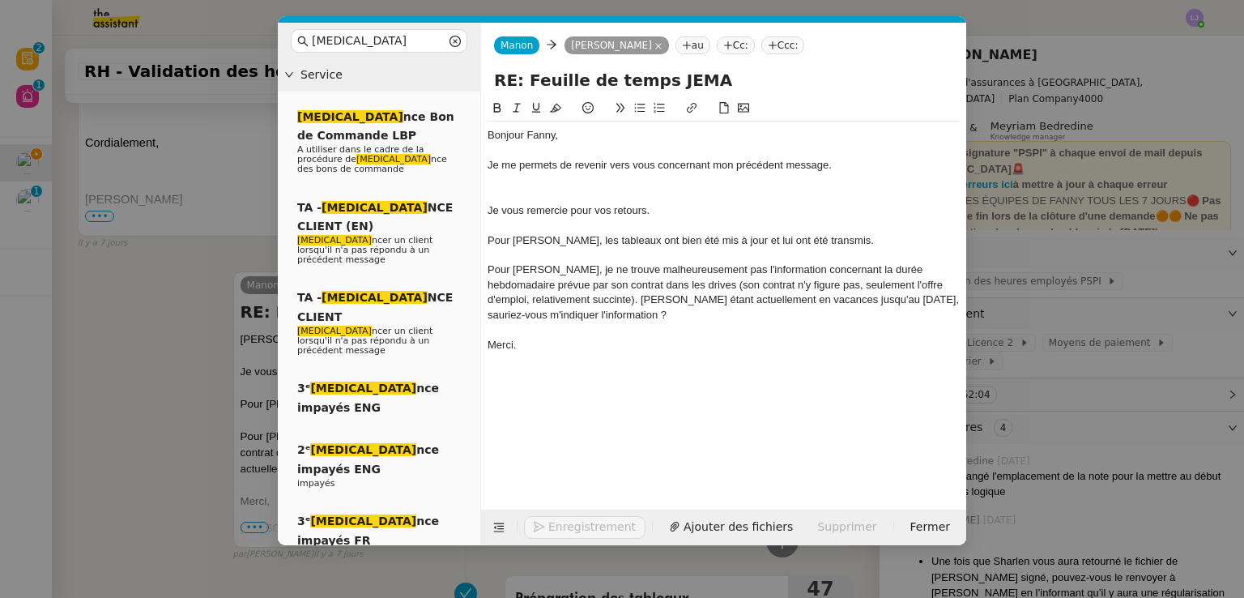
scroll to position [1358, 0]
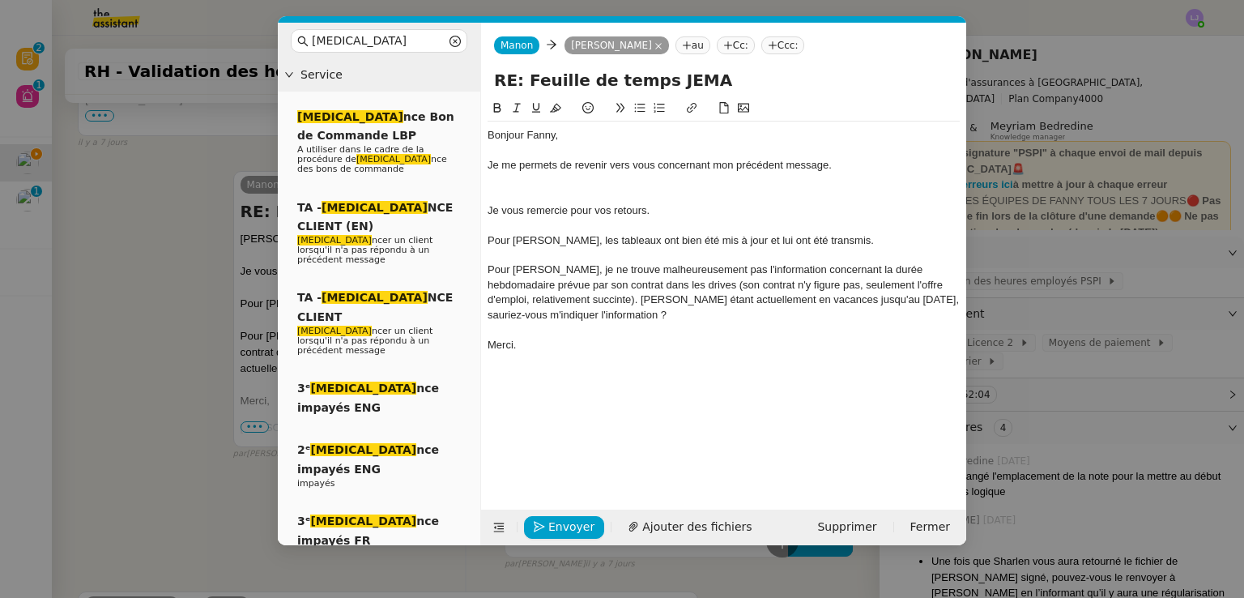
click at [531, 127] on div "Bonjour ﻿[PERSON_NAME]﻿, Je me permets de revenir vers vous concernant mon préc…" at bounding box center [724, 240] width 472 height 237
click at [566, 192] on div at bounding box center [724, 195] width 472 height 15
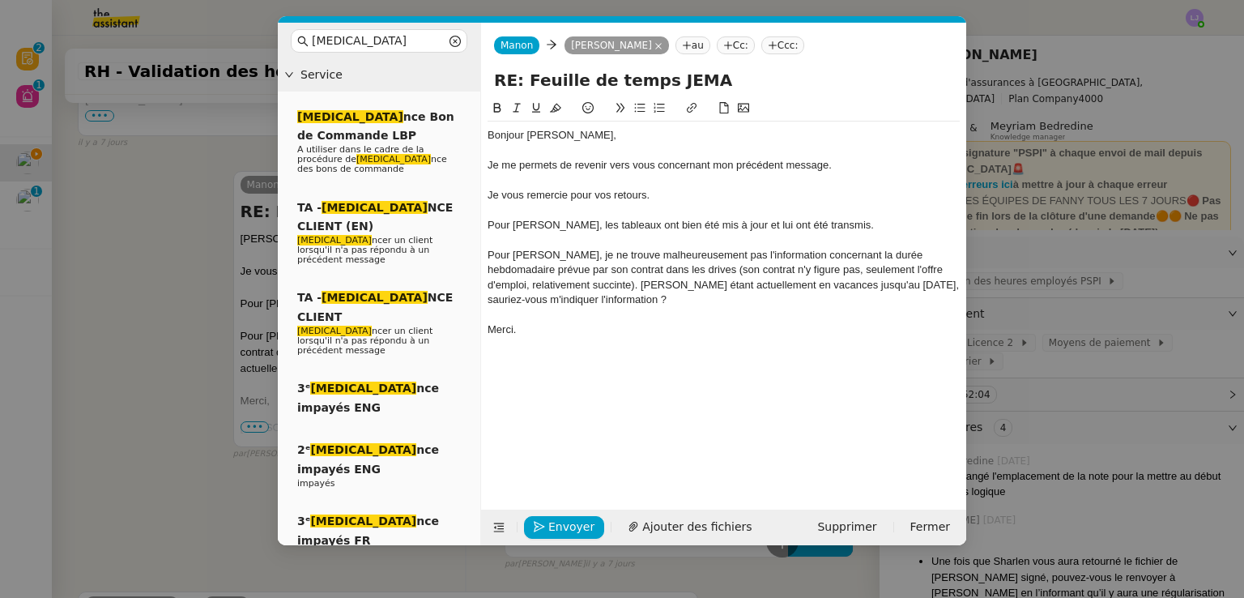
scroll to position [1351, 0]
click at [570, 520] on span "Envoyer" at bounding box center [571, 527] width 46 height 19
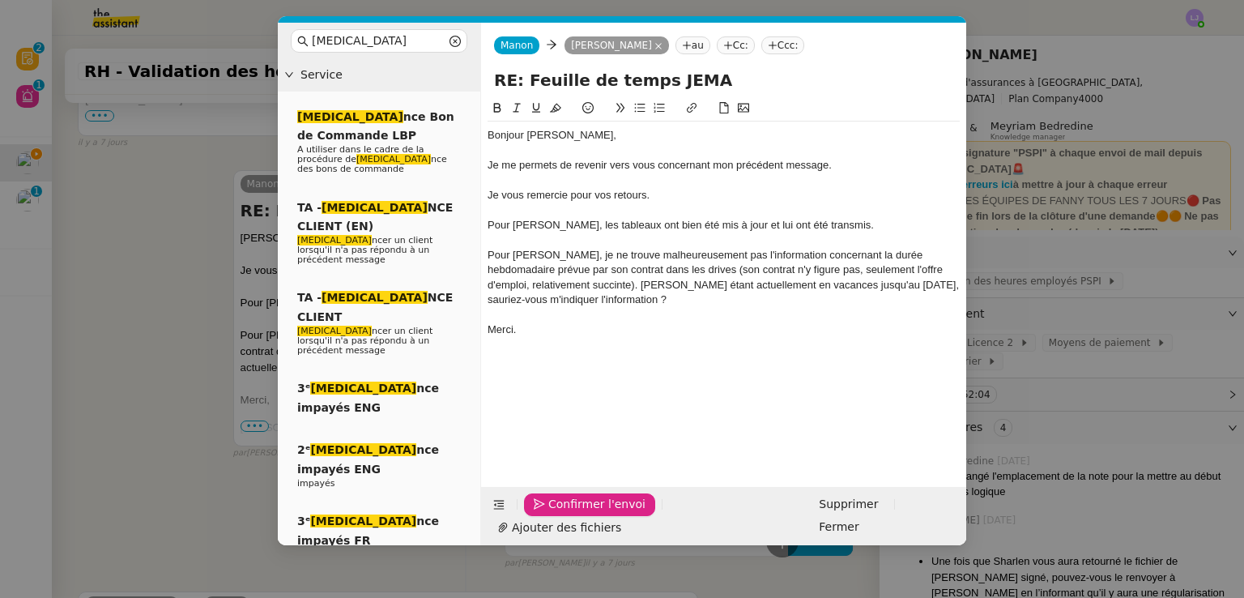
click at [570, 514] on span "Confirmer l'envoi" at bounding box center [596, 504] width 97 height 19
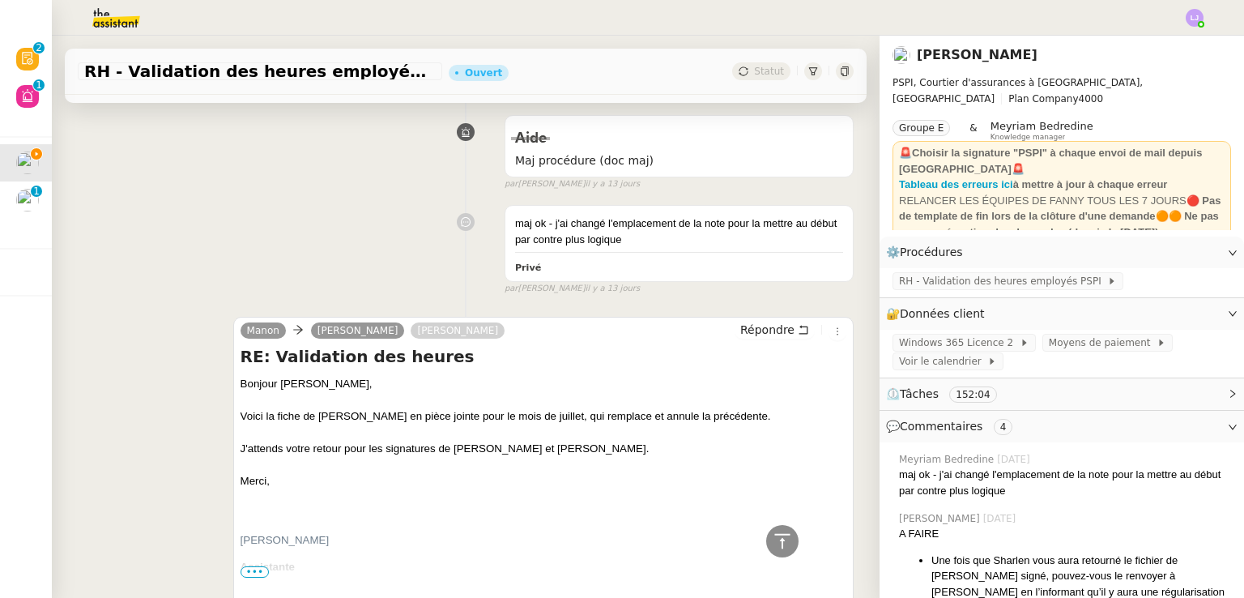
scroll to position [4876, 0]
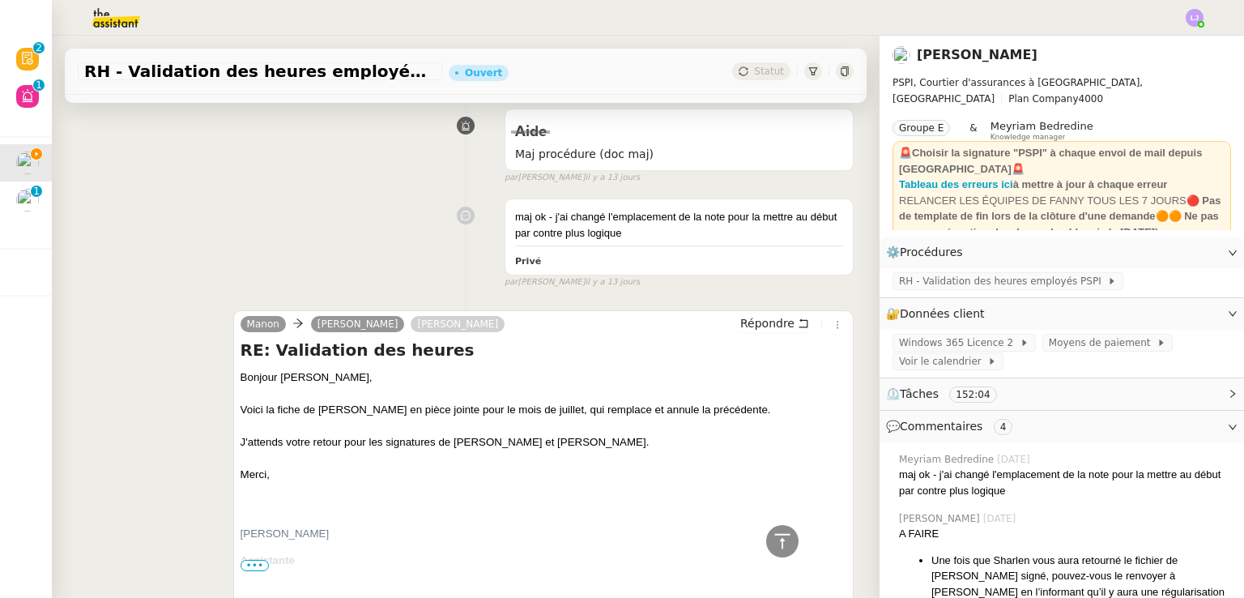
drag, startPoint x: 351, startPoint y: 537, endPoint x: 178, endPoint y: 412, distance: 212.9
click at [178, 412] on div "[PERSON_NAME] [PERSON_NAME] Répondre RE: Validation des heures [PERSON_NAME], V…" at bounding box center [466, 480] width 776 height 369
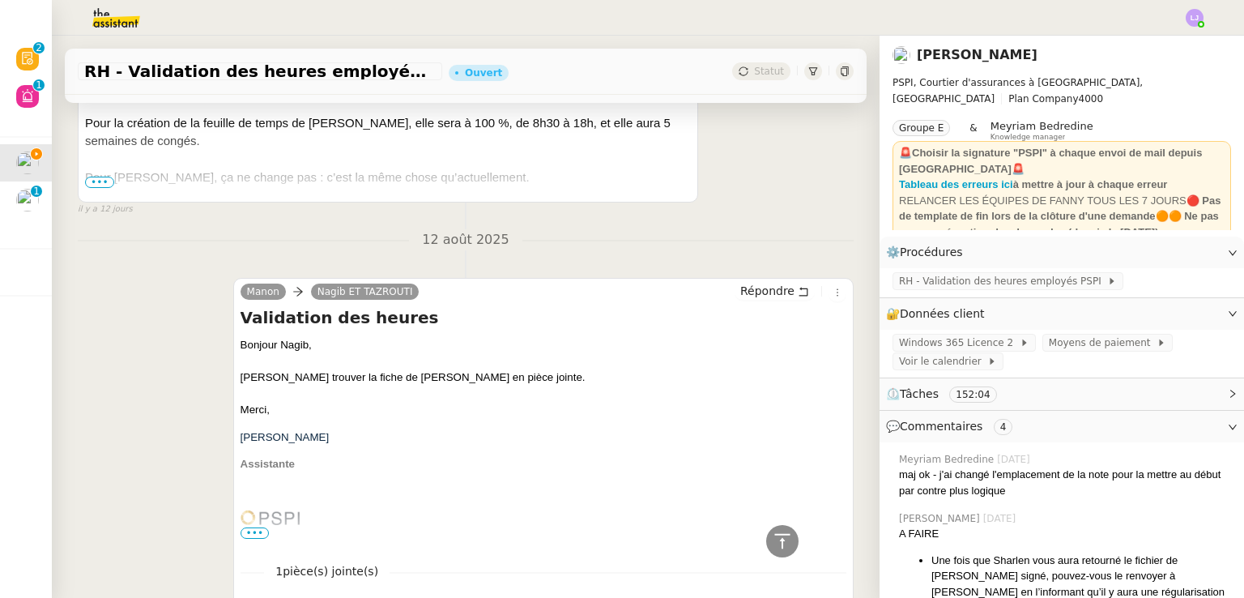
scroll to position [3958, 0]
drag, startPoint x: 178, startPoint y: 412, endPoint x: 149, endPoint y: 463, distance: 58.8
click at [149, 463] on div "[PERSON_NAME] ET TAZROUTI Répondre Validation des heures [PERSON_NAME], [PERSON…" at bounding box center [466, 446] width 776 height 369
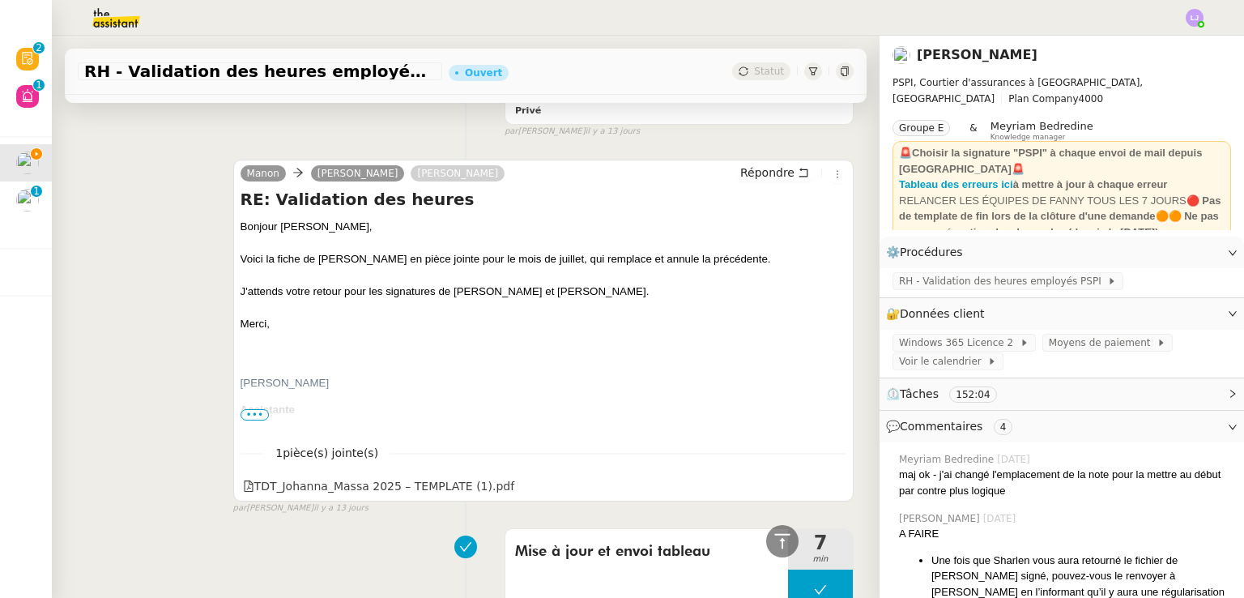
scroll to position [5002, 0]
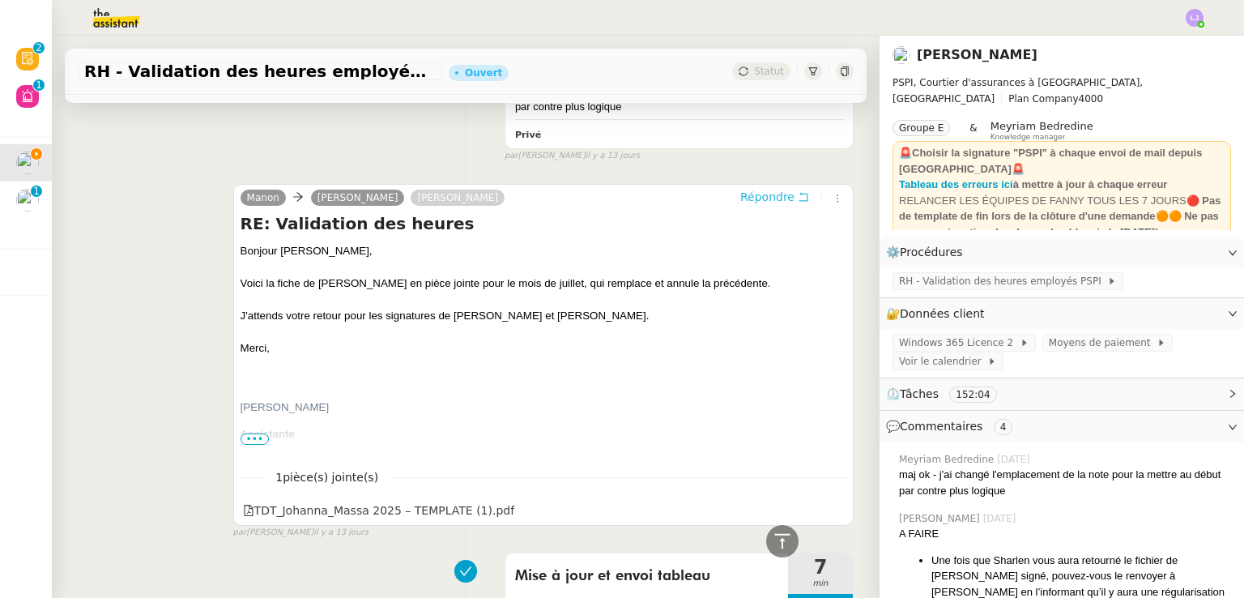
click at [758, 198] on span "Répondre" at bounding box center [767, 197] width 54 height 16
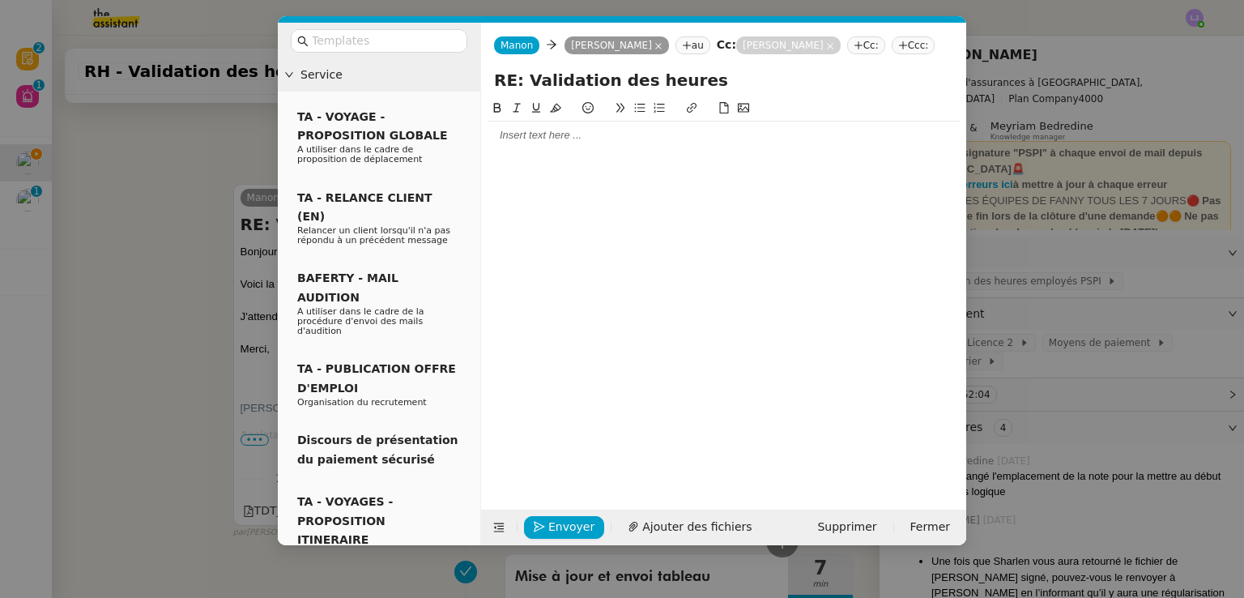
scroll to position [5136, 0]
click at [616, 139] on div at bounding box center [724, 135] width 472 height 15
click at [1048, 237] on nz-modal-container "Service TA - VOYAGE - PROPOSITION GLOBALE A utiliser dans le cadre de propositi…" at bounding box center [622, 299] width 1244 height 598
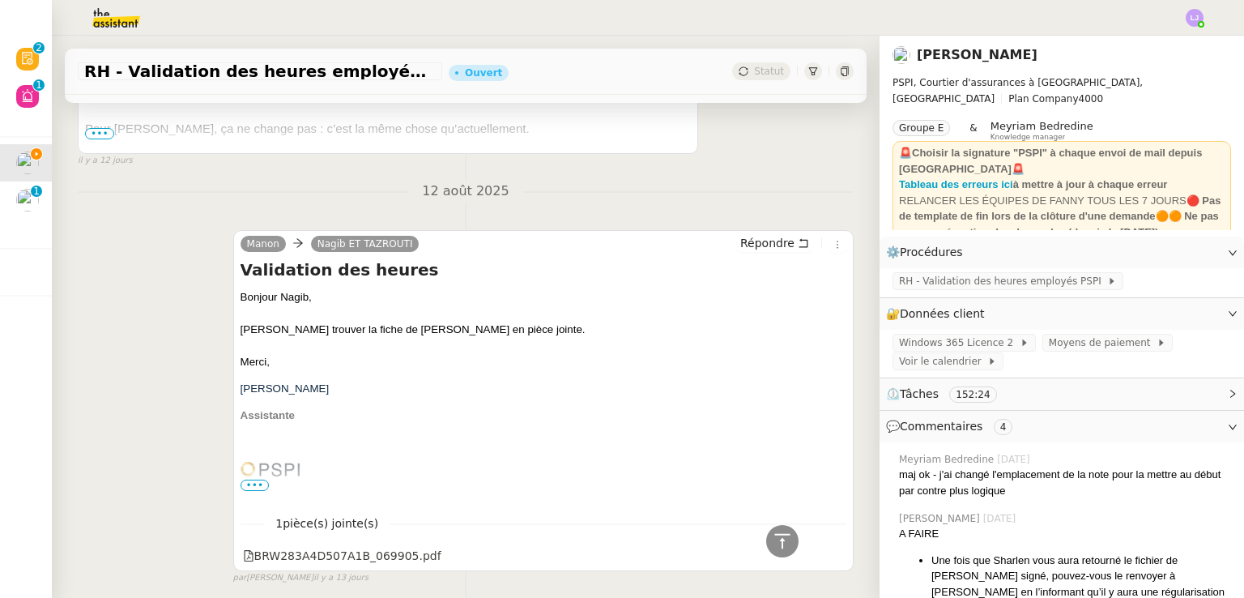
scroll to position [4265, 0]
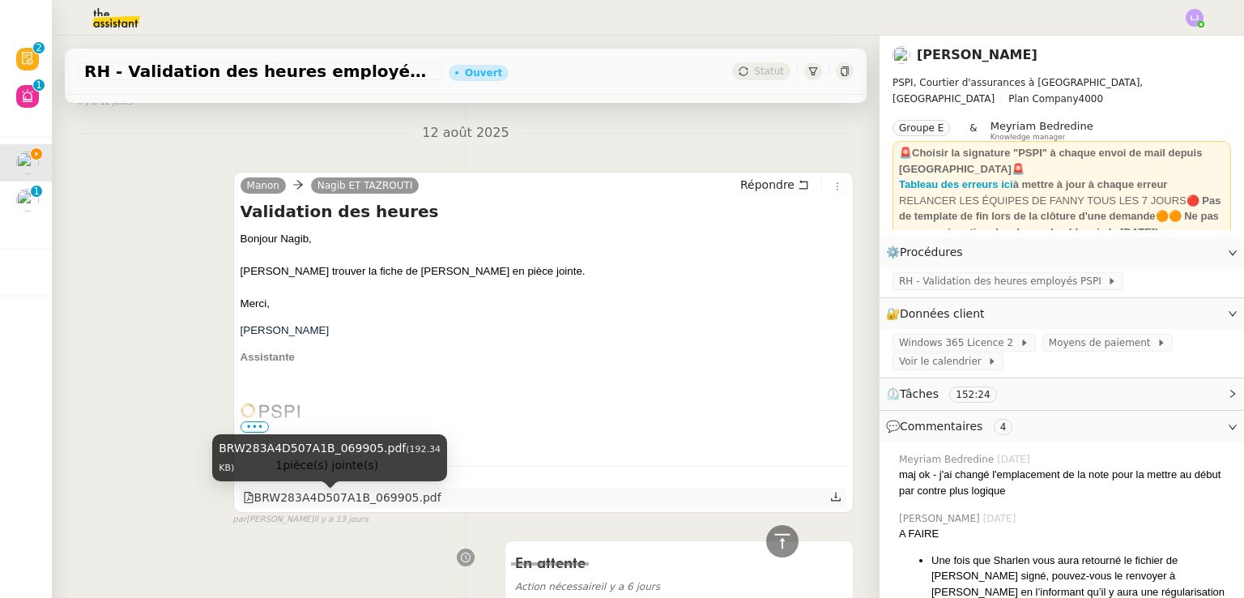
click at [381, 495] on div "BRW283A4D507A1B_069905.pdf" at bounding box center [342, 498] width 198 height 19
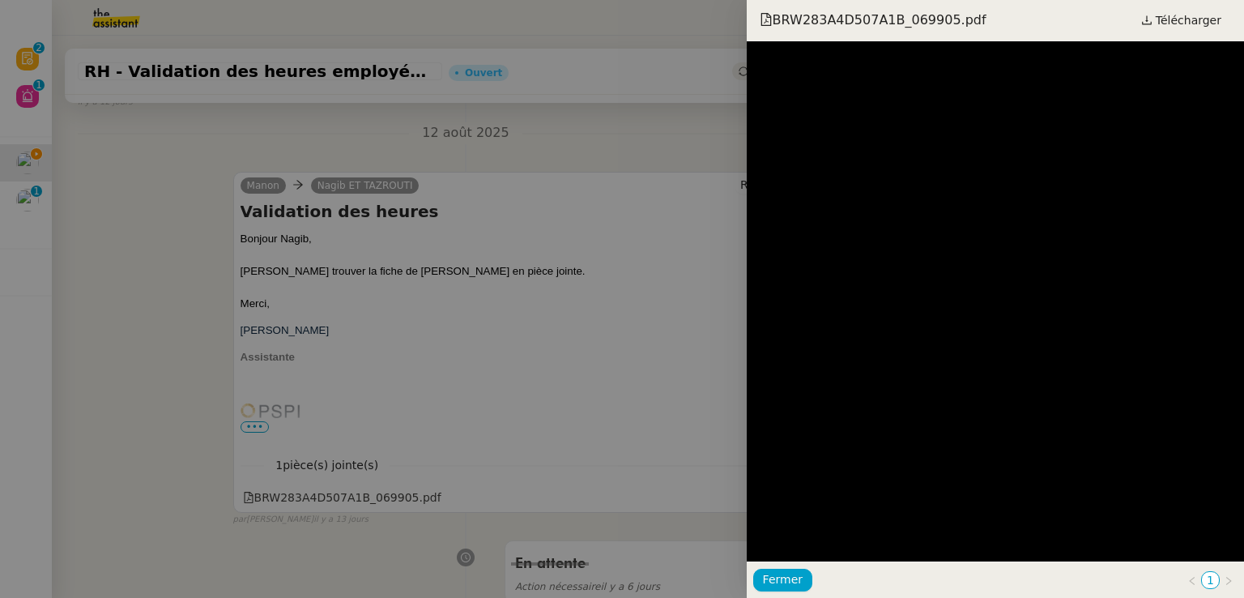
click at [590, 429] on div at bounding box center [622, 299] width 1244 height 598
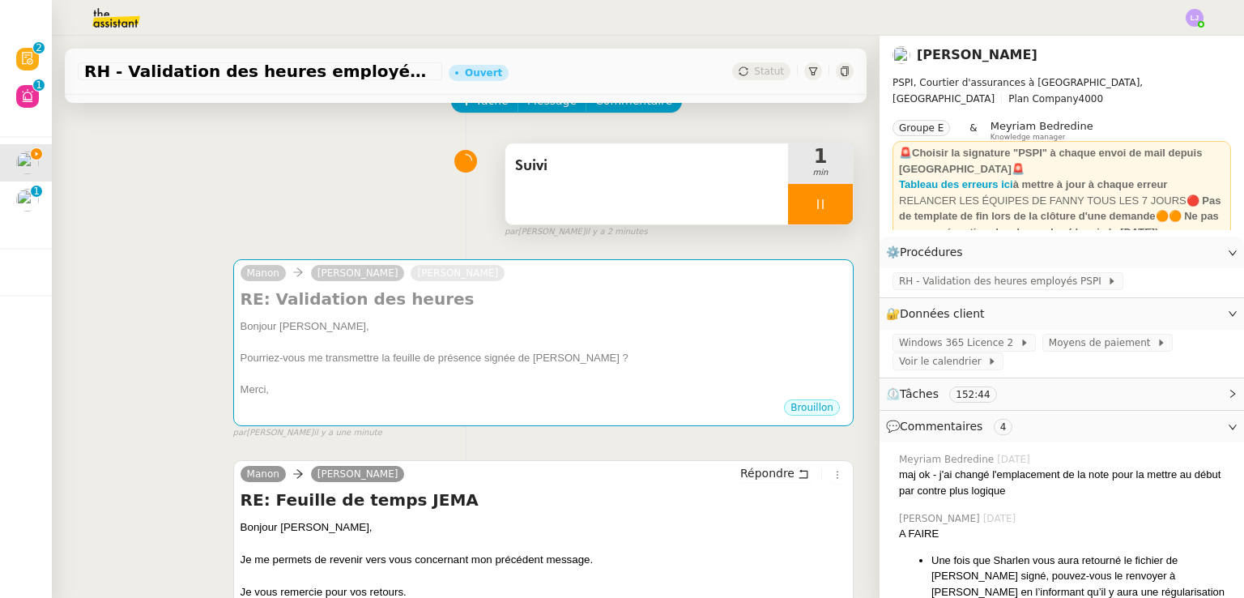
scroll to position [0, 0]
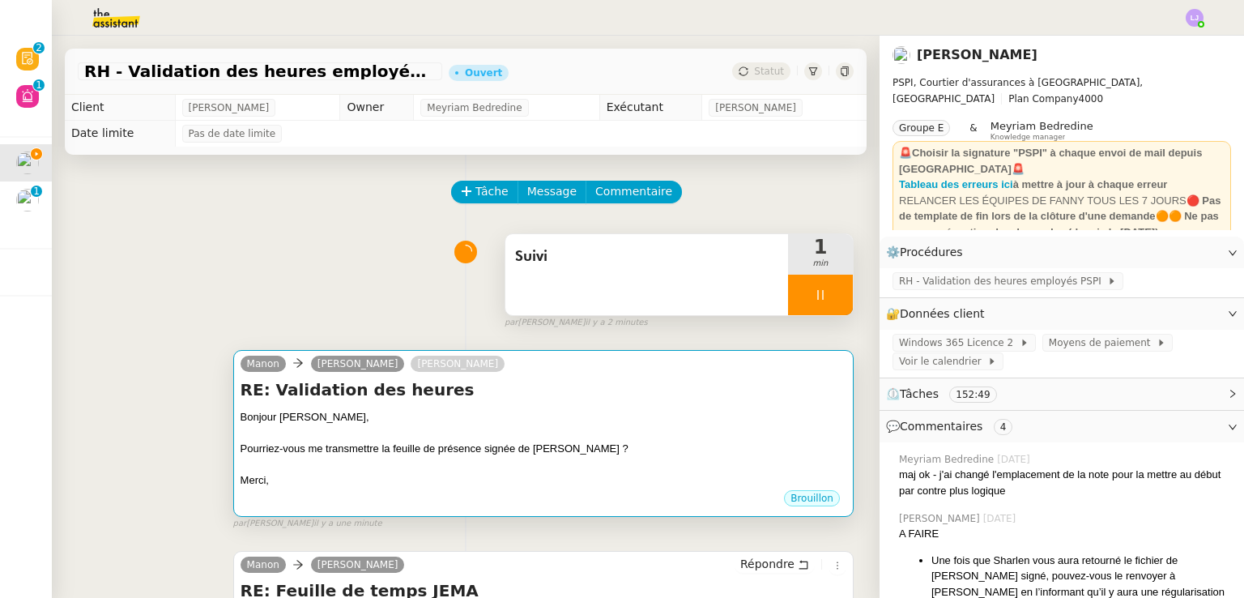
click at [516, 401] on h4 "RE: Validation des heures" at bounding box center [544, 389] width 606 height 23
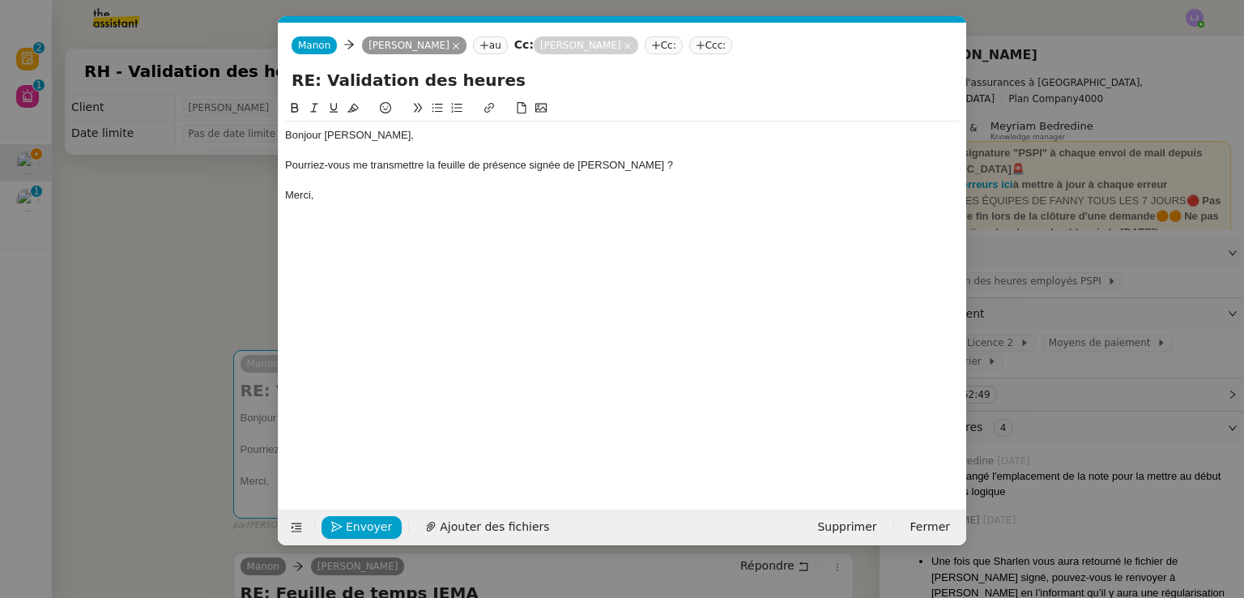
scroll to position [0, 34]
click at [501, 164] on div "Pourriez-vous me transmettre la feuille de présence signée de [PERSON_NAME] ?" at bounding box center [622, 165] width 675 height 15
click at [434, 111] on icon at bounding box center [437, 107] width 11 height 11
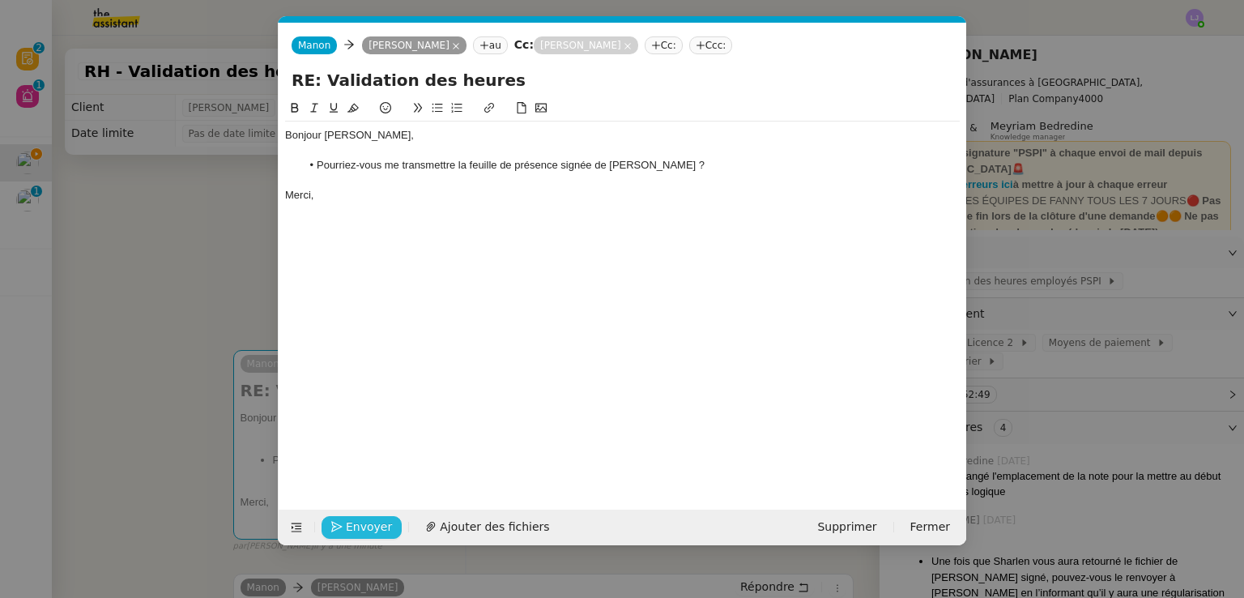
click at [369, 527] on span "Envoyer" at bounding box center [369, 527] width 46 height 19
click at [369, 527] on span "Confirmer l'envoi" at bounding box center [394, 527] width 97 height 19
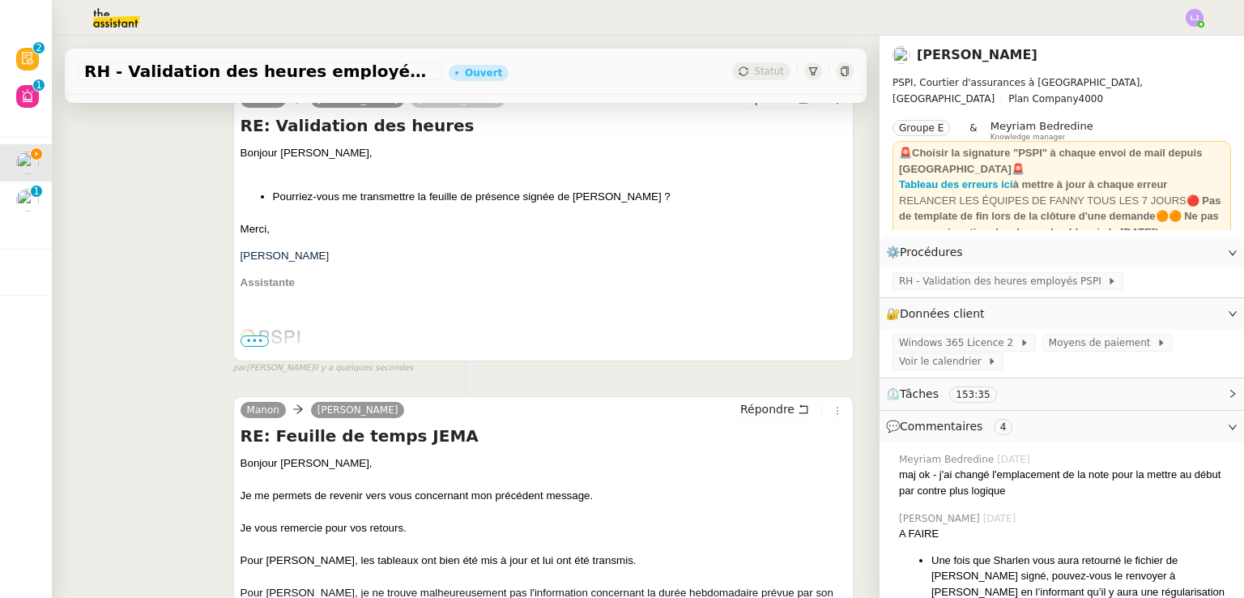
scroll to position [0, 0]
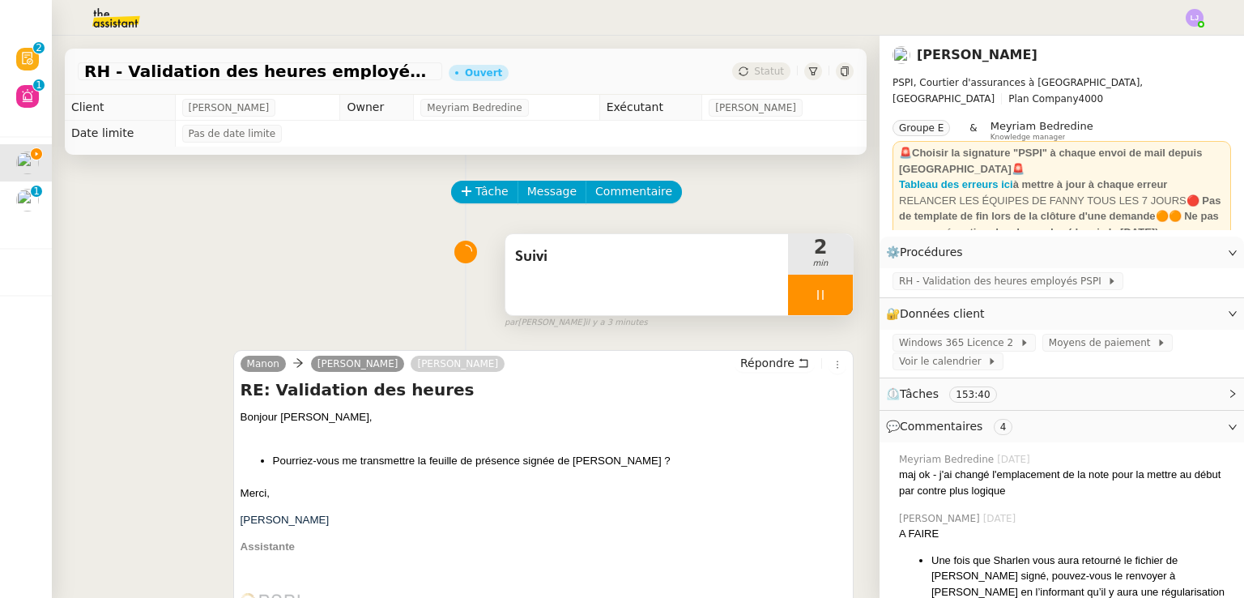
click at [655, 272] on div "Suivi" at bounding box center [647, 274] width 283 height 81
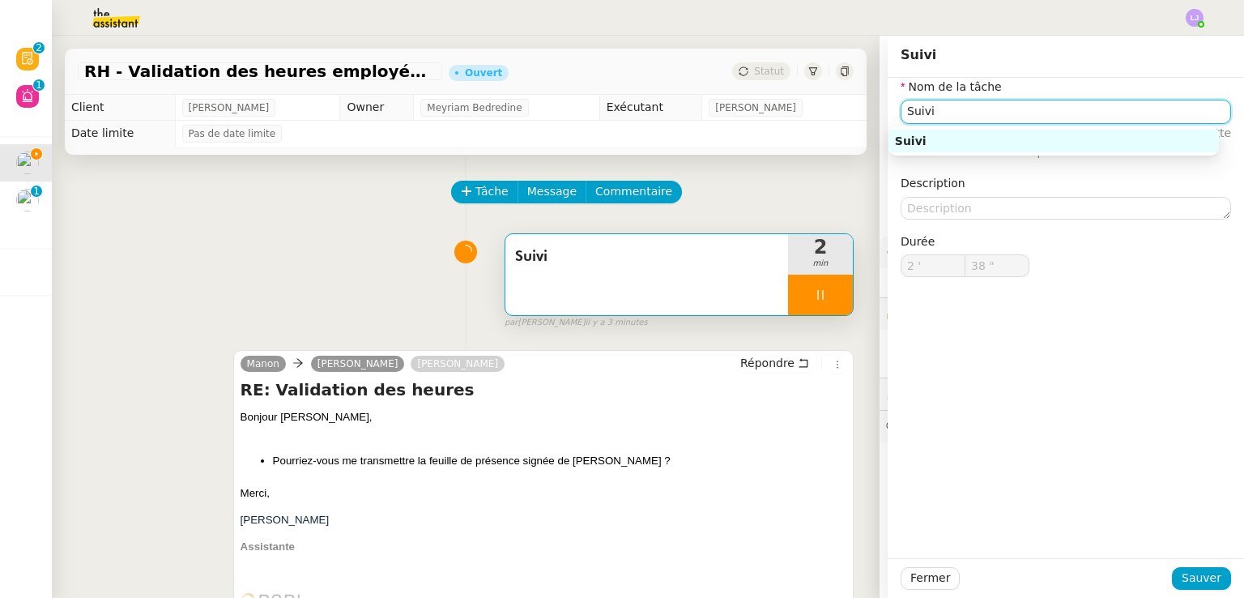
click at [1035, 112] on input "Suivi" at bounding box center [1066, 111] width 331 height 23
type input "39 ""
type input "Transmissi"
type input "40 ""
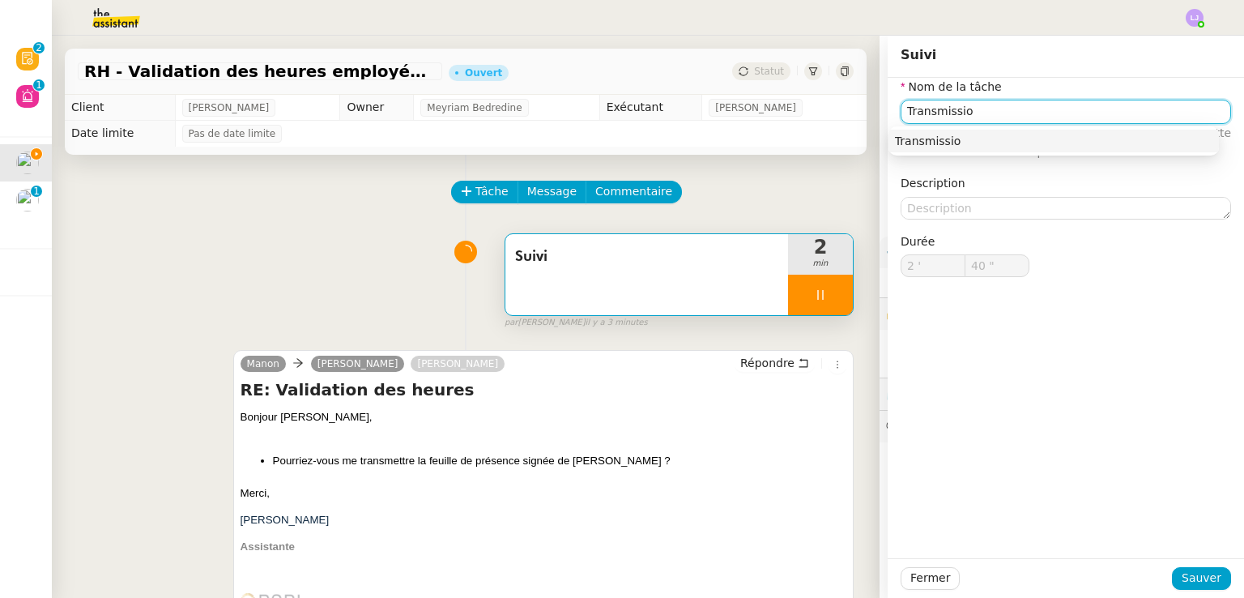
type input "Transmission"
type input "41 ""
type input "Transmission"
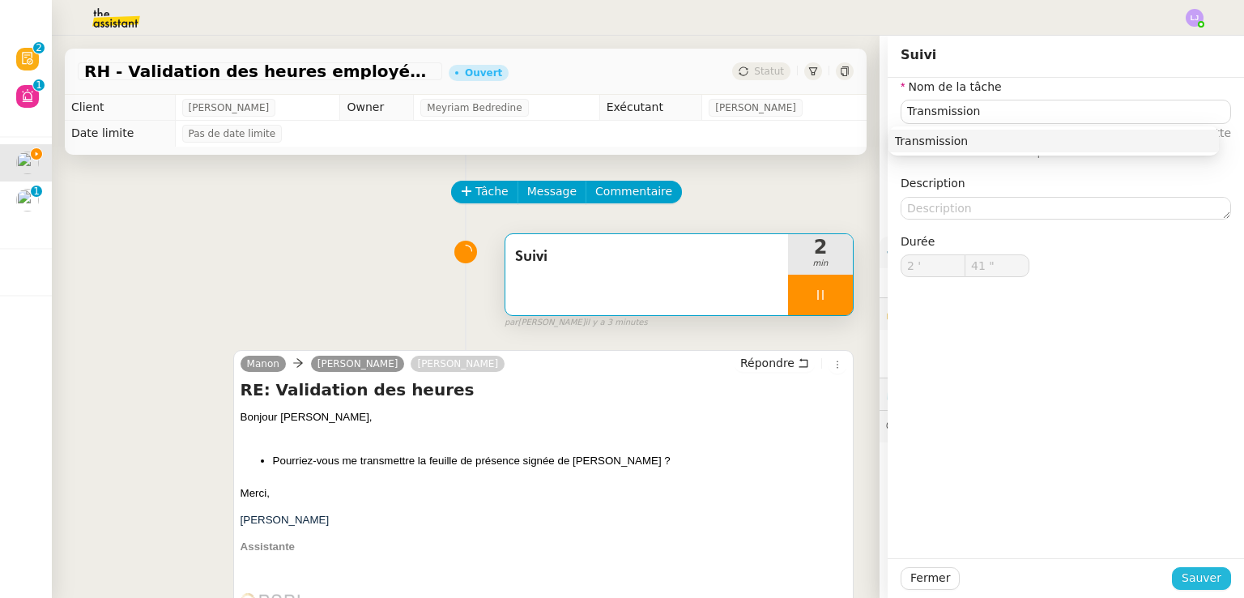
click at [1182, 583] on span "Sauver" at bounding box center [1202, 578] width 40 height 19
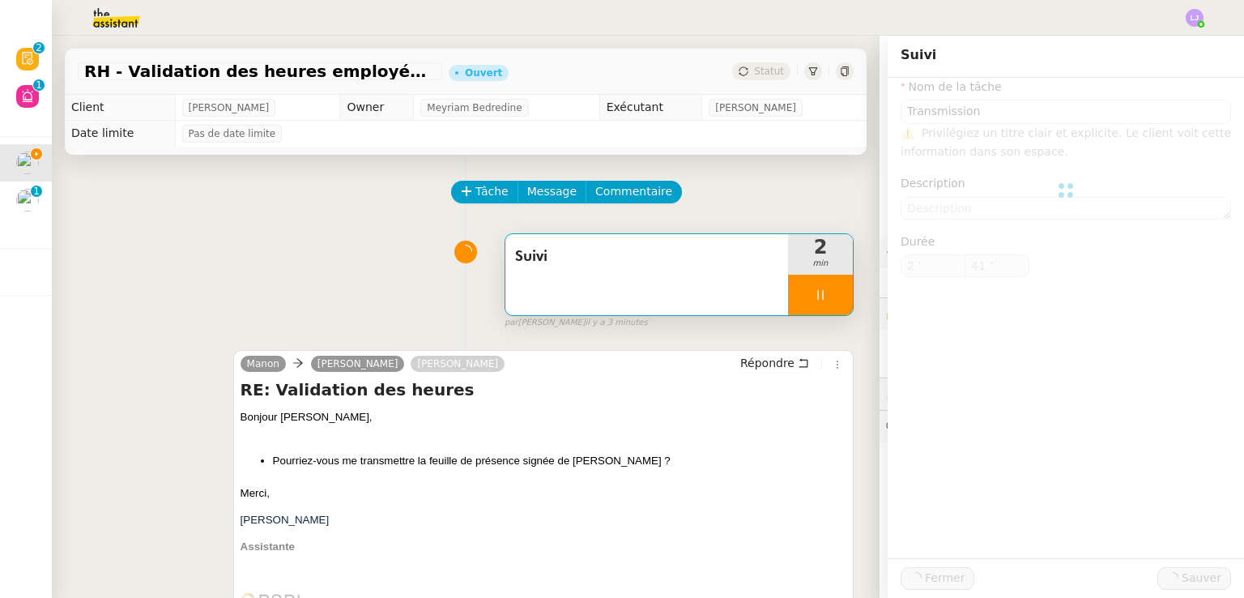
type input "42 ""
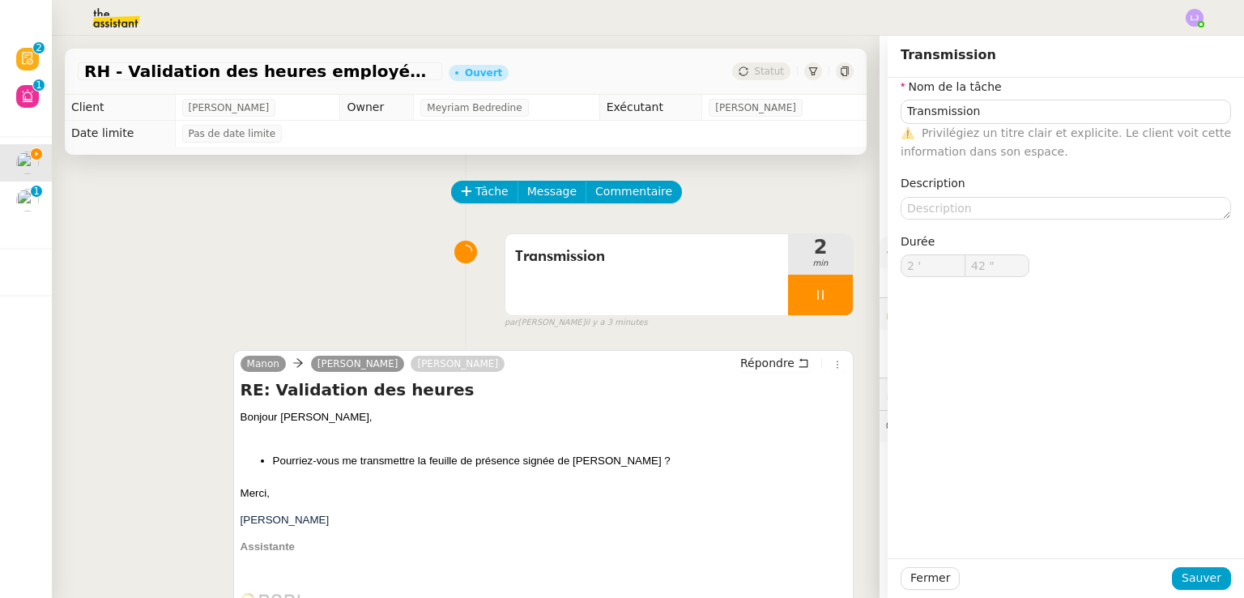
type input "43 ""
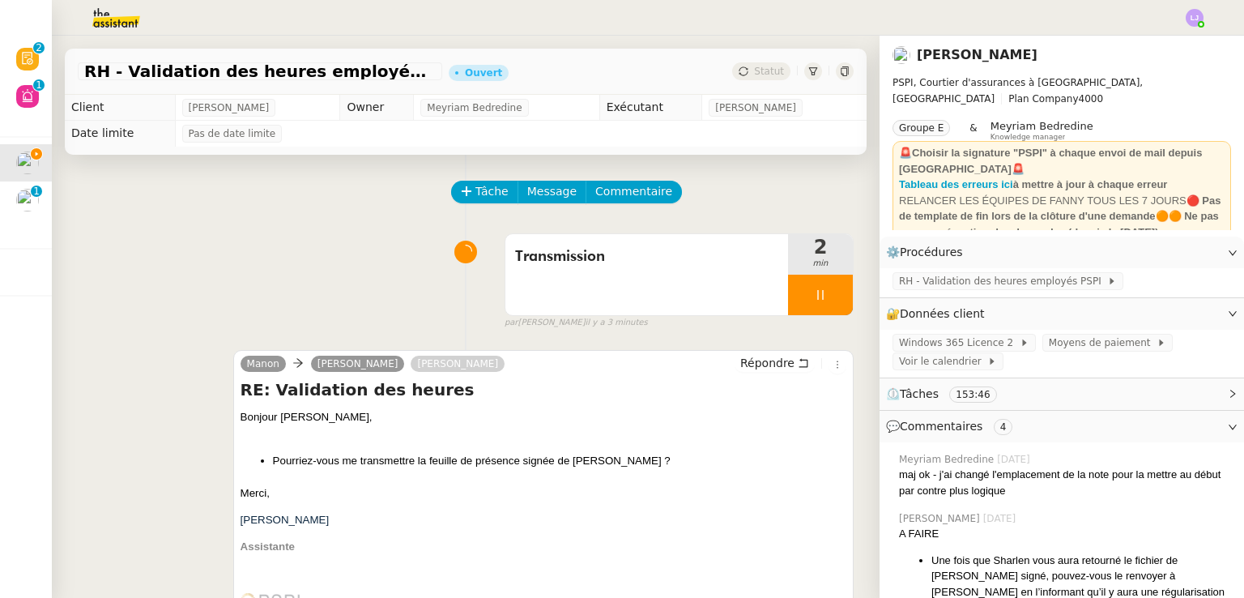
click at [827, 298] on div at bounding box center [820, 295] width 65 height 41
click at [827, 298] on button at bounding box center [837, 295] width 32 height 41
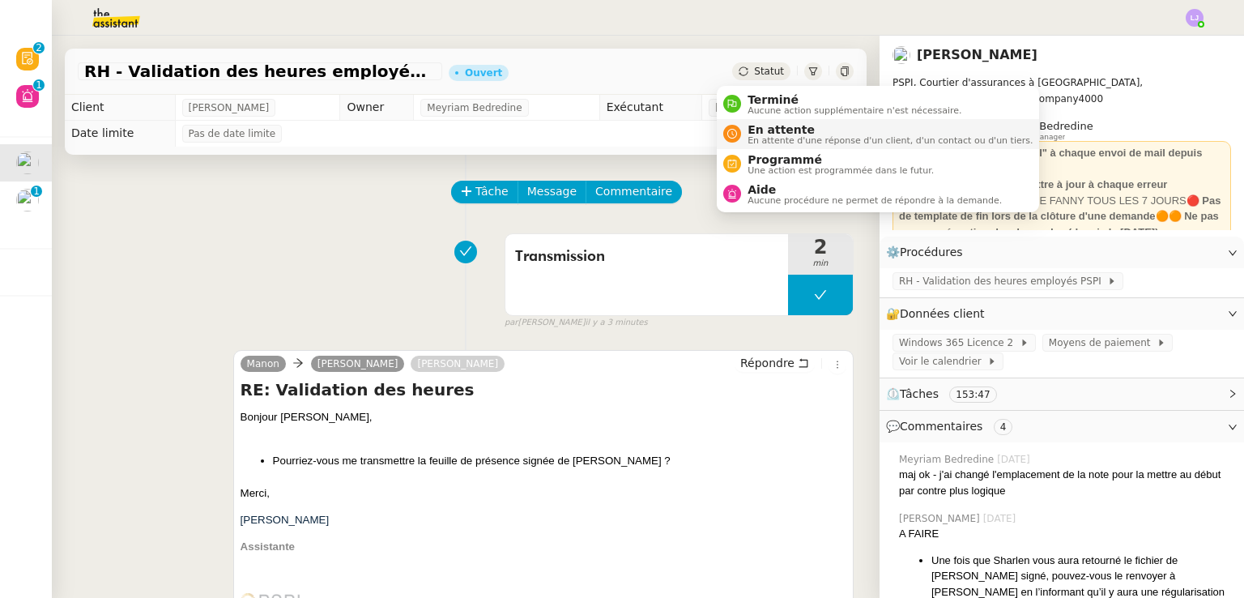
click at [760, 130] on span "En attente" at bounding box center [890, 129] width 285 height 13
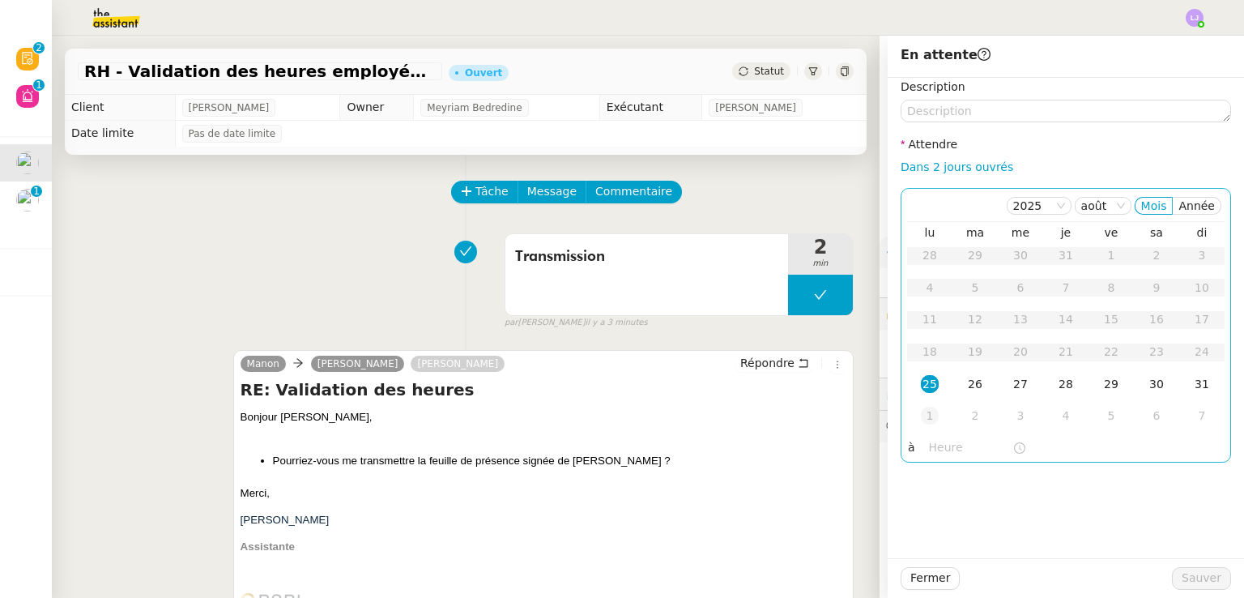
click at [921, 419] on div "1" at bounding box center [930, 416] width 18 height 18
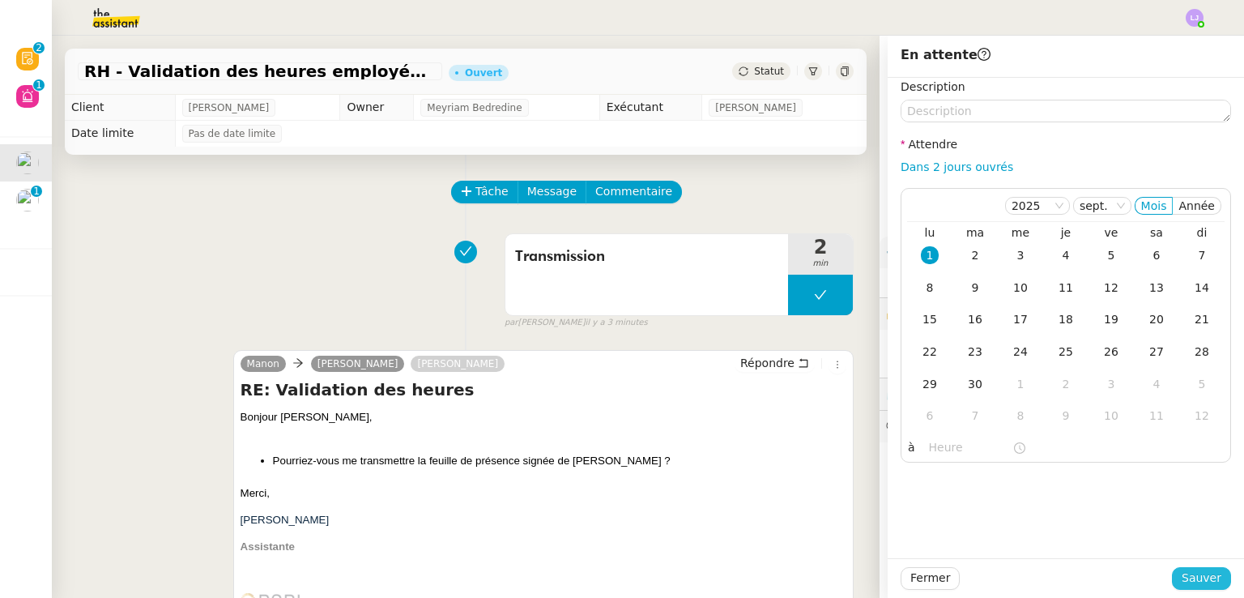
click at [1188, 575] on span "Sauver" at bounding box center [1202, 578] width 40 height 19
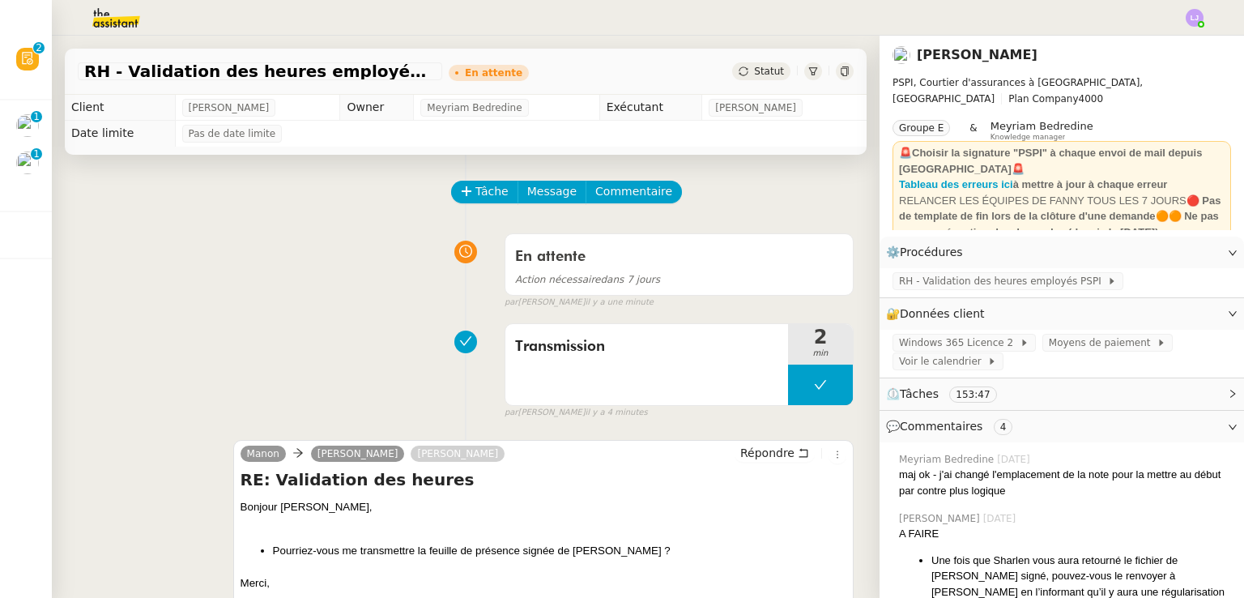
drag, startPoint x: 1188, startPoint y: 575, endPoint x: 1164, endPoint y: 517, distance: 62.9
drag, startPoint x: 1164, startPoint y: 517, endPoint x: 17, endPoint y: 161, distance: 1201.1
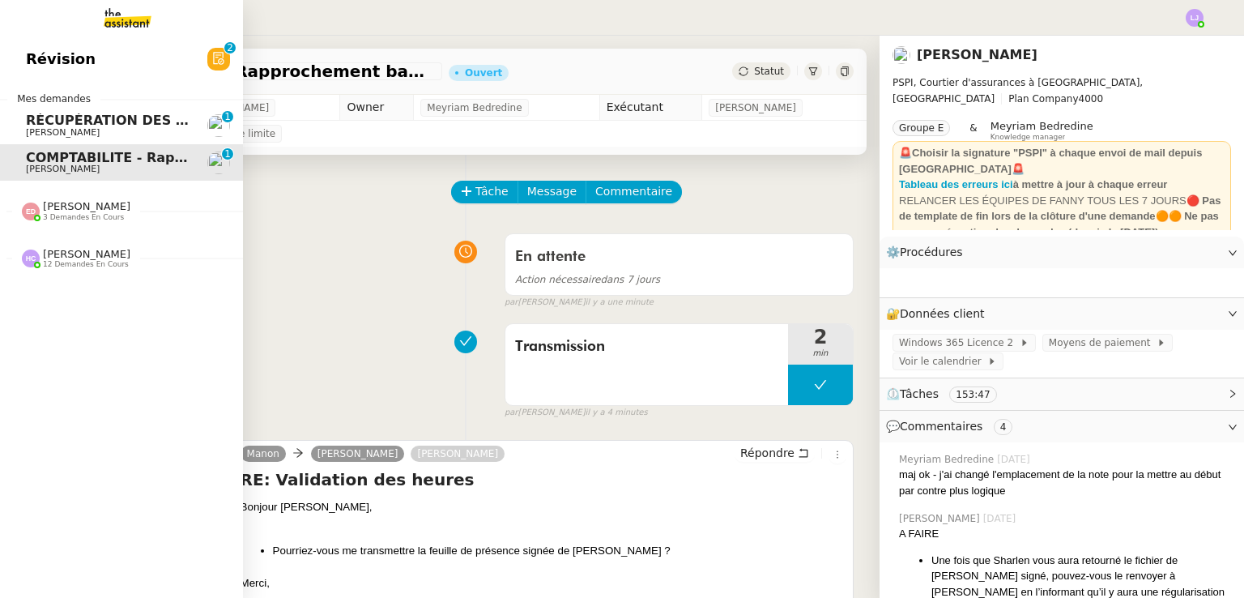
click at [26, 161] on span "COMPTABILITE - Rapprochement bancaire - 24 juillet 2025" at bounding box center [238, 157] width 424 height 15
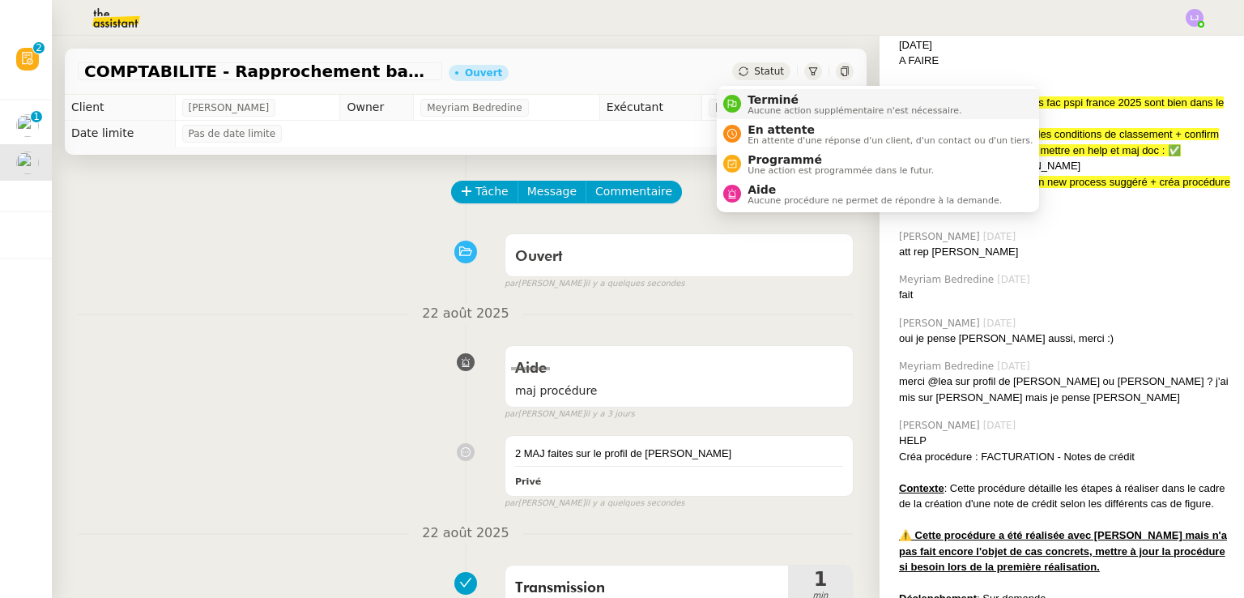
click at [764, 106] on span "Aucune action supplémentaire n'est nécessaire." at bounding box center [855, 110] width 214 height 9
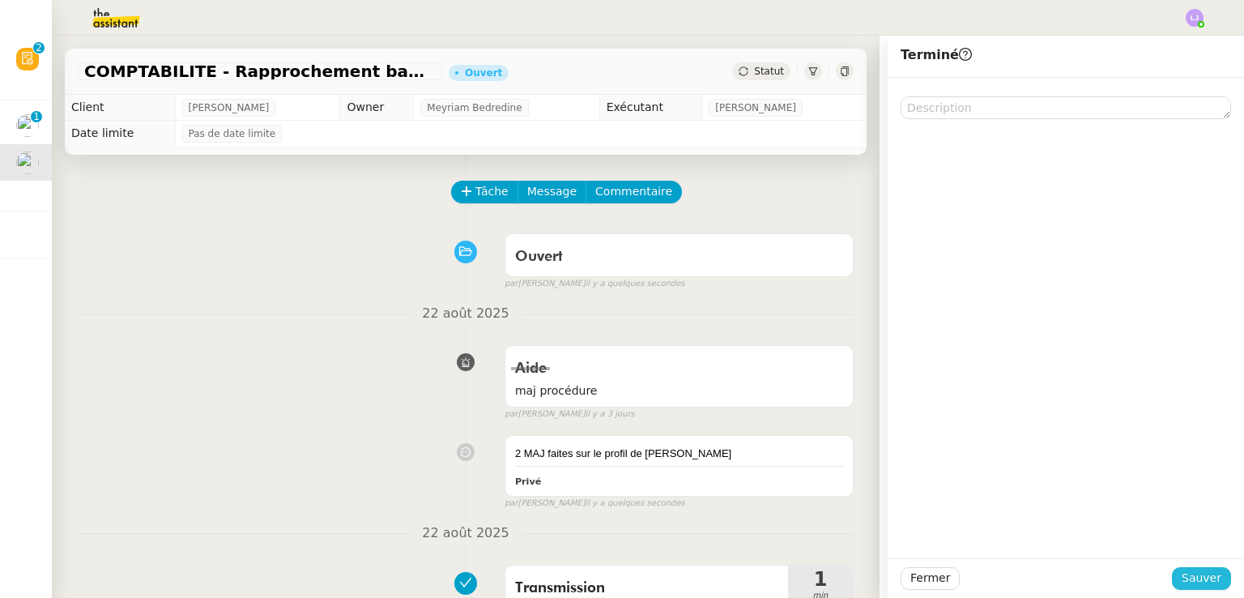
click at [1186, 579] on span "Sauver" at bounding box center [1202, 578] width 40 height 19
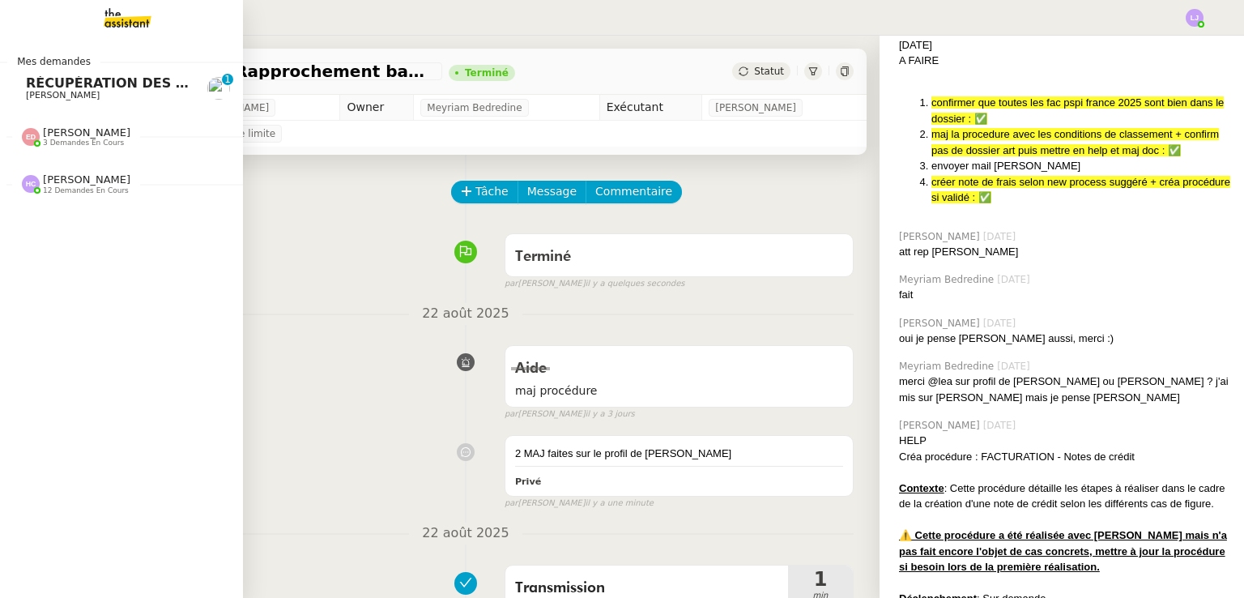
click at [129, 15] on img at bounding box center [115, 18] width 126 height 36
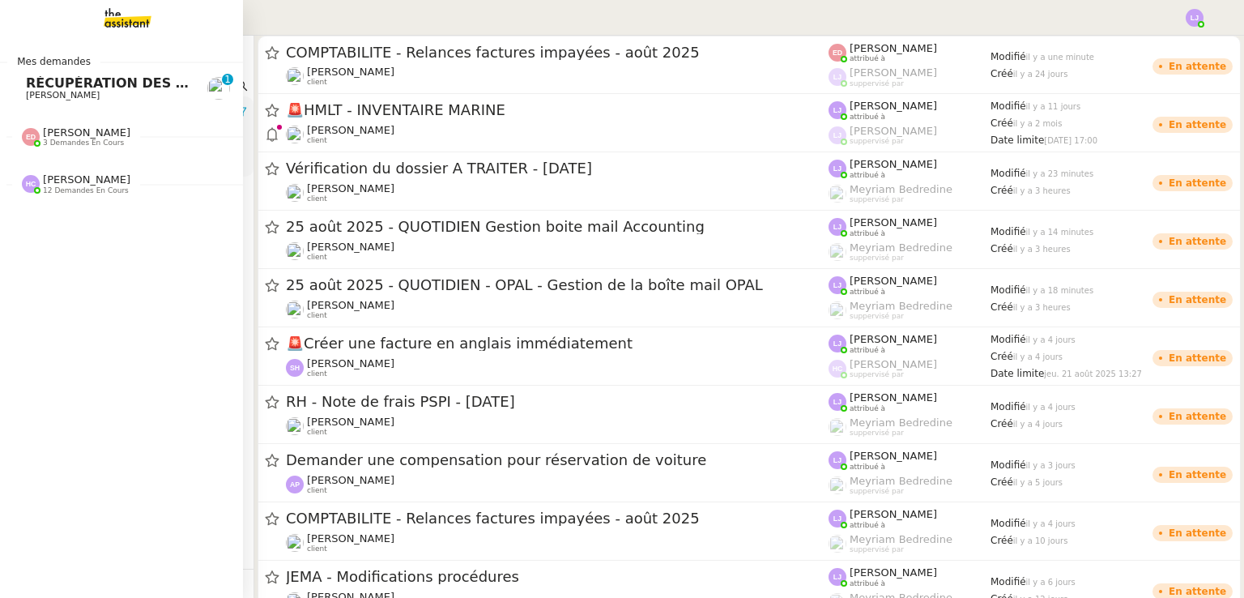
click at [26, 90] on span "[PERSON_NAME]" at bounding box center [63, 95] width 74 height 11
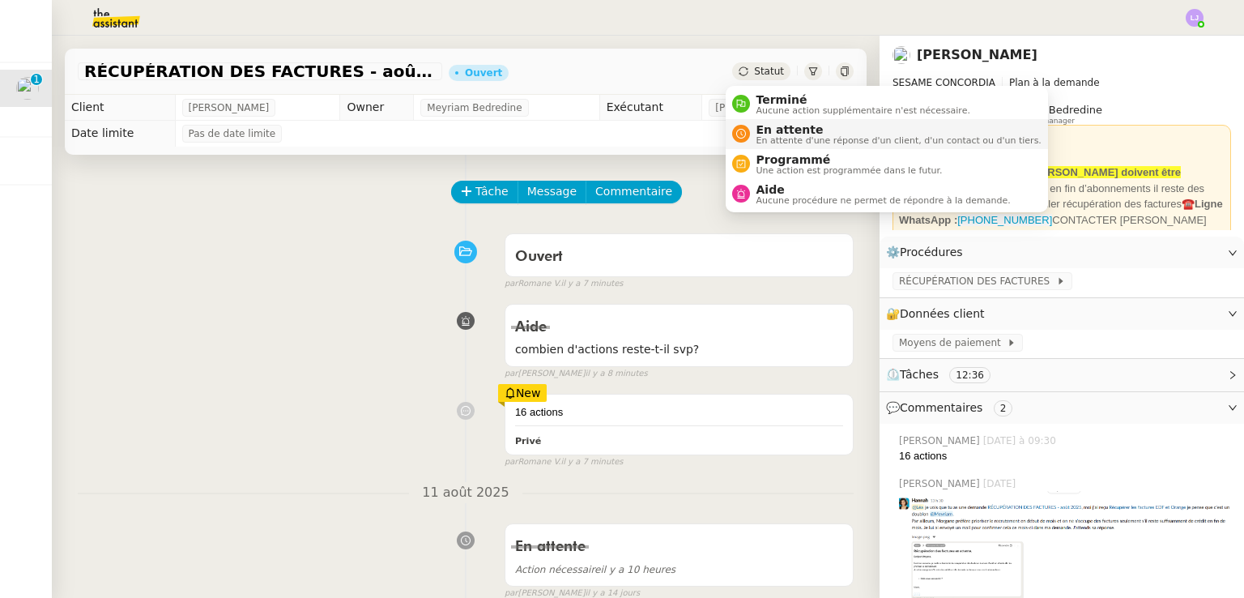
click at [770, 128] on span "En attente" at bounding box center [899, 129] width 285 height 13
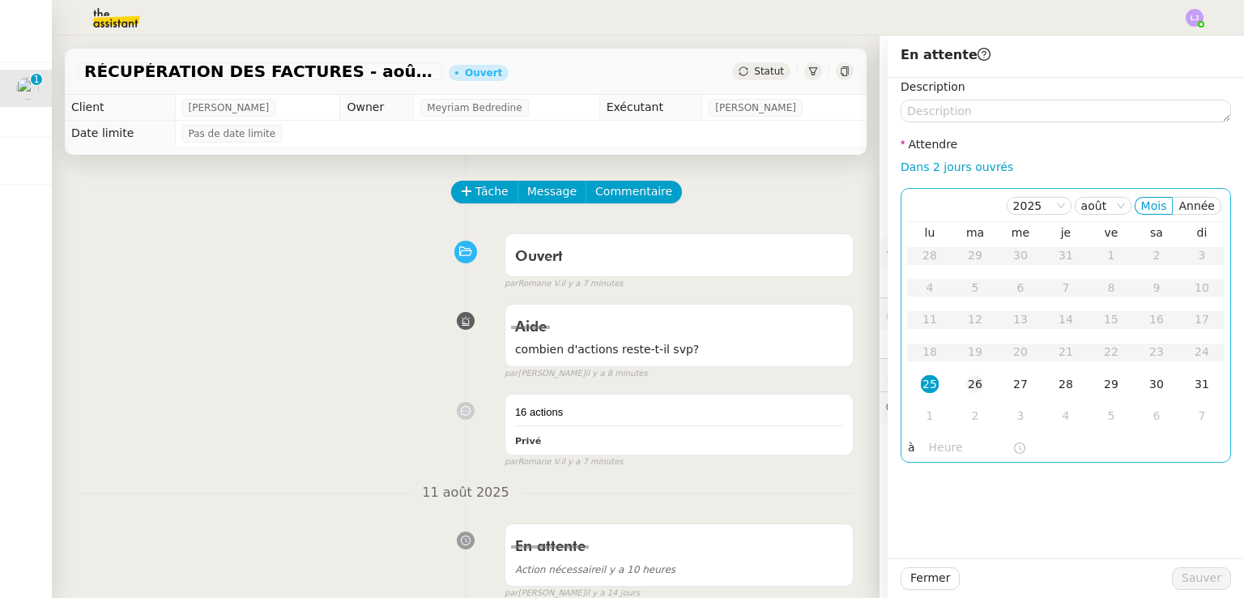
click at [953, 395] on td "26" at bounding box center [975, 385] width 45 height 32
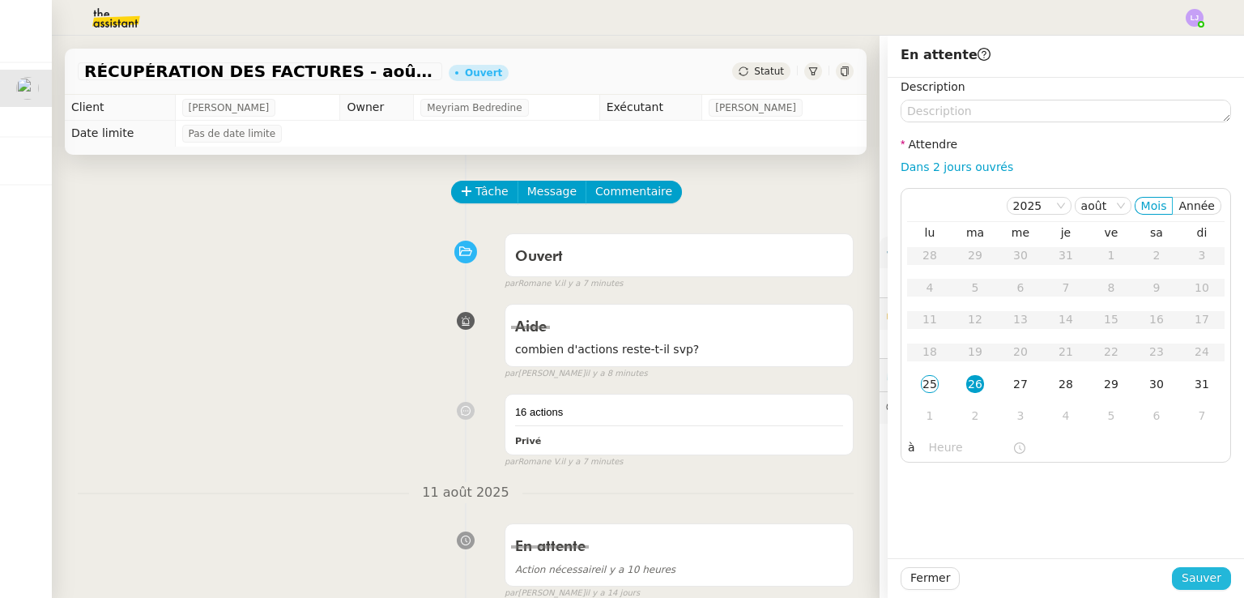
click at [1196, 583] on span "Sauver" at bounding box center [1202, 578] width 40 height 19
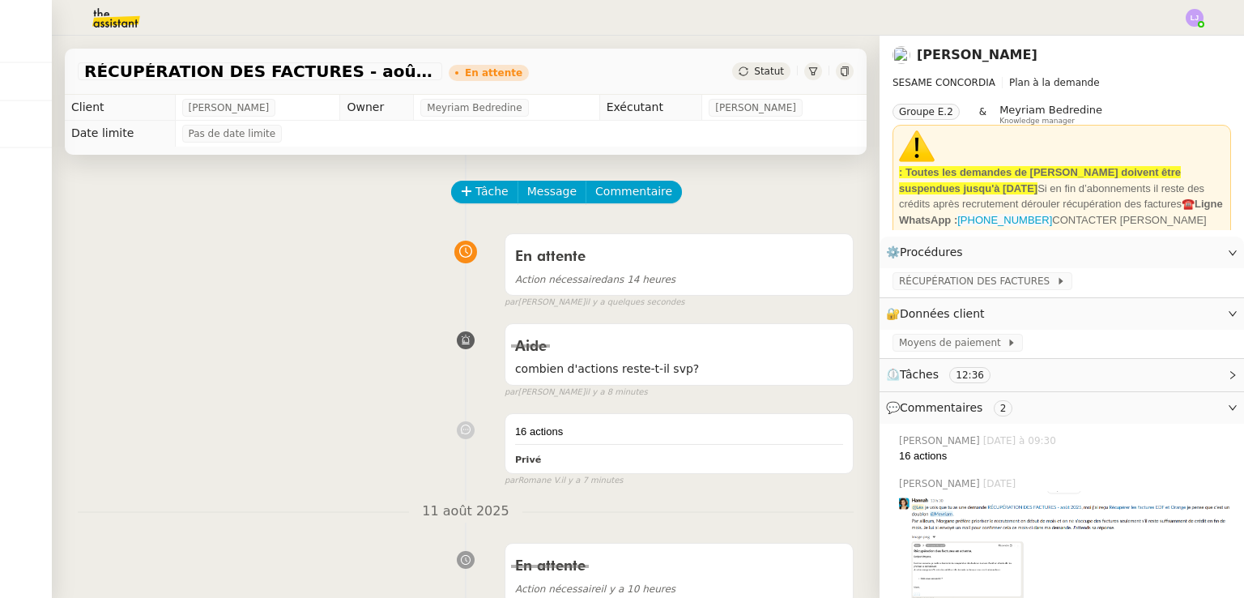
click at [278, 548] on div "En attente Action nécessaire il y a 10 heures false par [PERSON_NAME] [DATE]" at bounding box center [466, 577] width 776 height 83
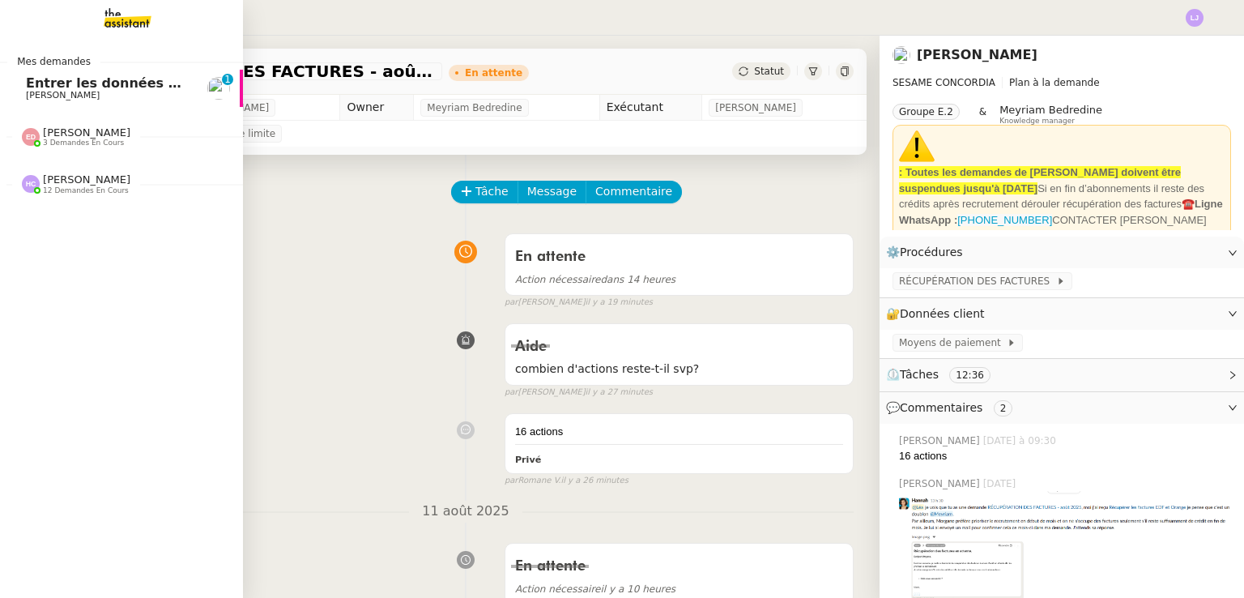
click at [79, 92] on span "[PERSON_NAME]" at bounding box center [108, 96] width 164 height 10
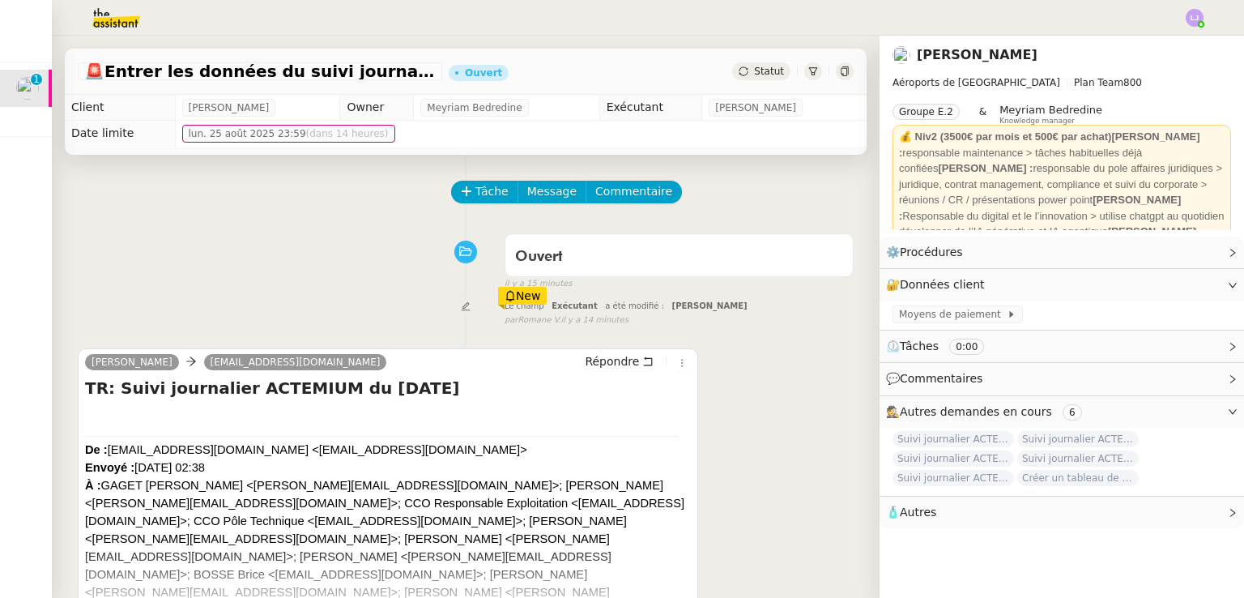
click at [282, 277] on div "Ouvert false il y a 15 minutes" at bounding box center [466, 258] width 776 height 65
click at [490, 195] on span "Tâche" at bounding box center [492, 191] width 33 height 19
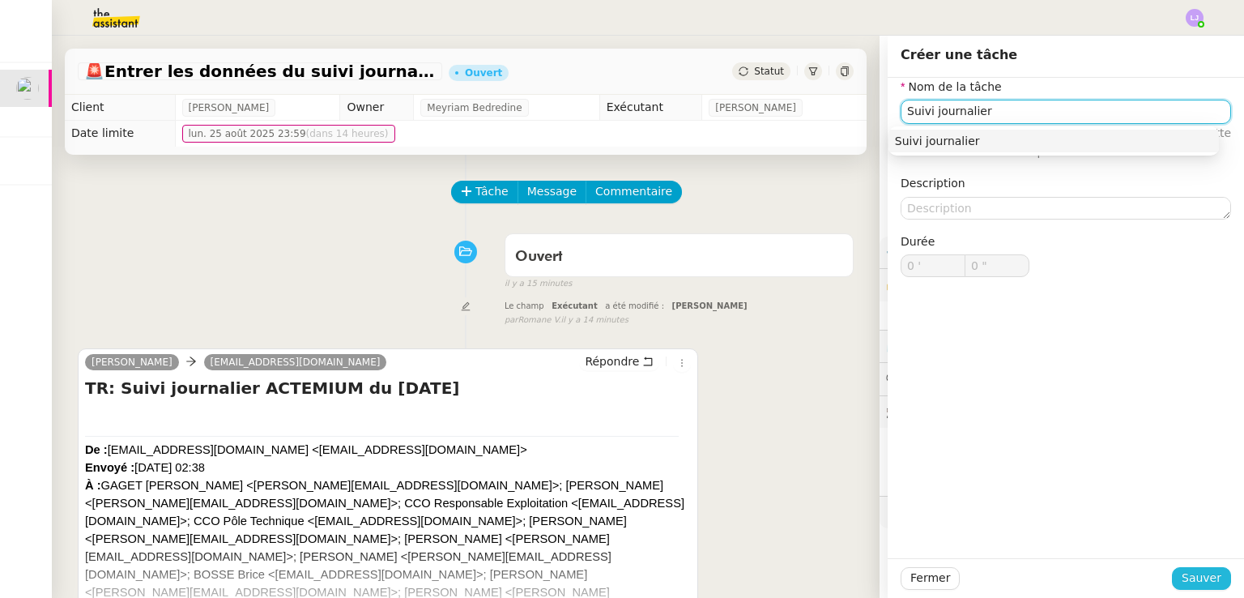
type input "Suivi journalier"
click at [1195, 579] on span "Sauver" at bounding box center [1202, 578] width 40 height 19
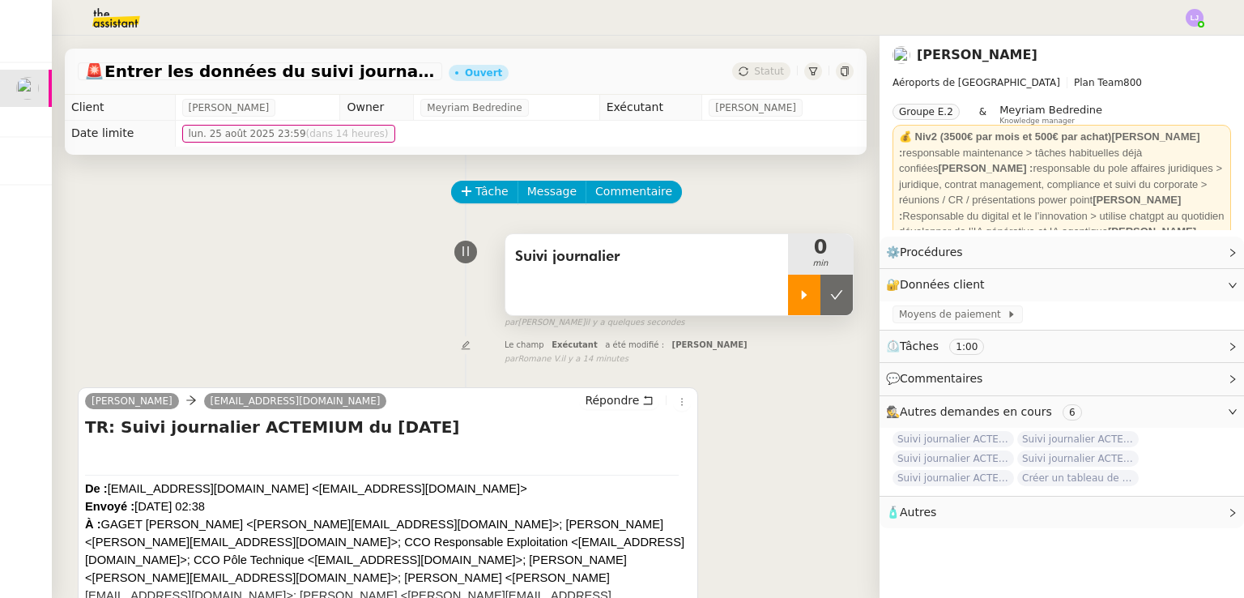
click at [798, 295] on icon at bounding box center [804, 294] width 13 height 13
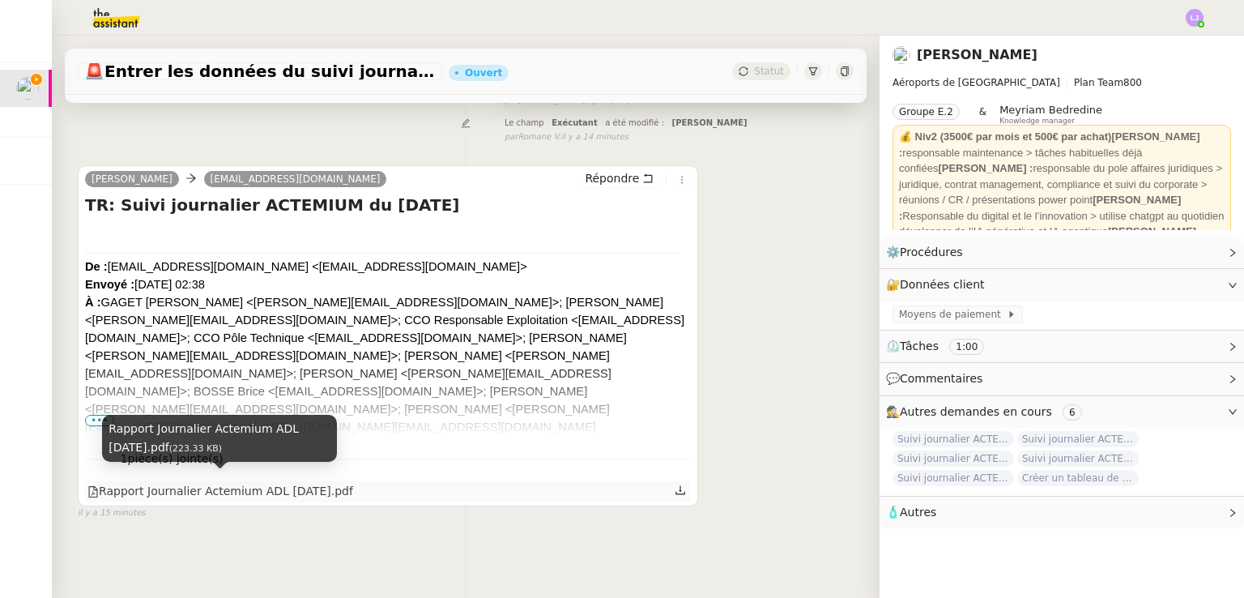
click at [285, 490] on div "Rapport Journalier Actemium ADL [DATE].pdf" at bounding box center [220, 491] width 266 height 19
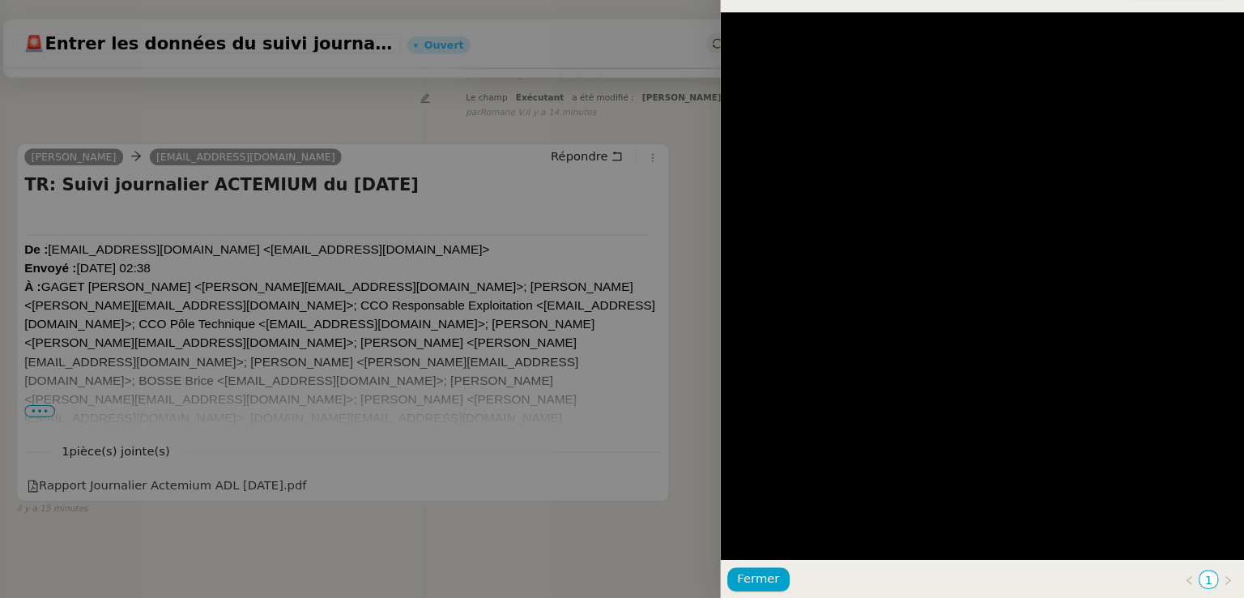
scroll to position [0, 0]
click at [571, 261] on div at bounding box center [622, 299] width 1244 height 598
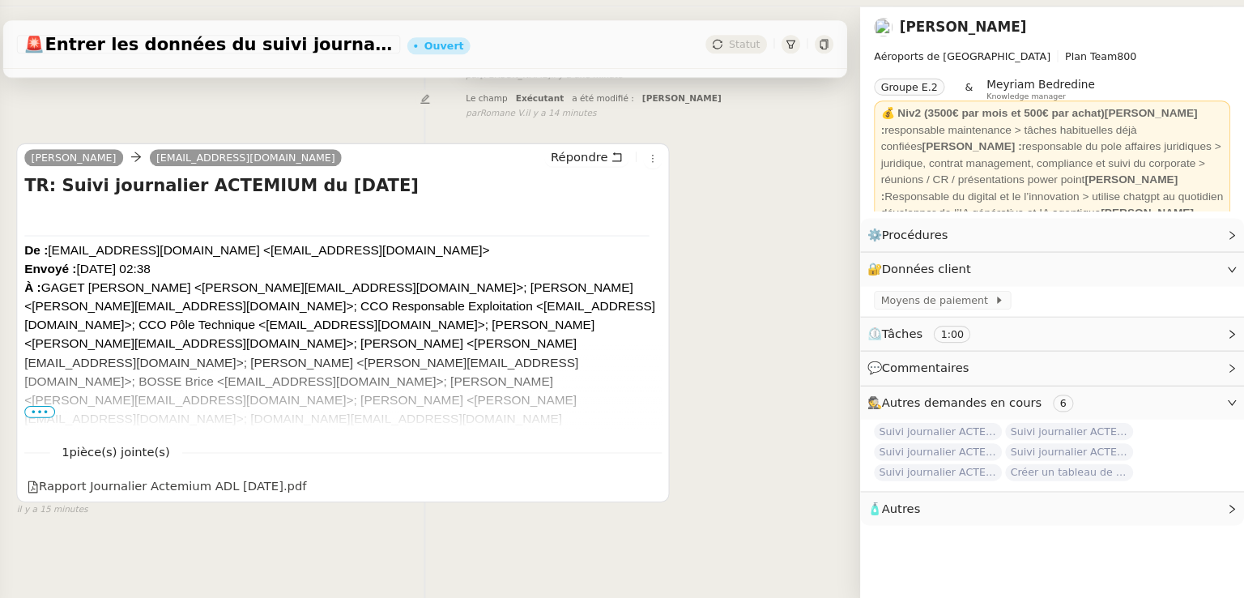
click at [295, 458] on nz-divider "1 pièce(s) jointe(s)" at bounding box center [388, 459] width 606 height 19
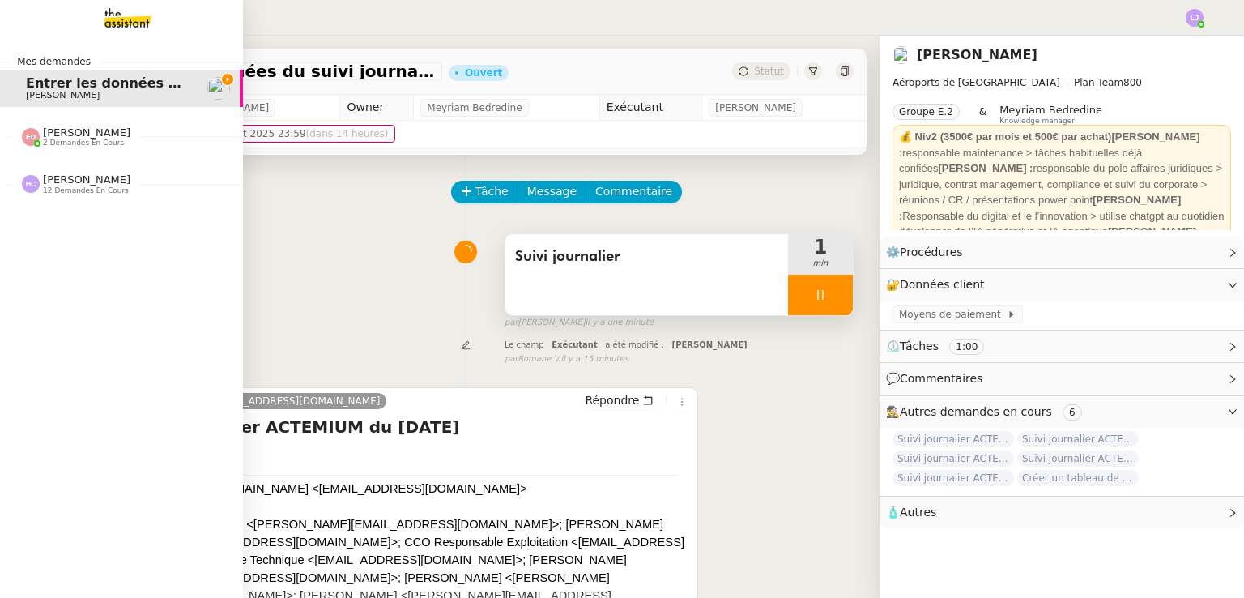
click at [84, 196] on div "[PERSON_NAME] 12 demandes en cours" at bounding box center [121, 177] width 243 height 47
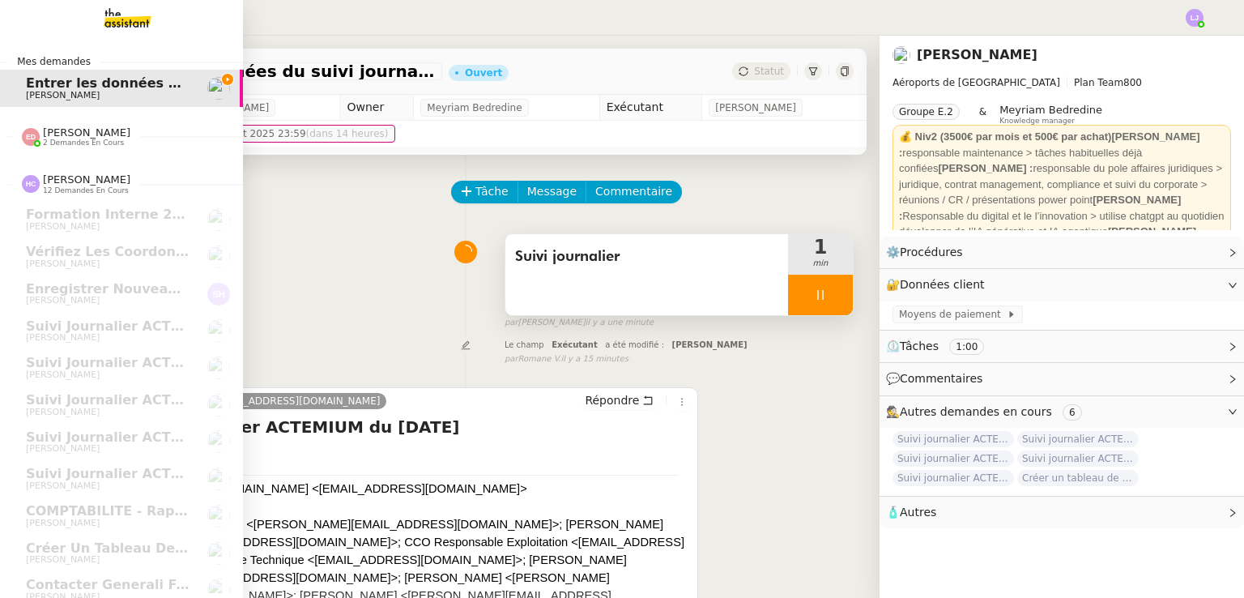
click at [113, 140] on span "[PERSON_NAME] 2 demandes en cours" at bounding box center [76, 136] width 128 height 21
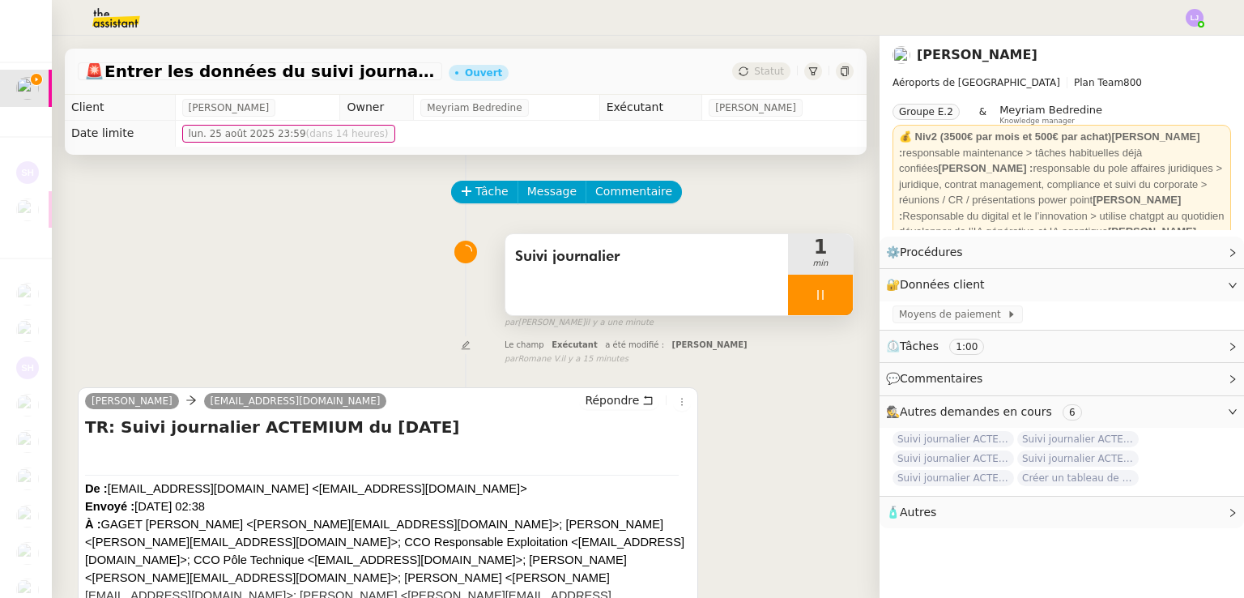
click at [820, 280] on div at bounding box center [820, 295] width 65 height 41
click at [821, 280] on button at bounding box center [837, 295] width 32 height 41
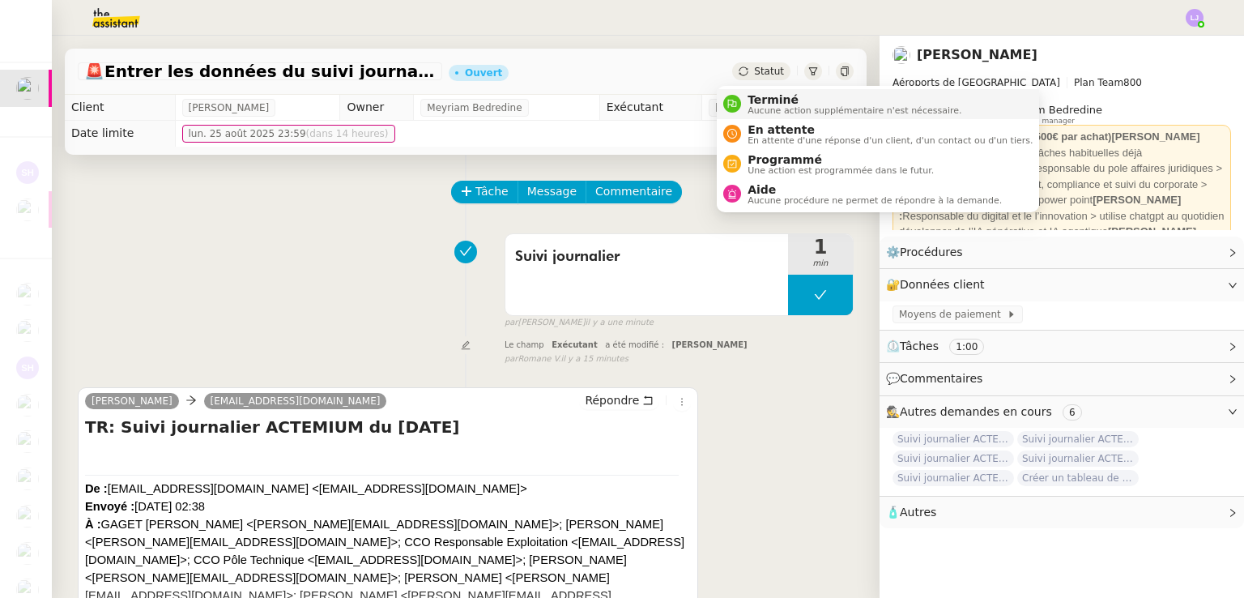
click at [772, 90] on li "Terminé Aucune action supplémentaire n'est nécessaire." at bounding box center [878, 104] width 322 height 30
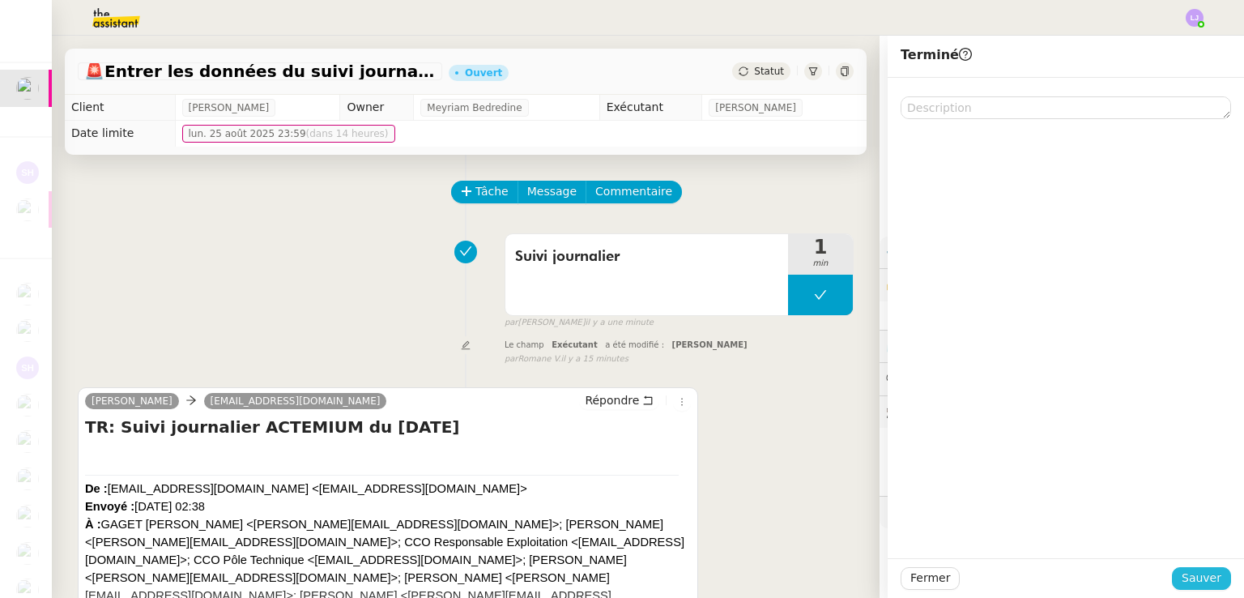
click at [1191, 573] on span "Sauver" at bounding box center [1202, 578] width 40 height 19
